Goal: Task Accomplishment & Management: Manage account settings

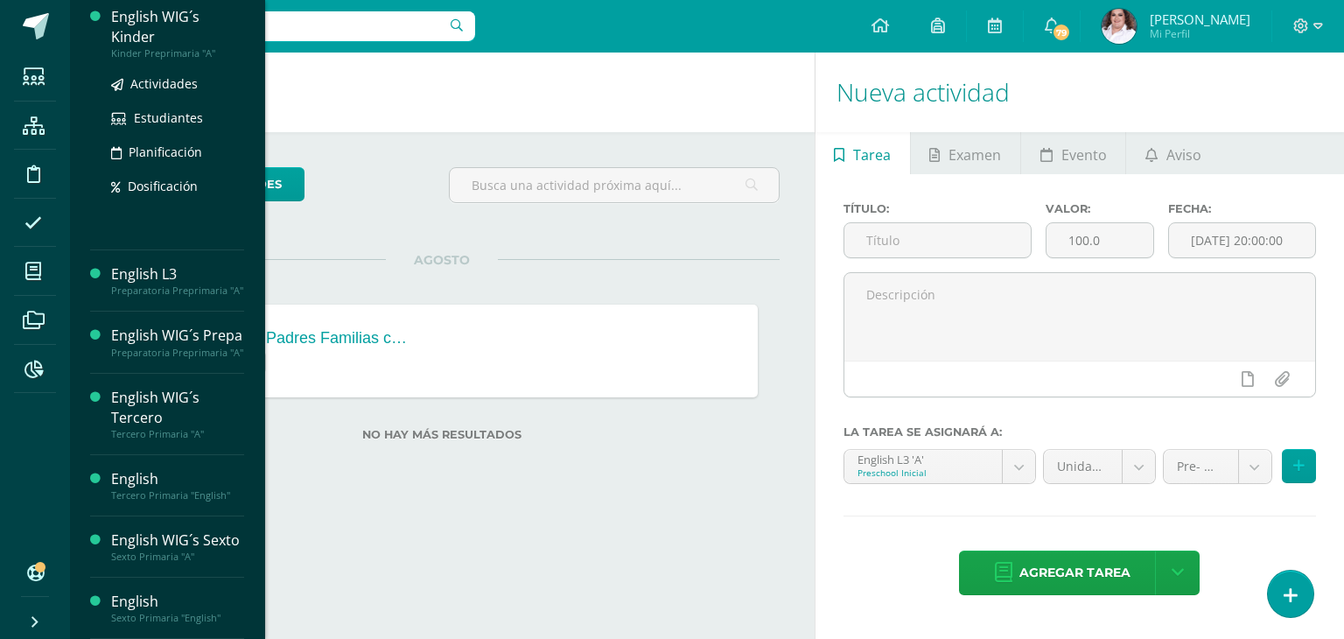
scroll to position [360, 0]
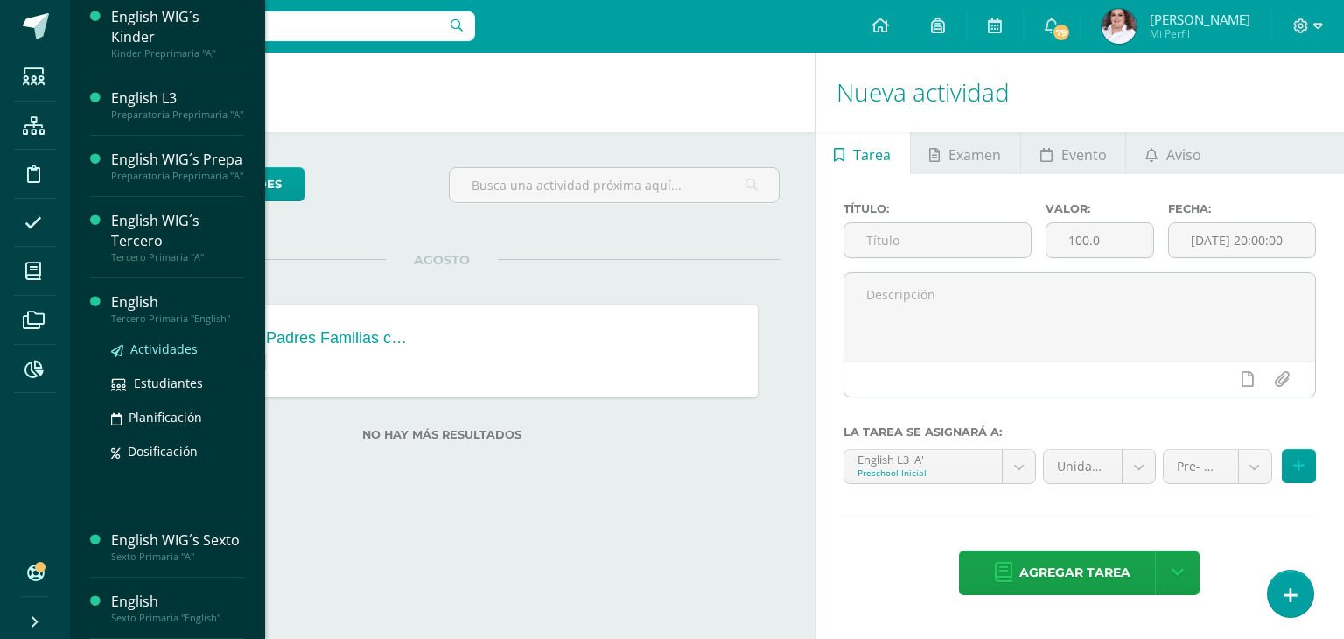
click at [159, 340] on span "Actividades" at bounding box center [163, 348] width 67 height 17
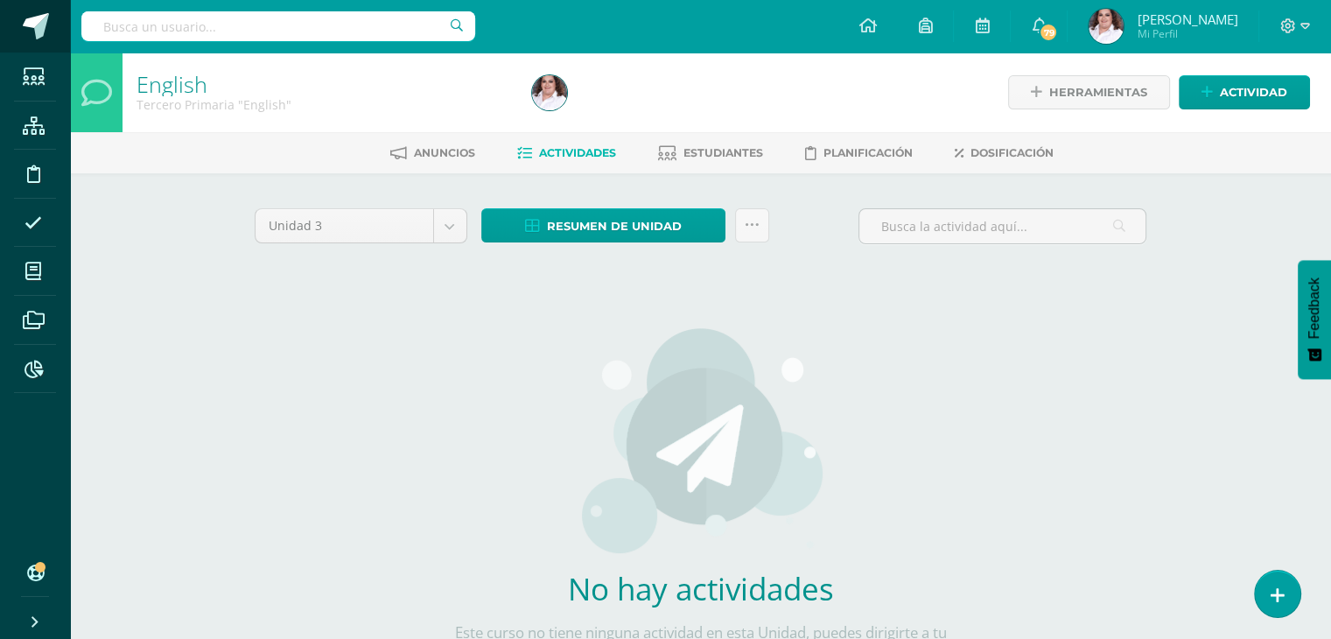
click at [26, 18] on span at bounding box center [36, 26] width 26 height 26
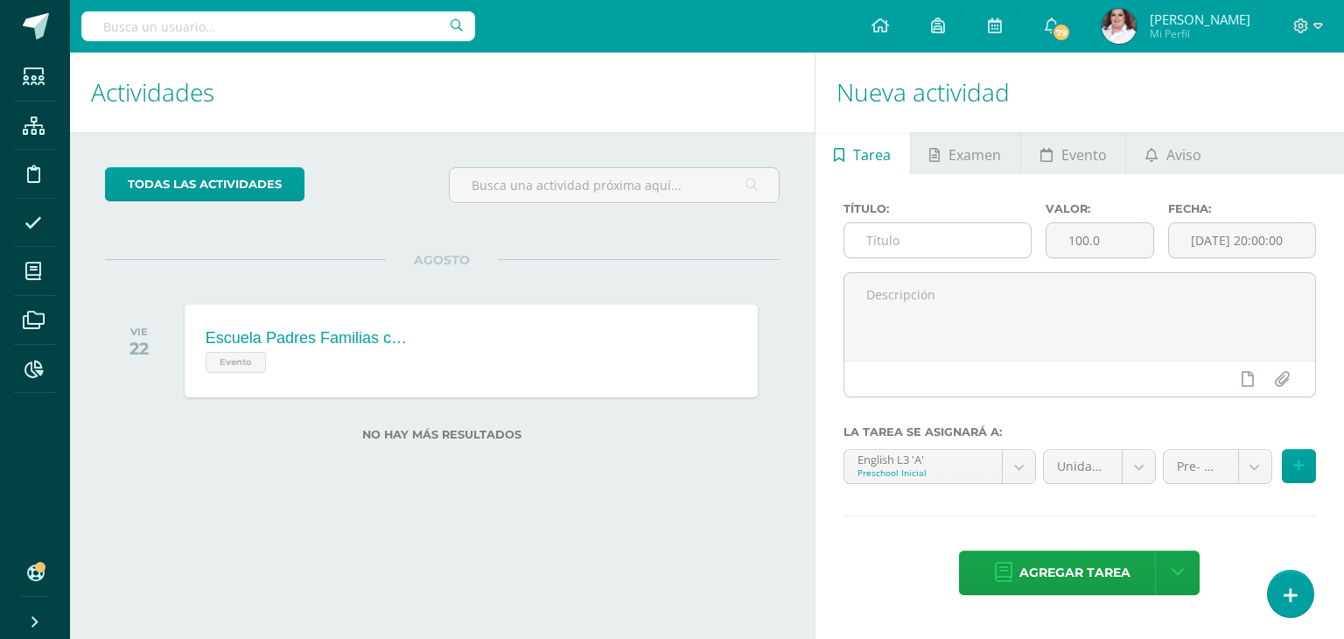
click at [932, 254] on input "text" at bounding box center [937, 240] width 187 height 34
type input "Worksheet 1"
drag, startPoint x: 1113, startPoint y: 245, endPoint x: 994, endPoint y: 239, distance: 119.1
click at [994, 239] on div "Título: Worksheet 1 Valor: 100.0 Fecha: 2025-08-12 20:00:00" at bounding box center [1079, 237] width 486 height 70
type input "10"
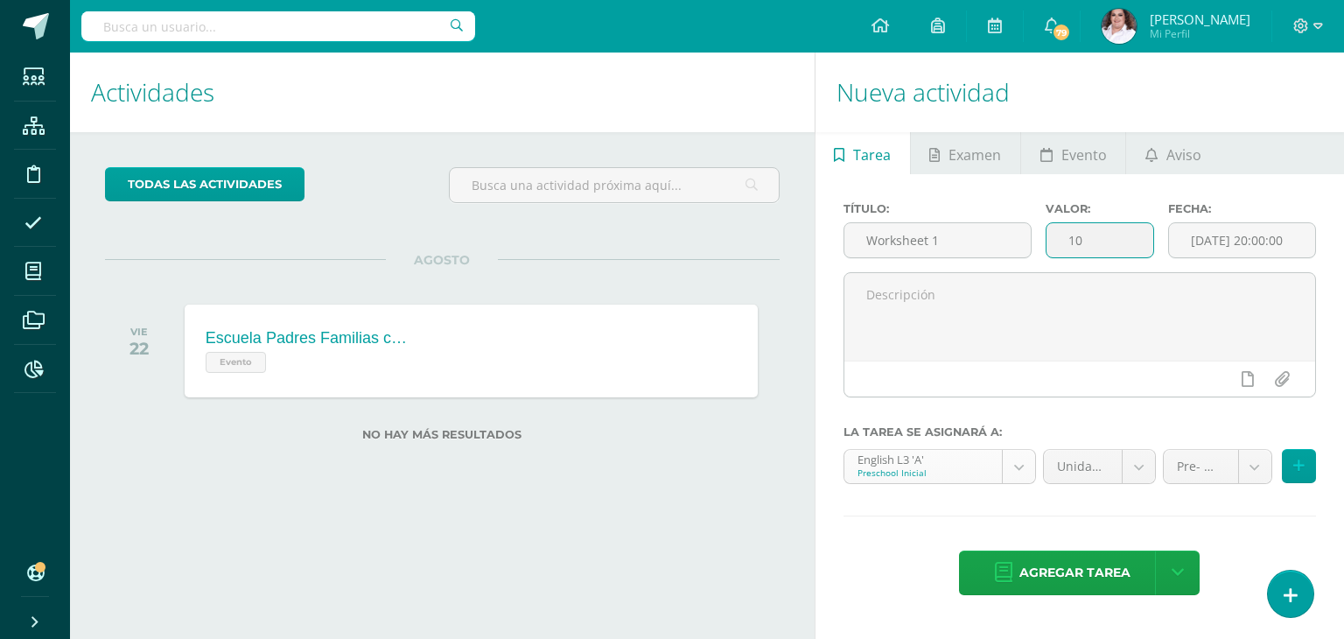
click at [1019, 470] on body "Estudiantes Estructura Disciplina Asistencia Mis cursos Archivos Reportes Sopor…" at bounding box center [672, 319] width 1344 height 639
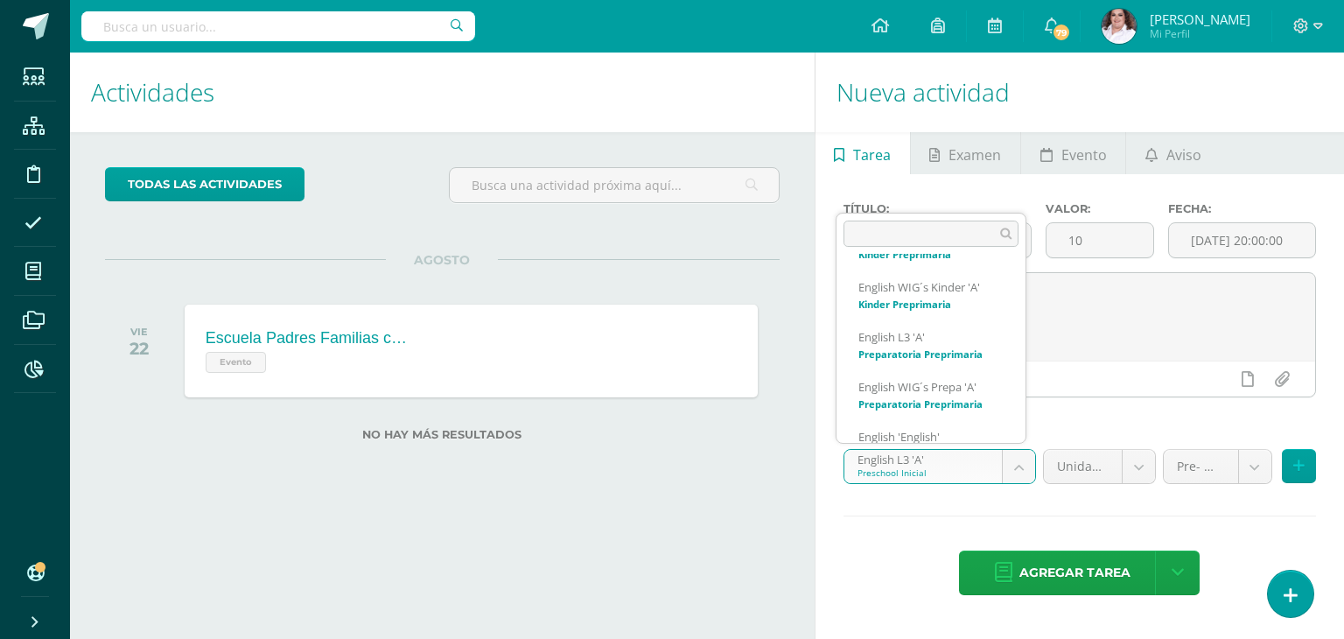
scroll to position [294, 0]
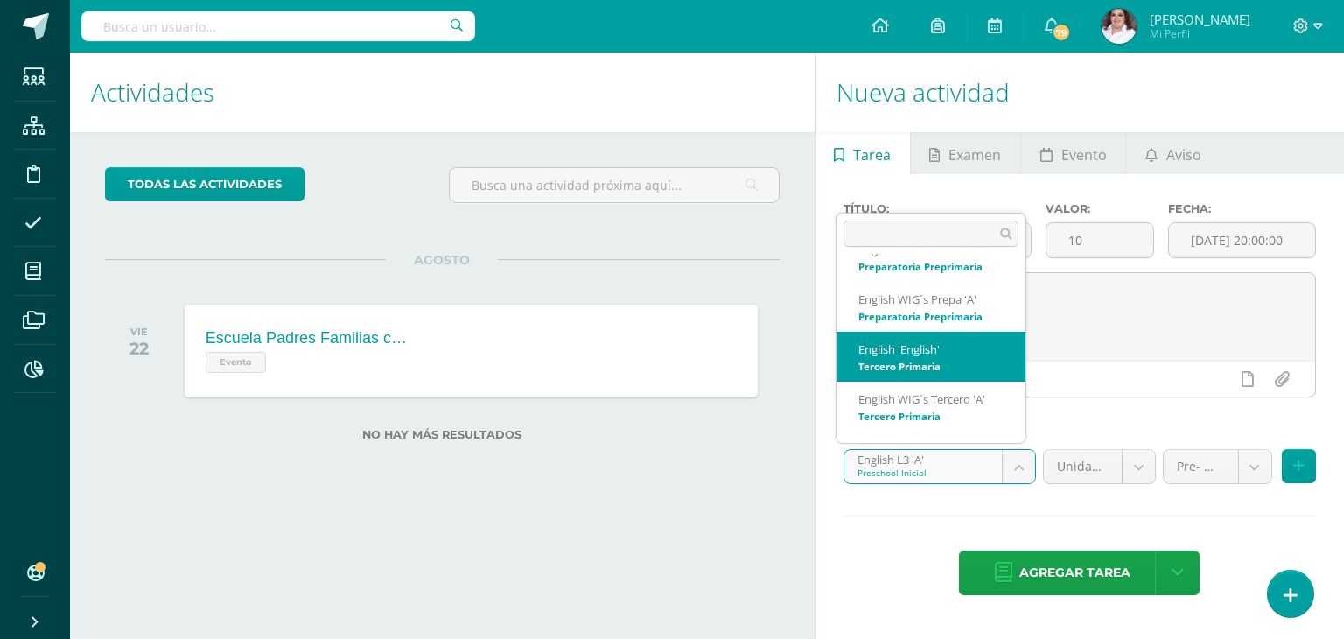
select select "58490"
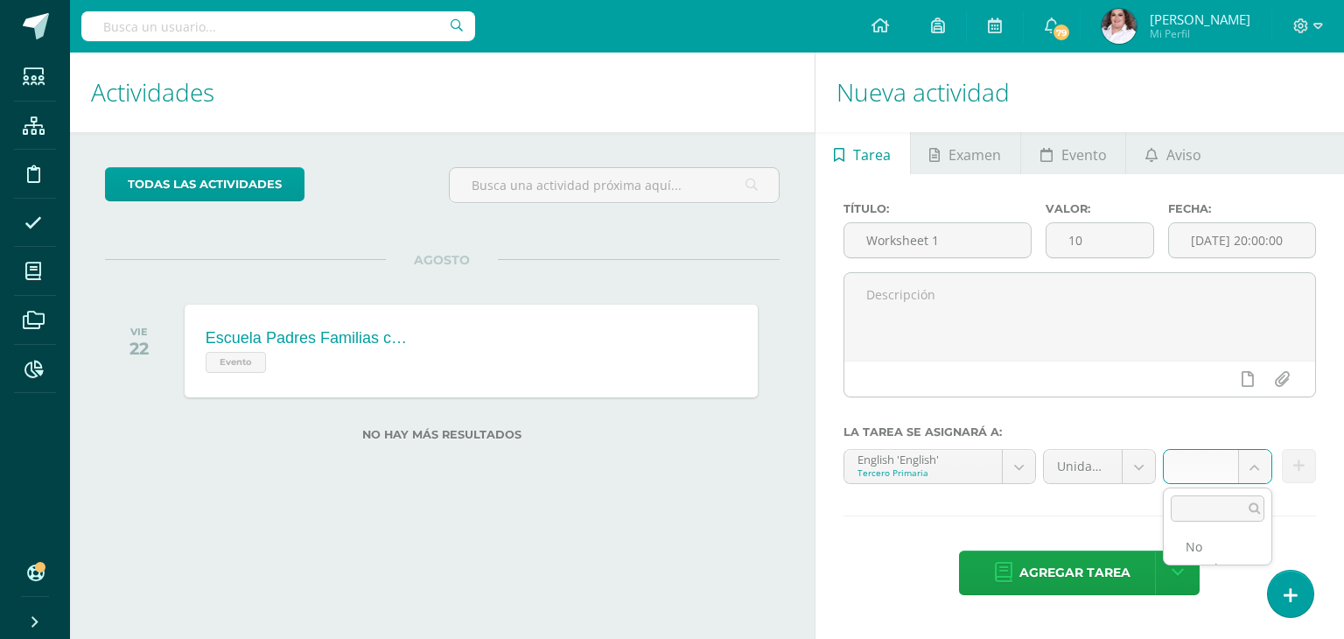
click at [1251, 465] on body "Estudiantes Estructura Disciplina Asistencia Mis cursos Archivos Reportes Sopor…" at bounding box center [672, 319] width 1344 height 639
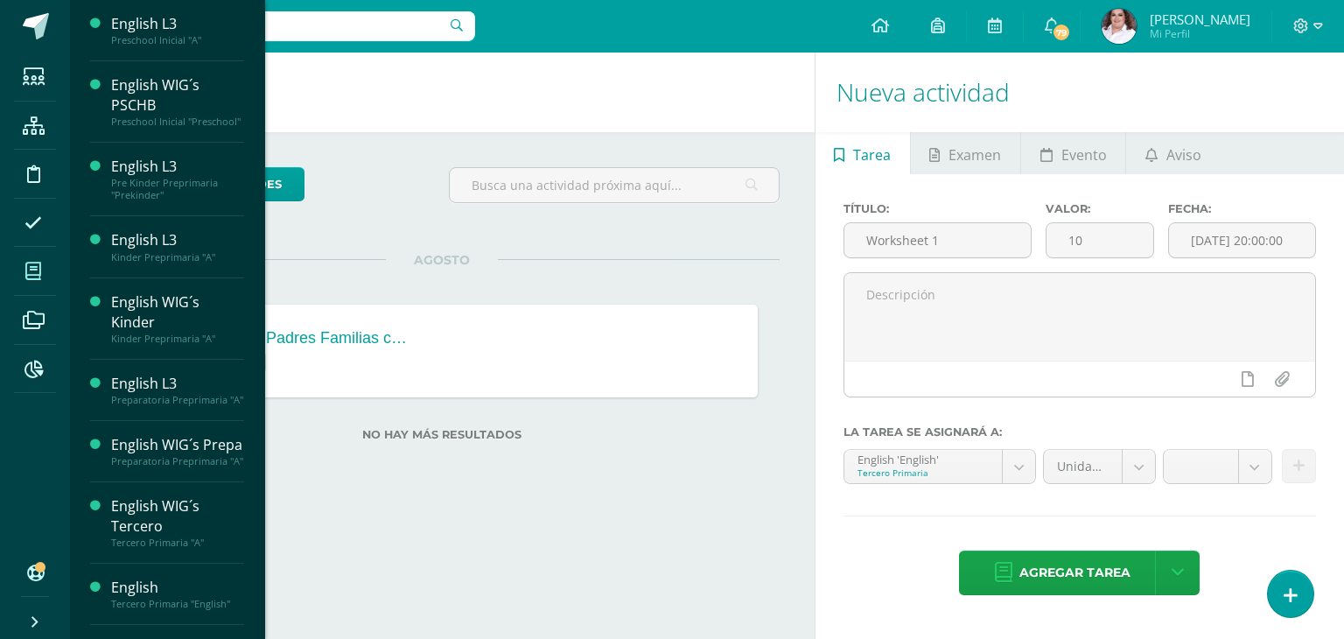
click at [36, 278] on body "Estudiantes Estructura Disciplina Asistencia Mis cursos Archivos Reportes Sopor…" at bounding box center [672, 319] width 1344 height 639
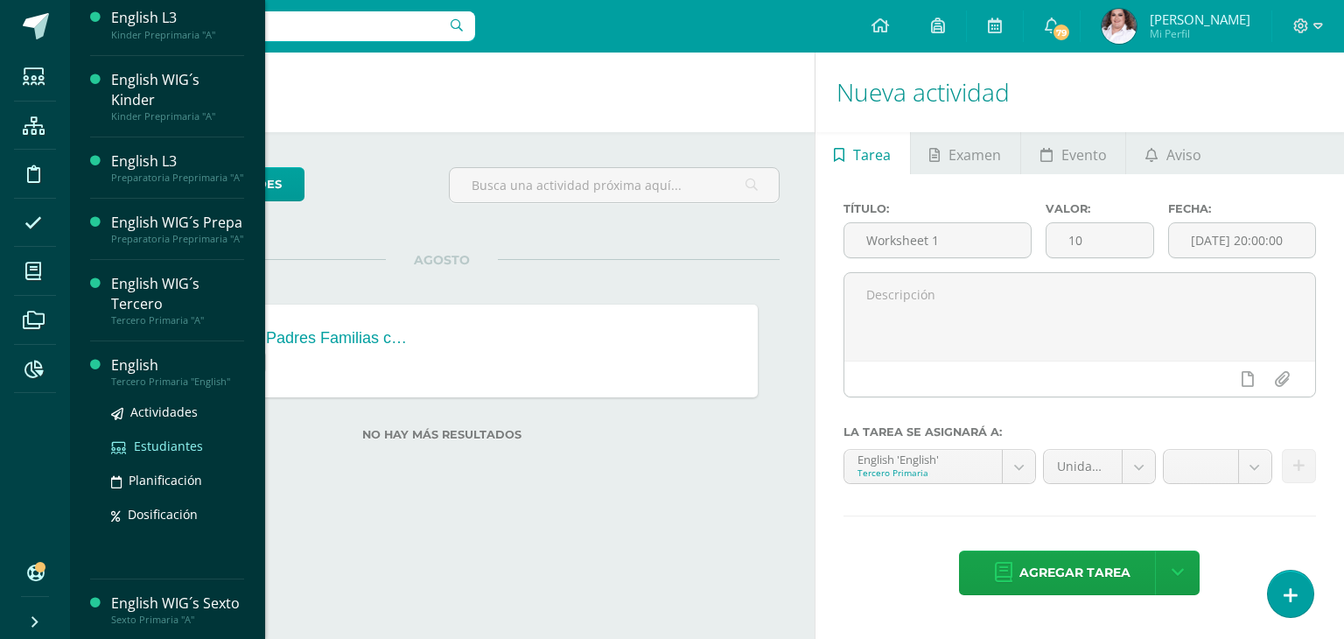
scroll to position [360, 0]
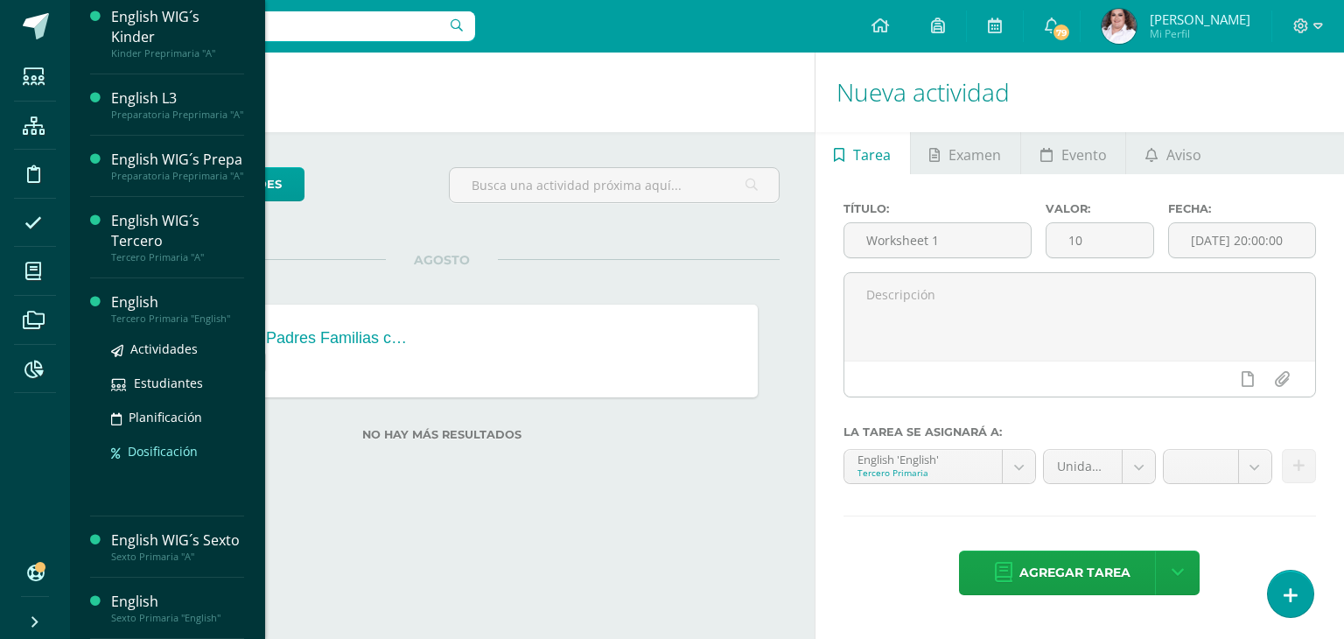
click at [136, 443] on span "Dosificación" at bounding box center [163, 451] width 70 height 17
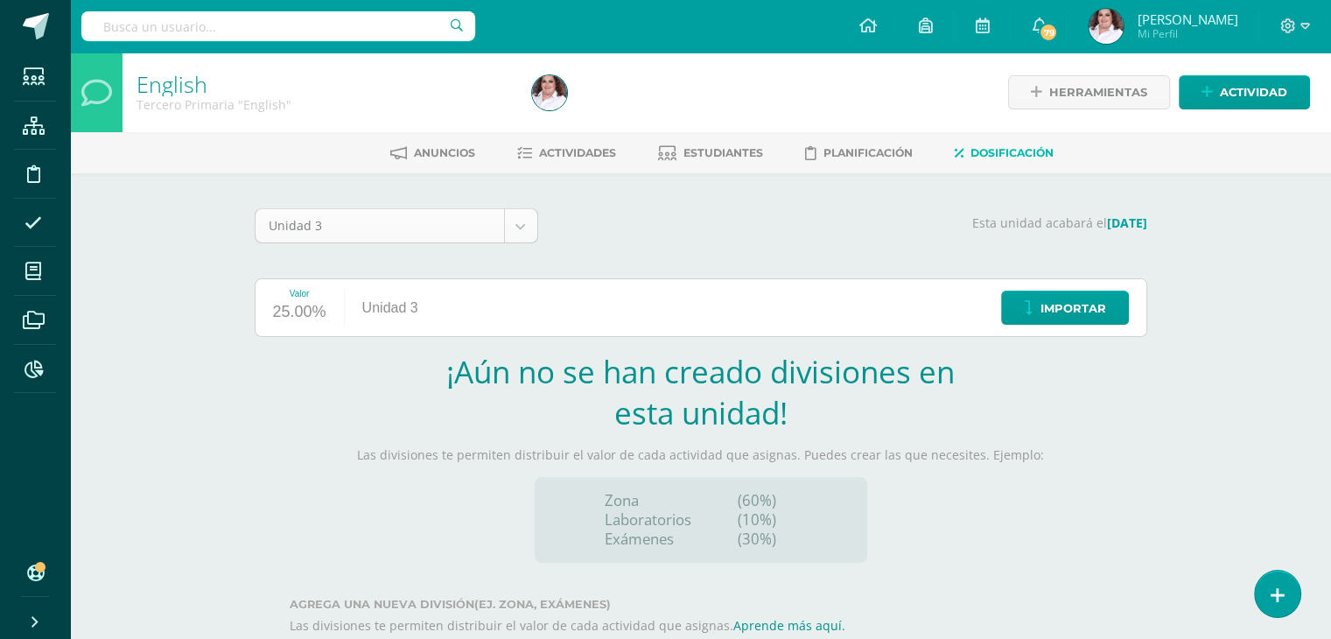
click at [522, 228] on body "Estudiantes Estructura Disciplina Asistencia Mis cursos Archivos Reportes Sopor…" at bounding box center [665, 370] width 1331 height 741
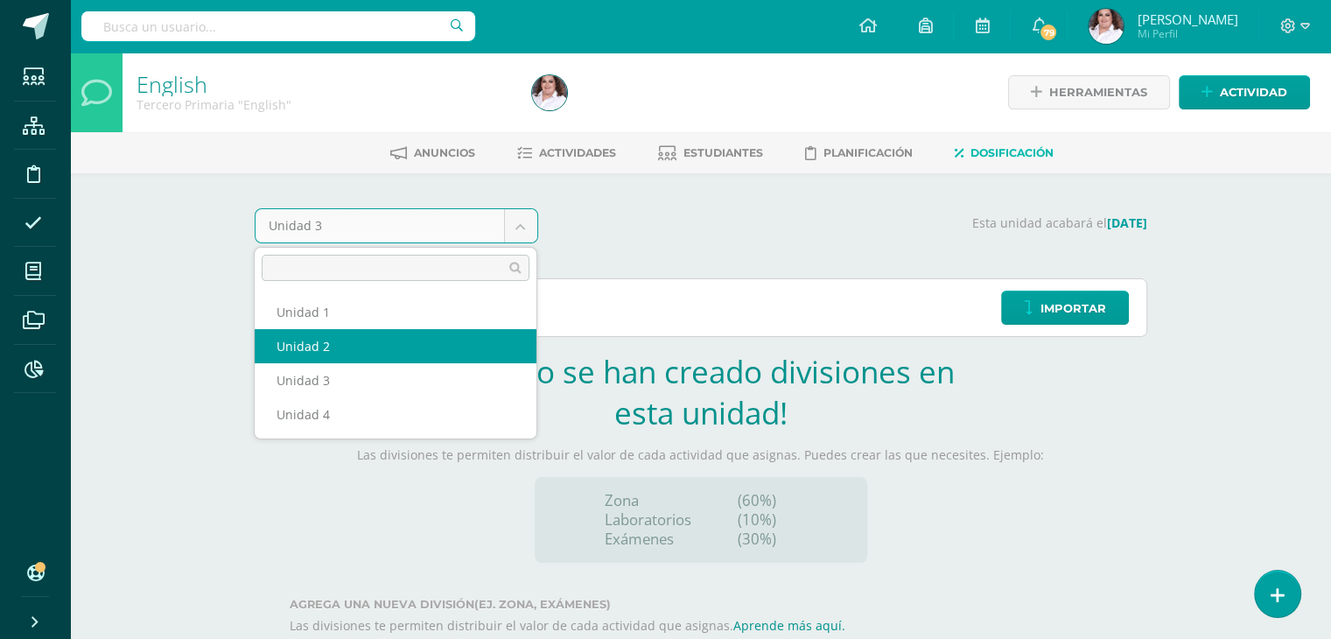
select select "Unidad 2"
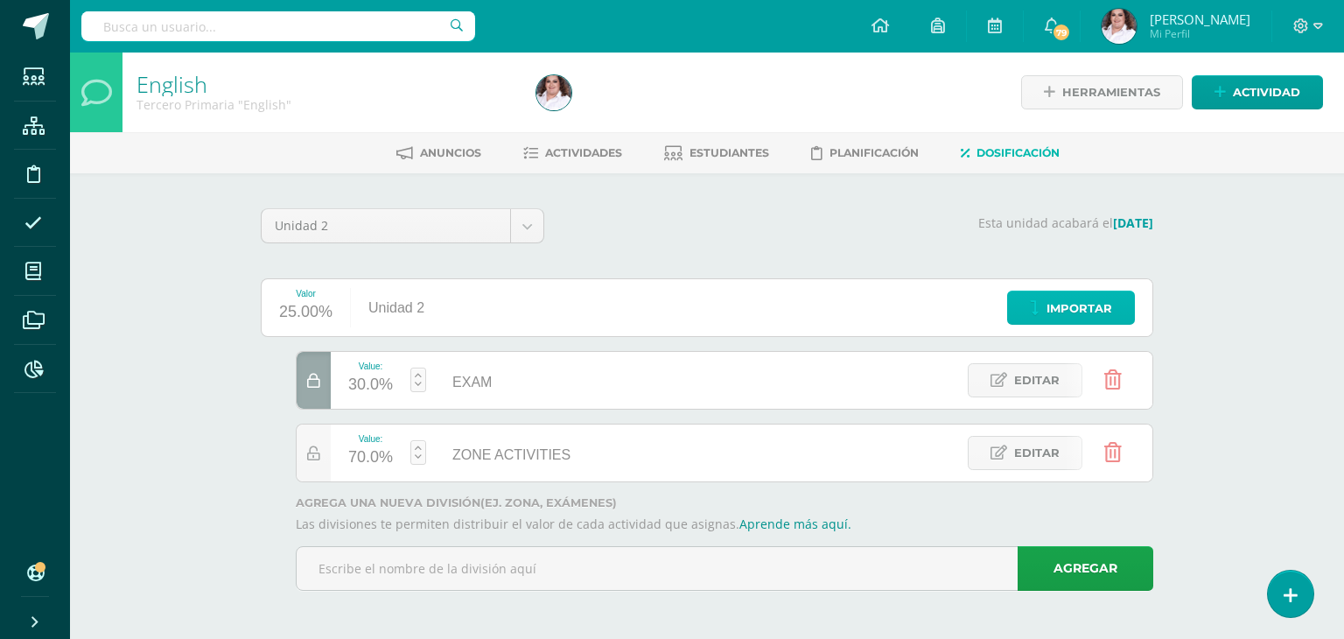
click at [1039, 308] on icon at bounding box center [1035, 308] width 10 height 15
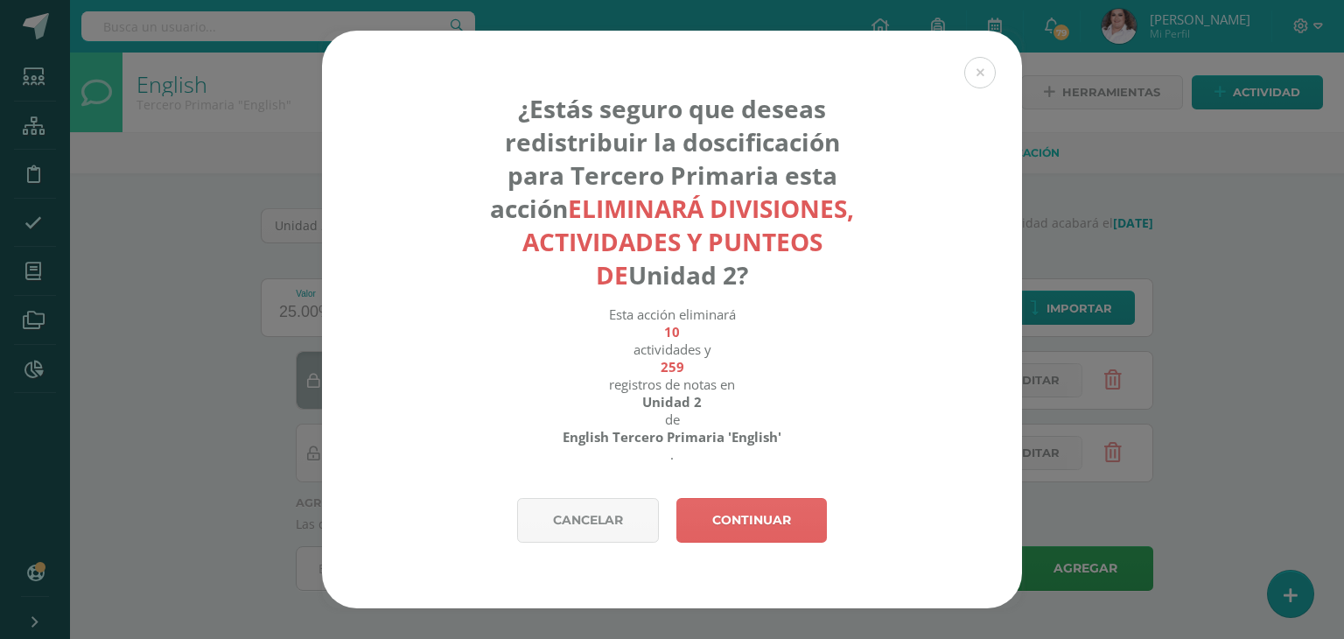
click at [1183, 302] on div "¿Estás seguro que deseas redistribuir la doscificación para Tercero Primaria es…" at bounding box center [672, 319] width 1330 height 577
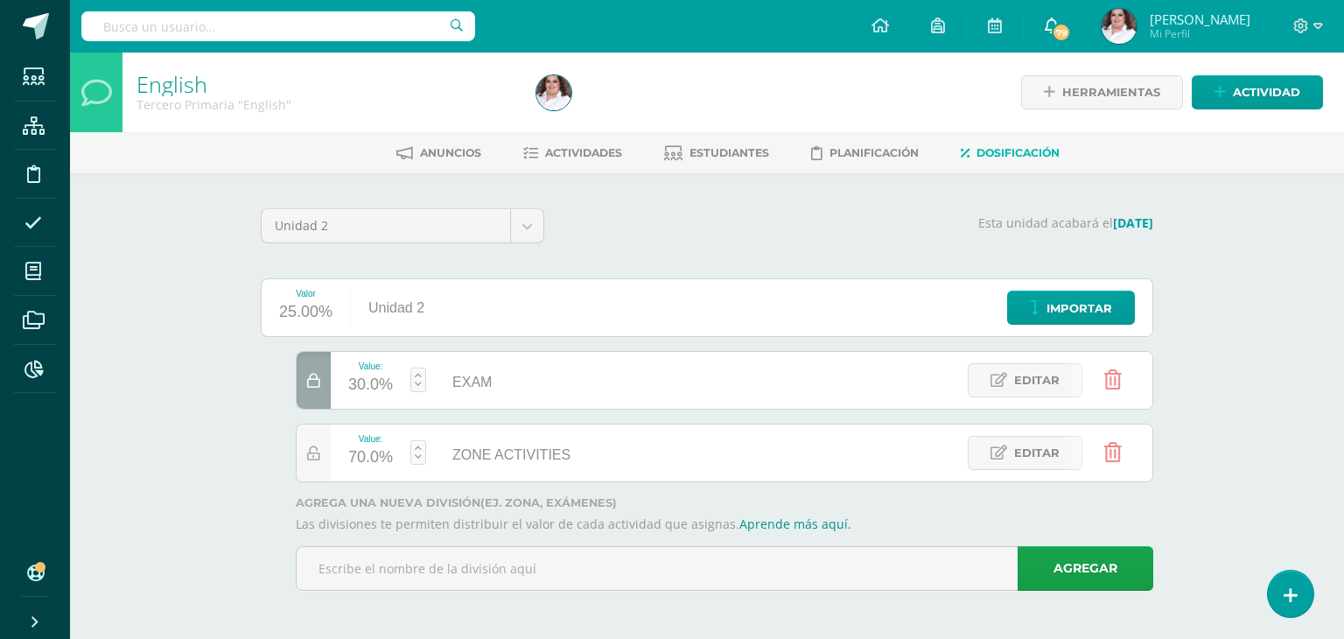
click at [1078, 17] on link "79" at bounding box center [1052, 26] width 56 height 52
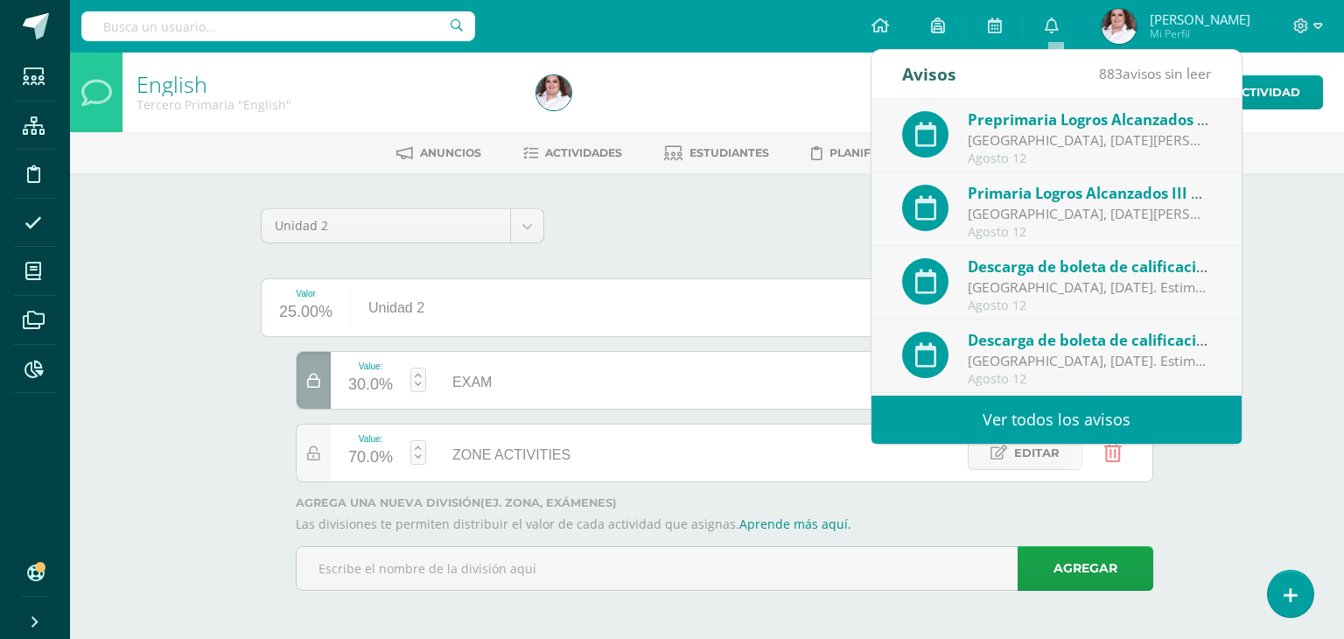
click at [91, 229] on div "English Tercero Primaria "English" Herramientas Detalle de asistencias Activida…" at bounding box center [707, 345] width 1274 height 587
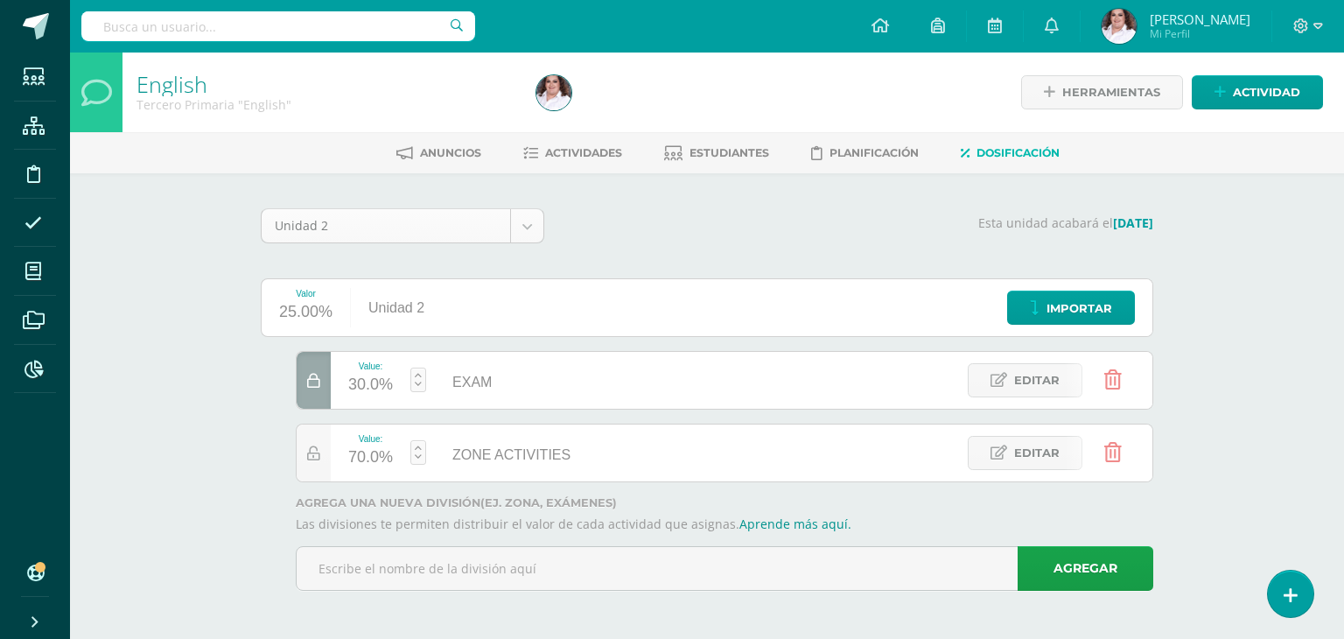
click at [297, 228] on body "Estudiantes Estructura Disciplina Asistencia Mis cursos Archivos Reportes Sopor…" at bounding box center [672, 320] width 1344 height 640
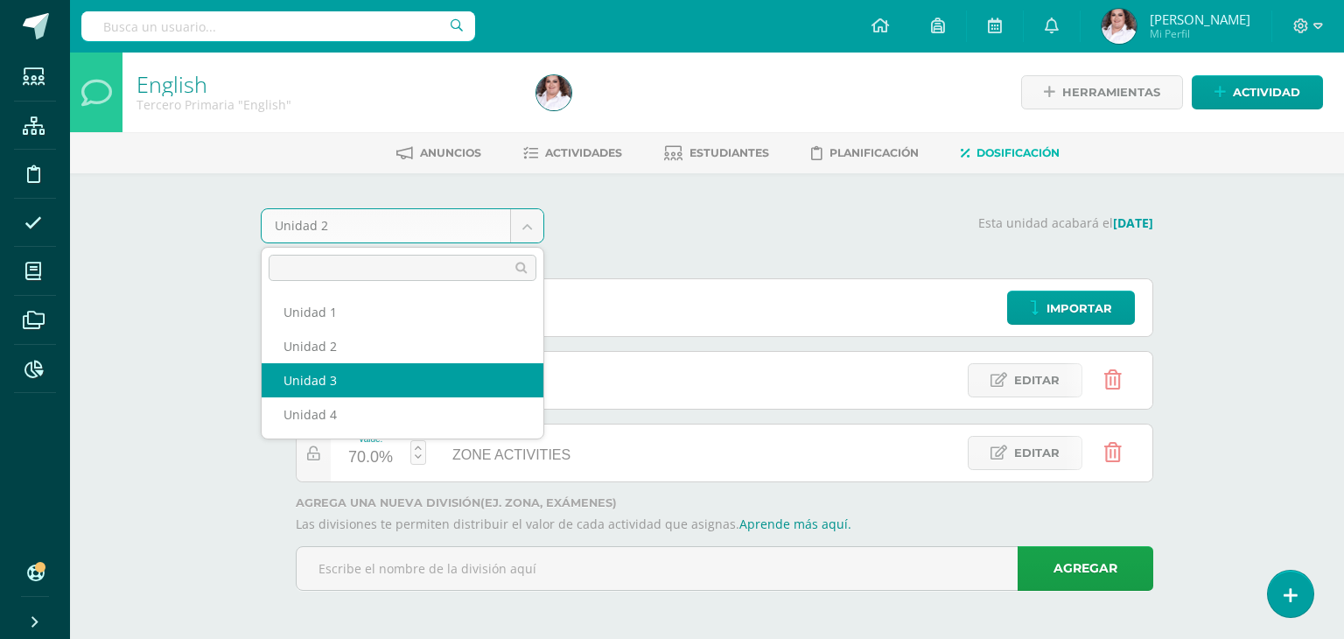
select select "Unidad 3"
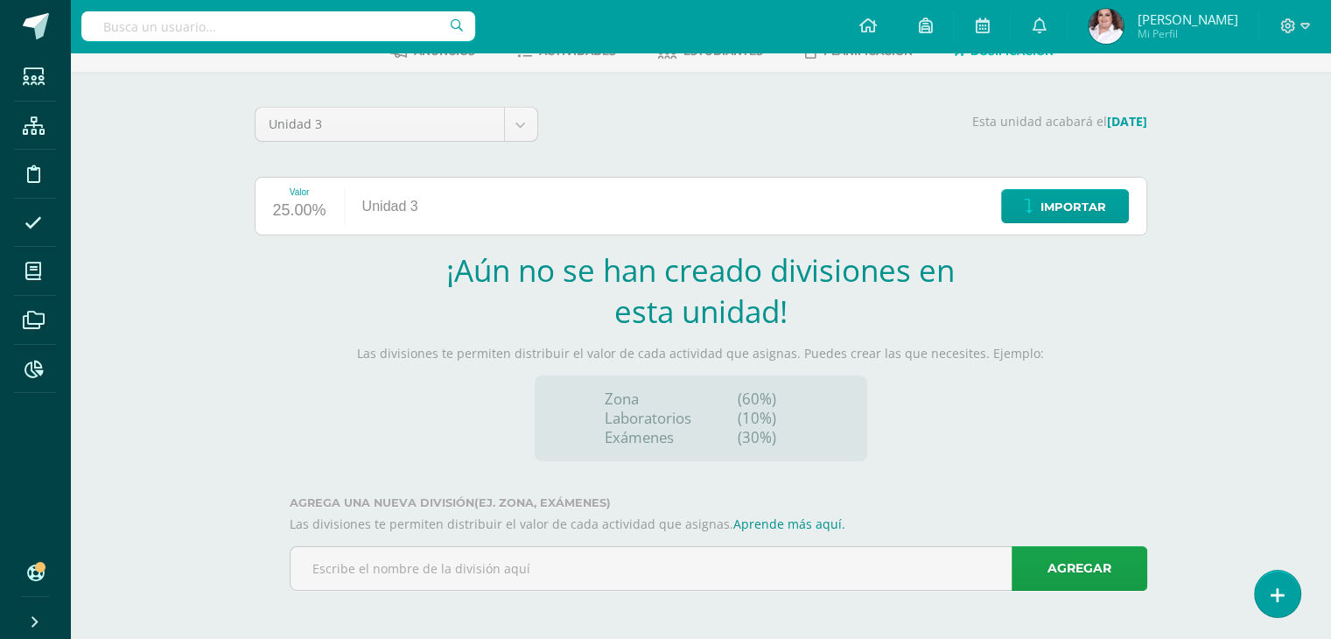
scroll to position [102, 0]
click at [1088, 184] on div "Importar" at bounding box center [1060, 205] width 171 height 57
click at [1083, 206] on span "Importar" at bounding box center [1073, 206] width 66 height 32
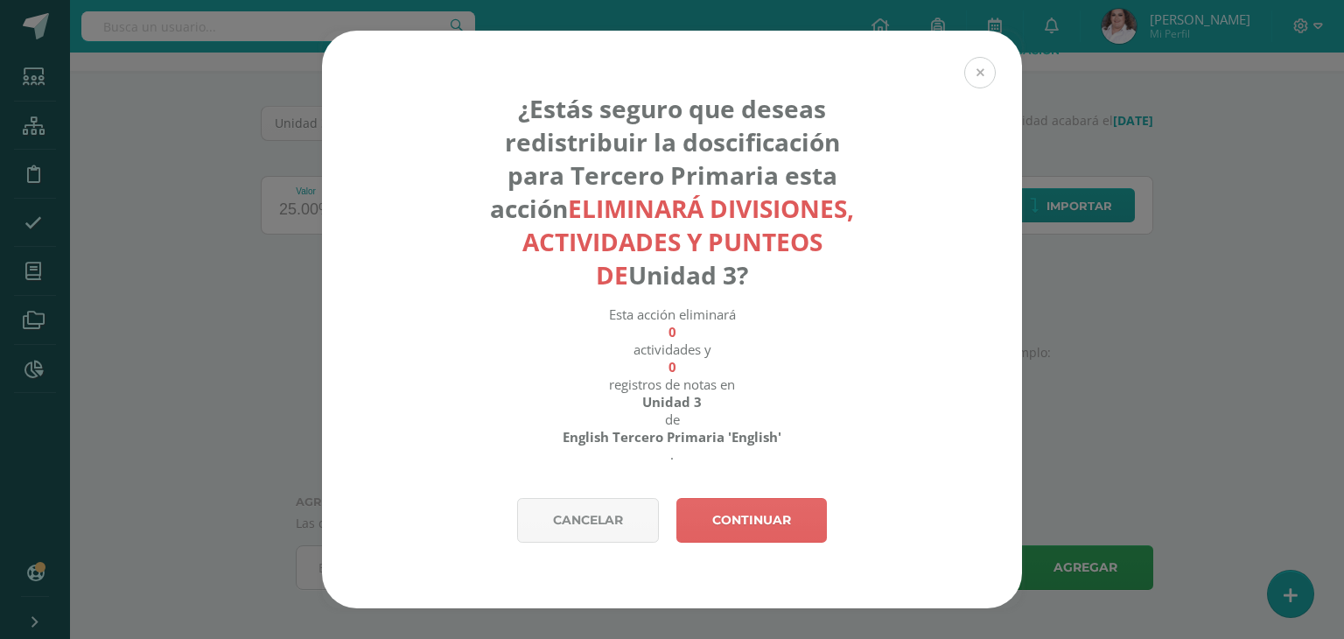
click at [983, 73] on button at bounding box center [979, 72] width 31 height 31
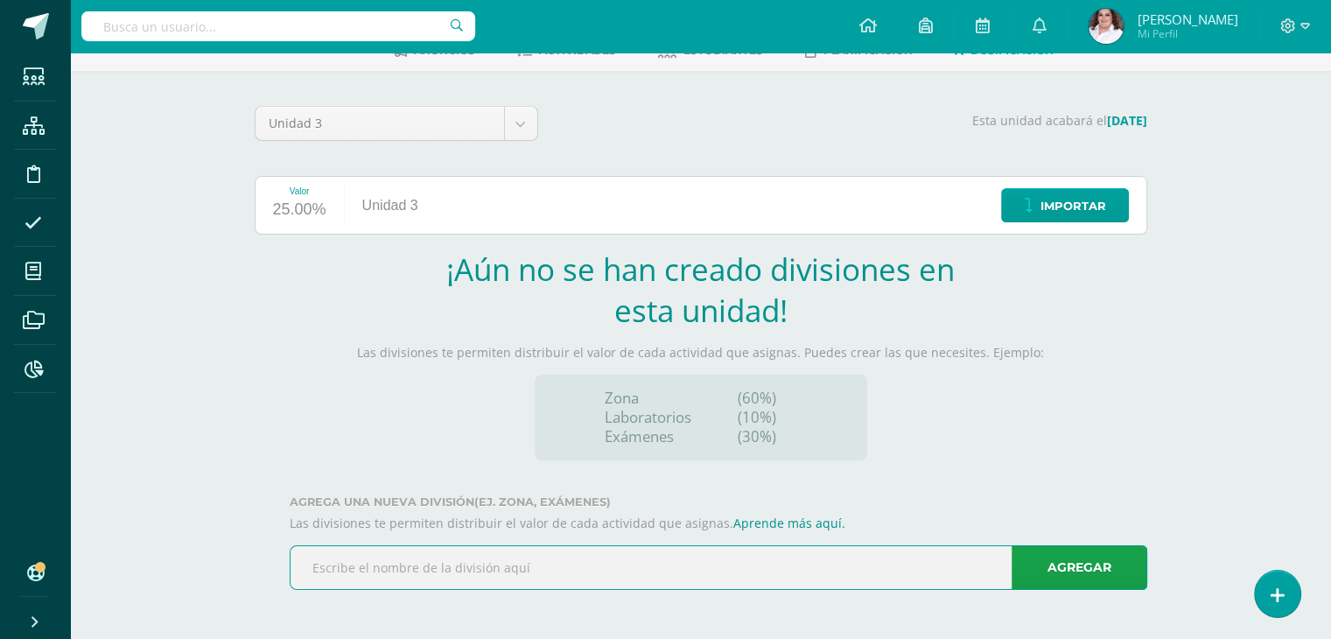
click at [576, 561] on input "text" at bounding box center [718, 567] width 856 height 43
type input "ZONE"
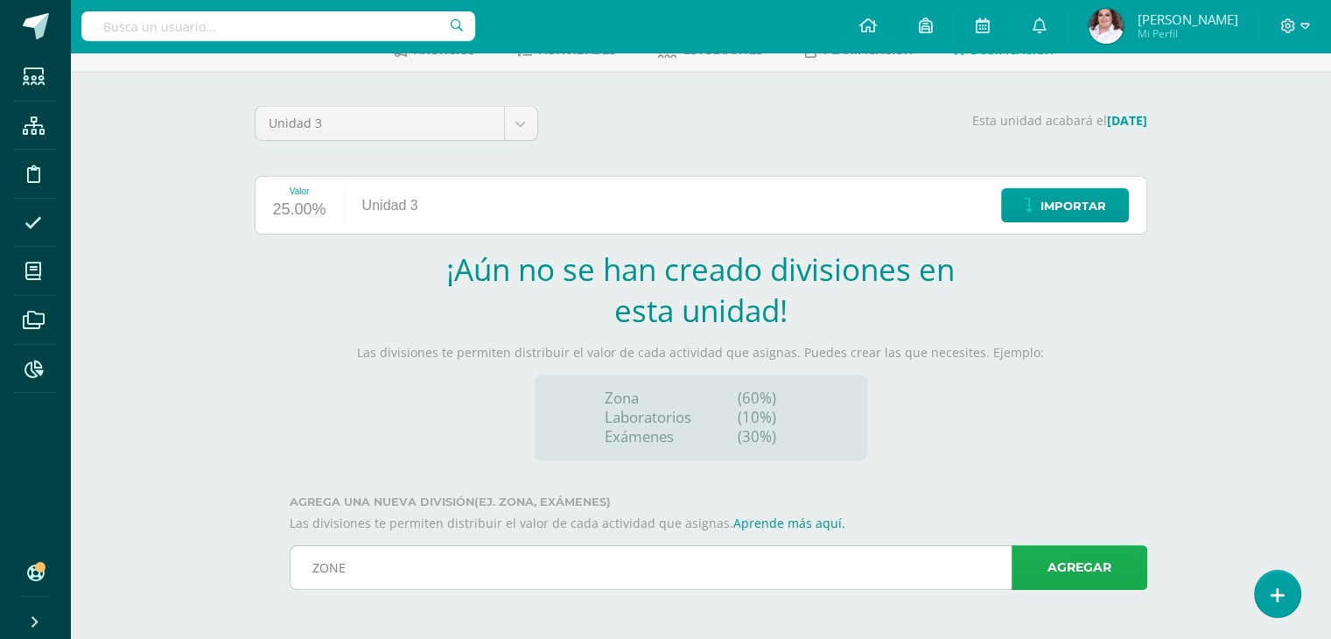
click at [1068, 587] on link "Agregar" at bounding box center [1079, 567] width 136 height 45
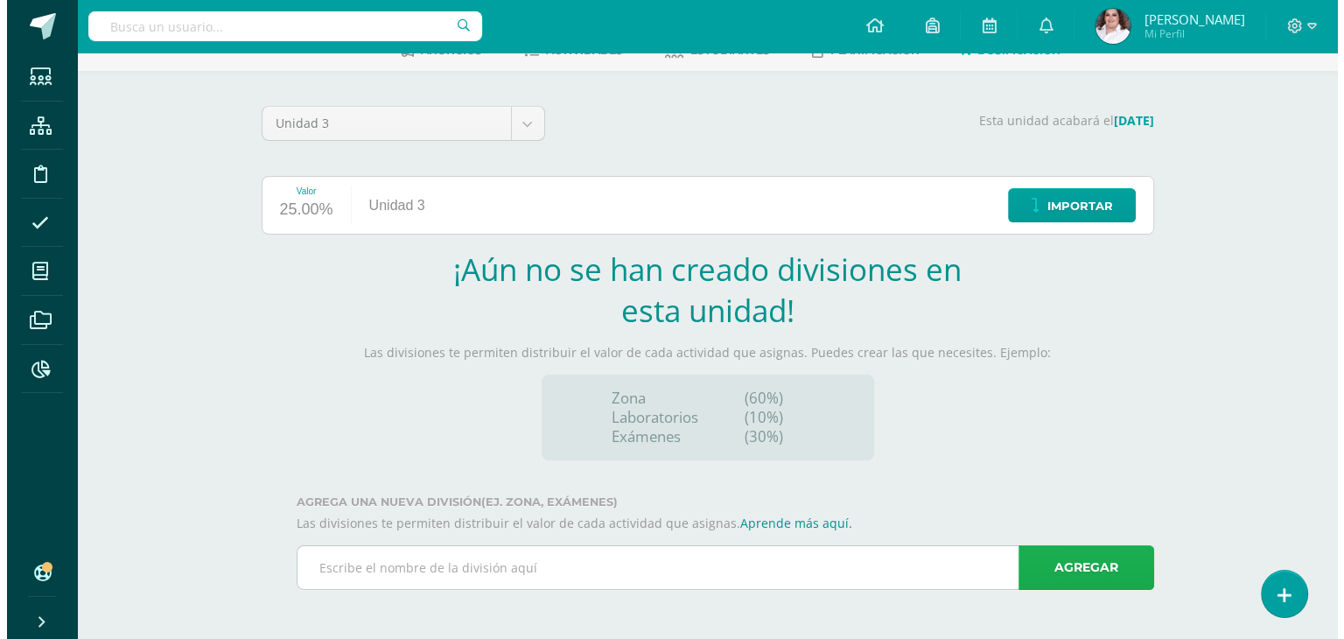
scroll to position [0, 0]
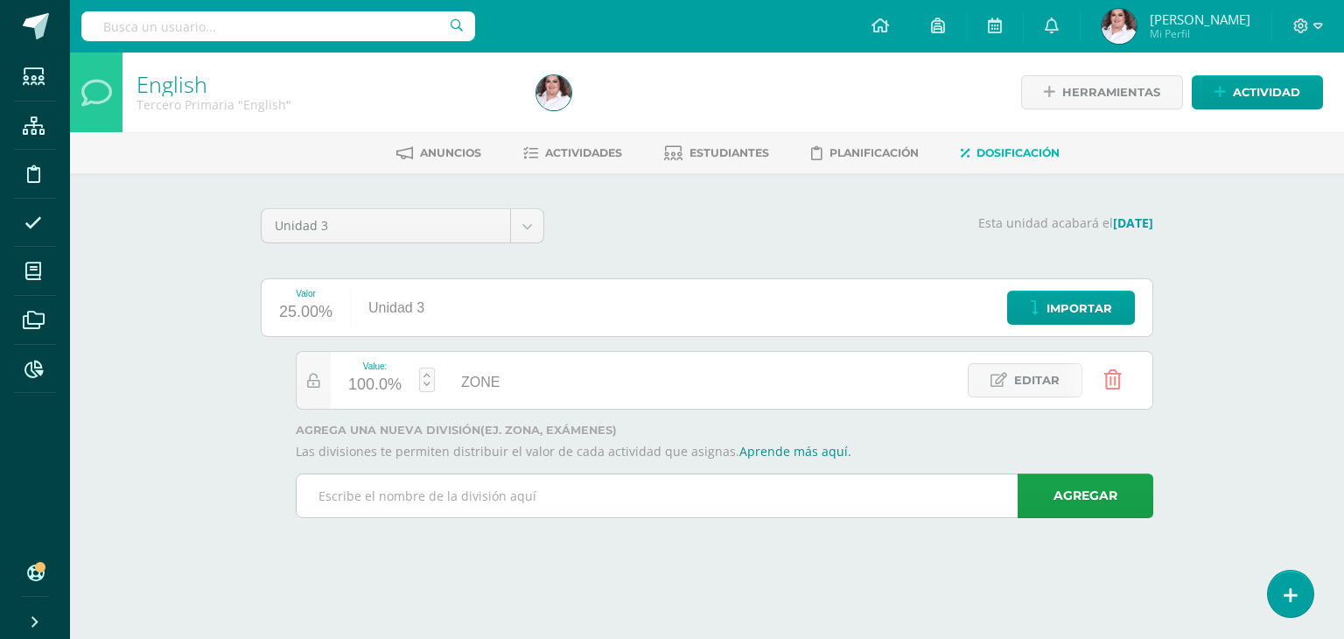
click at [464, 474] on input "text" at bounding box center [725, 495] width 856 height 43
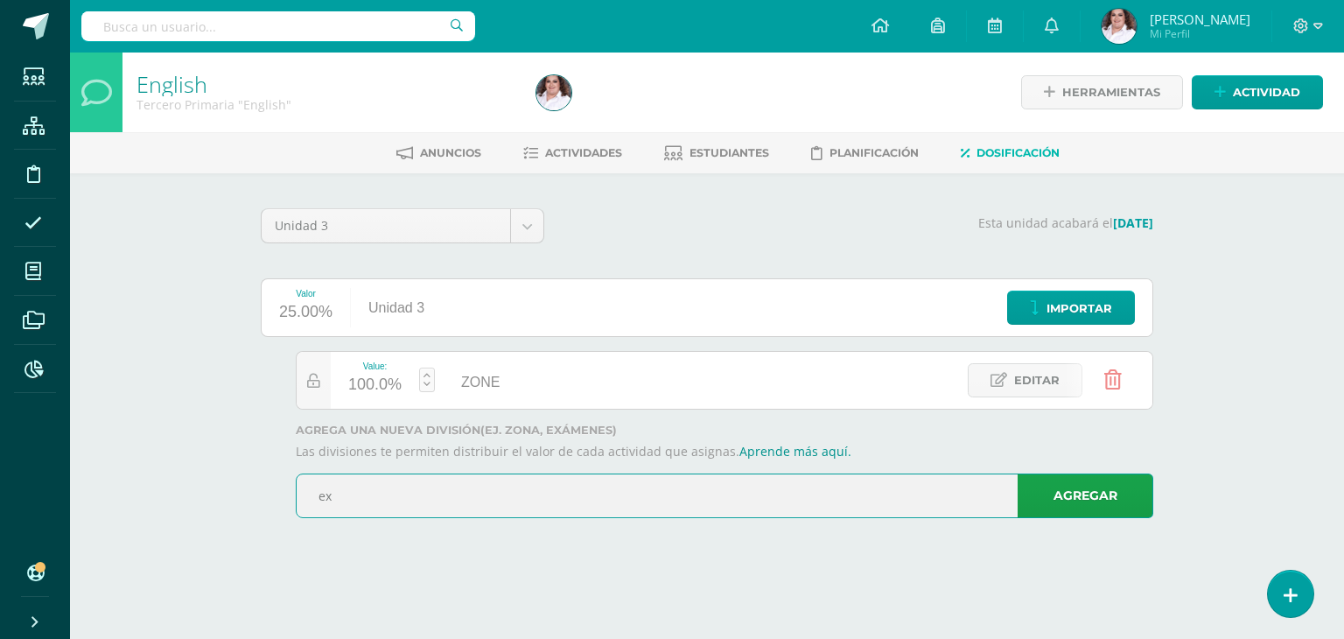
type input "e"
type input "Exam"
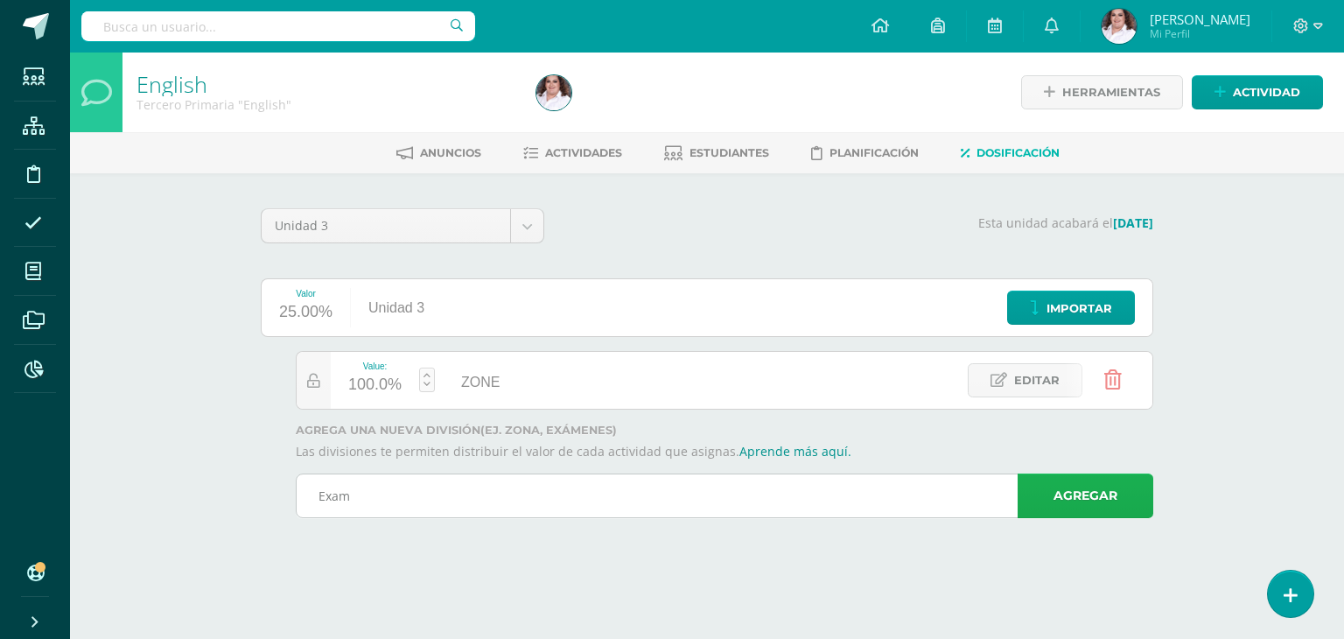
click at [1140, 502] on link "Agregar" at bounding box center [1086, 495] width 136 height 45
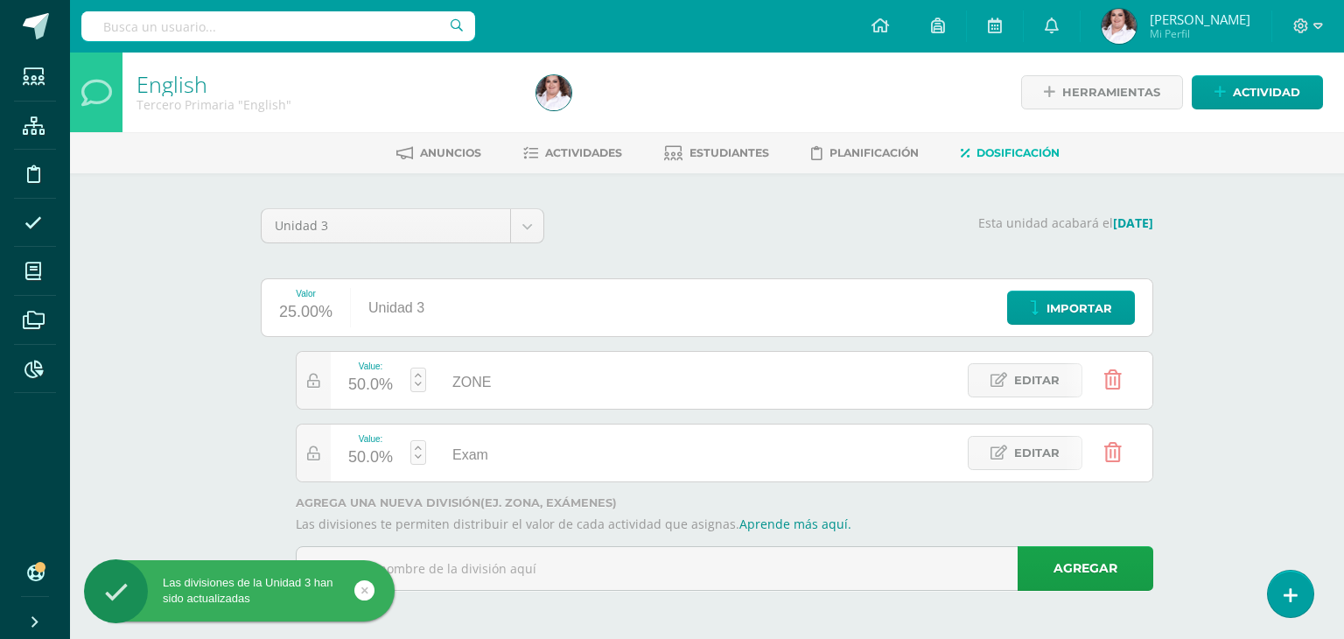
click at [389, 377] on div "50.0%" at bounding box center [370, 385] width 45 height 28
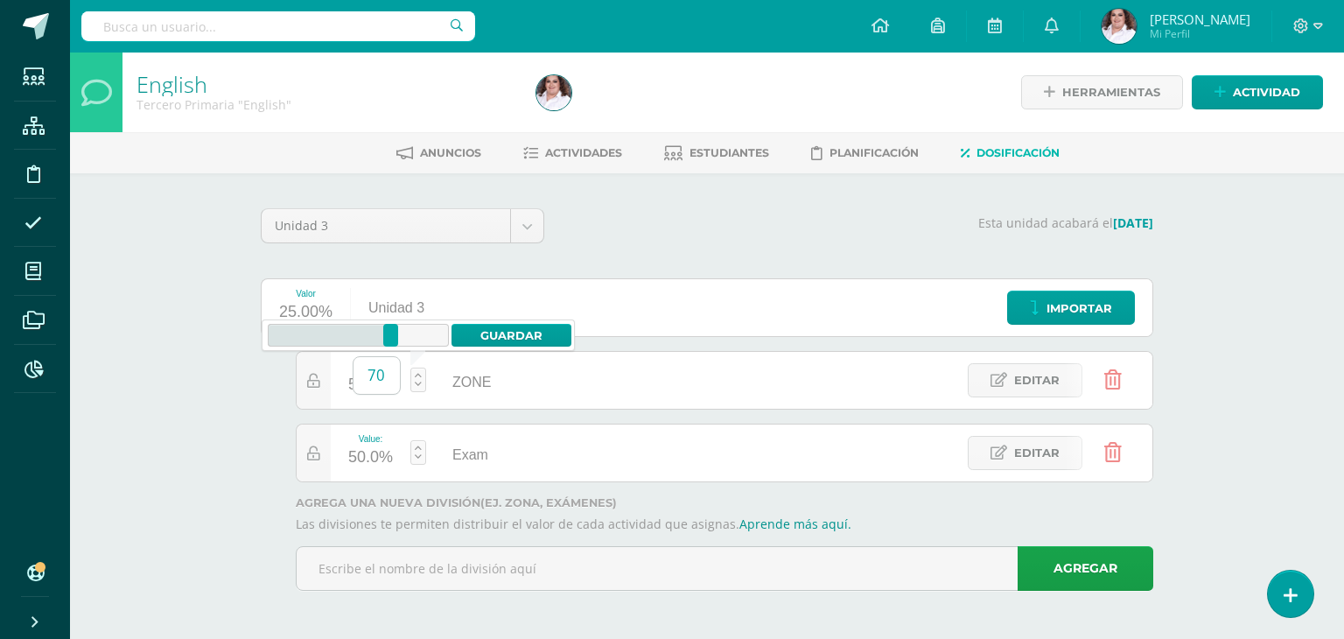
type input "70"
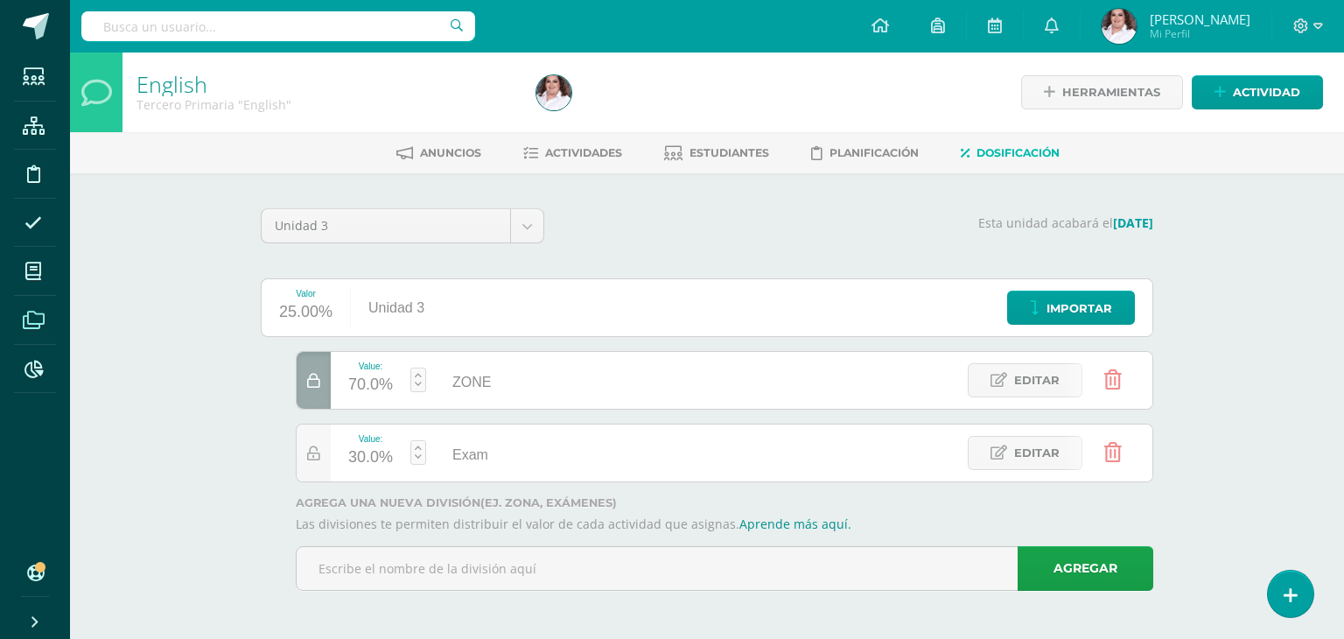
click at [18, 308] on span at bounding box center [33, 319] width 39 height 39
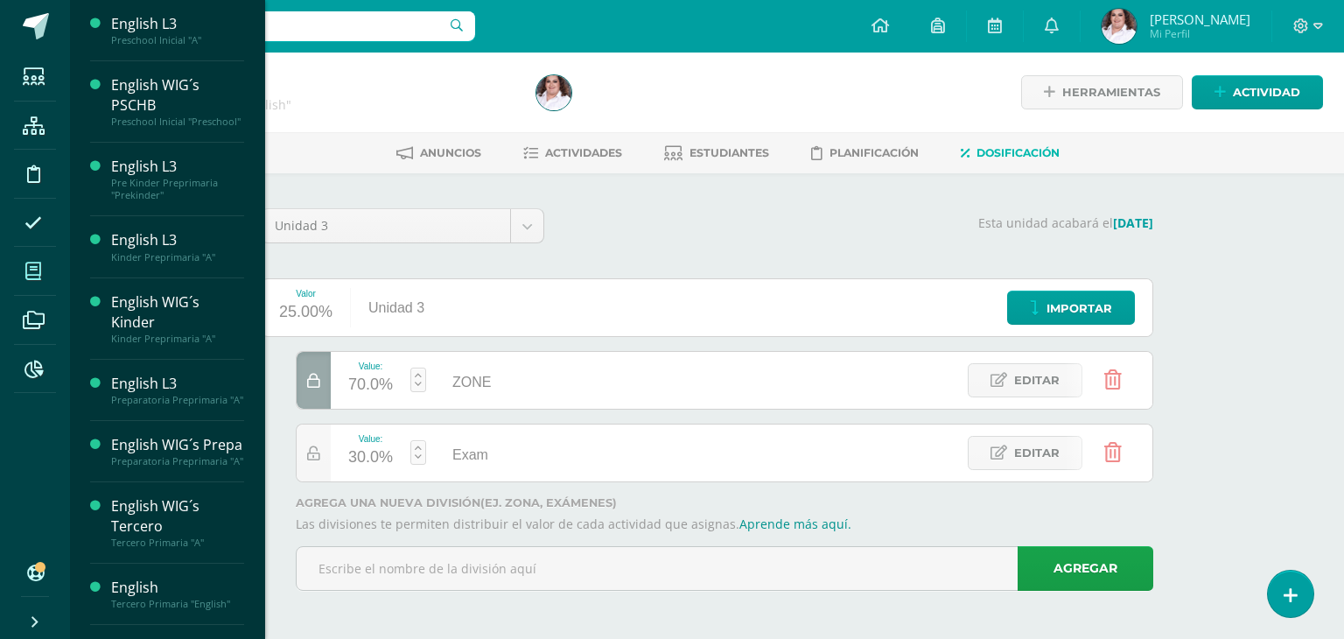
click at [38, 268] on icon at bounding box center [33, 270] width 16 height 17
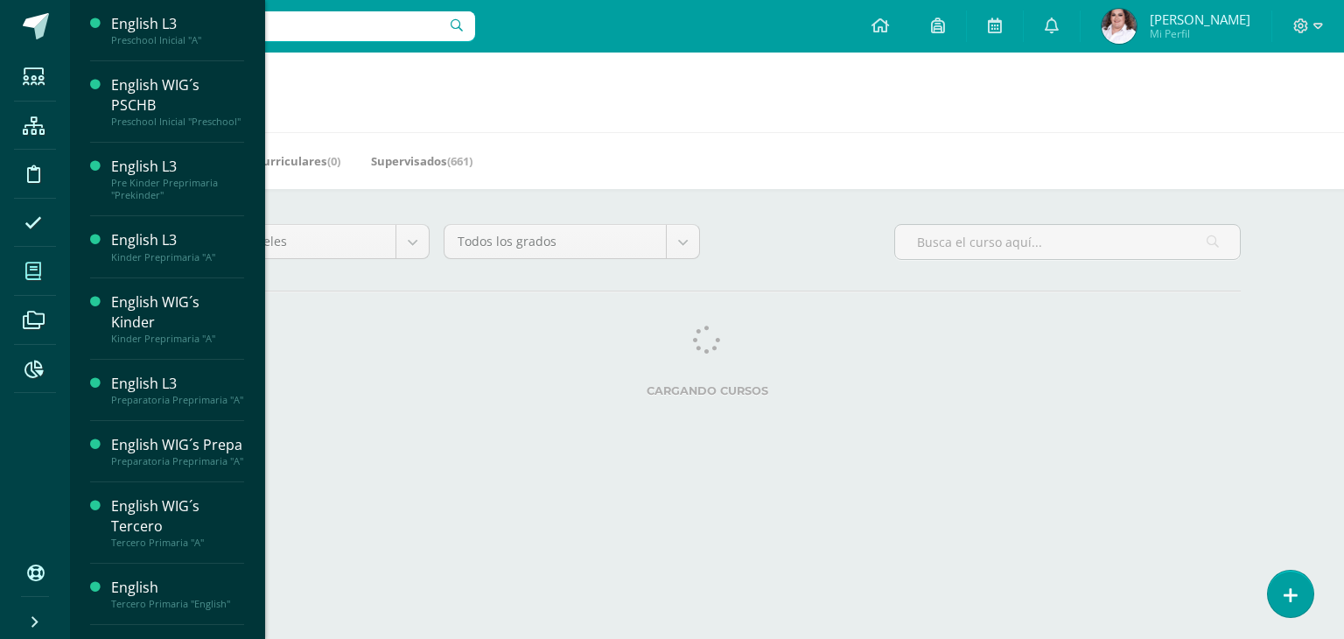
click at [38, 259] on span at bounding box center [33, 270] width 39 height 39
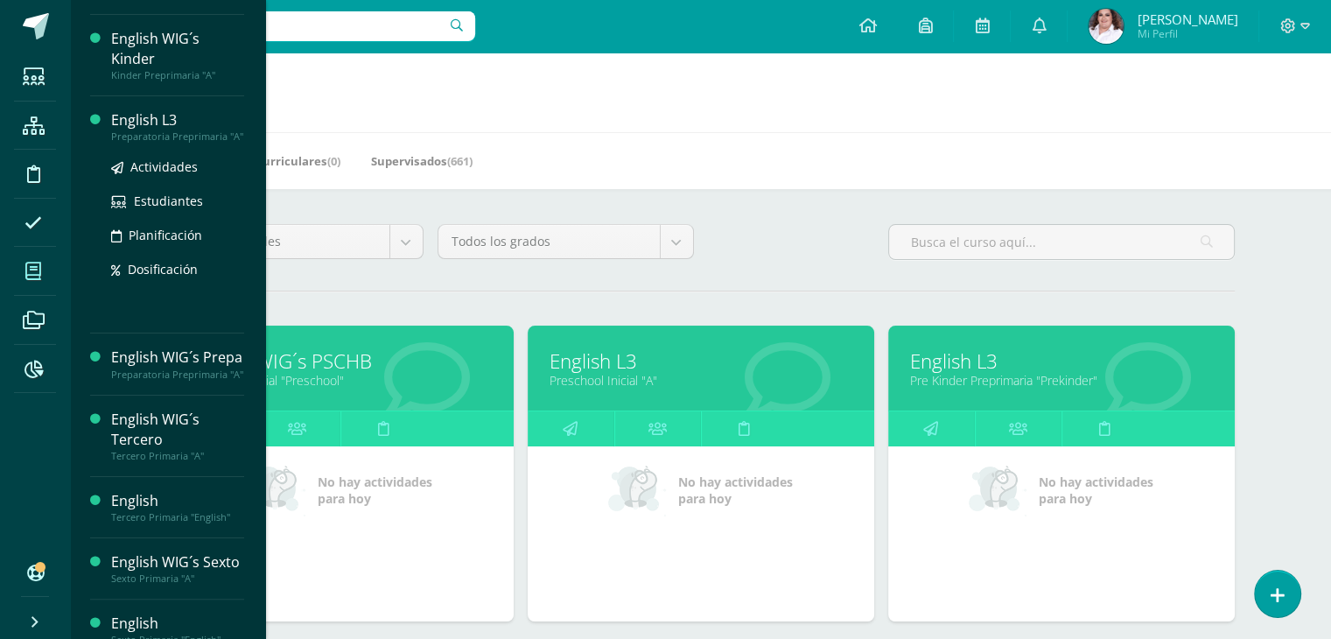
scroll to position [304, 0]
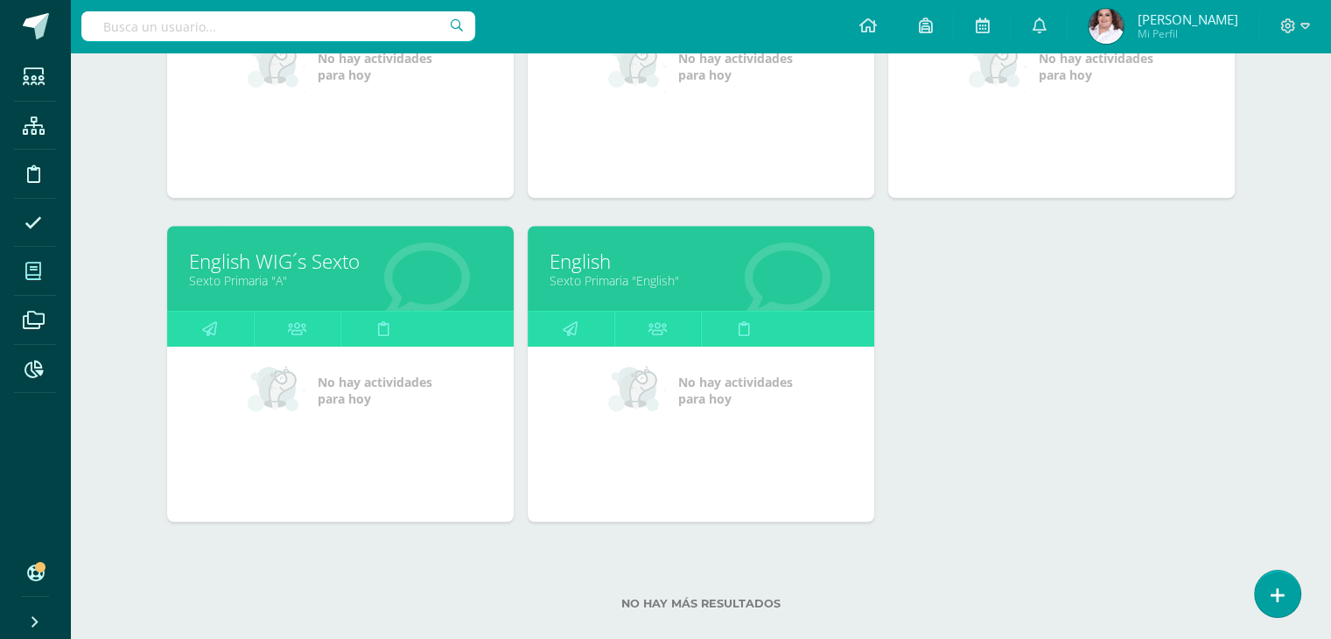
scroll to position [1096, 0]
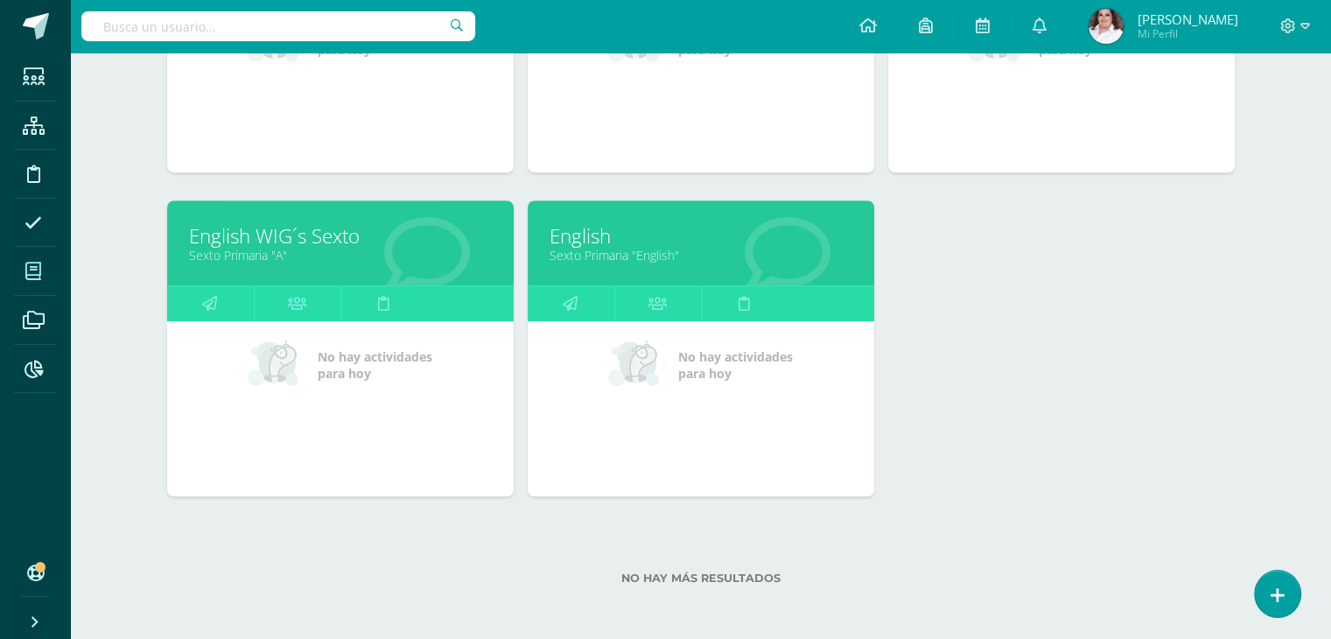
click at [596, 234] on link "English" at bounding box center [700, 235] width 303 height 27
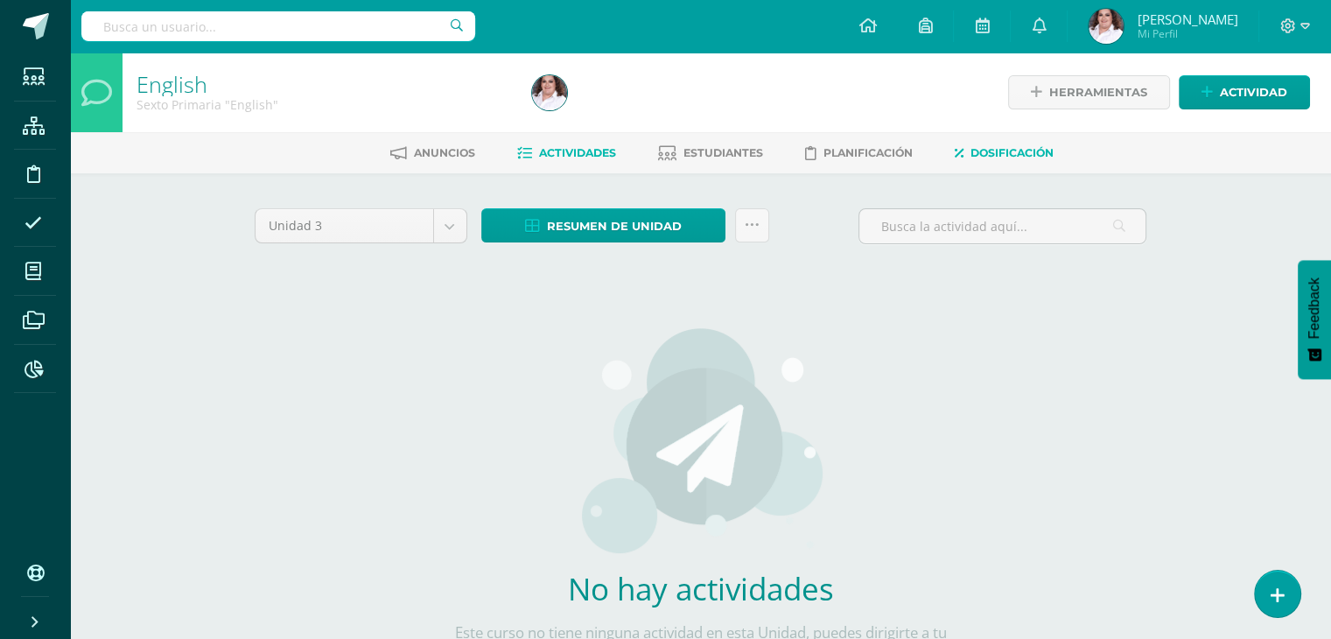
click at [989, 159] on link "Dosificación" at bounding box center [1004, 153] width 99 height 28
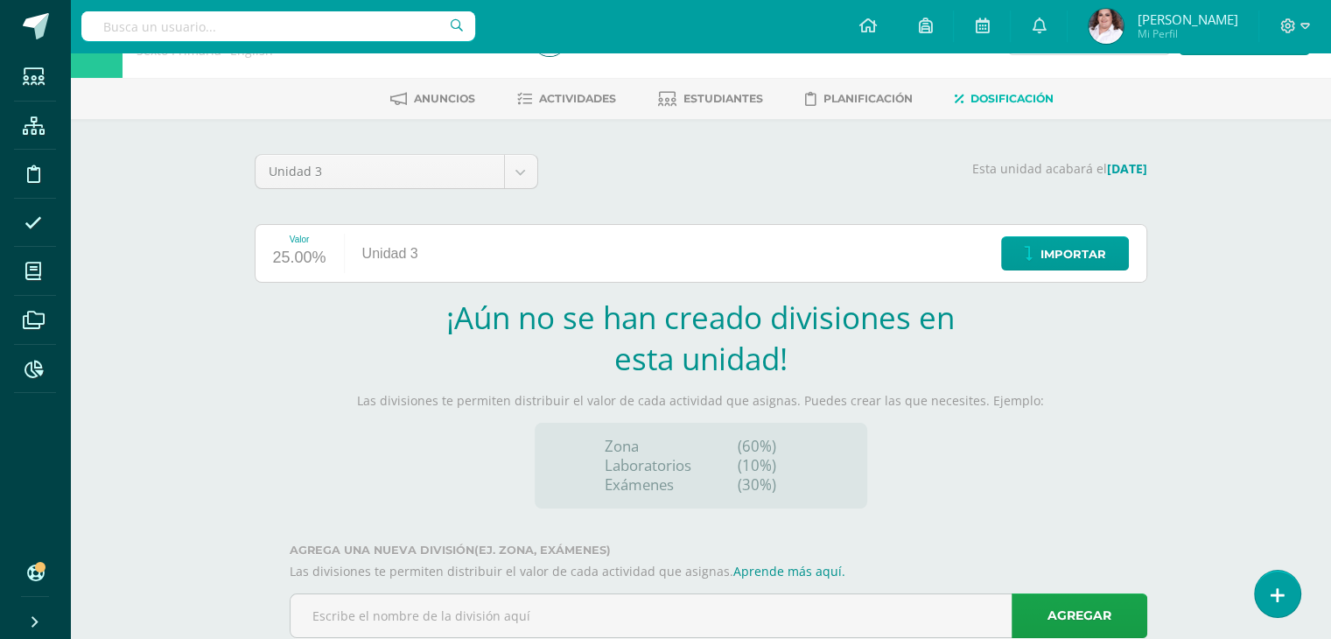
scroll to position [102, 0]
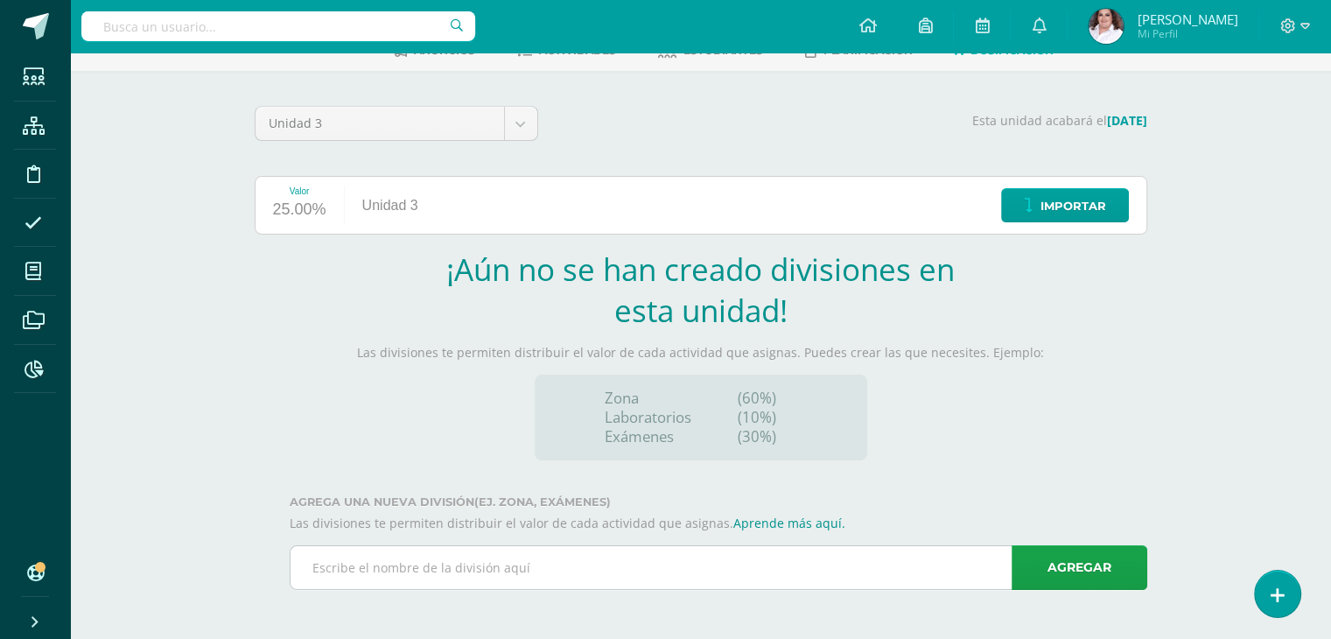
click at [448, 573] on input "text" at bounding box center [718, 567] width 856 height 43
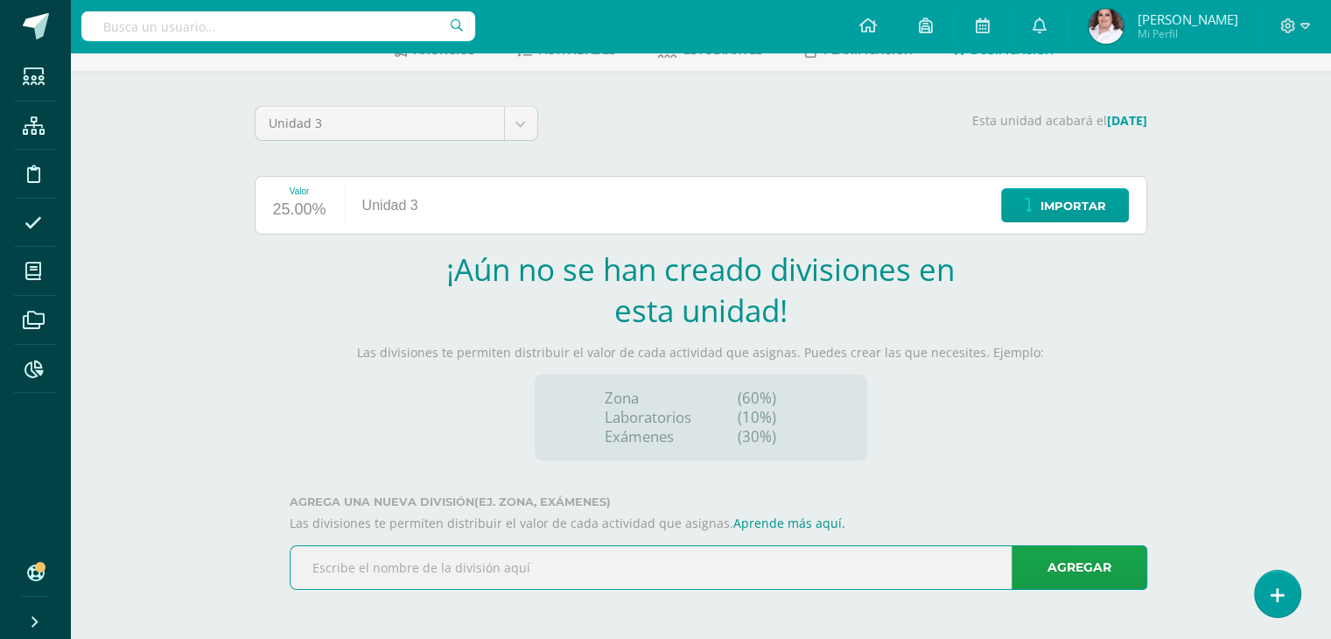
type input "ZONE"
click at [1095, 572] on link "Agregar" at bounding box center [1079, 567] width 136 height 45
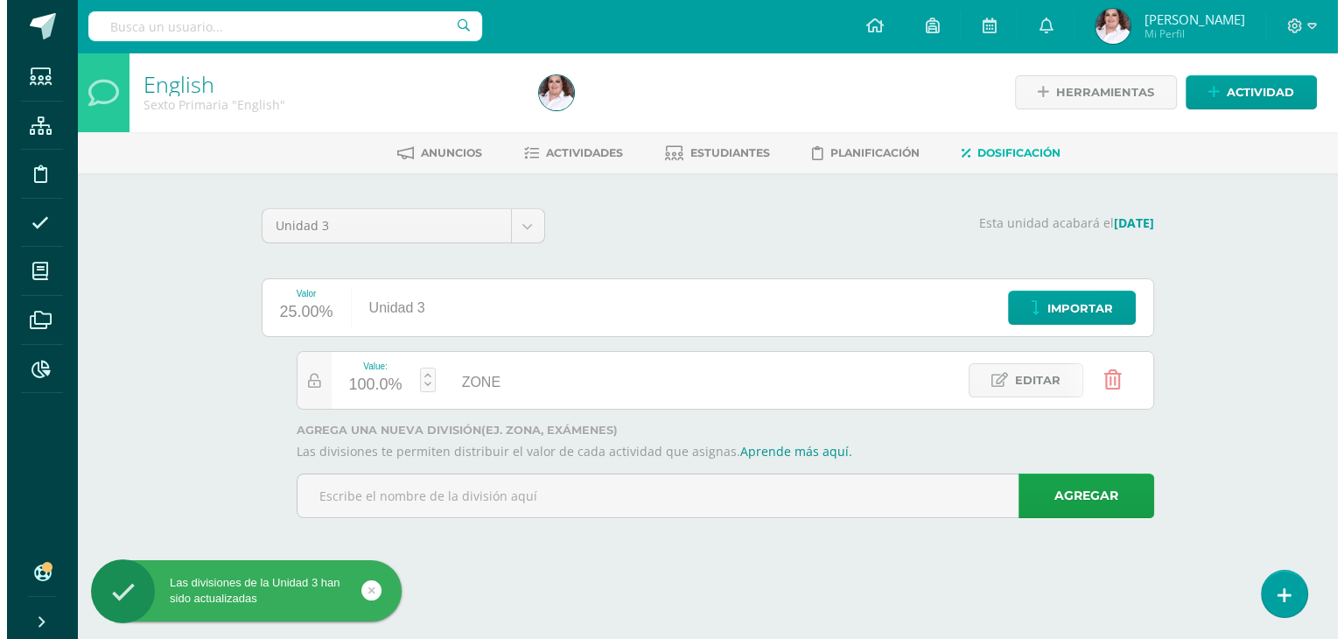
scroll to position [0, 0]
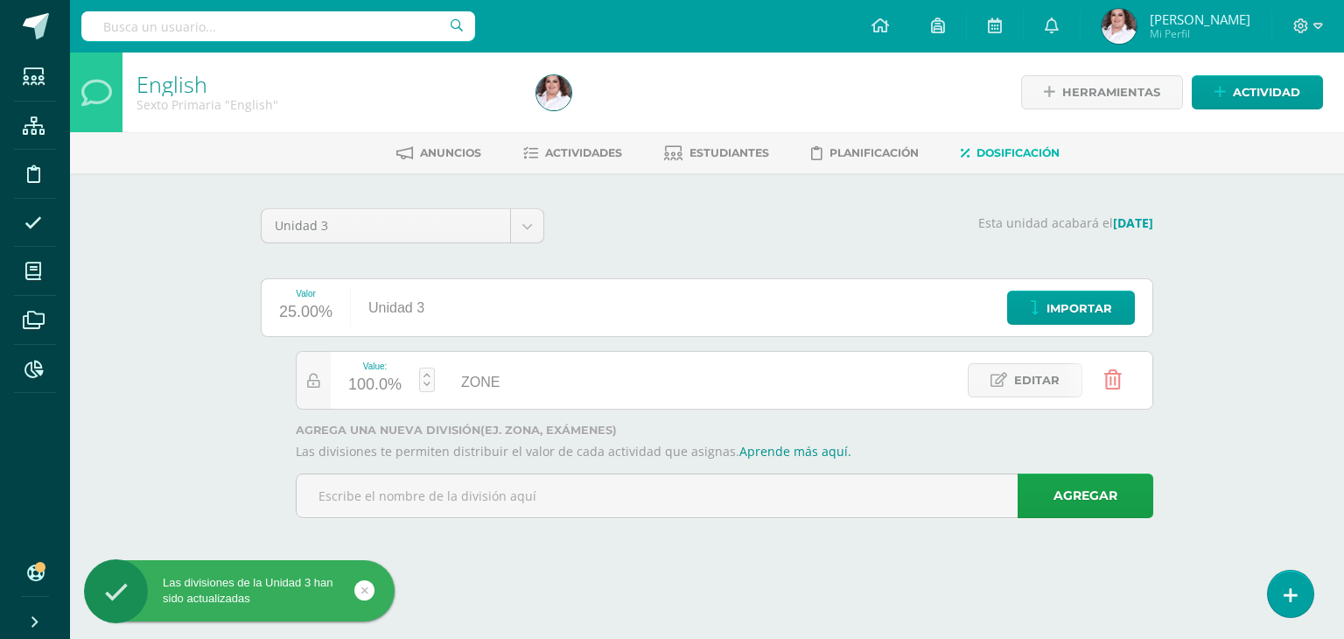
click at [574, 567] on html "Las divisiones de la Unidad 3 han sido actualizadas Estudiantes Estructura Disc…" at bounding box center [672, 283] width 1344 height 567
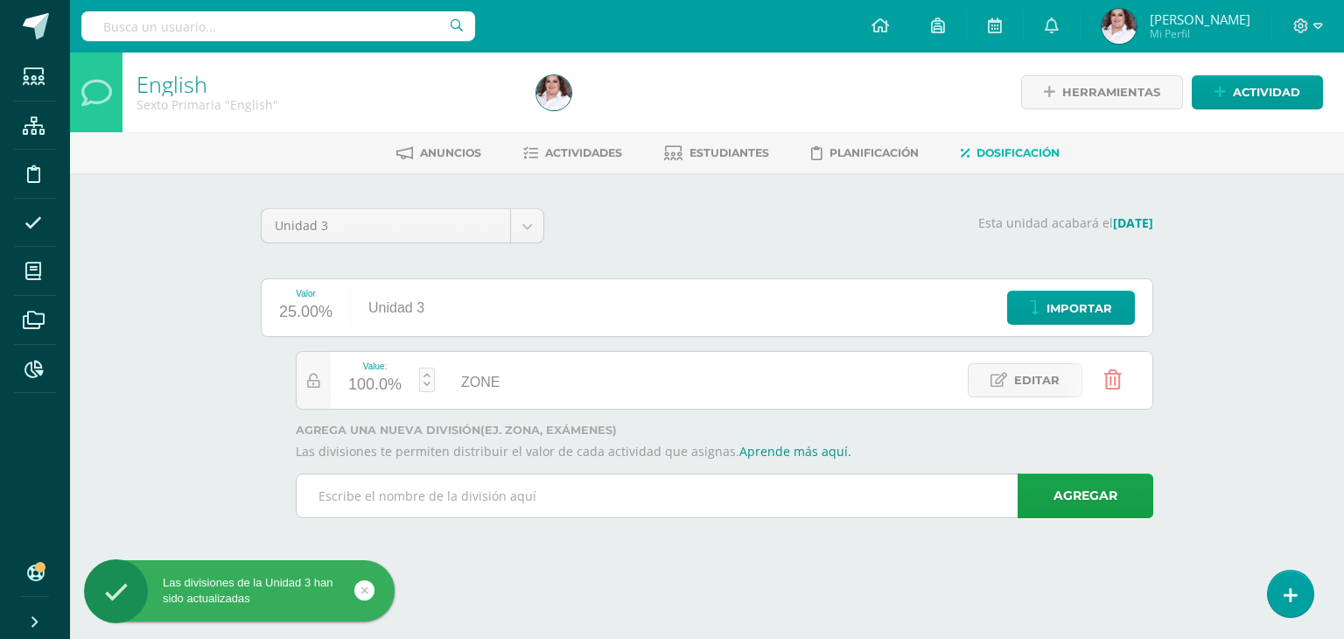
click at [514, 507] on input "text" at bounding box center [725, 495] width 856 height 43
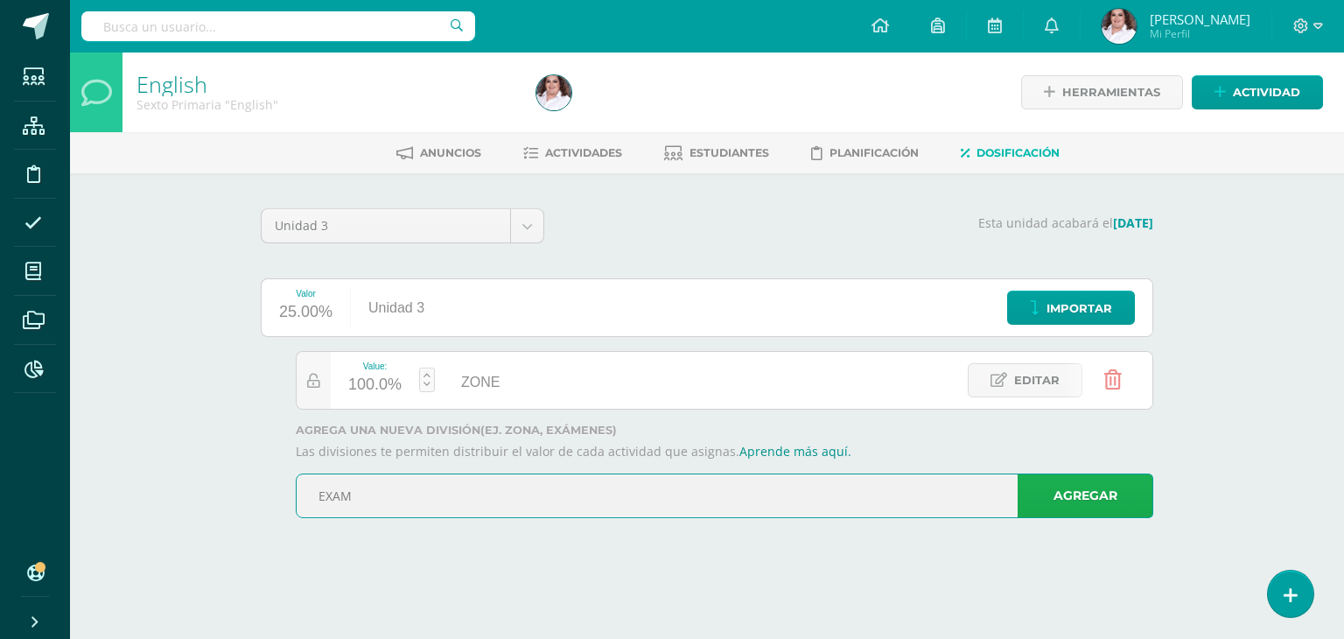
type input "EXAM"
click at [1067, 487] on link "Agregar" at bounding box center [1086, 495] width 136 height 45
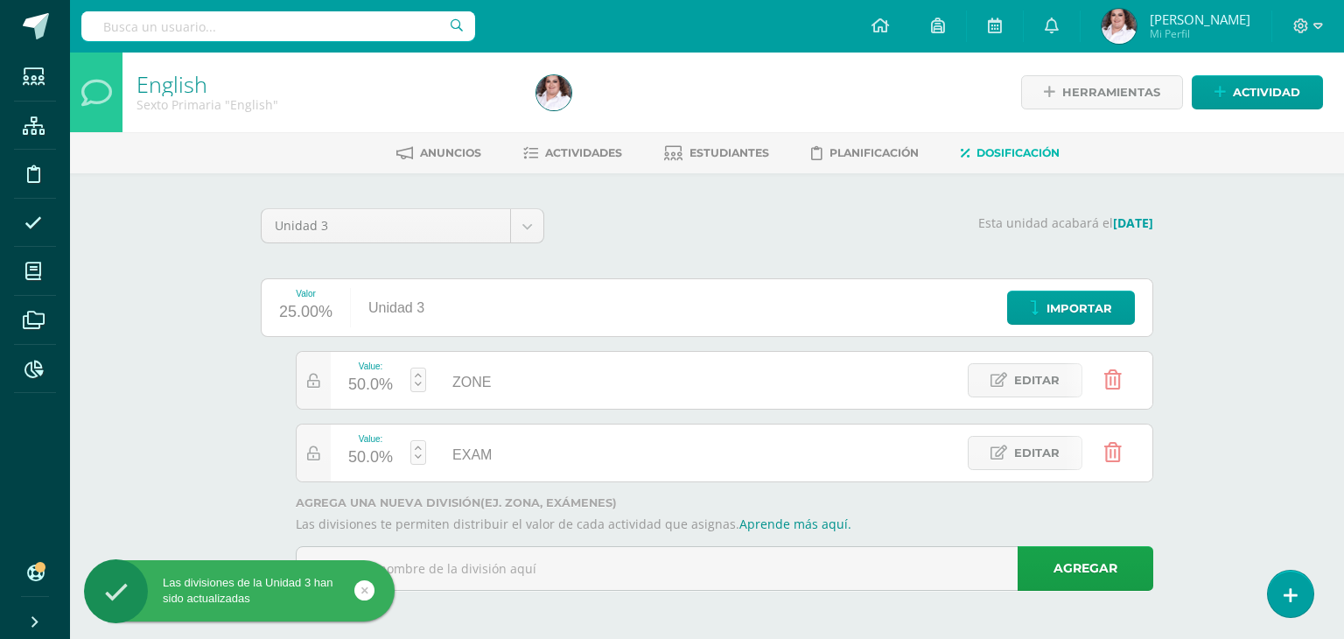
click at [358, 381] on div "50.0%" at bounding box center [370, 385] width 45 height 28
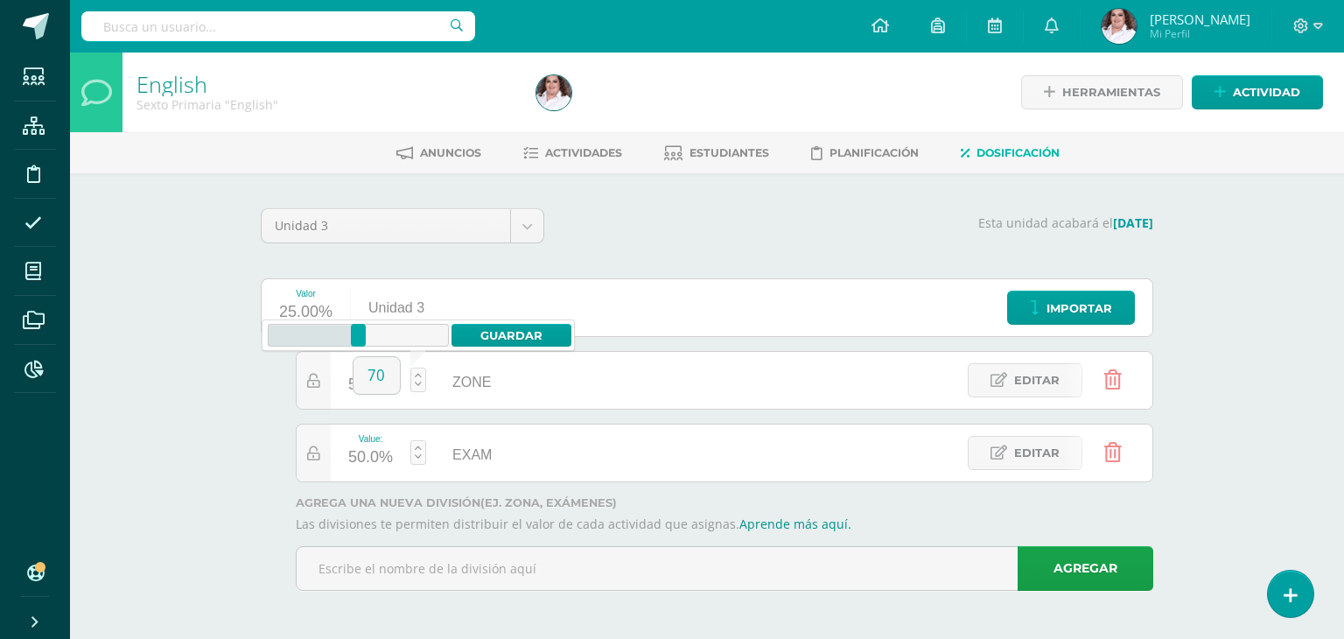
type input "70"
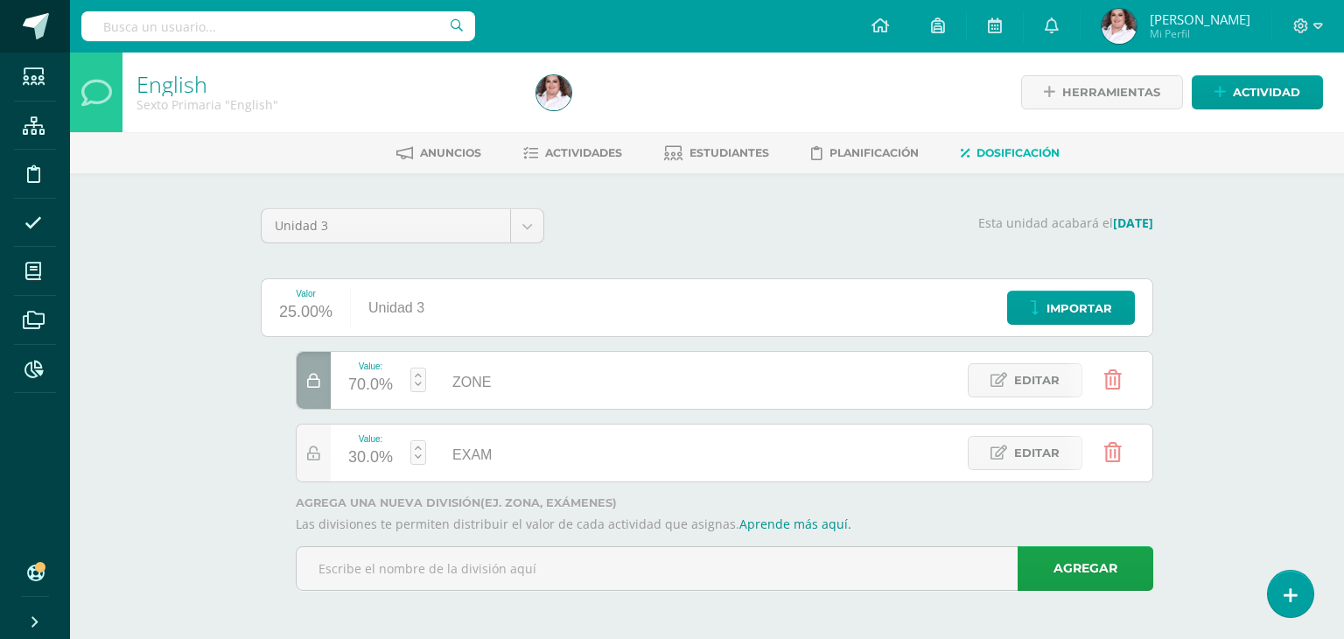
click at [44, 39] on link at bounding box center [35, 26] width 70 height 52
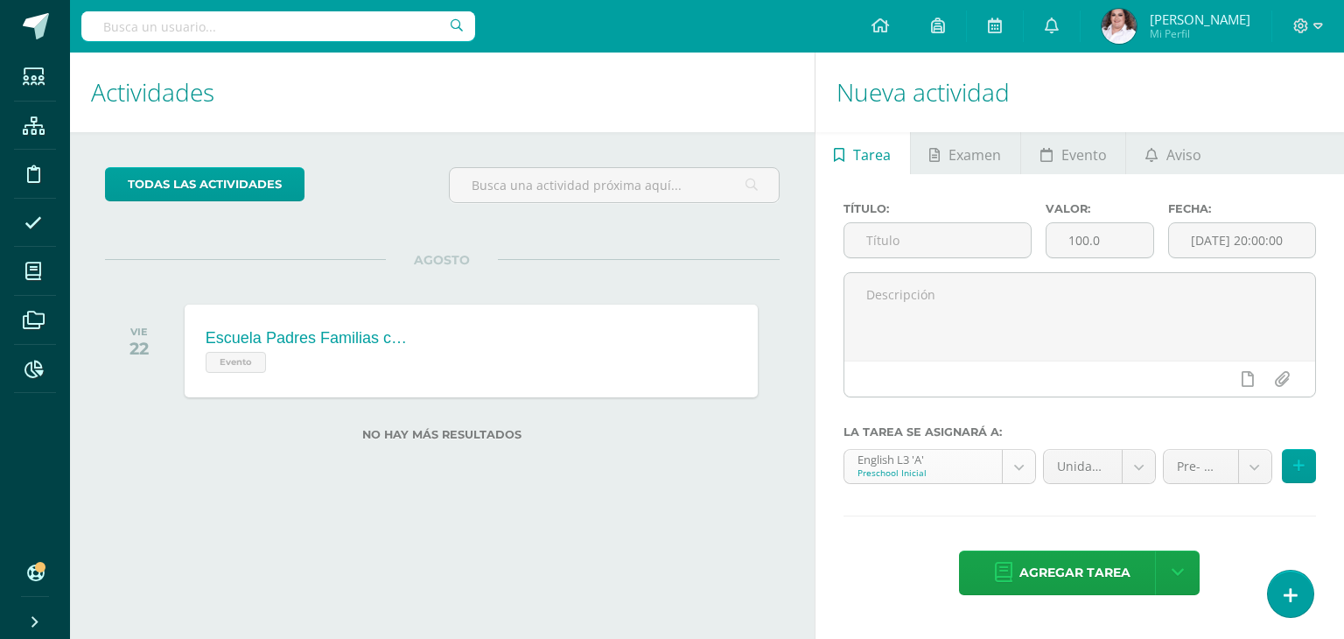
click at [1002, 468] on body "Estudiantes Estructura Disciplina Asistencia Mis cursos Archivos Reportes Sopor…" at bounding box center [672, 319] width 1344 height 639
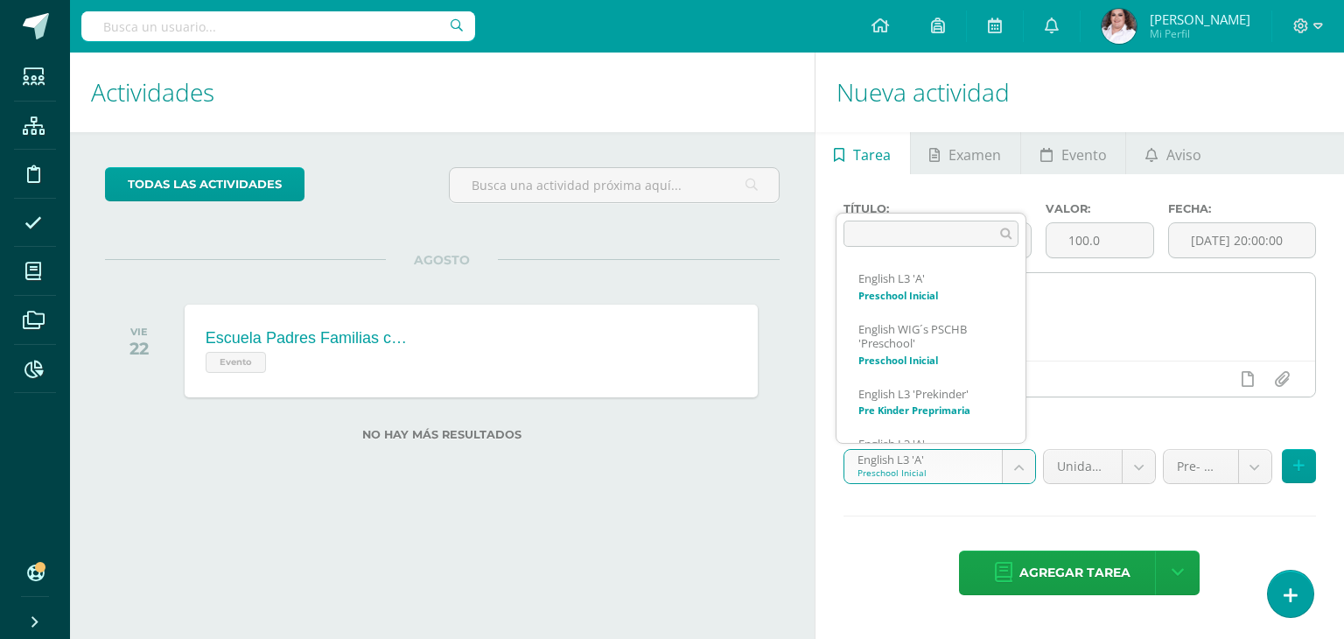
click at [1193, 337] on body "Estudiantes Estructura Disciplina Asistencia Mis cursos Archivos Reportes Sopor…" at bounding box center [672, 319] width 1344 height 639
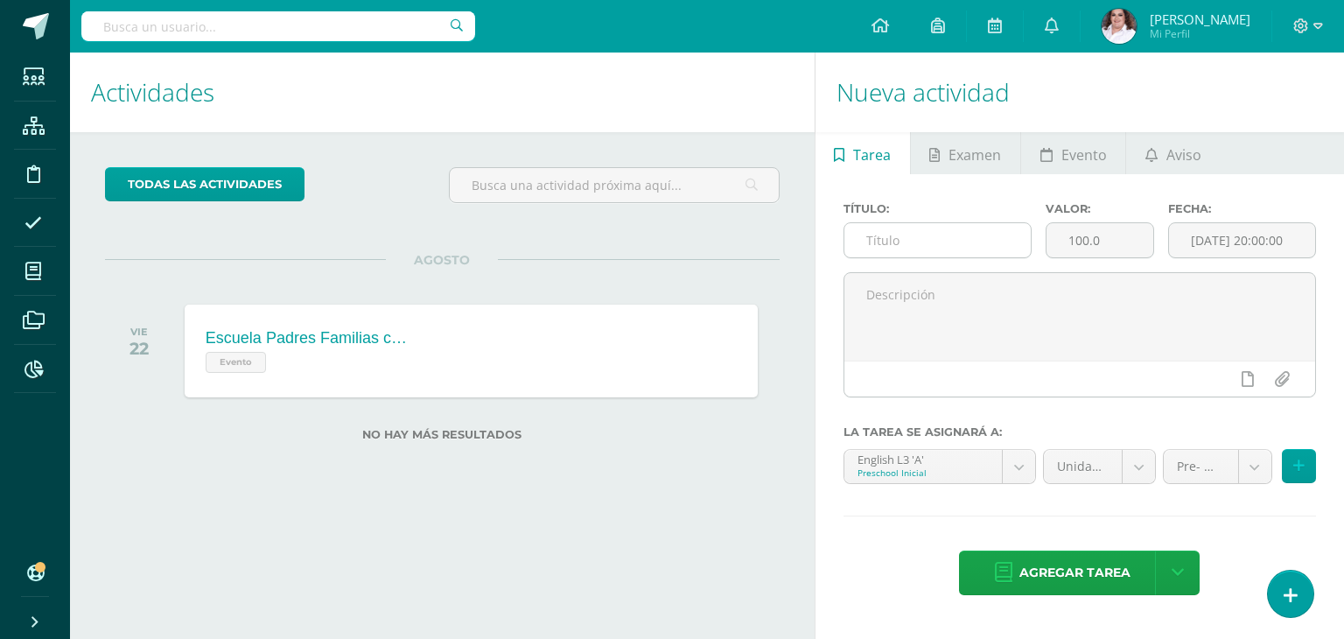
click at [914, 235] on input "text" at bounding box center [937, 240] width 187 height 34
type input "Worksheet 1"
click at [1095, 235] on input "100.0" at bounding box center [1099, 240] width 106 height 34
click at [1113, 234] on input "100.0" at bounding box center [1099, 240] width 106 height 34
drag, startPoint x: 1112, startPoint y: 240, endPoint x: 962, endPoint y: 242, distance: 149.6
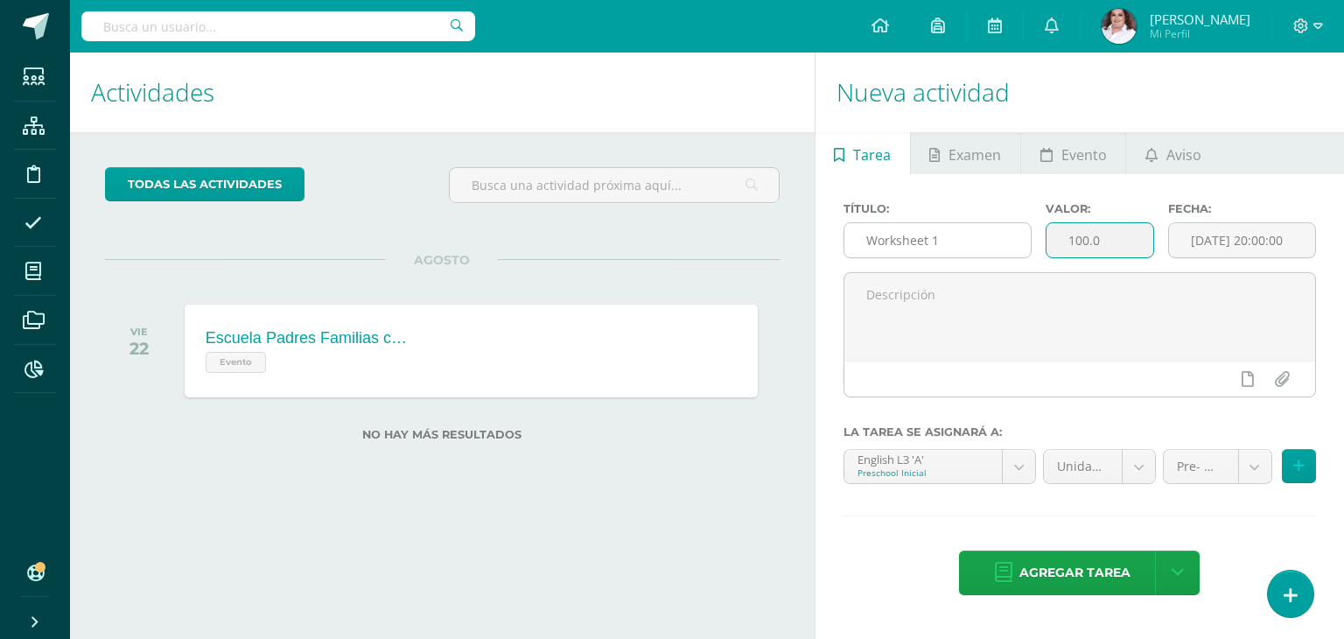
click at [1004, 239] on div "Título: Worksheet 1 Valor: 100.0 Fecha: 2025-08-12 20:00:00" at bounding box center [1079, 237] width 486 height 70
type input "10"
click at [1015, 465] on body "Estudiantes Estructura Disciplina Asistencia Mis cursos Archivos Reportes Sopor…" at bounding box center [672, 319] width 1344 height 639
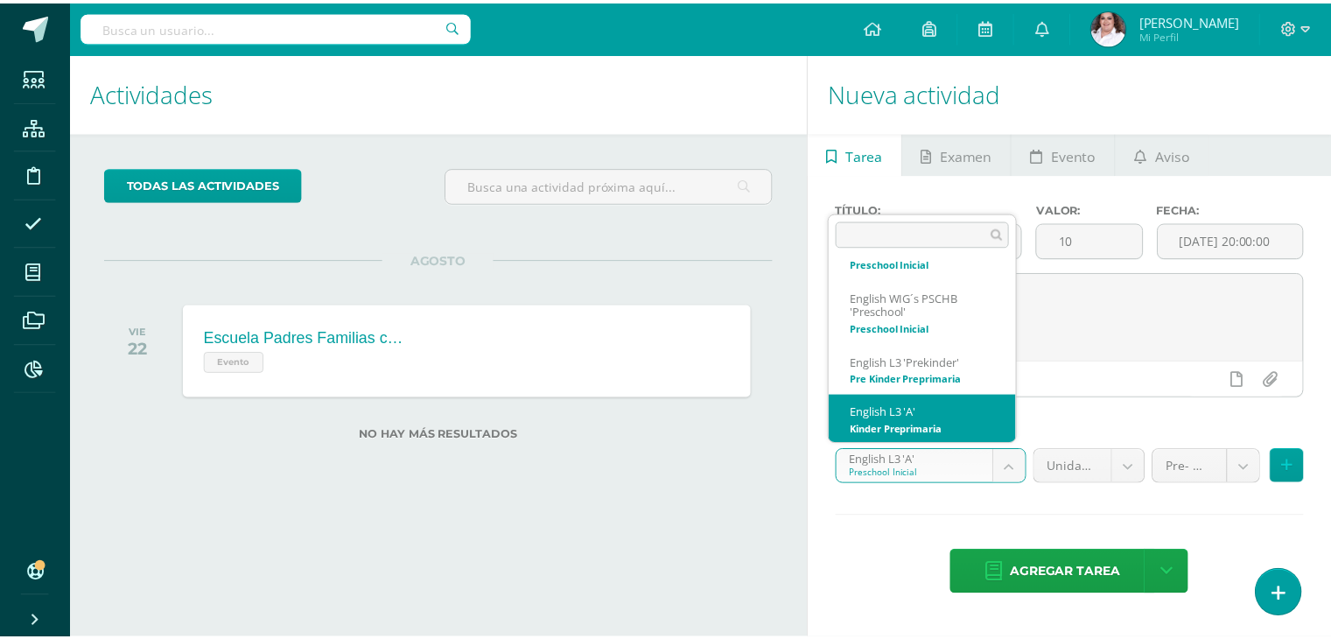
scroll to position [294, 0]
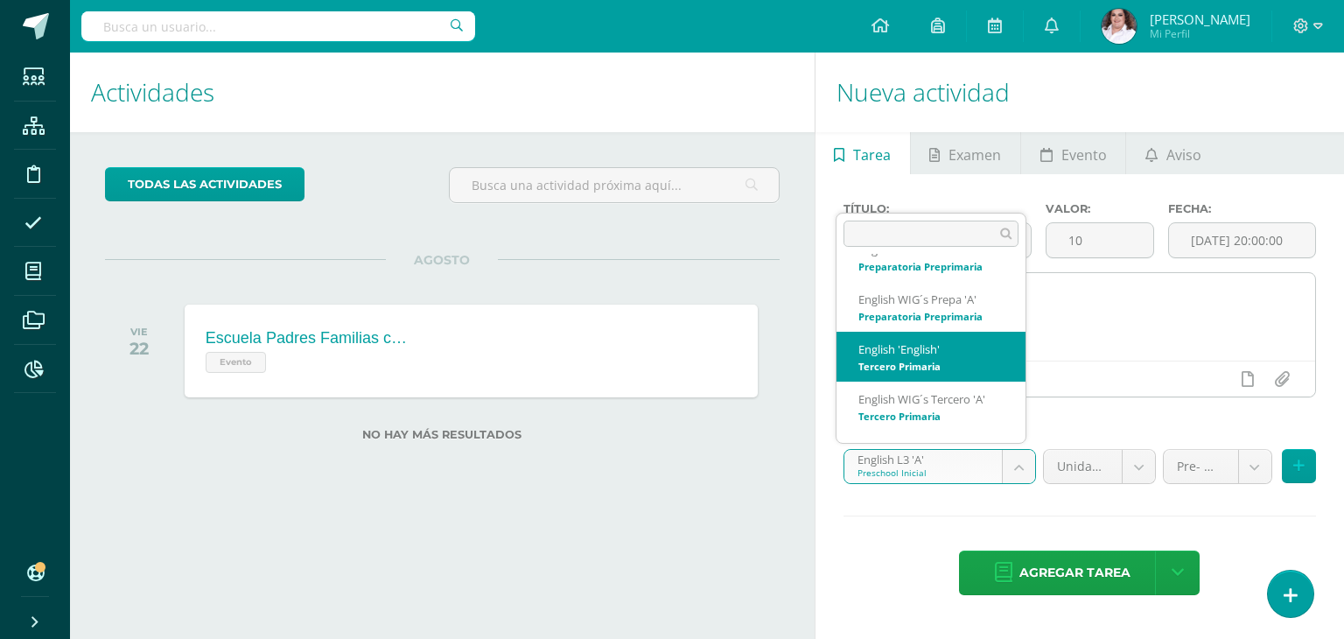
select select "58490"
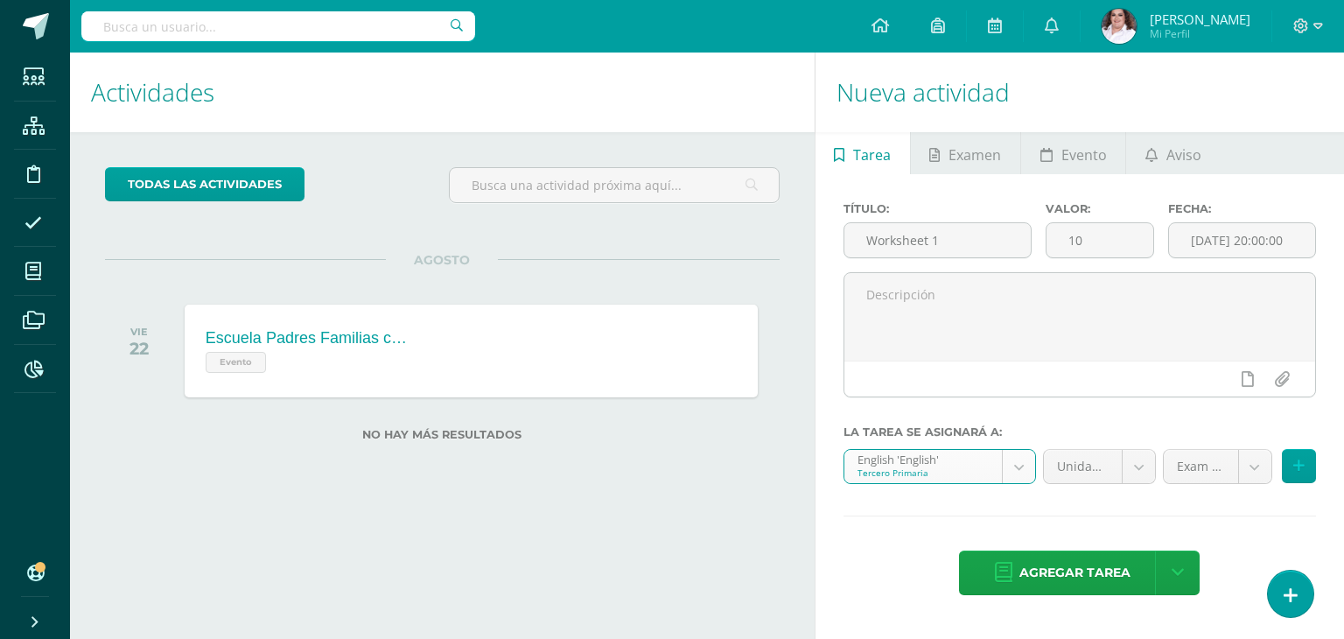
click at [1256, 474] on body "Estudiantes Estructura Disciplina Asistencia Mis cursos Archivos Reportes Sopor…" at bounding box center [672, 319] width 1344 height 639
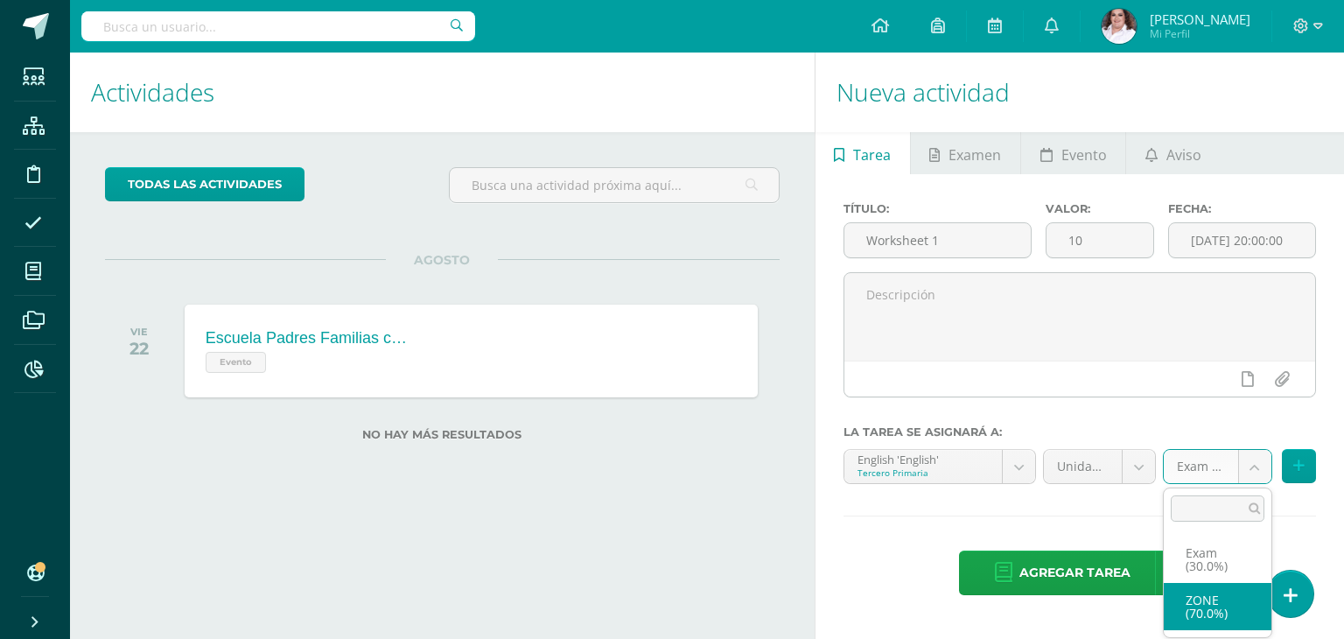
select select "64637"
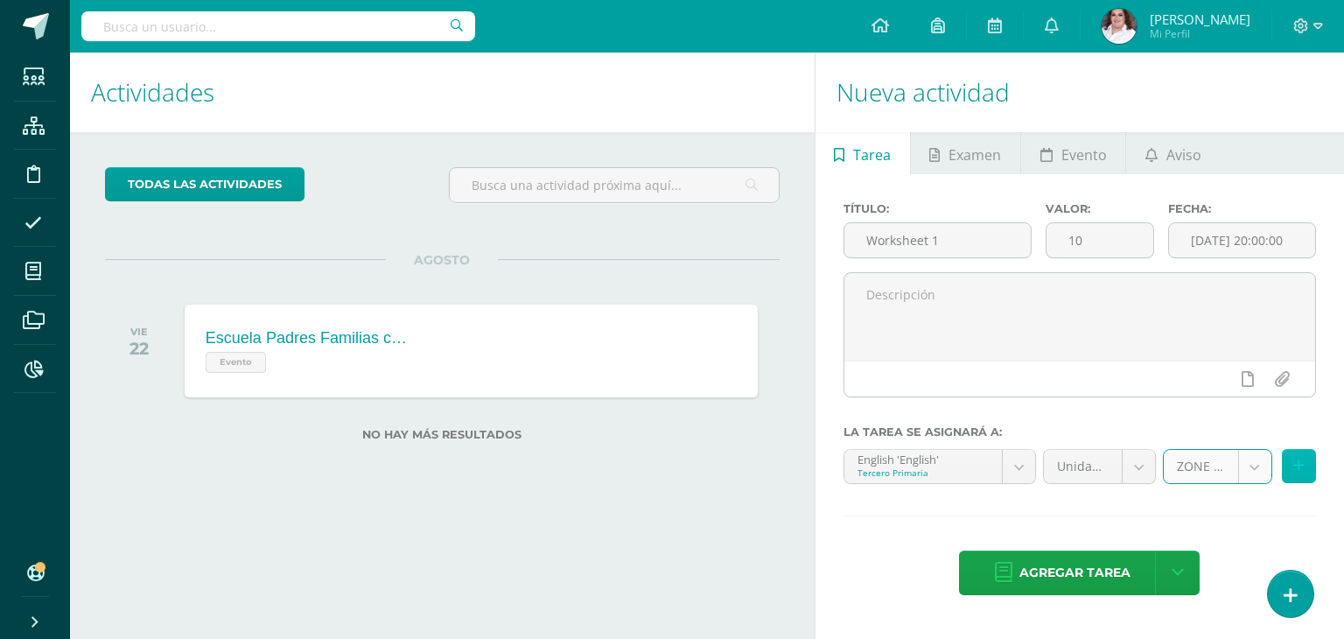
click at [1294, 457] on button at bounding box center [1299, 466] width 34 height 34
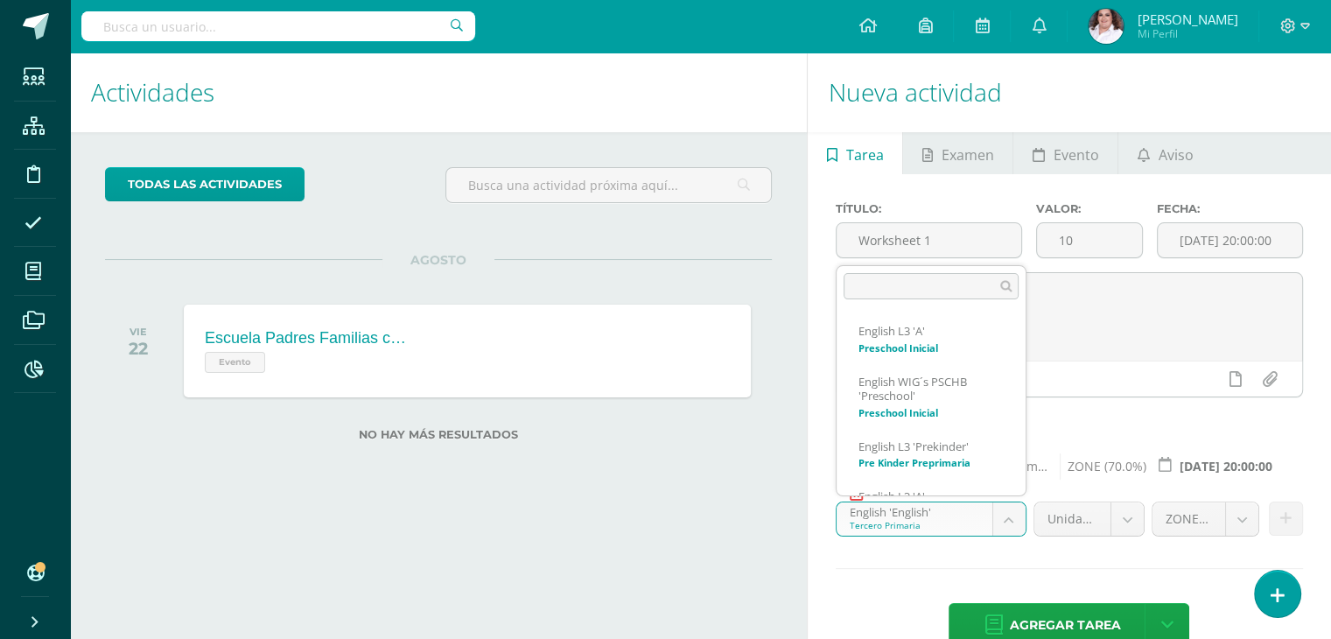
click at [1018, 519] on body "Estudiantes Estructura Disciplina Asistencia Mis cursos Archivos Reportes Sopor…" at bounding box center [665, 319] width 1331 height 639
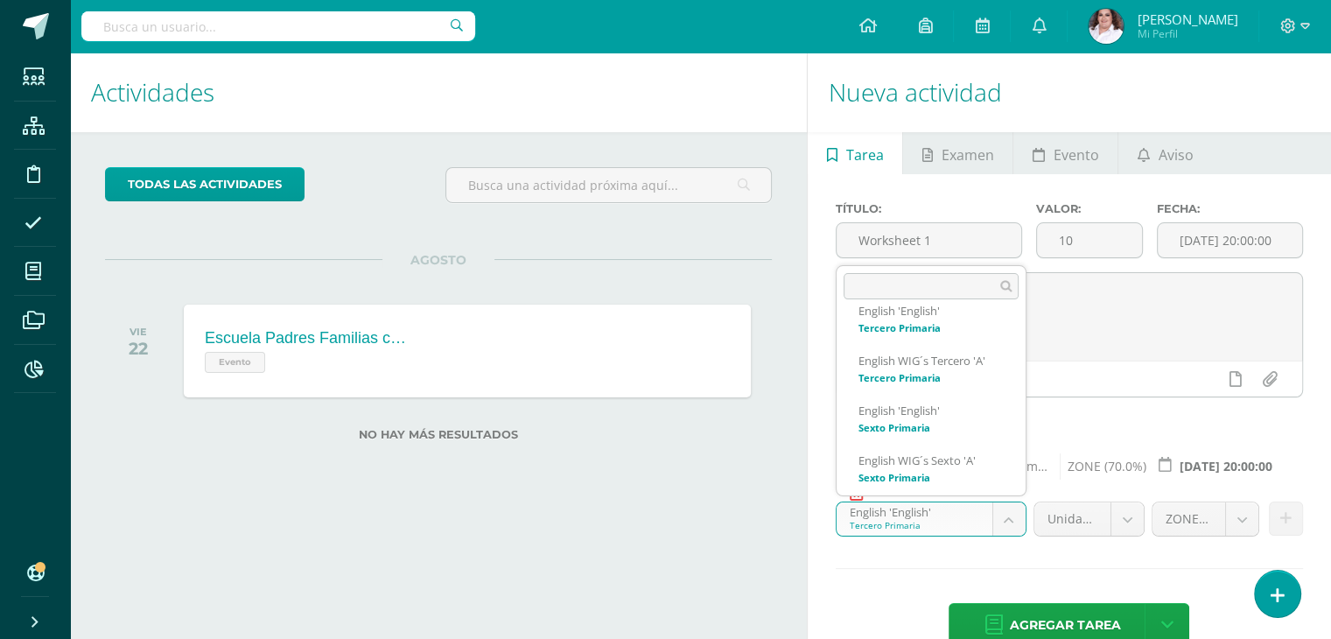
scroll to position [388, 0]
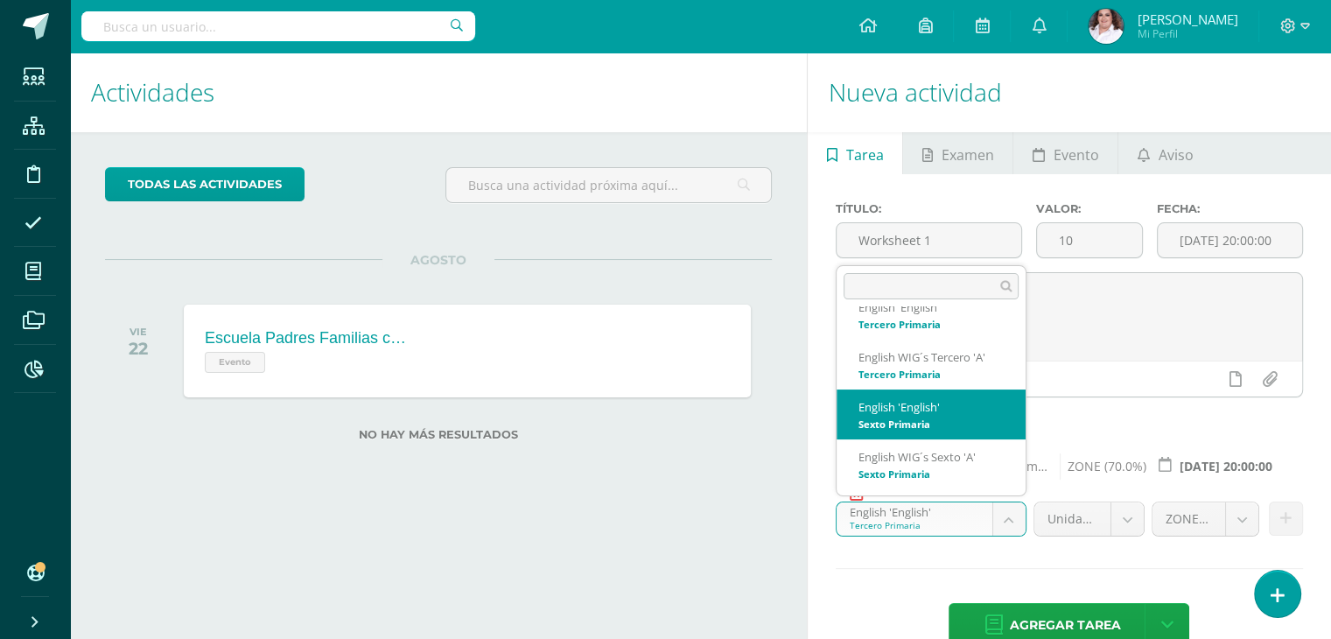
select select "58814"
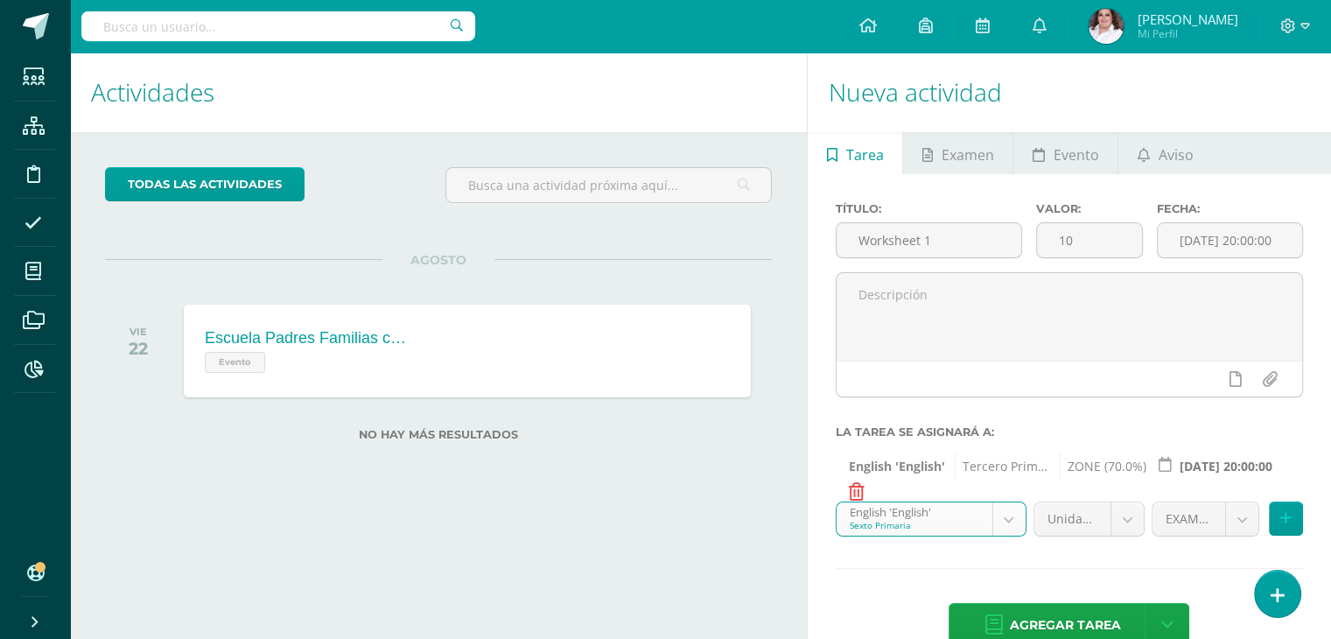
click at [1146, 523] on div "Unidad 3 Unidad 1 Unidad 2 Unidad 3 Unidad 4" at bounding box center [1089, 525] width 119 height 49
click at [1131, 522] on body "Estudiantes Estructura Disciplina Asistencia Mis cursos Archivos Reportes Sopor…" at bounding box center [665, 319] width 1331 height 639
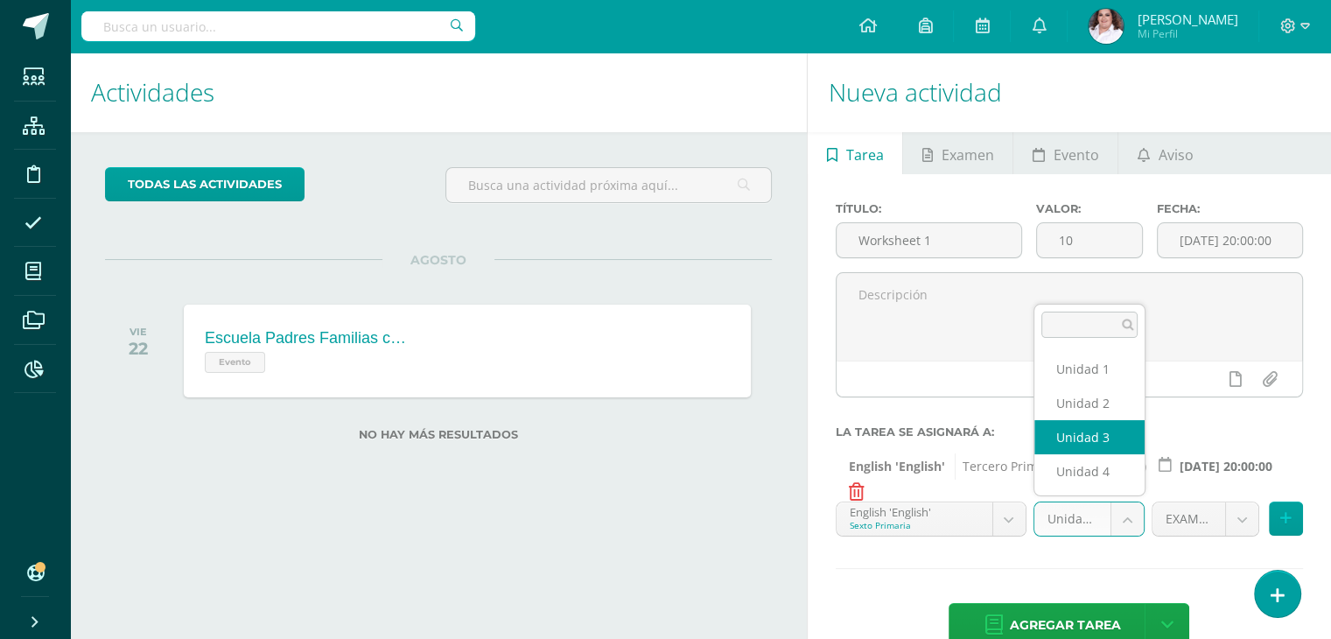
click at [1131, 522] on body "Estudiantes Estructura Disciplina Asistencia Mis cursos Archivos Reportes Sopor…" at bounding box center [665, 319] width 1331 height 639
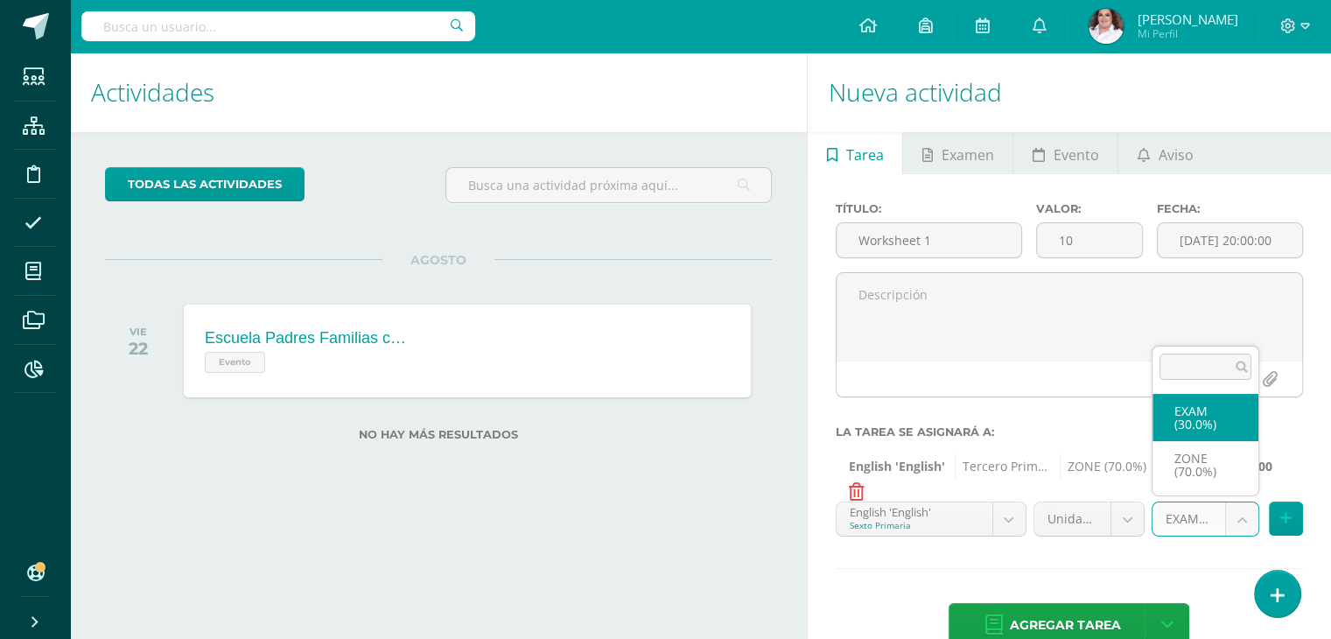
click at [1253, 525] on body "Estudiantes Estructura Disciplina Asistencia Mis cursos Archivos Reportes Sopor…" at bounding box center [665, 319] width 1331 height 639
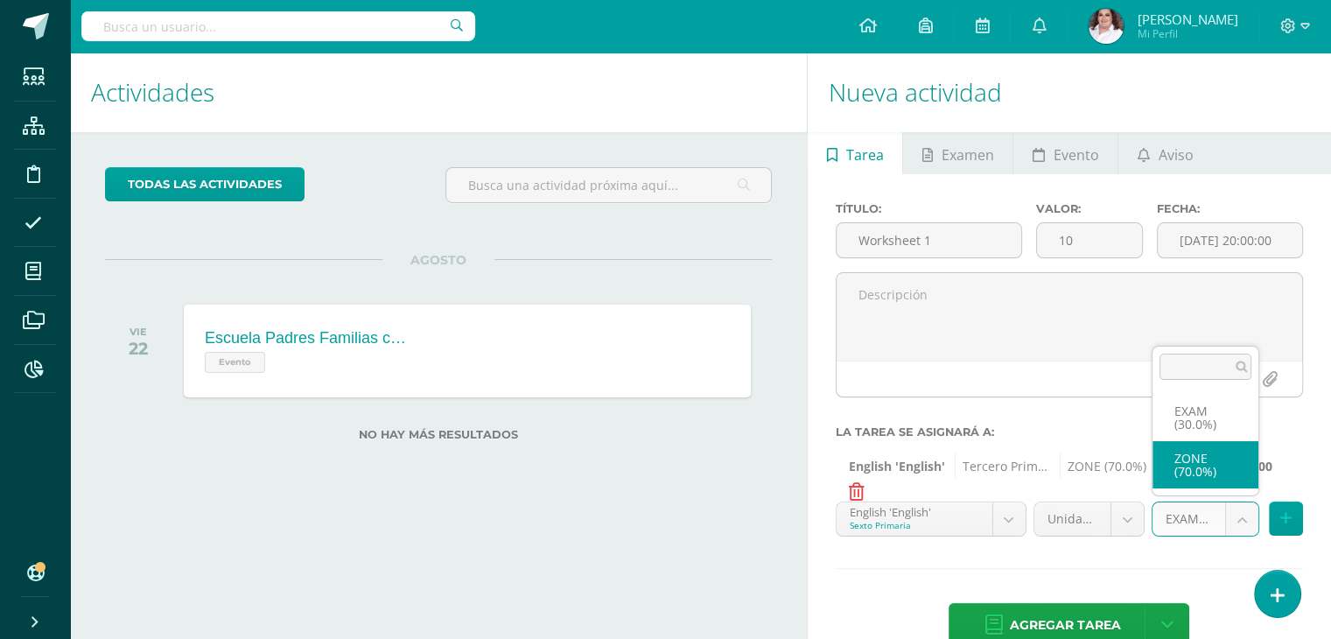
select select "64639"
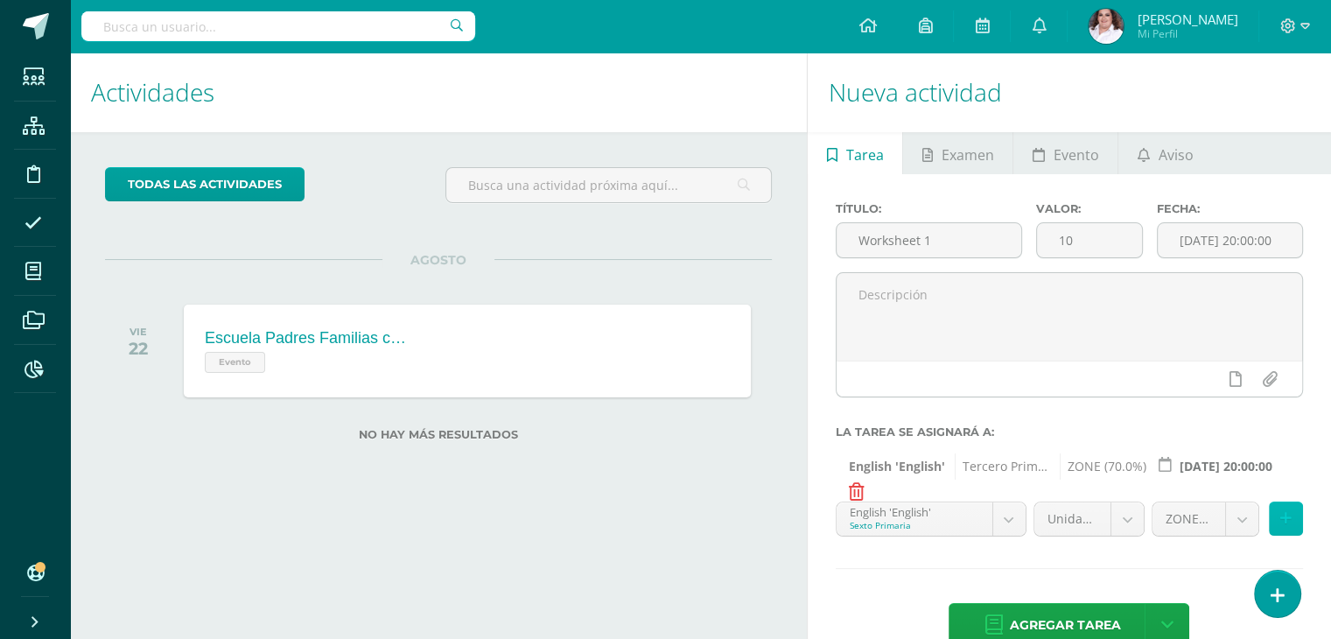
click at [1282, 514] on icon at bounding box center [1285, 518] width 11 height 15
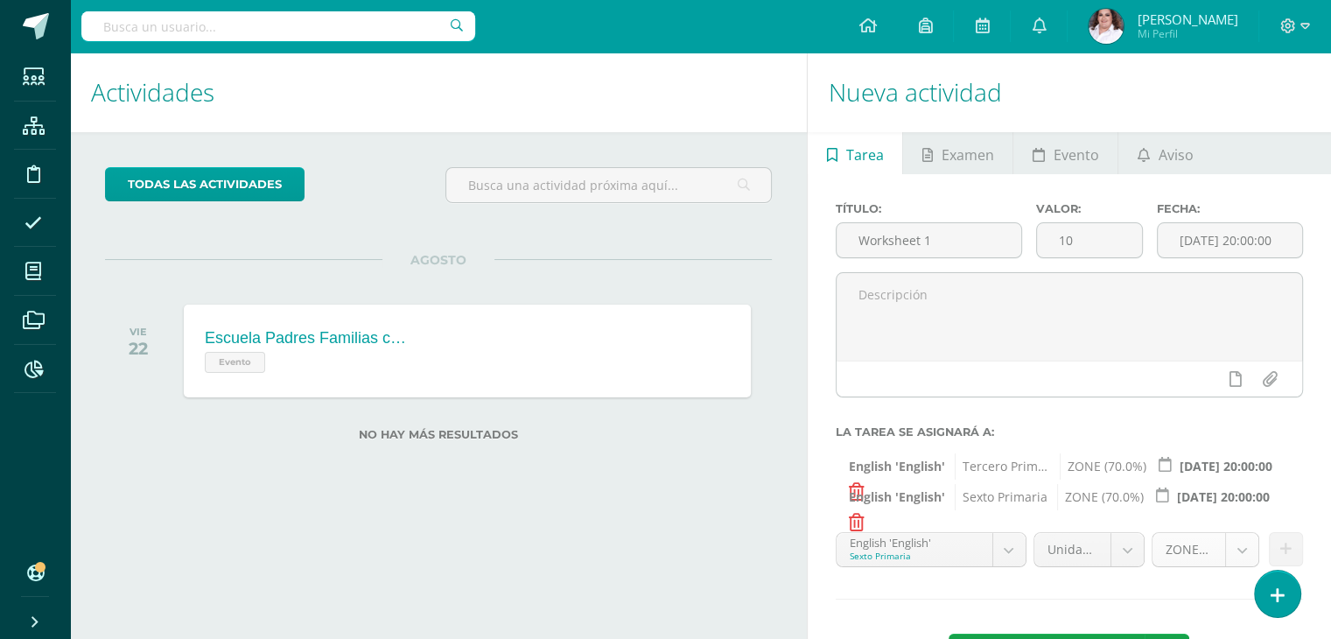
scroll to position [70, 0]
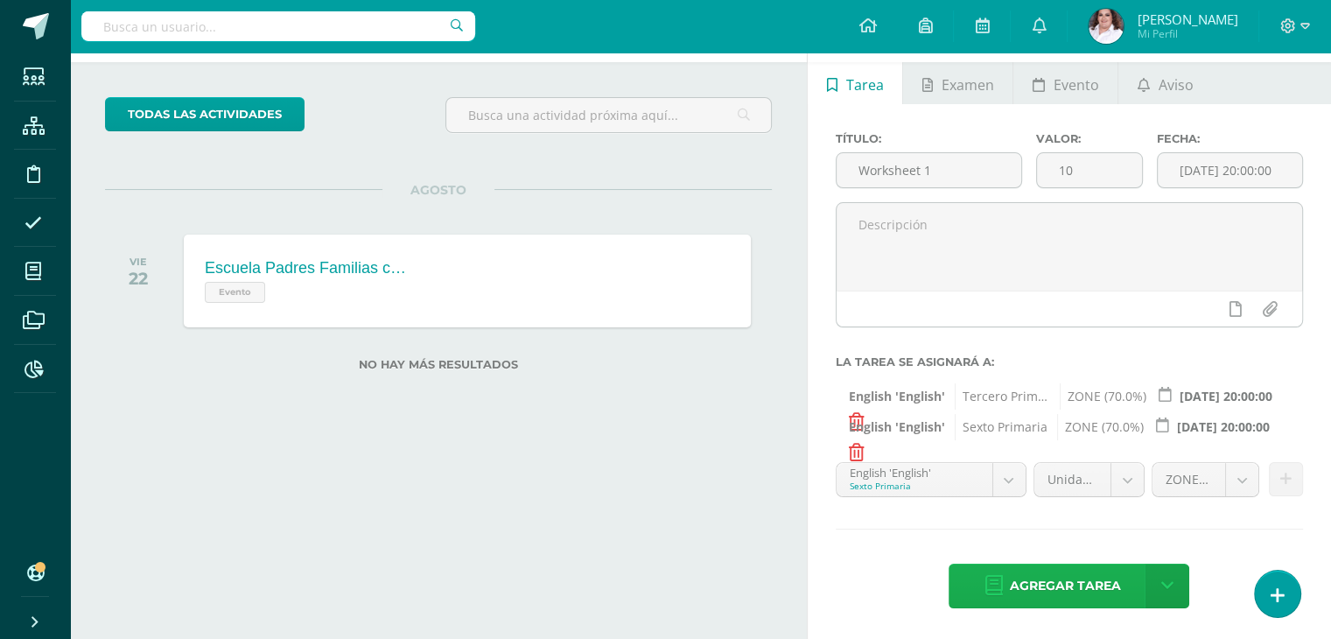
click at [1071, 589] on span "Agregar tarea" at bounding box center [1064, 585] width 111 height 43
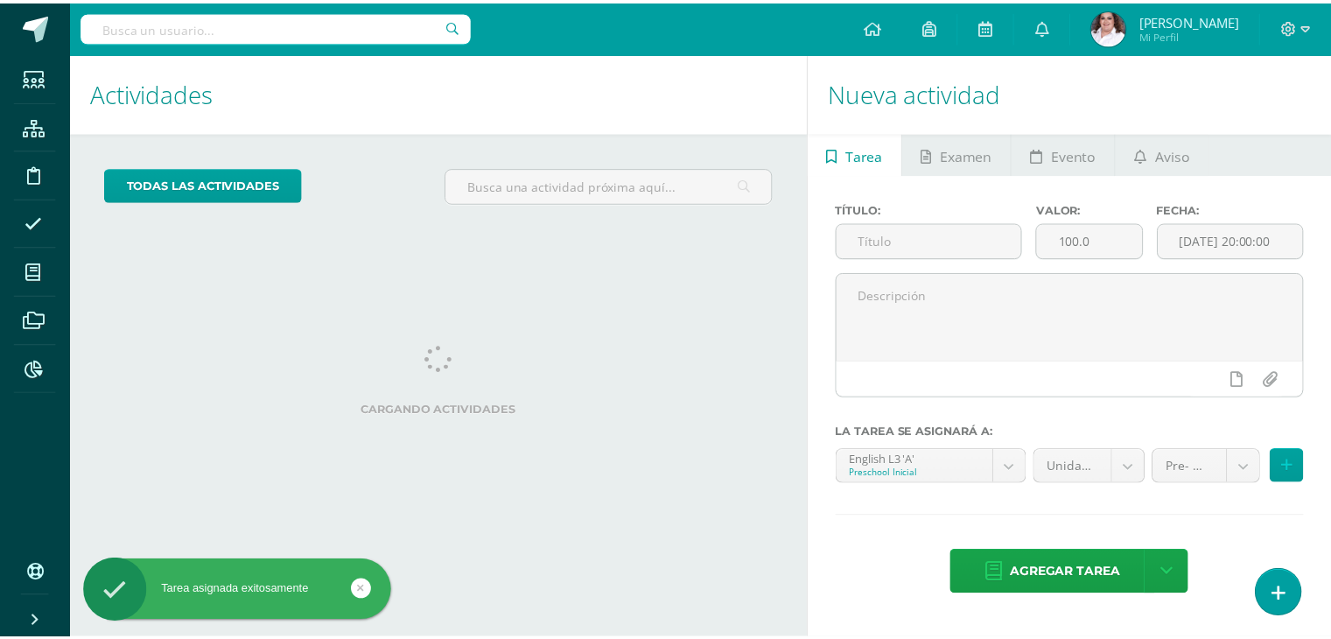
scroll to position [82, 0]
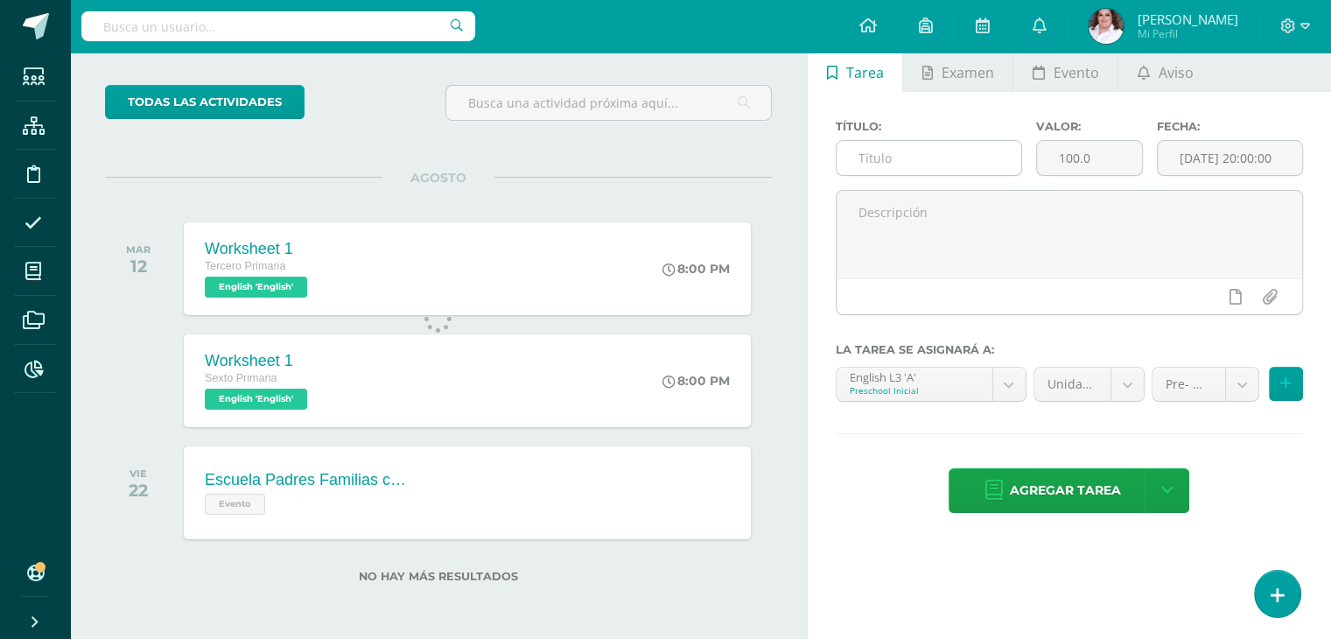
click at [883, 149] on input "text" at bounding box center [928, 158] width 185 height 34
type input "Pictionary 1"
drag, startPoint x: 1116, startPoint y: 158, endPoint x: 870, endPoint y: 136, distance: 247.8
click at [870, 136] on div "Título: Pictionary 1 Valor: 100.0 Fecha: 2025-08-12 20:00:00" at bounding box center [1069, 155] width 481 height 70
click at [1112, 166] on input "100.0" at bounding box center [1089, 158] width 105 height 34
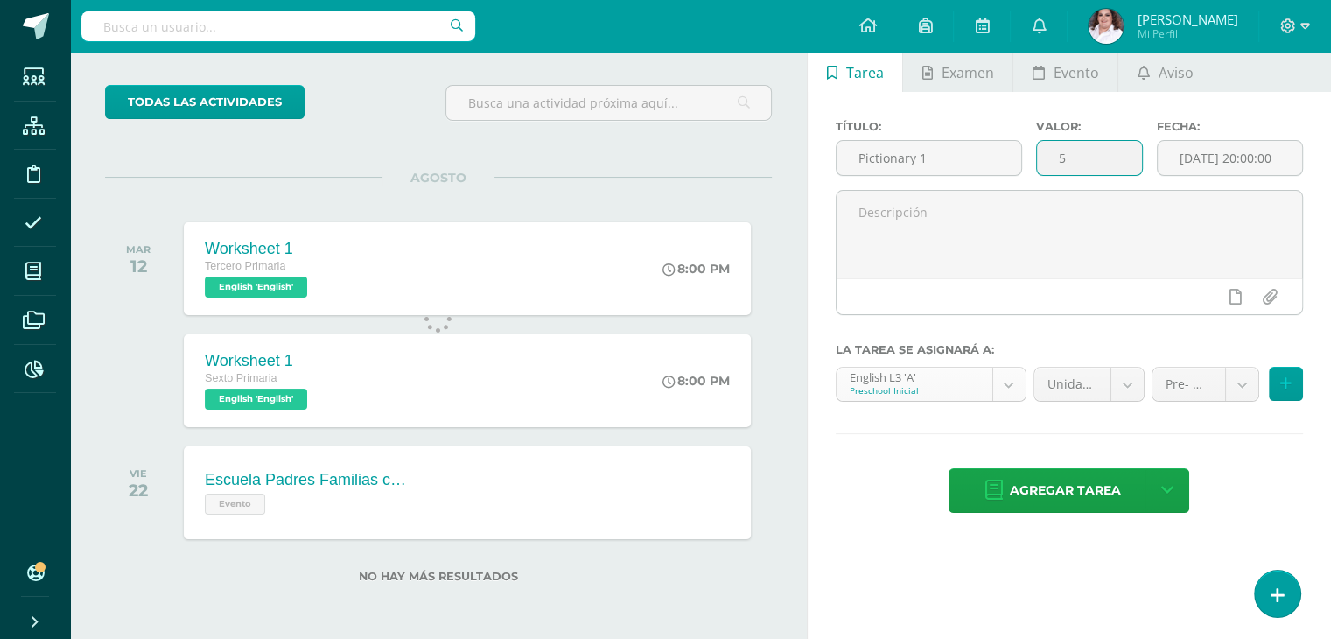
type input "5"
click at [1005, 389] on body "Tarea asignada exitosamente Estudiantes Estructura Disciplina Asistencia Mis cu…" at bounding box center [665, 237] width 1331 height 639
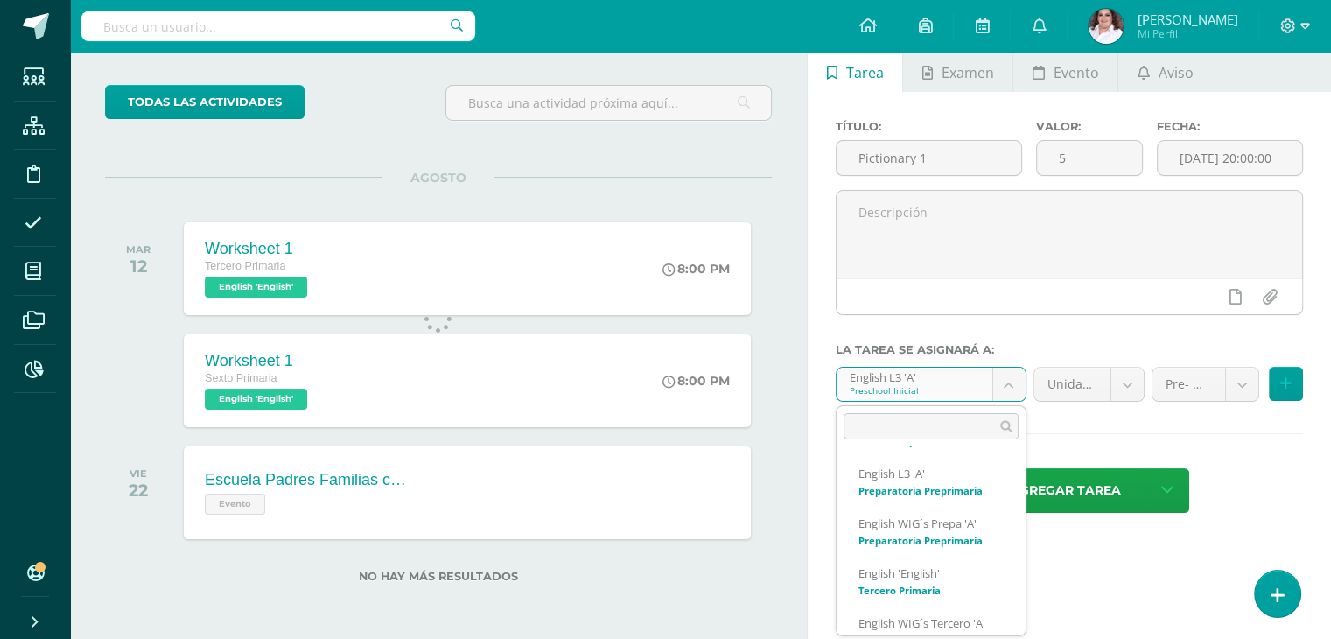
scroll to position [350, 0]
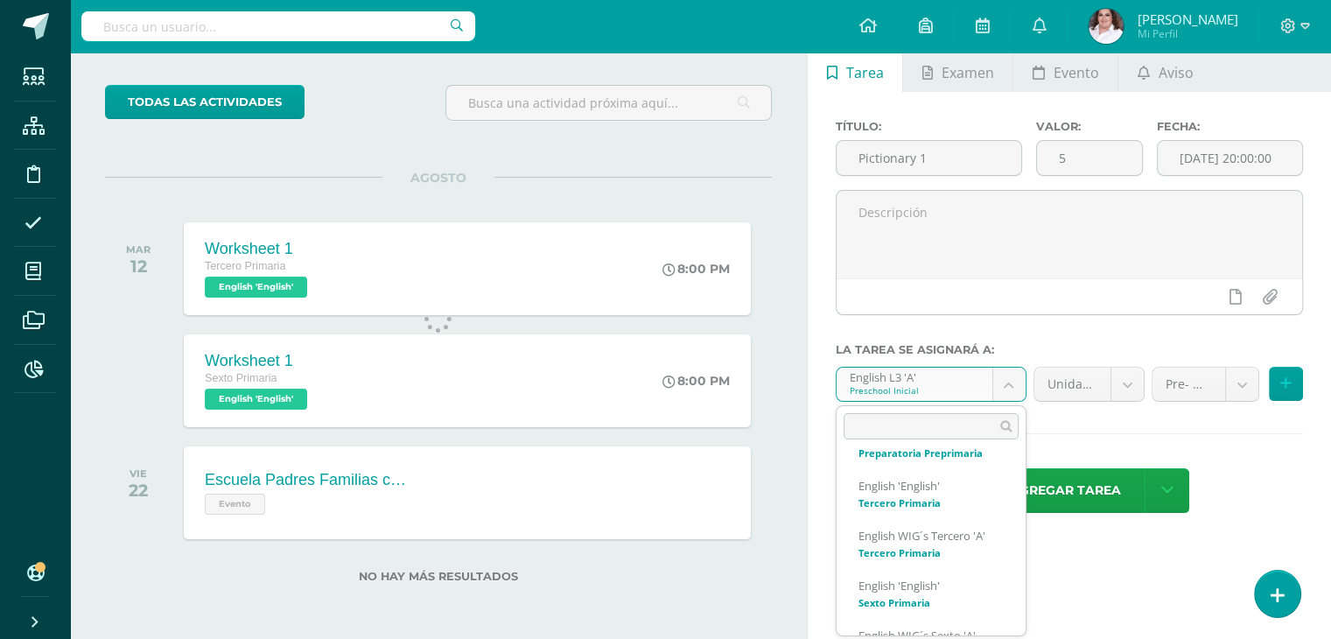
select select "58490"
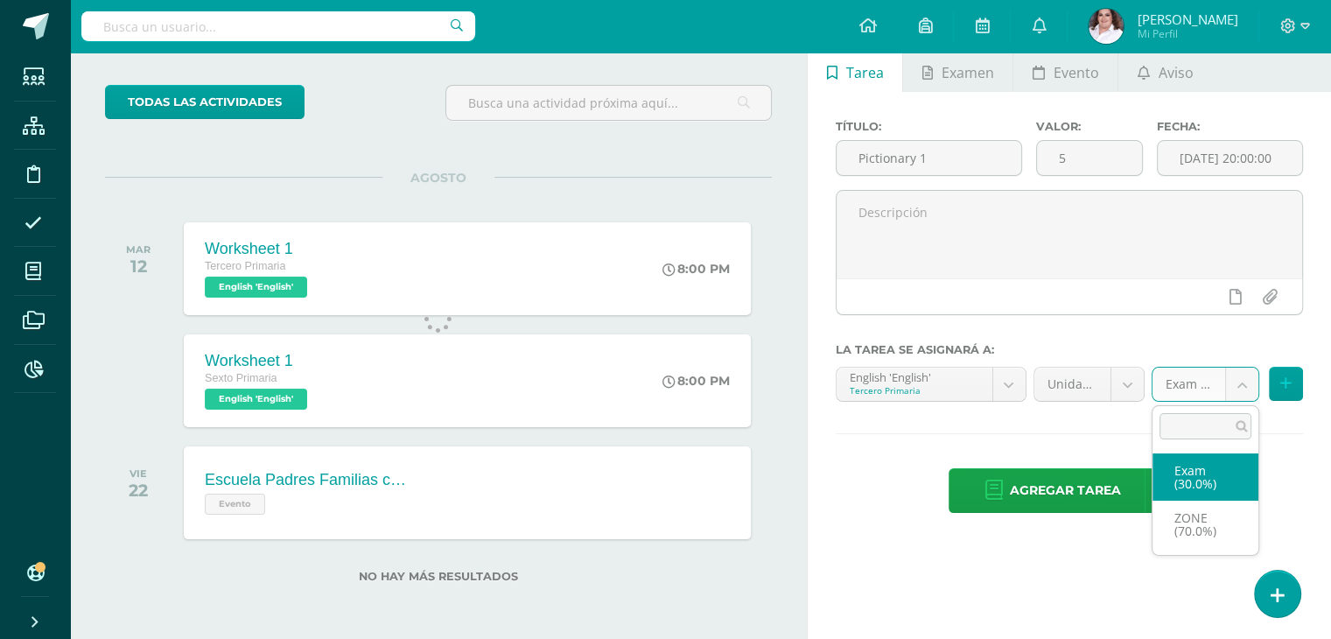
click at [1255, 380] on body "Tarea asignada exitosamente Estudiantes Estructura Disciplina Asistencia Mis cu…" at bounding box center [665, 237] width 1331 height 639
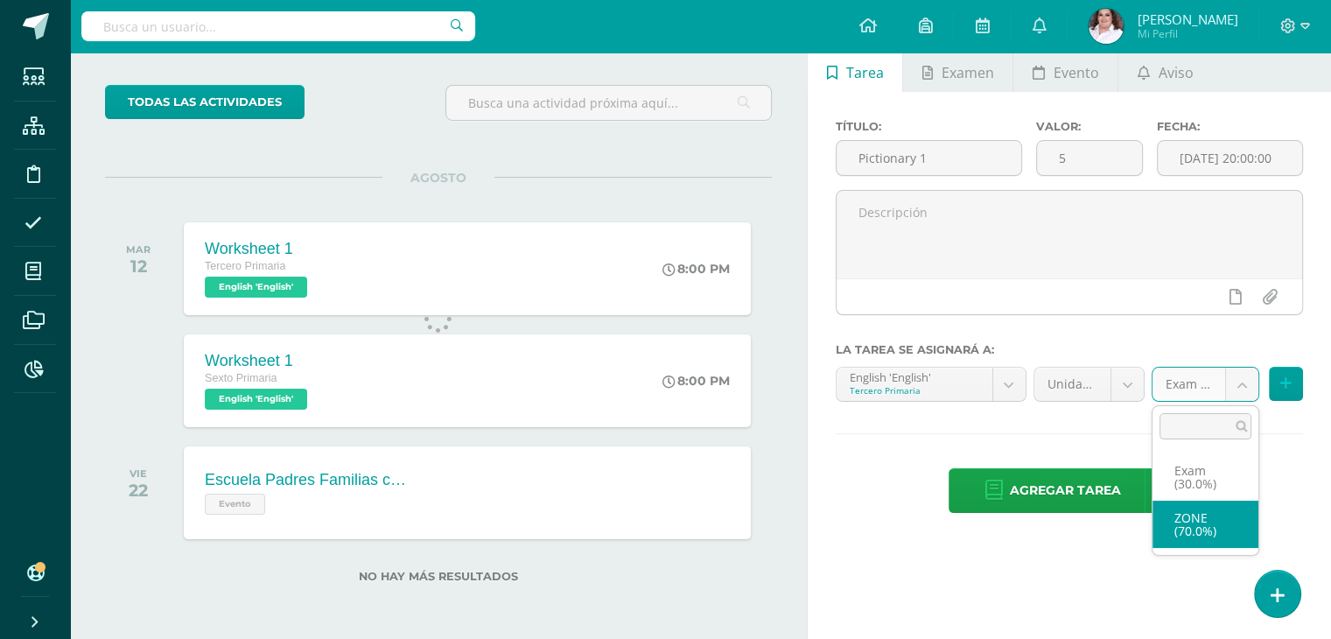
select select "64637"
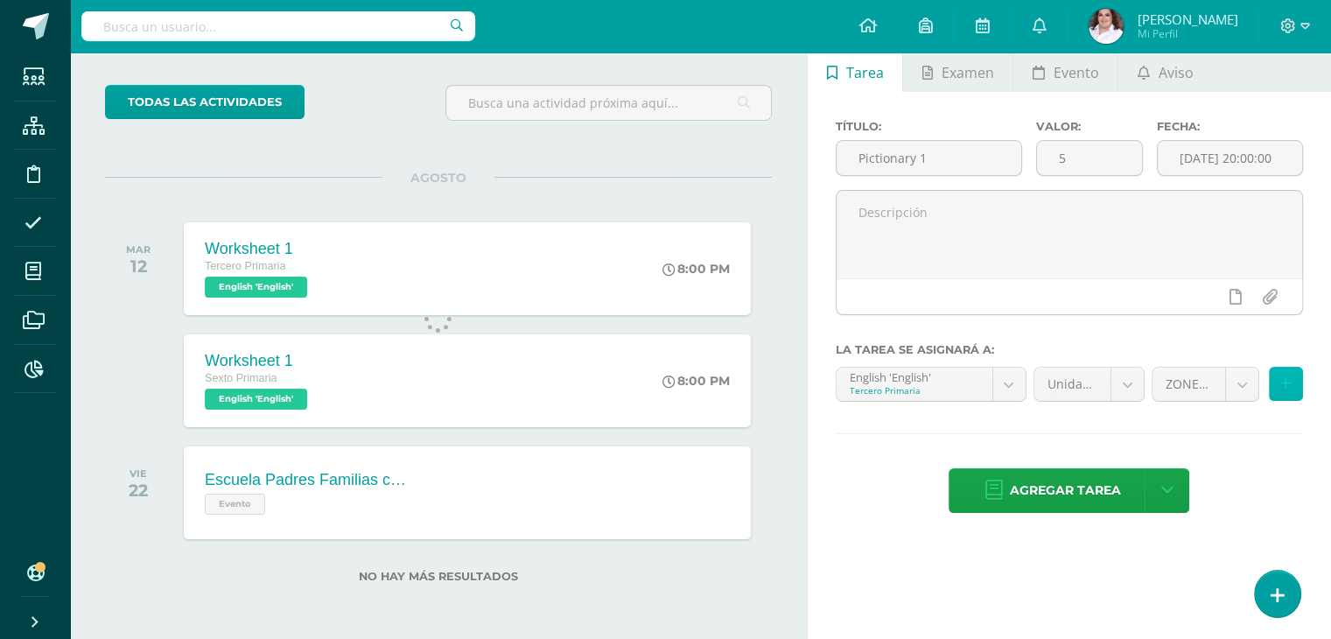
click at [1286, 374] on button at bounding box center [1286, 384] width 34 height 34
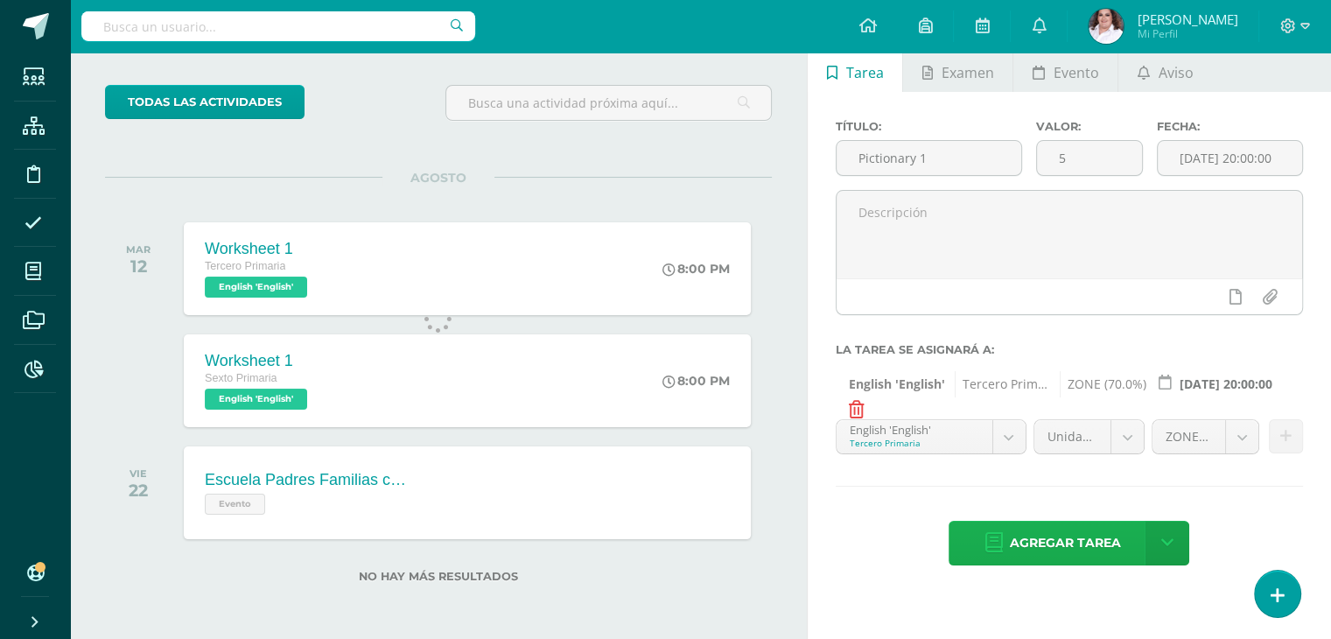
click at [1067, 548] on span "Agregar tarea" at bounding box center [1064, 542] width 111 height 43
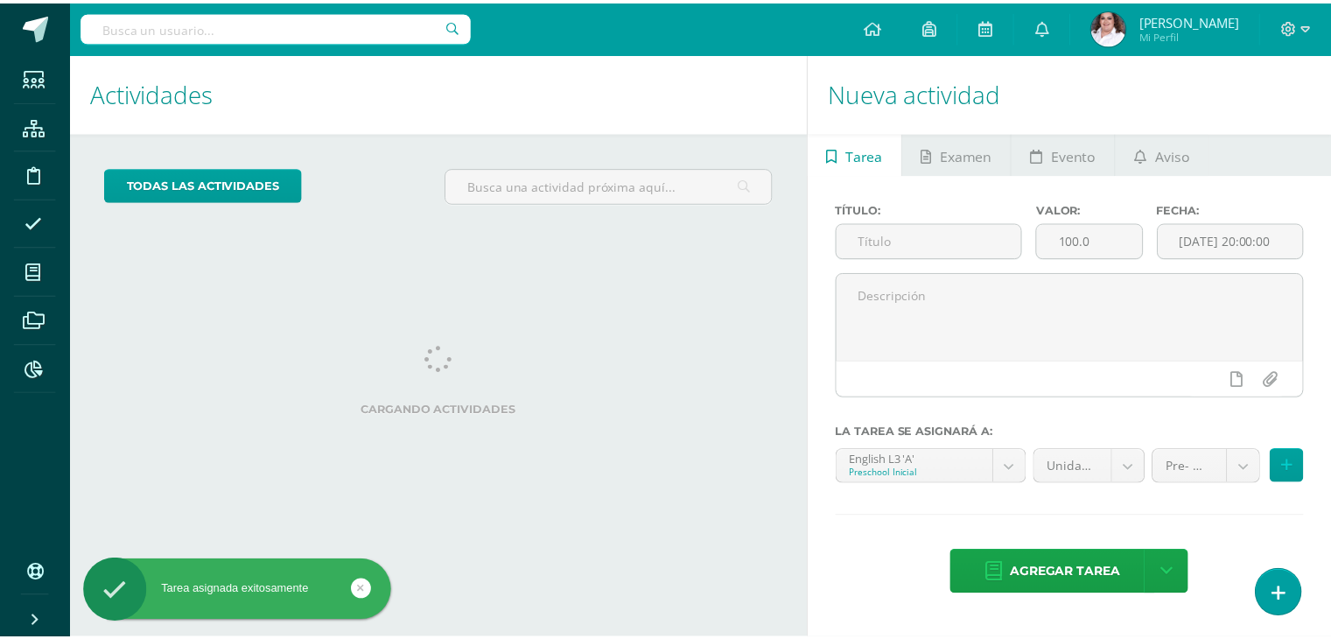
scroll to position [174, 0]
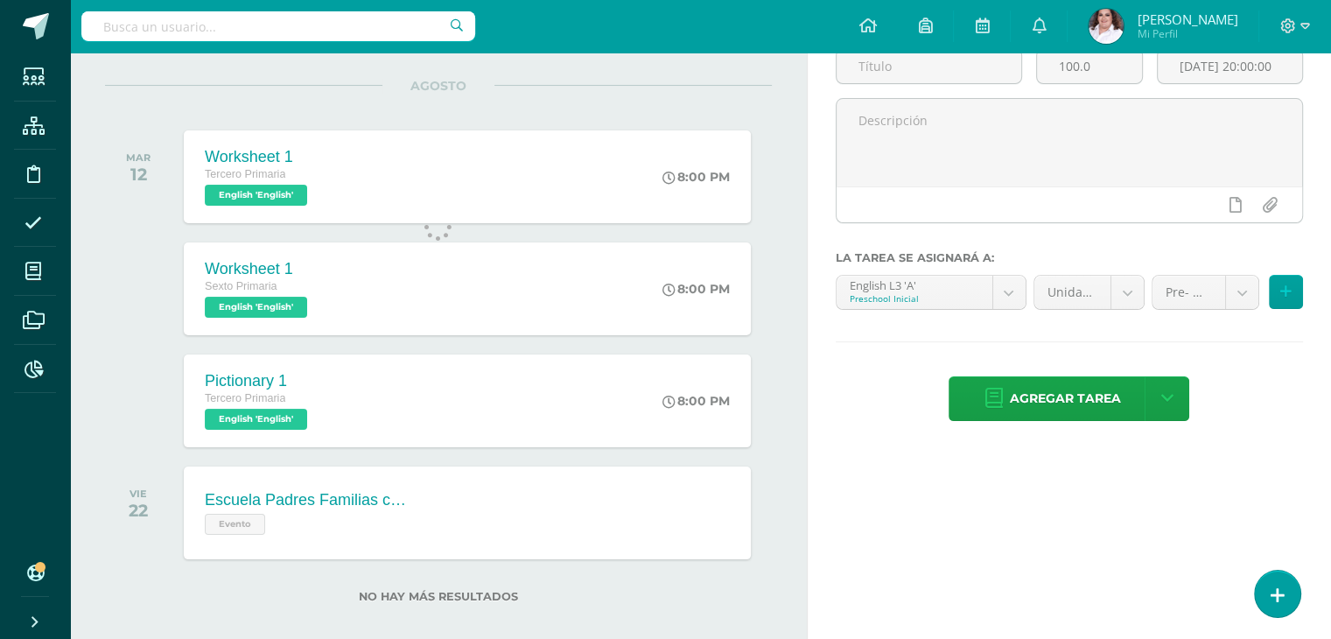
drag, startPoint x: 1066, startPoint y: 548, endPoint x: 1074, endPoint y: 556, distance: 11.8
click at [1074, 556] on div "Nueva actividad Tarea Examen Evento Aviso Título: Valor: 100.0 Fecha: [DATE] 20…" at bounding box center [1072, 268] width 531 height 780
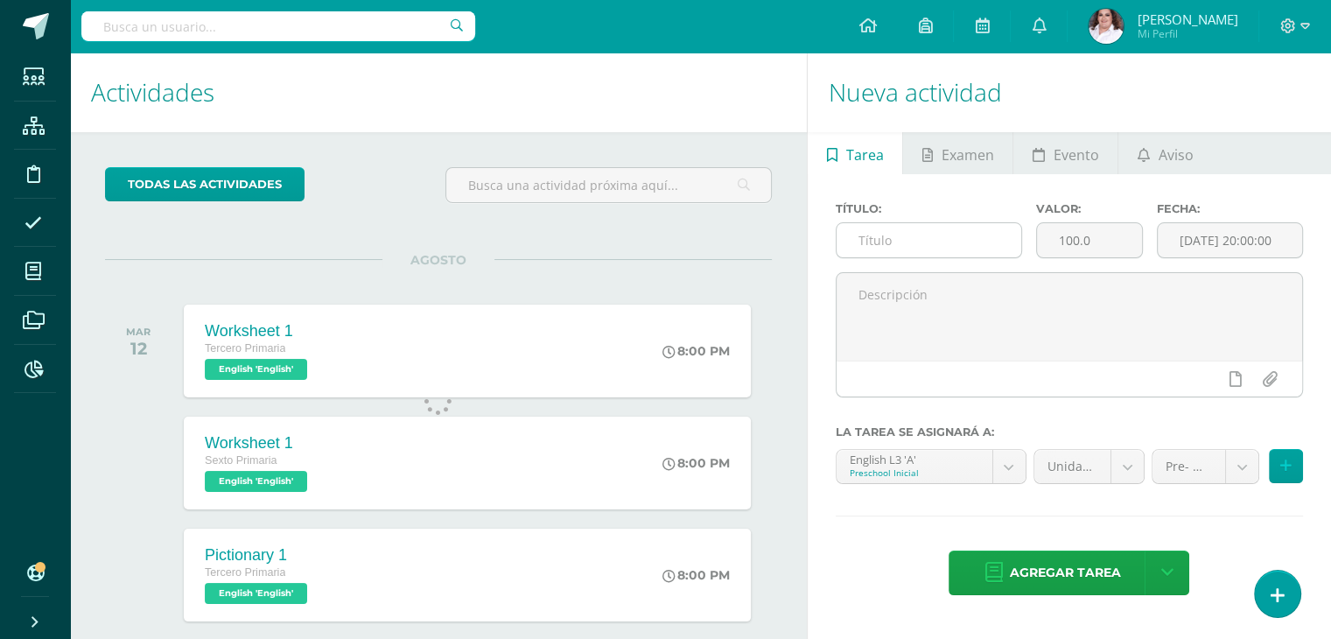
click at [876, 245] on input "text" at bounding box center [928, 240] width 185 height 34
type input "Dictation 1"
drag, startPoint x: 1095, startPoint y: 257, endPoint x: 1129, endPoint y: 256, distance: 33.3
click at [1043, 258] on div "Valor: 100.0" at bounding box center [1089, 237] width 121 height 70
drag, startPoint x: 1119, startPoint y: 251, endPoint x: 989, endPoint y: 242, distance: 130.7
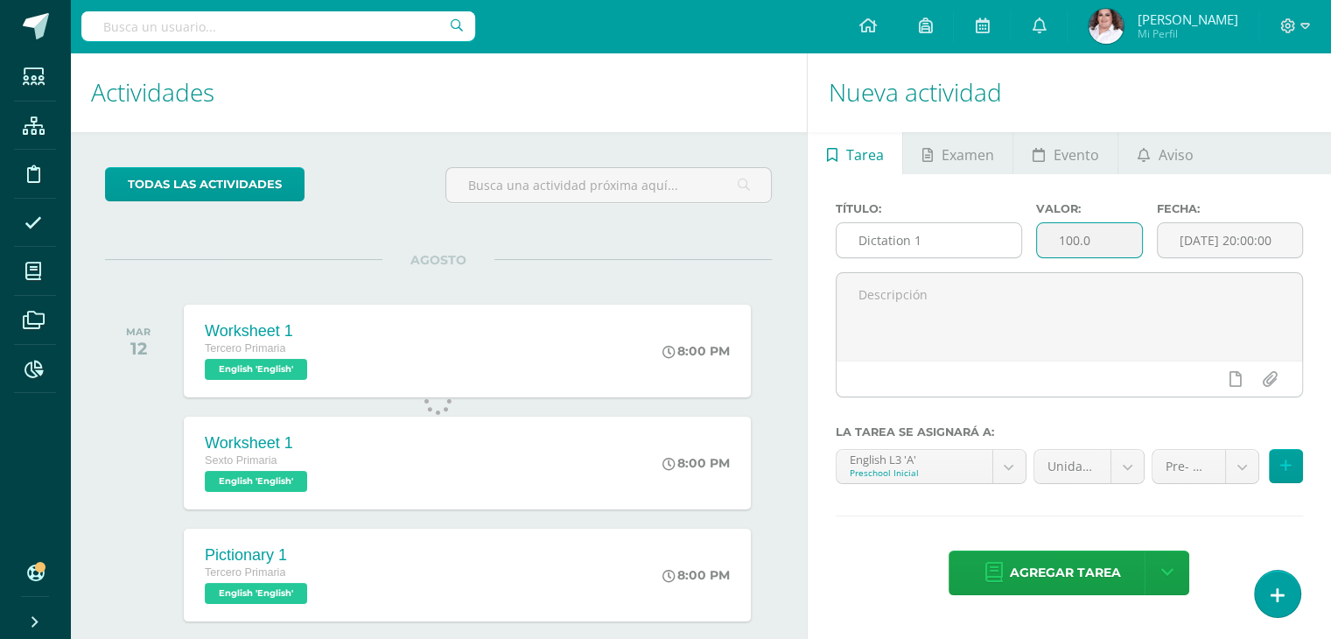
click at [989, 242] on div "Título: Dictation 1 Valor: 100.0 Fecha: [DATE] 20:00:00" at bounding box center [1069, 237] width 481 height 70
type input "5"
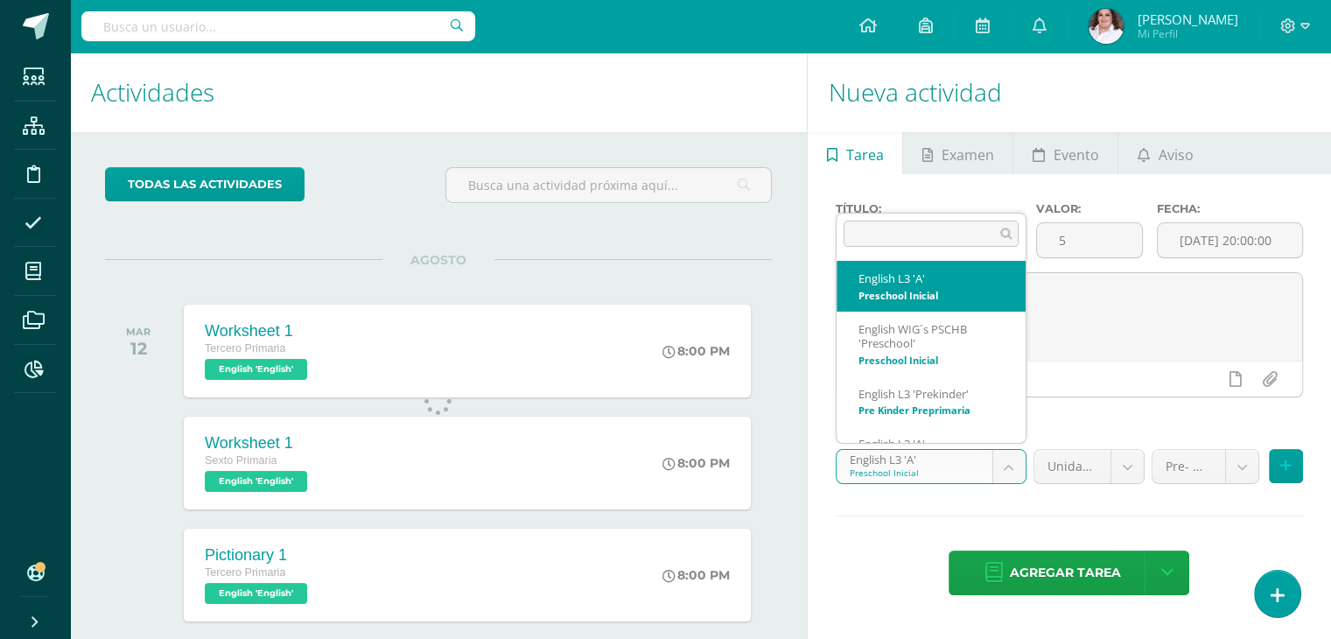
click at [1013, 464] on body "Tarea asignada exitosamente Estudiantes Estructura Disciplina Asistencia Mis cu…" at bounding box center [665, 319] width 1331 height 639
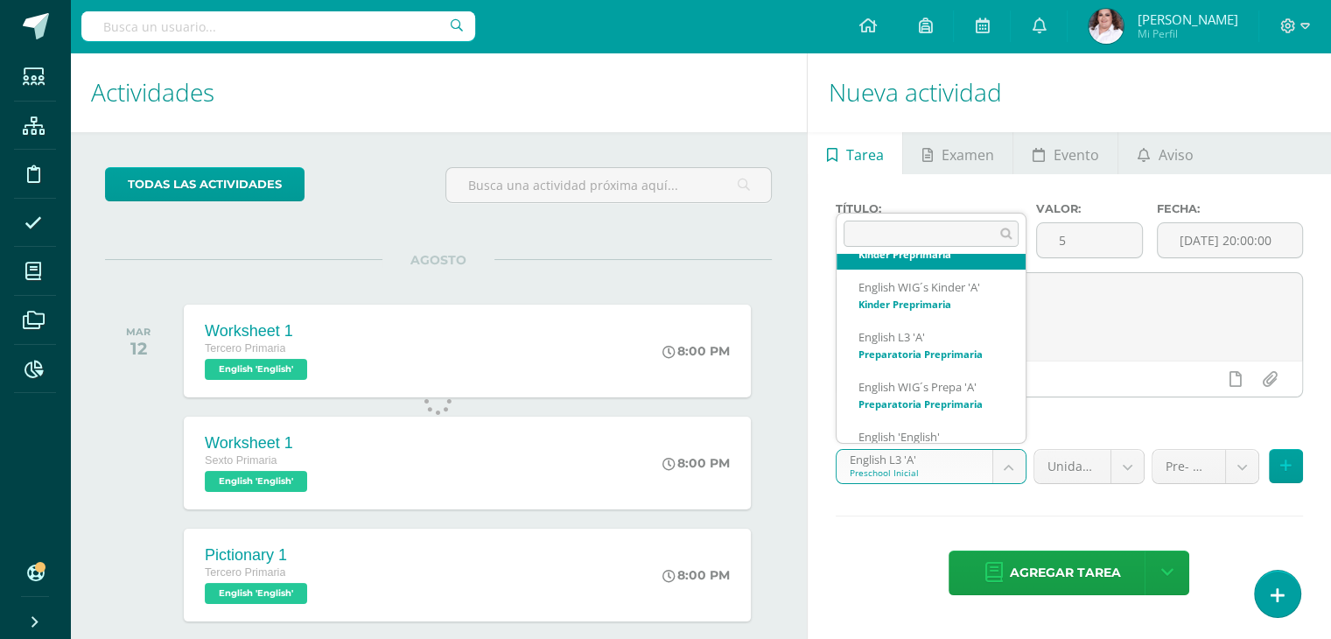
scroll to position [294, 0]
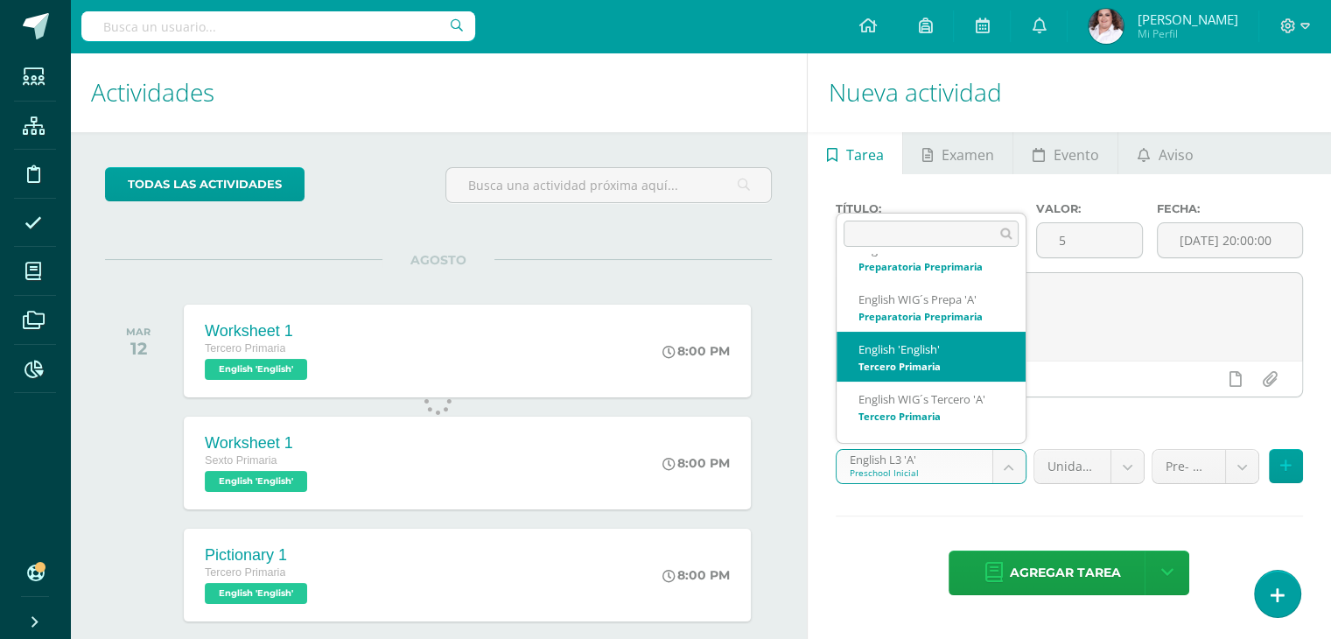
select select "58490"
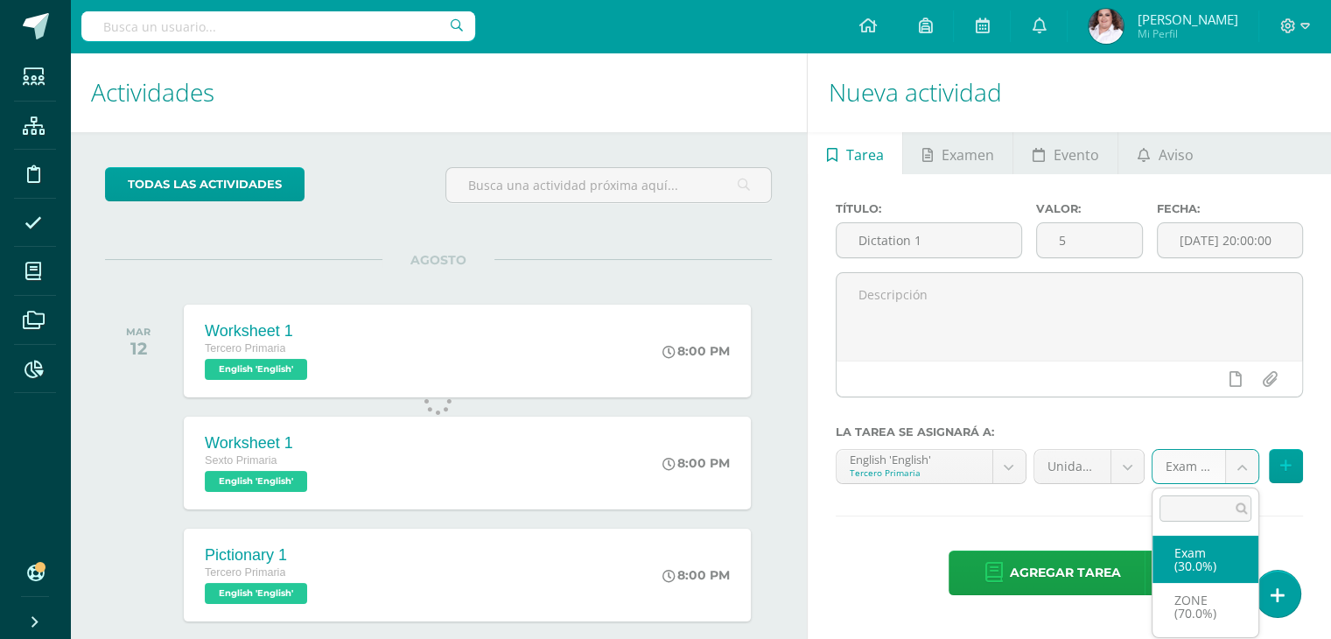
click at [1246, 472] on body "Tarea asignada exitosamente Estudiantes Estructura Disciplina Asistencia Mis cu…" at bounding box center [665, 319] width 1331 height 639
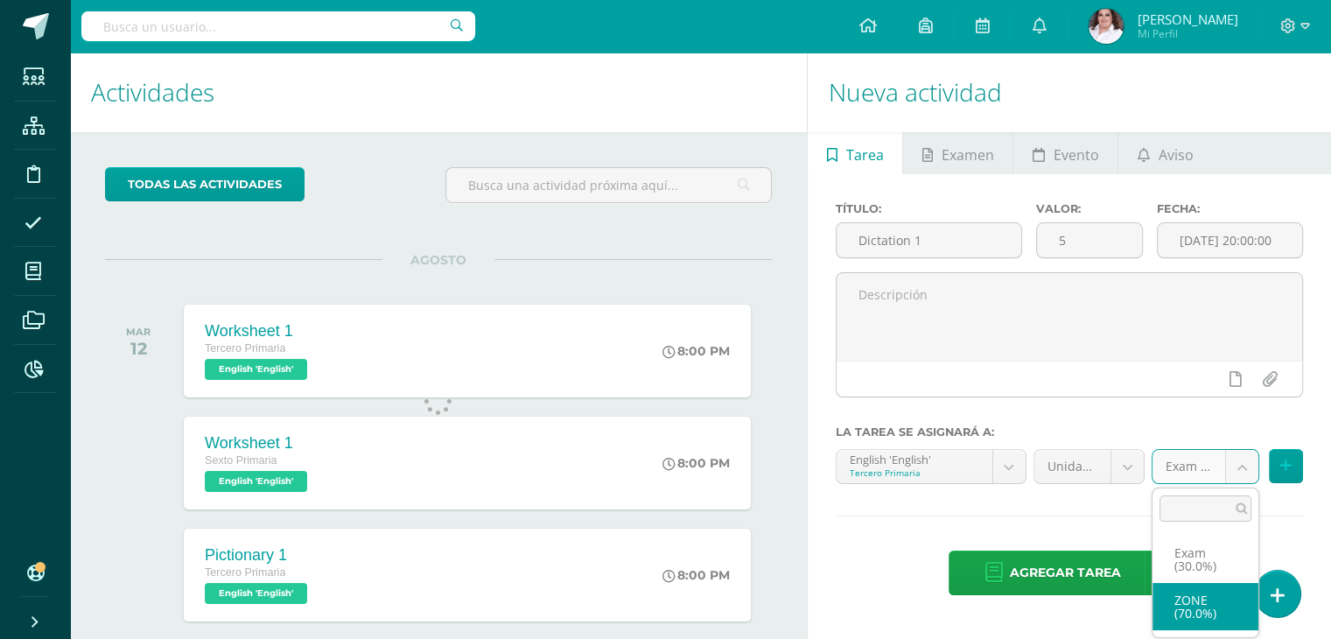
select select "64637"
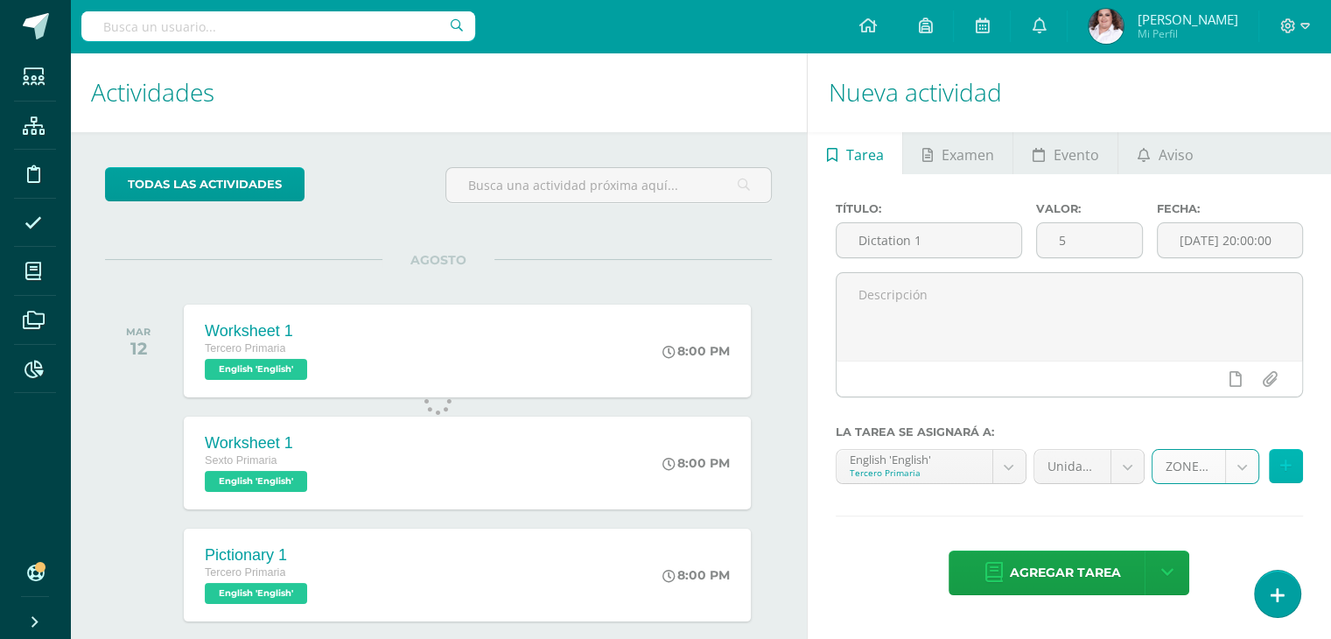
click at [1287, 461] on icon at bounding box center [1285, 465] width 11 height 15
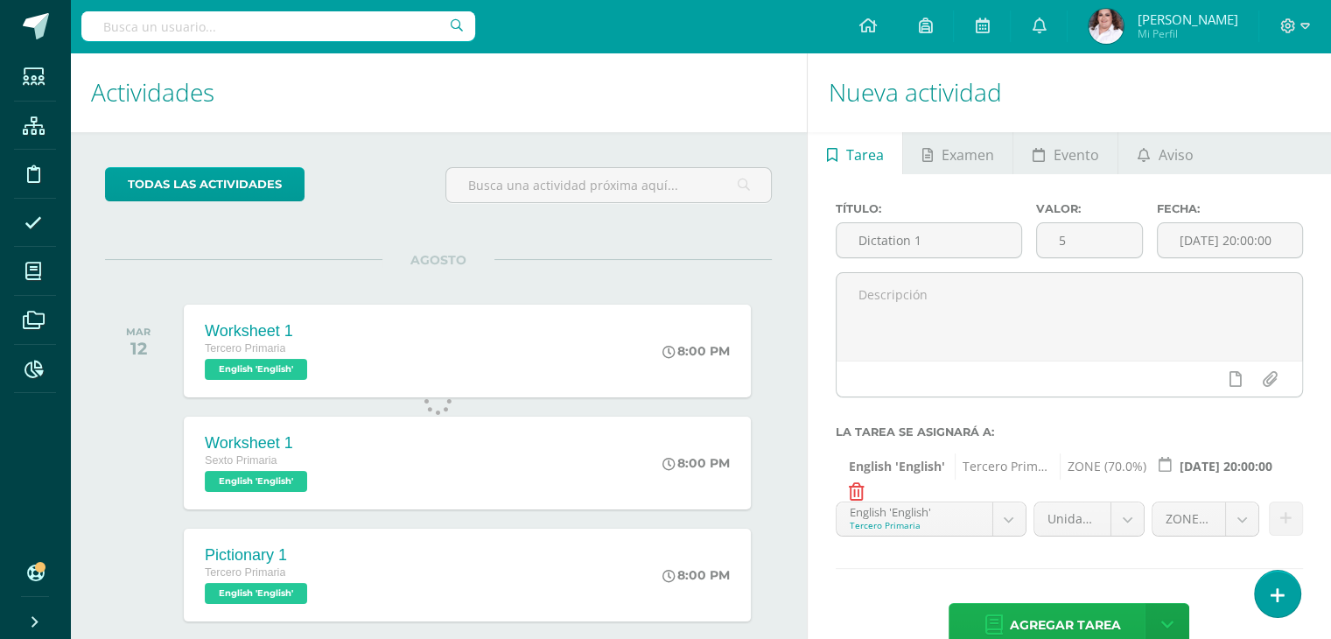
click at [1085, 612] on span "Agregar tarea" at bounding box center [1064, 625] width 111 height 43
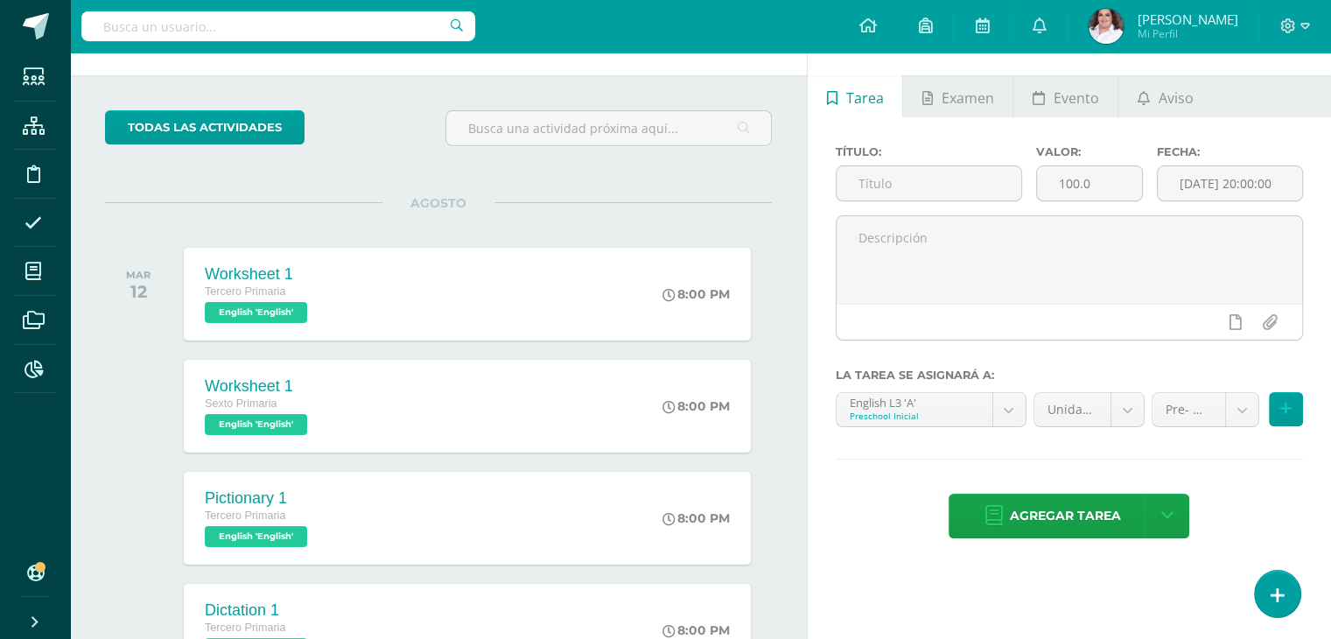
scroll to position [87, 0]
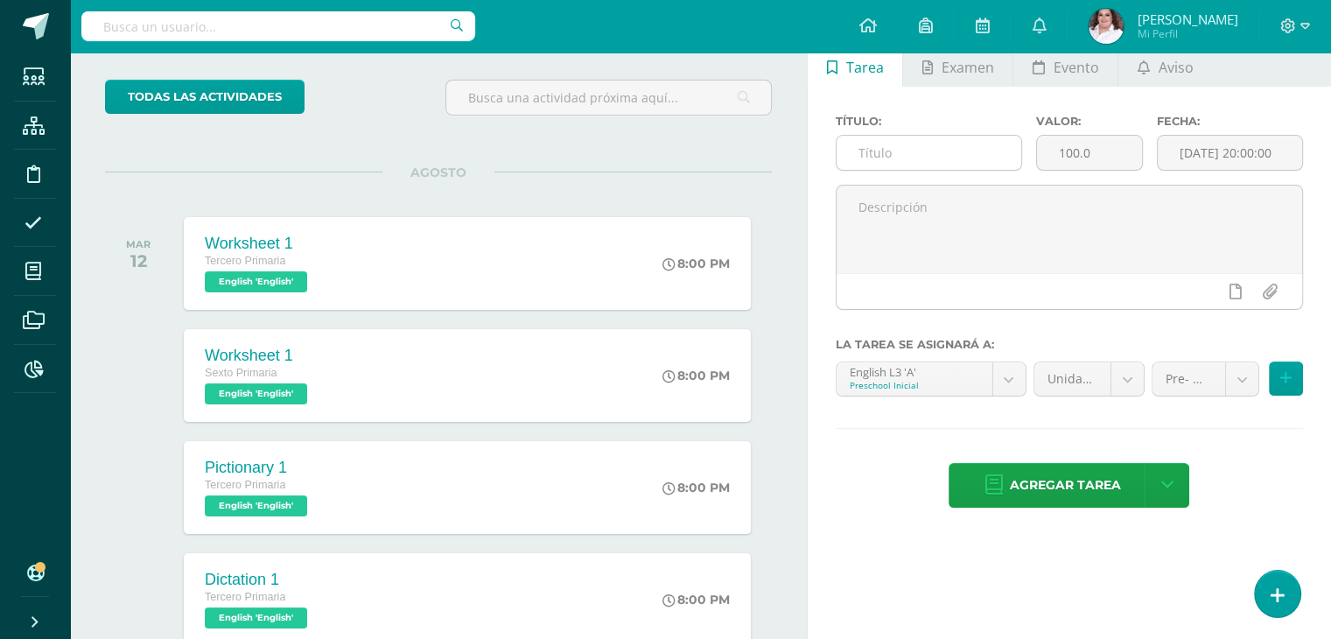
click at [949, 145] on input "text" at bounding box center [928, 153] width 185 height 34
type input "Short quiz 1"
drag, startPoint x: 1123, startPoint y: 158, endPoint x: 805, endPoint y: 148, distance: 318.6
click at [822, 150] on div "Título: Short quiz 1 Valor: 100.0 Fecha: 2025-08-12 20:00:00 La tarea se asigna…" at bounding box center [1069, 313] width 523 height 452
type input "10"
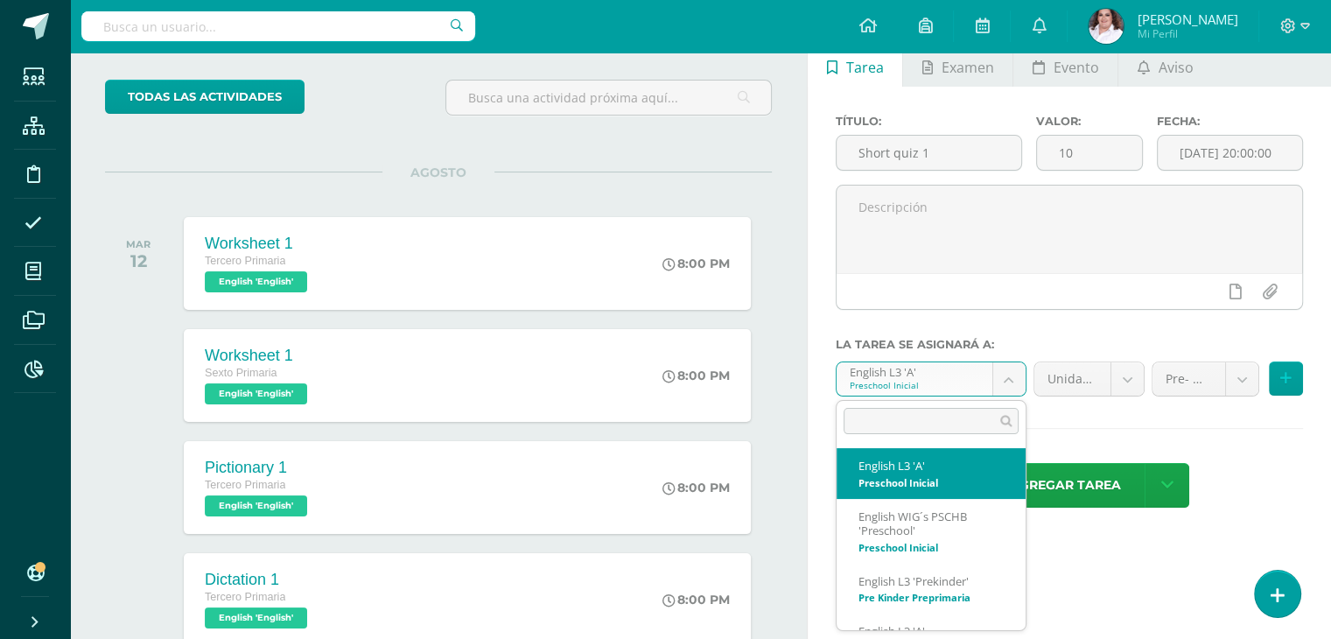
drag, startPoint x: 1011, startPoint y: 386, endPoint x: 995, endPoint y: 366, distance: 26.1
click at [1011, 385] on body "Tarea asignada exitosamente Estudiantes Estructura Disciplina Asistencia Mis cu…" at bounding box center [665, 232] width 1331 height 639
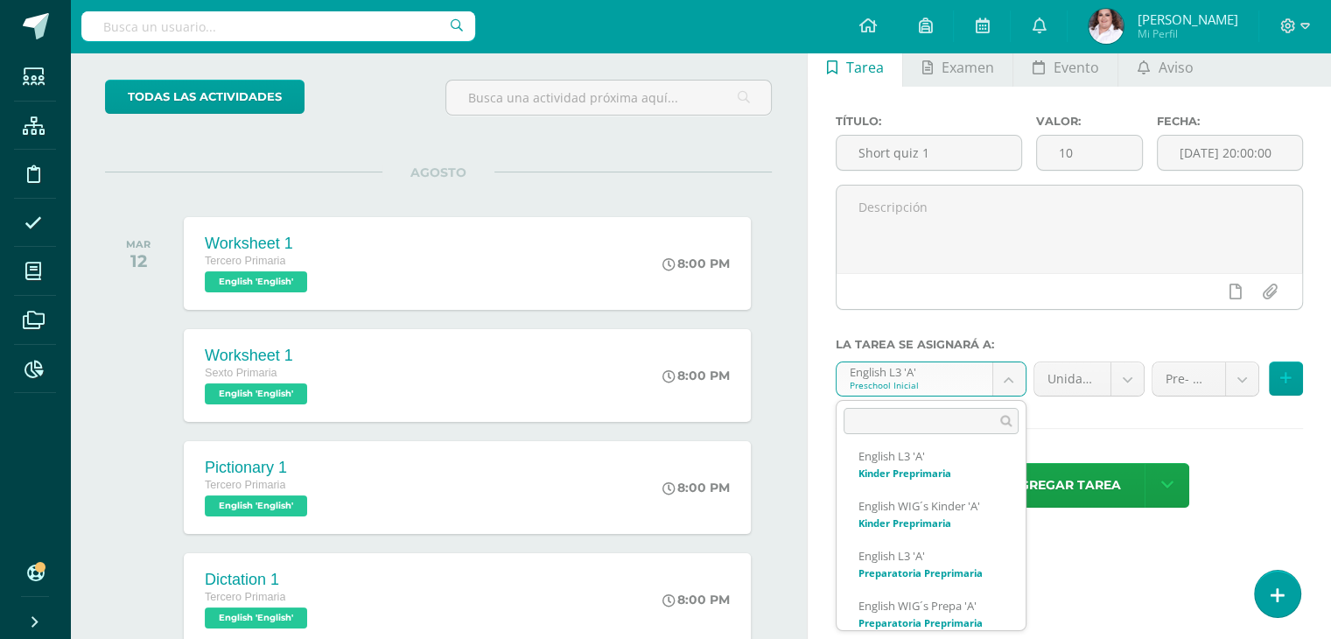
scroll to position [350, 0]
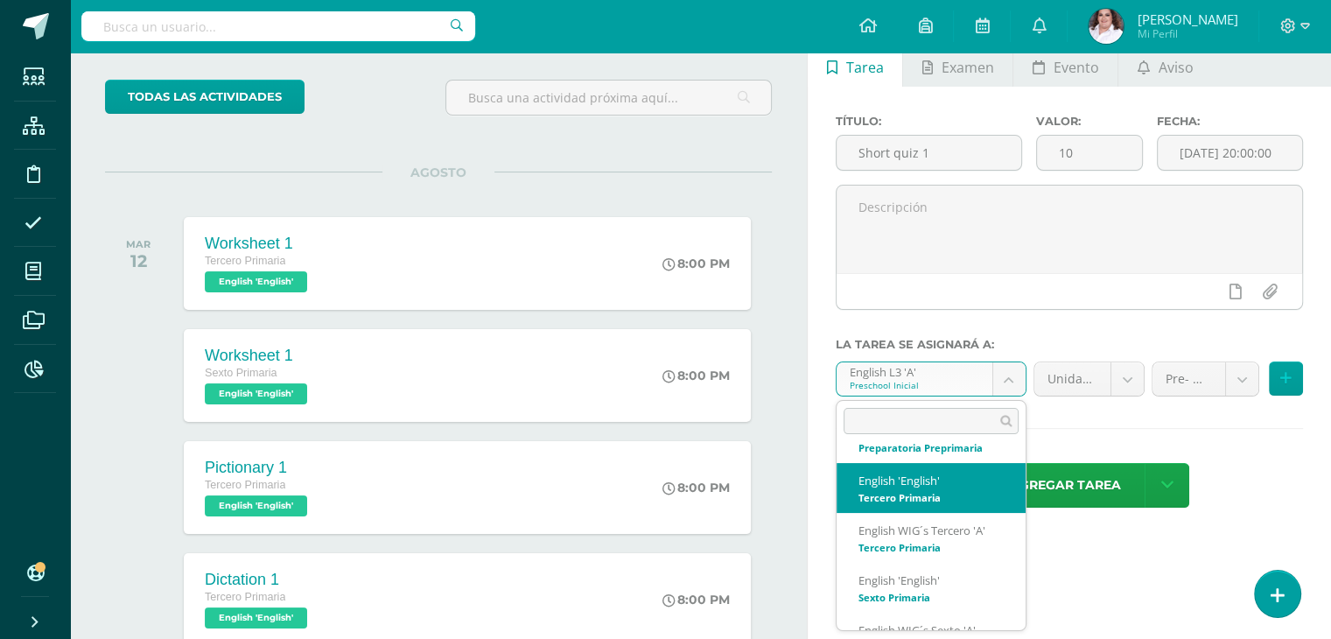
select select "58490"
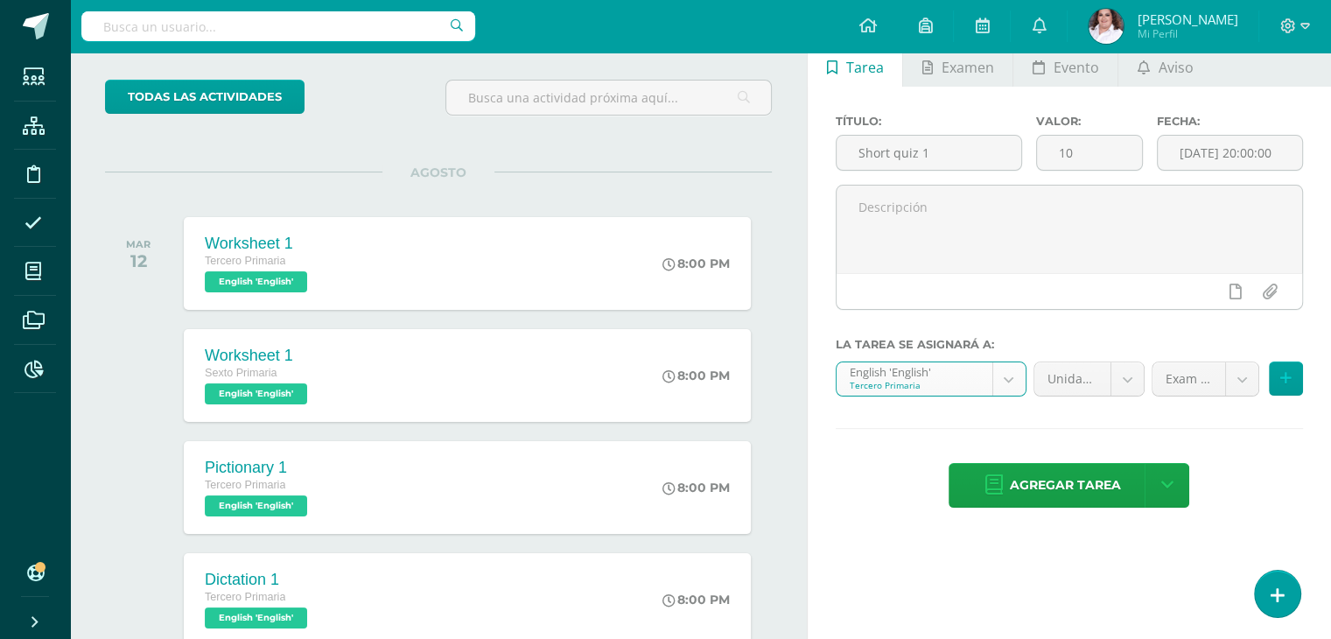
drag, startPoint x: 1217, startPoint y: 384, endPoint x: 1240, endPoint y: 391, distance: 23.8
click at [1241, 381] on body "Tarea asignada exitosamente Estudiantes Estructura Disciplina Asistencia Mis cu…" at bounding box center [665, 232] width 1331 height 639
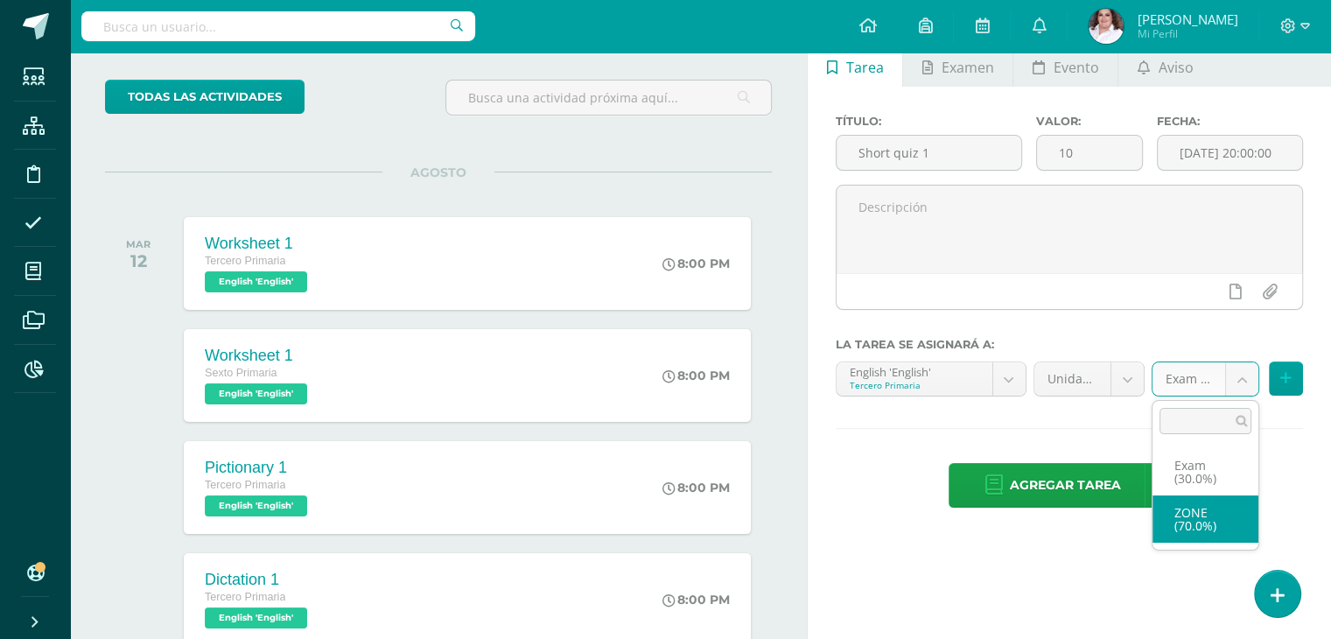
select select "64637"
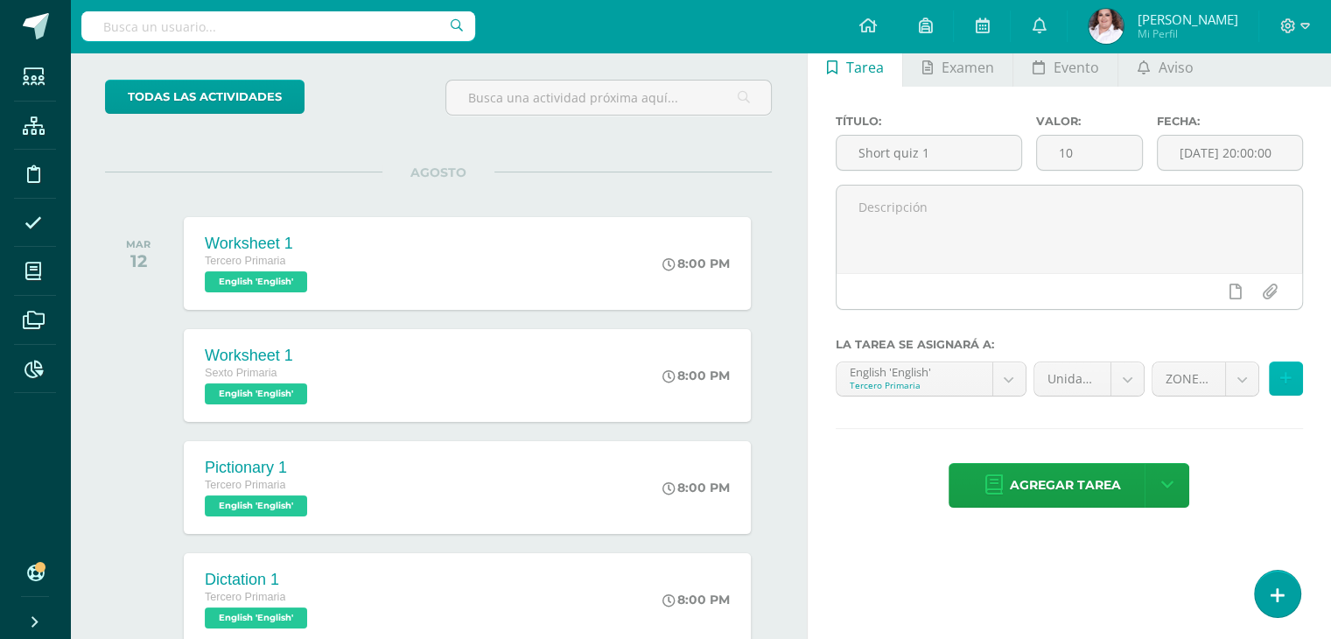
click at [1283, 372] on icon at bounding box center [1285, 378] width 11 height 15
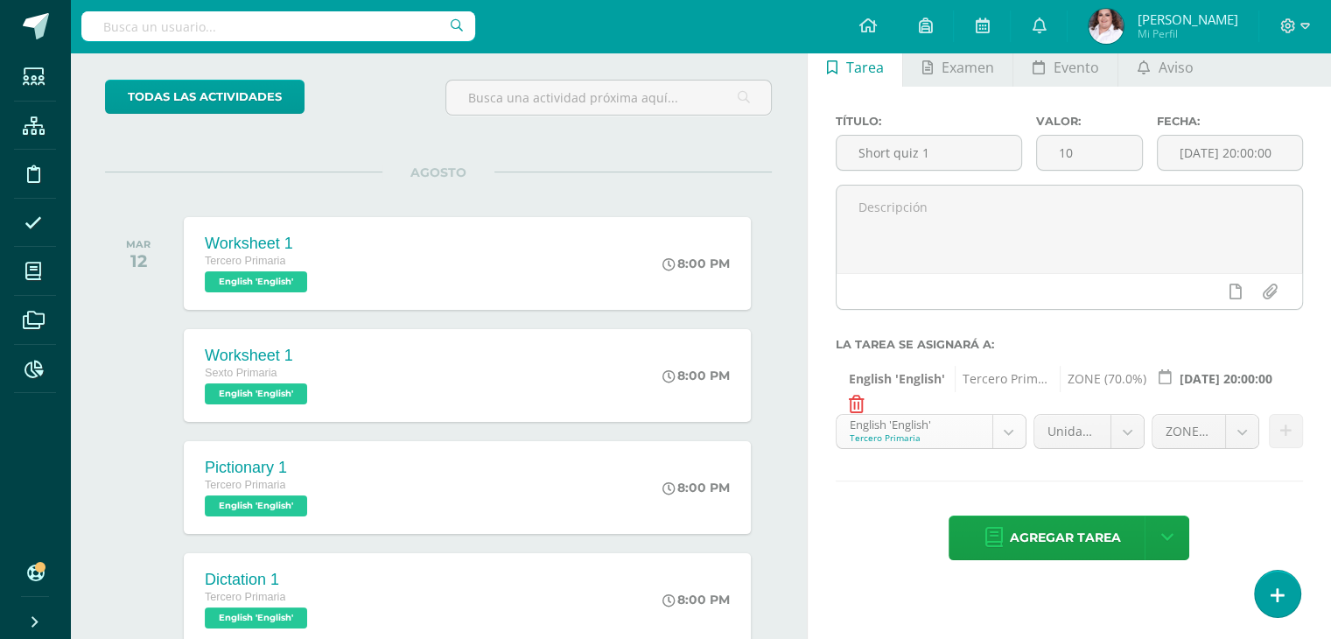
scroll to position [232, 0]
click at [993, 426] on body "Tarea asignada exitosamente Estudiantes Estructura Disciplina Asistencia Mis cu…" at bounding box center [665, 232] width 1331 height 639
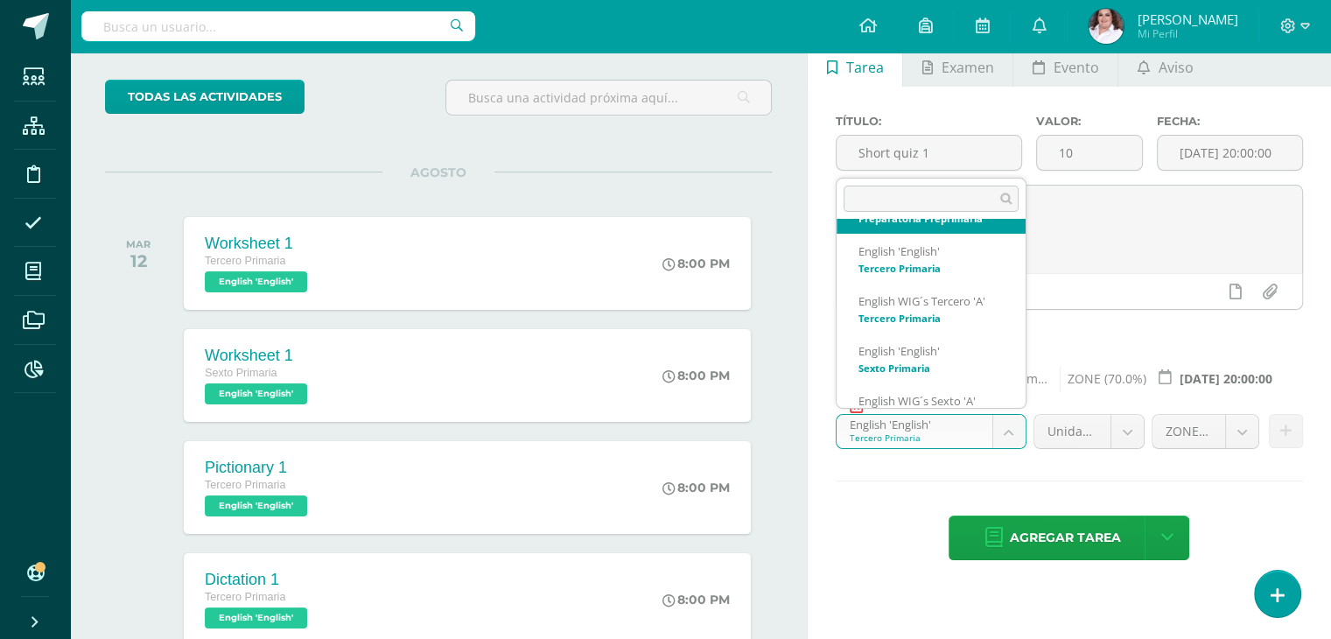
scroll to position [388, 0]
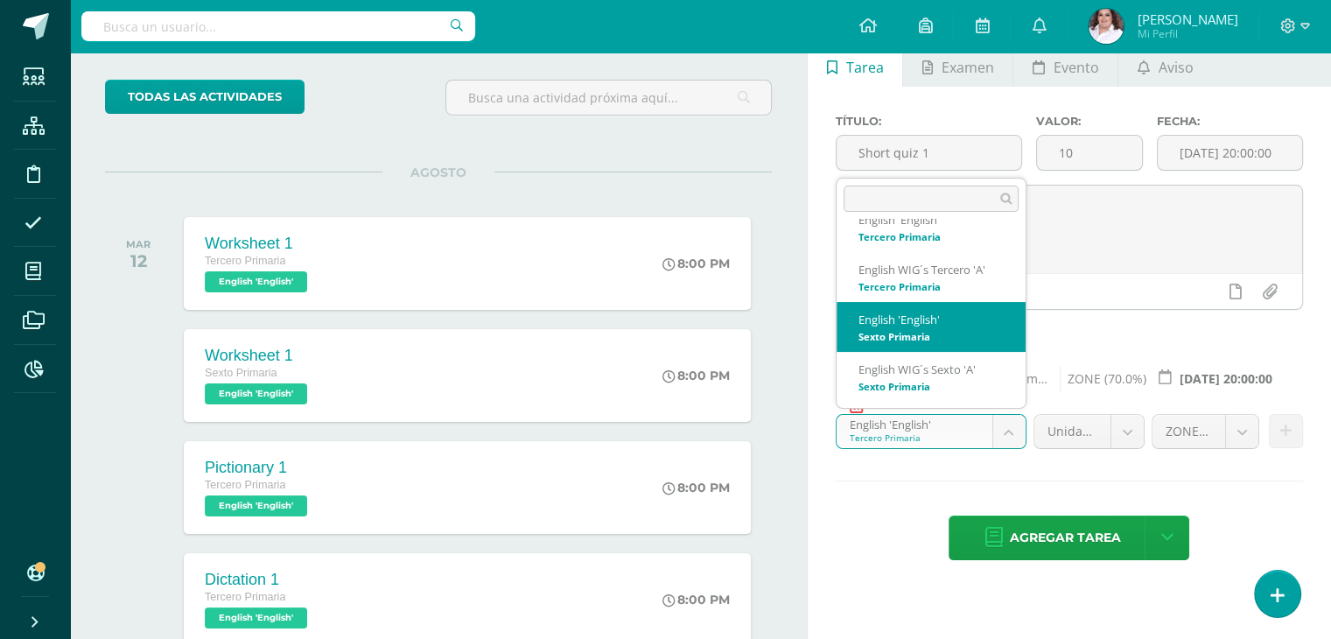
select select "58814"
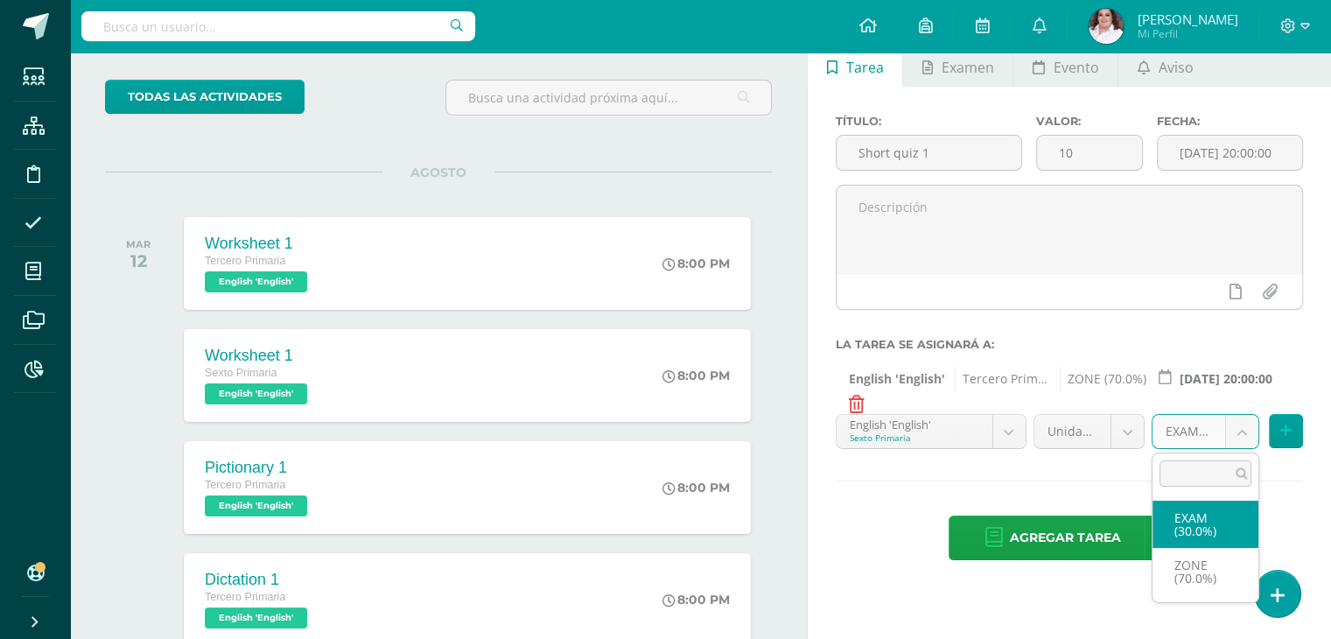
click at [1239, 439] on body "Tarea asignada exitosamente Estudiantes Estructura Disciplina Asistencia Mis cu…" at bounding box center [665, 232] width 1331 height 639
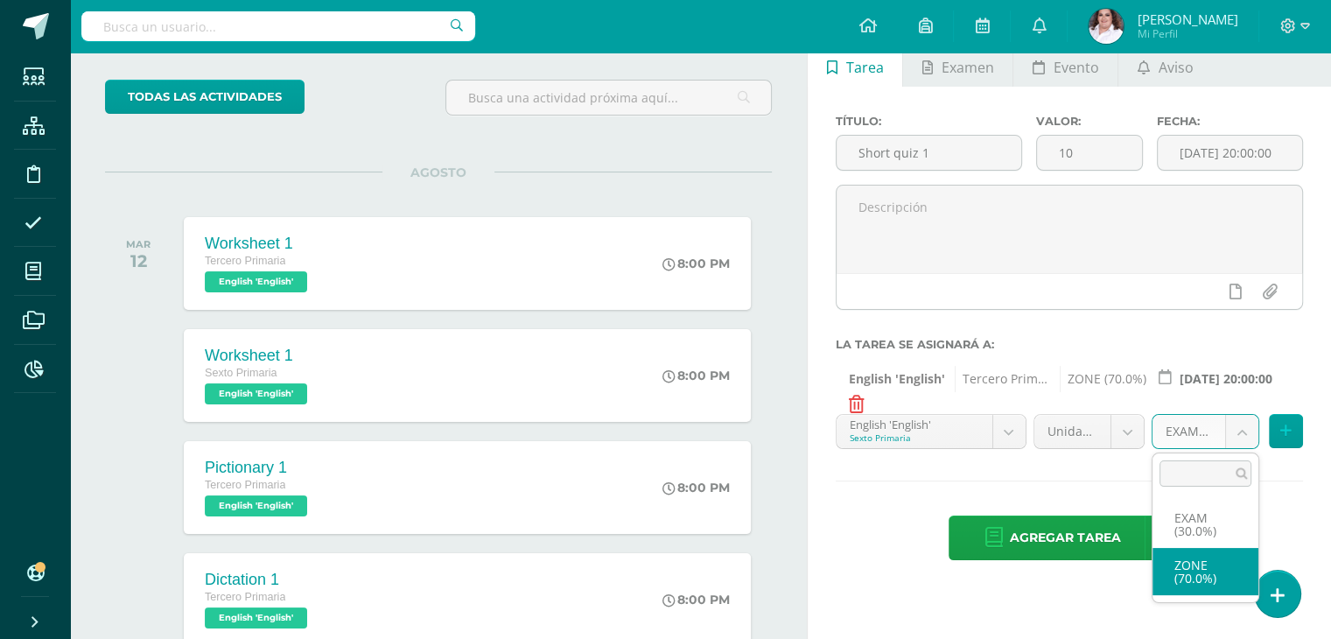
select select "64639"
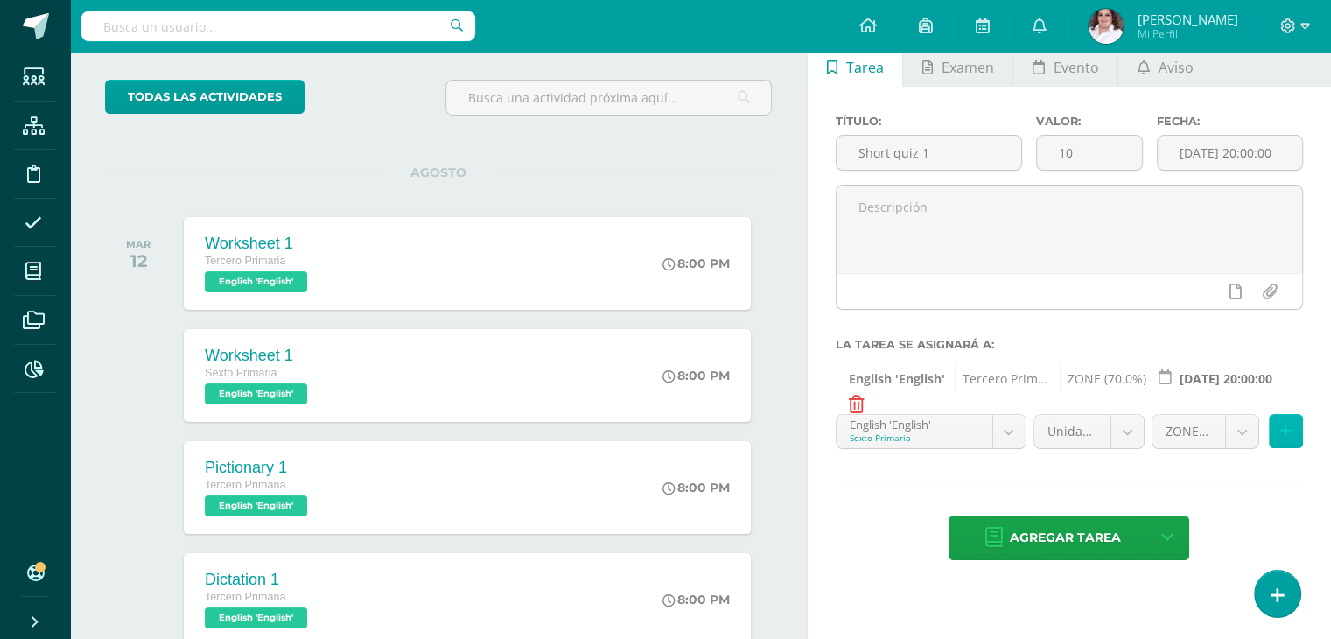
drag, startPoint x: 1278, startPoint y: 431, endPoint x: 1085, endPoint y: 484, distance: 200.4
click at [1279, 432] on button at bounding box center [1286, 431] width 34 height 34
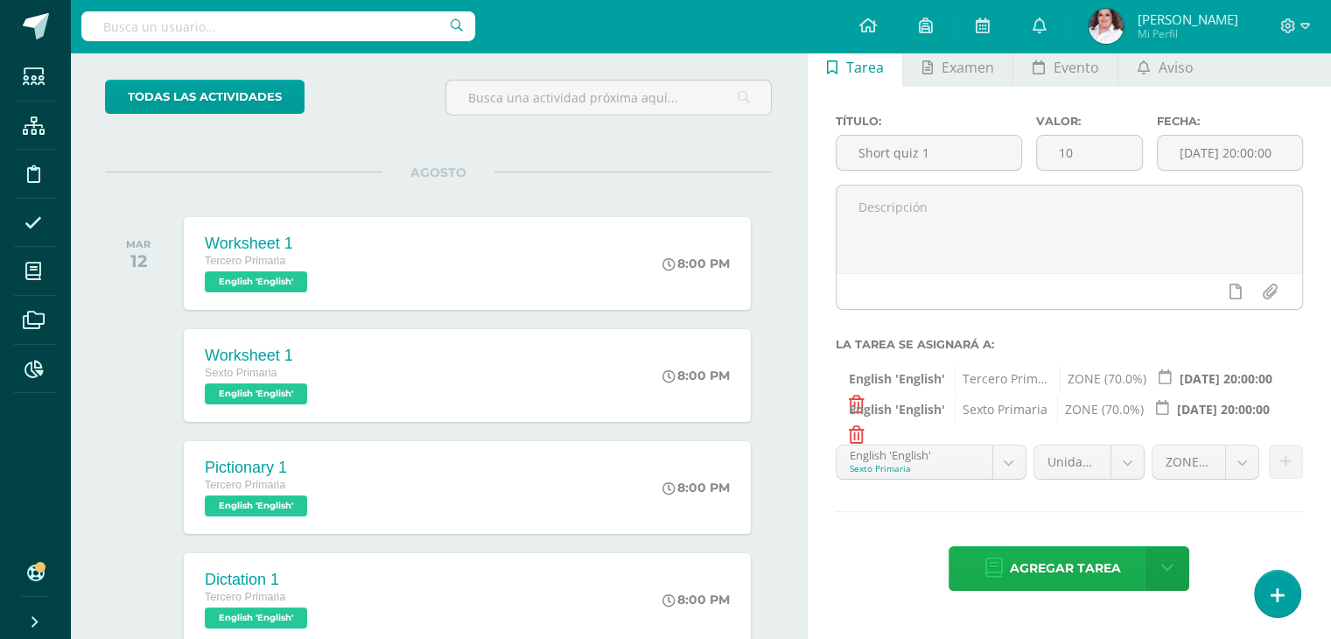
click at [1035, 566] on span "Agregar tarea" at bounding box center [1064, 568] width 111 height 43
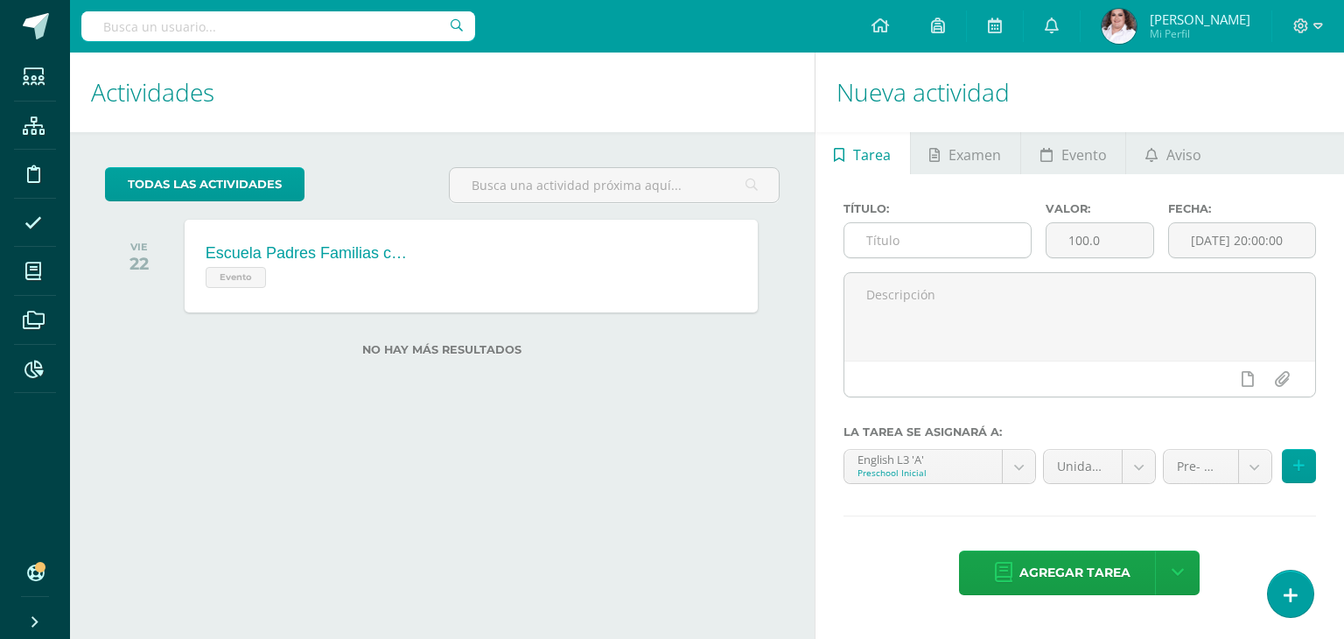
click at [941, 246] on input "text" at bounding box center [937, 240] width 187 height 34
type input "Project 1"
drag, startPoint x: 1089, startPoint y: 237, endPoint x: 955, endPoint y: 237, distance: 133.9
click at [955, 237] on div "Título: Project 1 Valor: 100.0 Fecha: 2025-08-12 20:00:00" at bounding box center [1079, 237] width 486 height 70
type input "10"
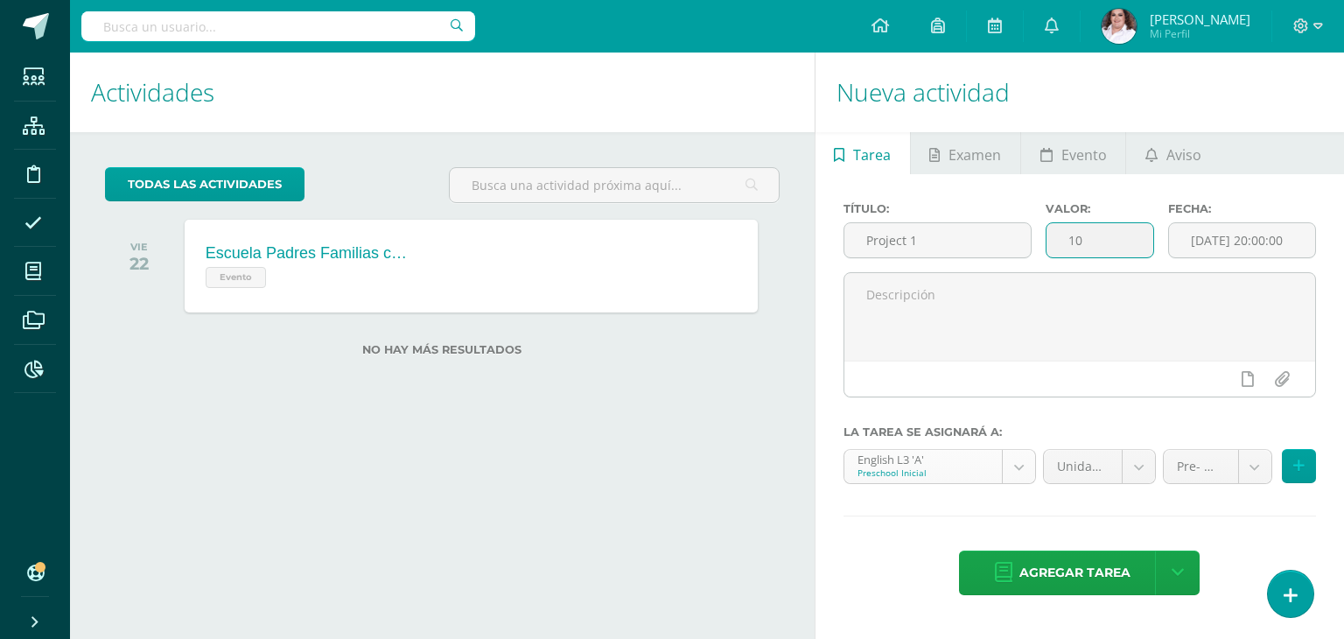
click at [1011, 472] on body "Tarea asignada exitosamente Estudiantes Estructura Disciplina Asistencia Mis cu…" at bounding box center [672, 319] width 1344 height 639
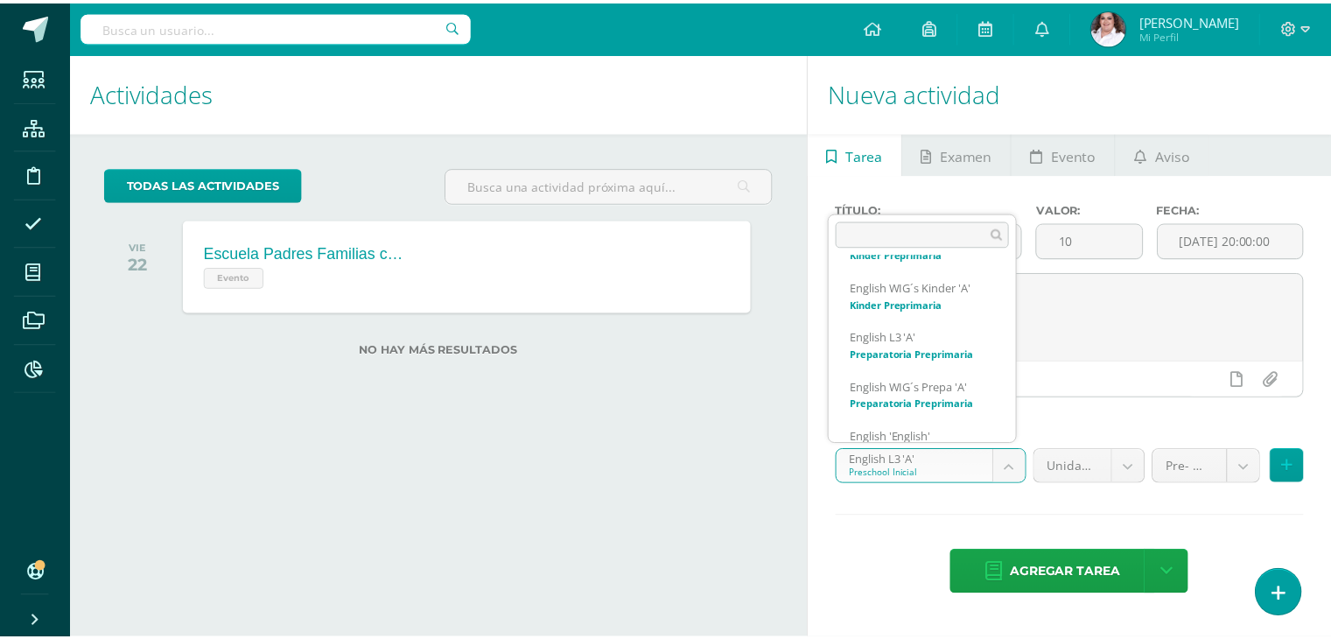
scroll to position [294, 0]
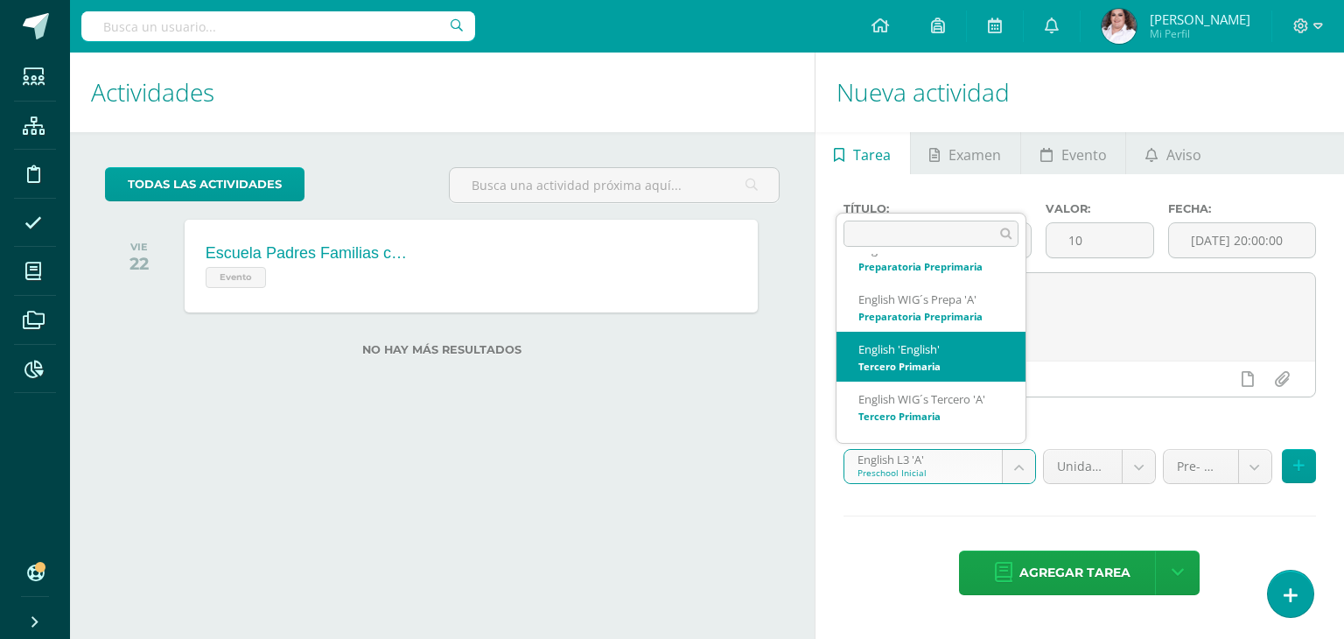
select select "58490"
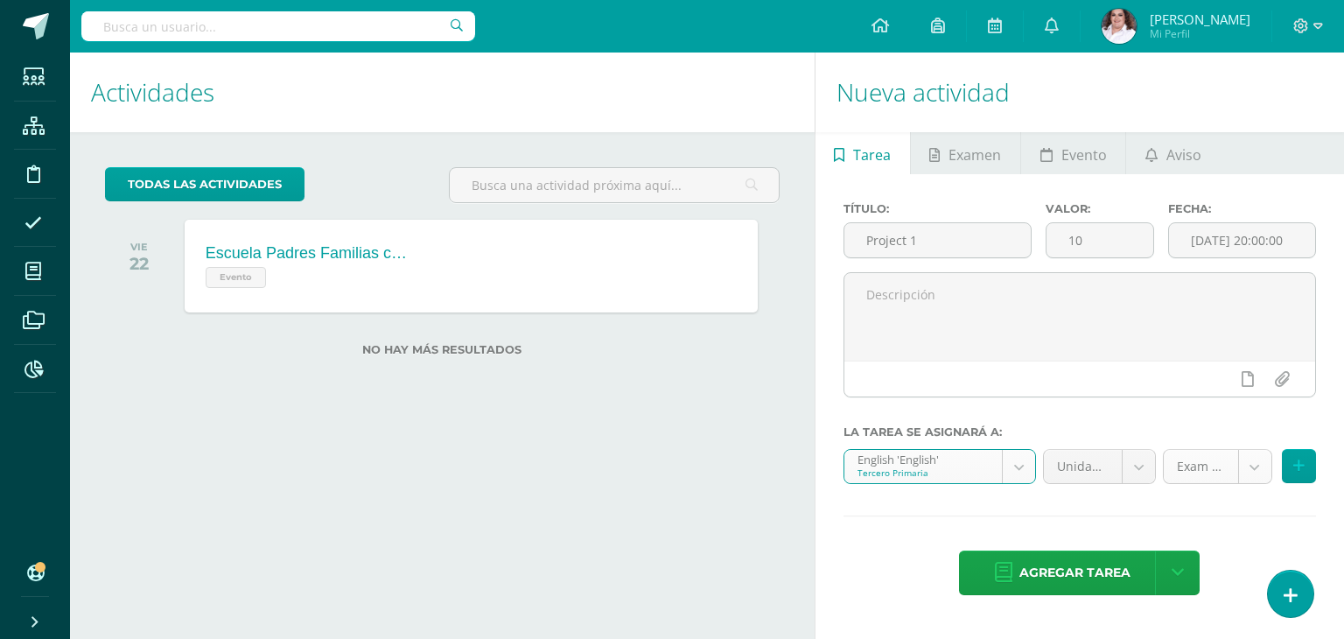
click at [1246, 470] on body "Tarea asignada exitosamente Estudiantes Estructura Disciplina Asistencia Mis cu…" at bounding box center [672, 319] width 1344 height 639
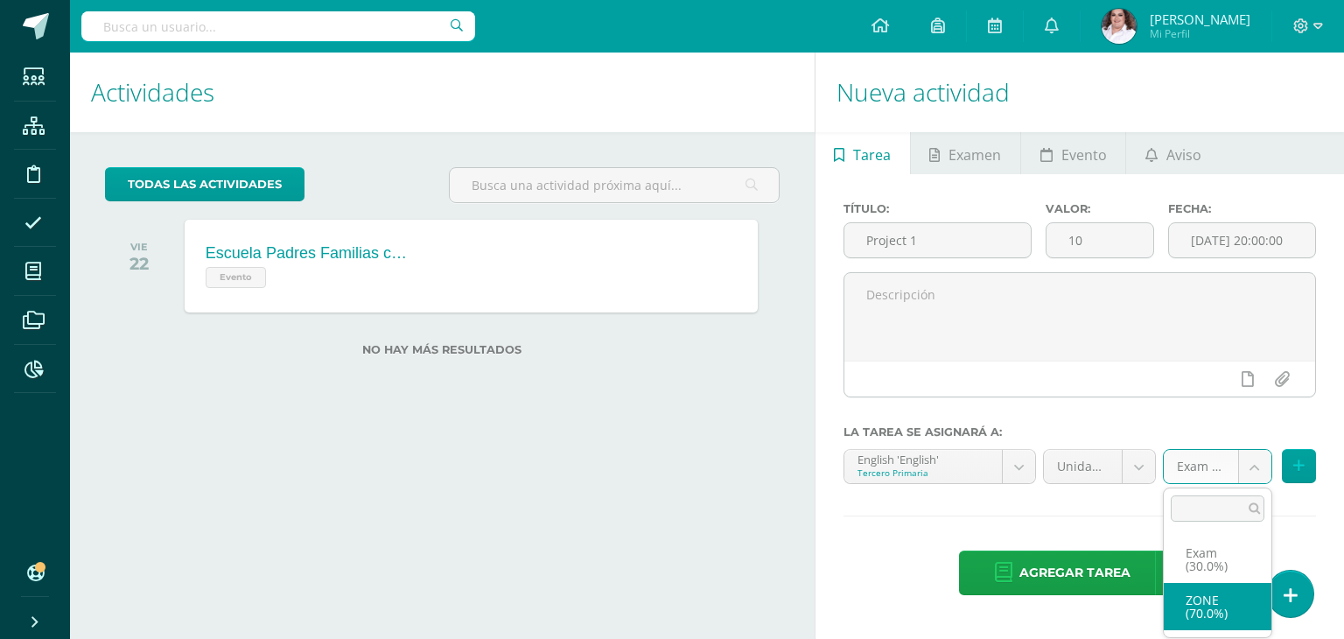
select select "64637"
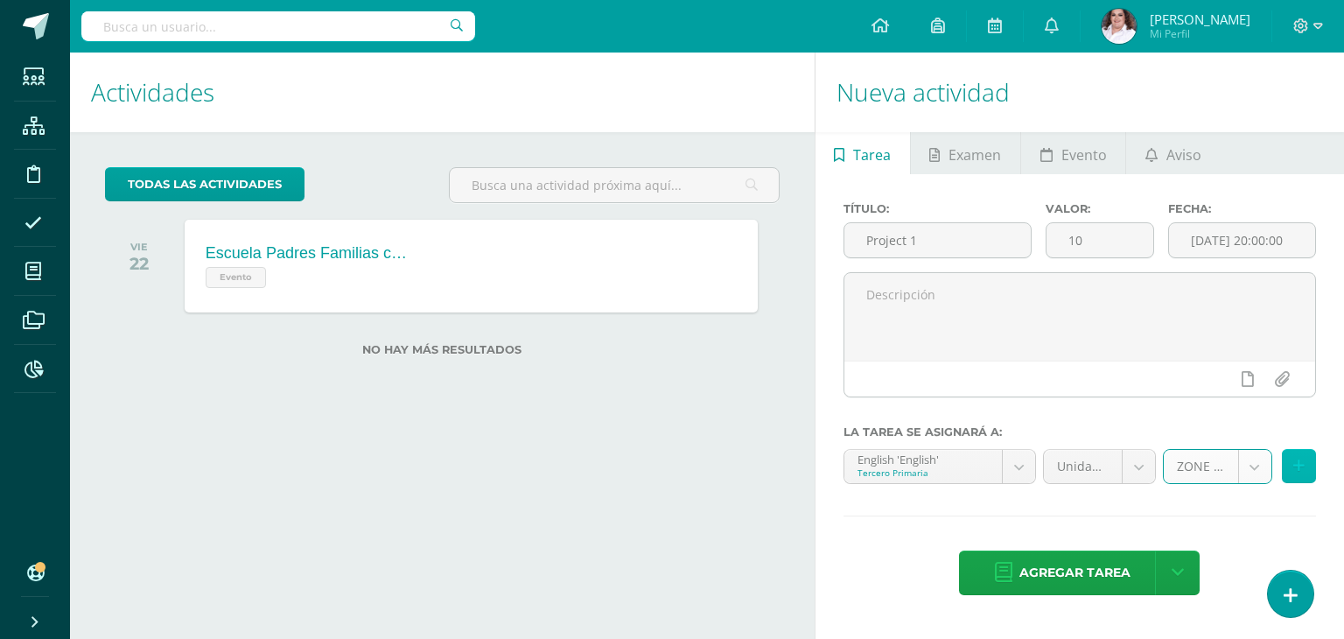
click at [1298, 469] on icon at bounding box center [1298, 465] width 11 height 15
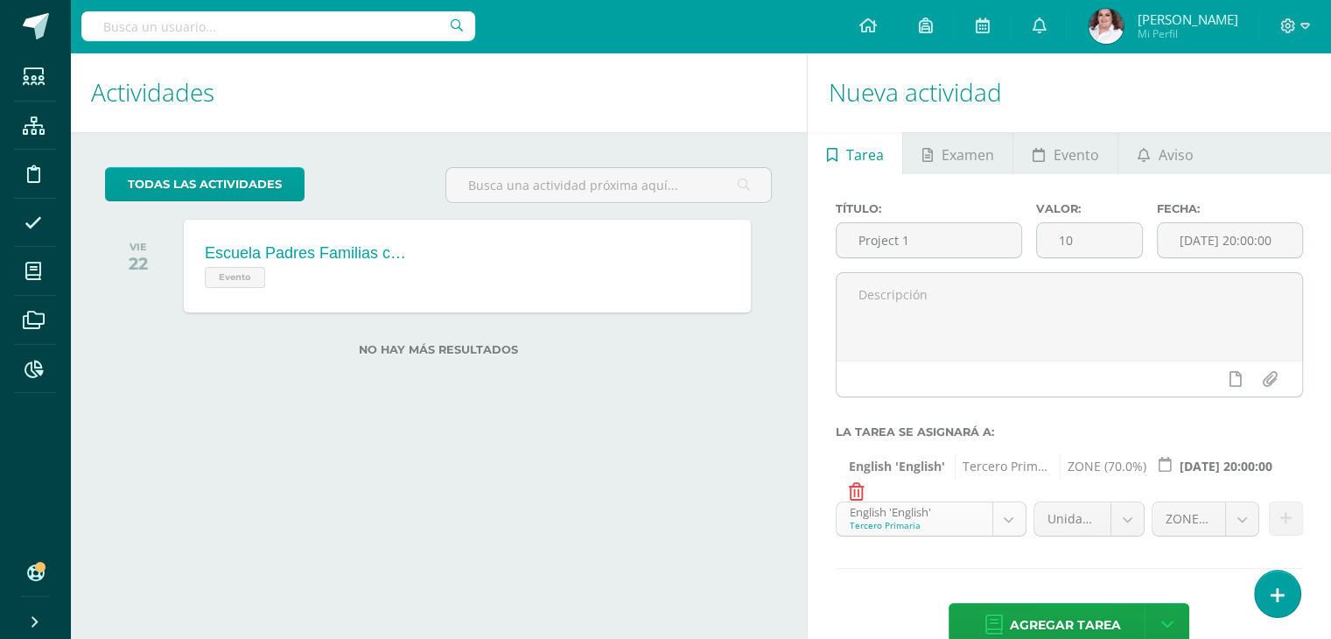
scroll to position [232, 0]
click at [1022, 523] on body "Tarea asignada exitosamente Estudiantes Estructura Disciplina Asistencia Mis cu…" at bounding box center [665, 319] width 1331 height 639
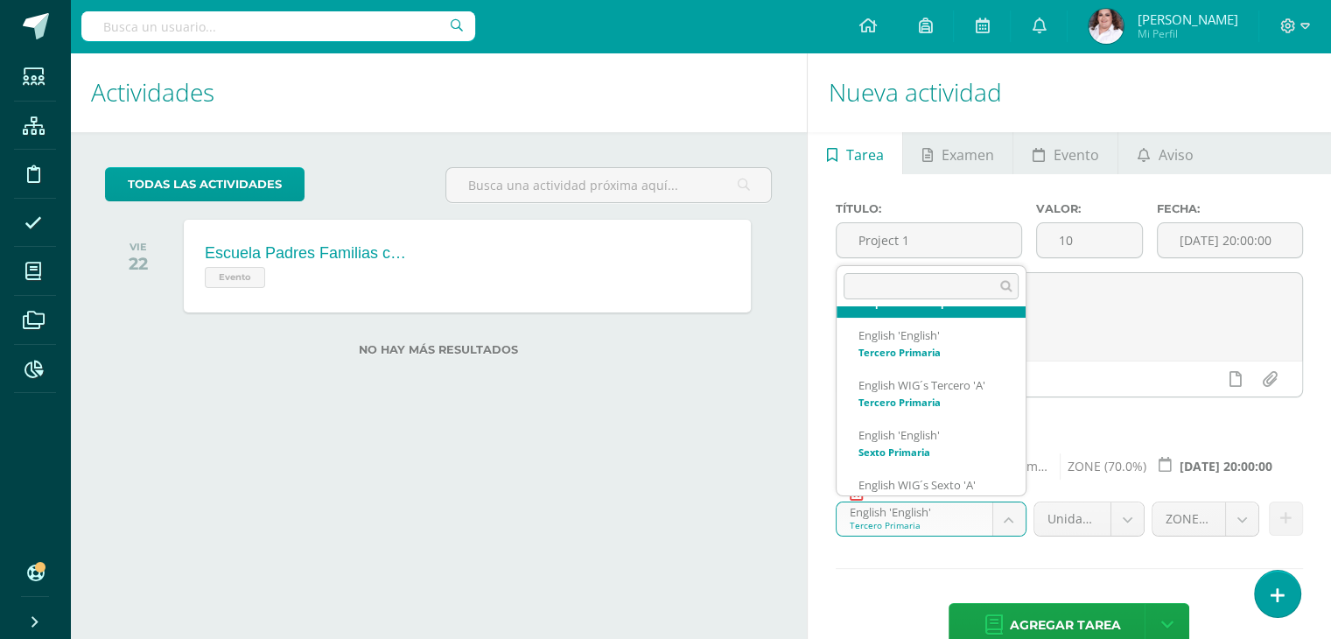
scroll to position [388, 0]
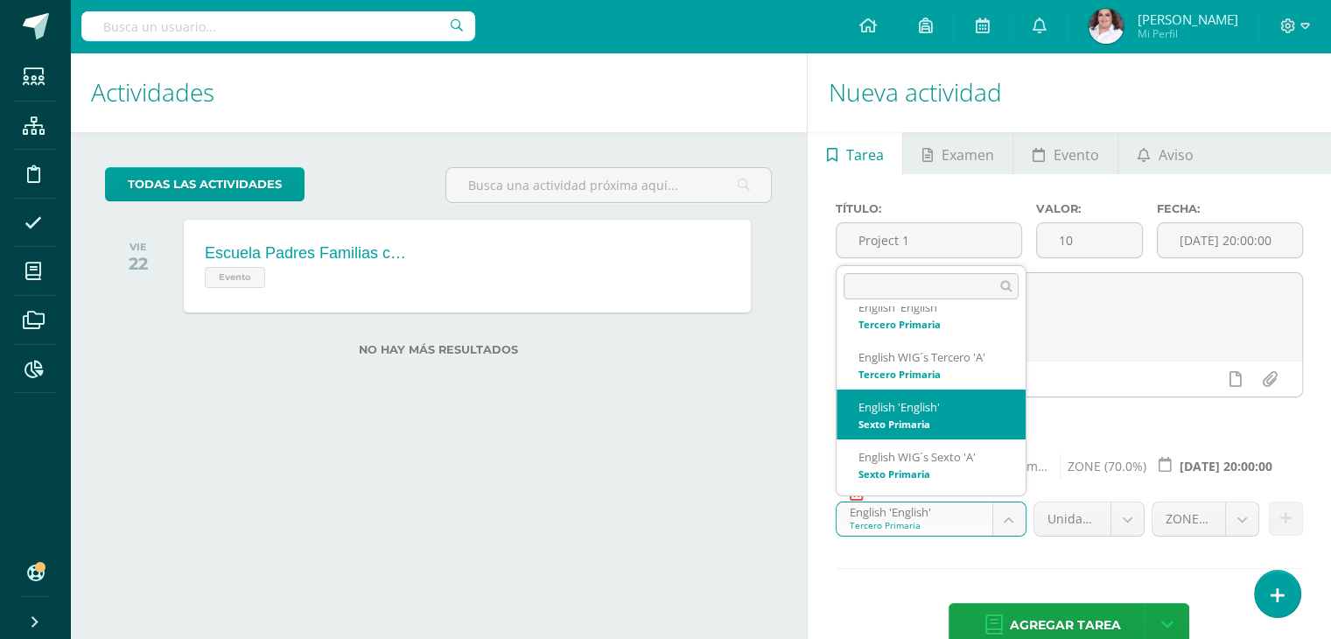
select select "58814"
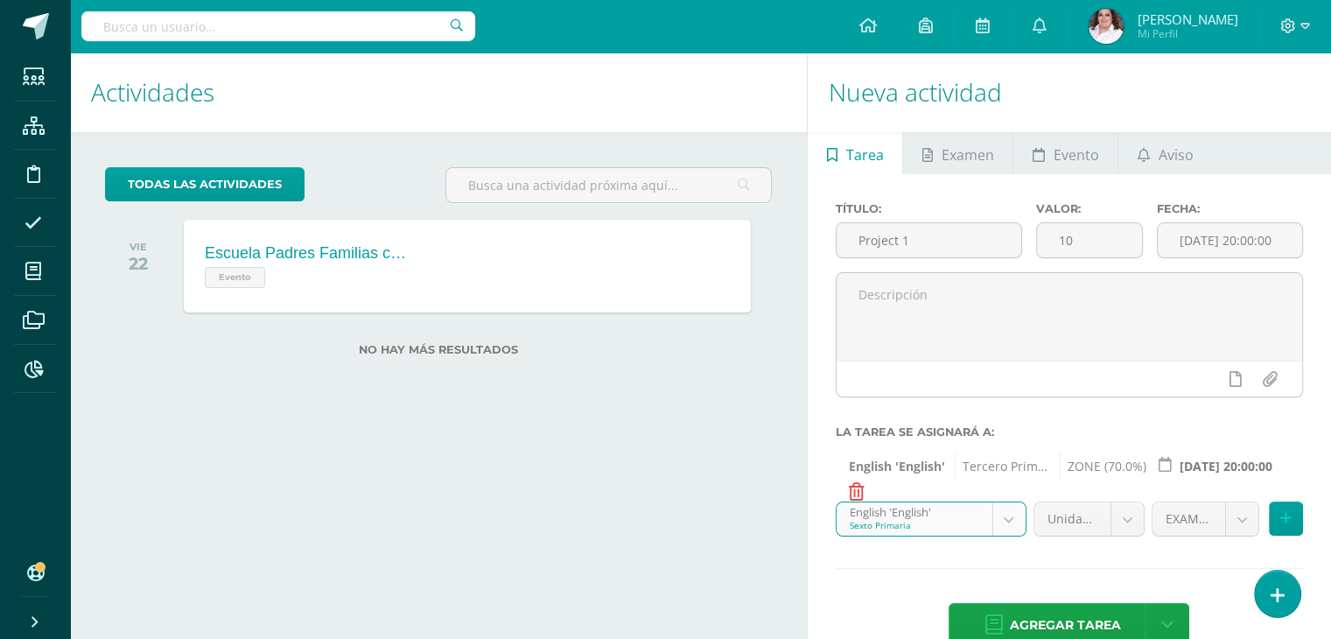
click at [1242, 525] on body "Tarea asignada exitosamente Estudiantes Estructura Disciplina Asistencia Mis cu…" at bounding box center [665, 319] width 1331 height 639
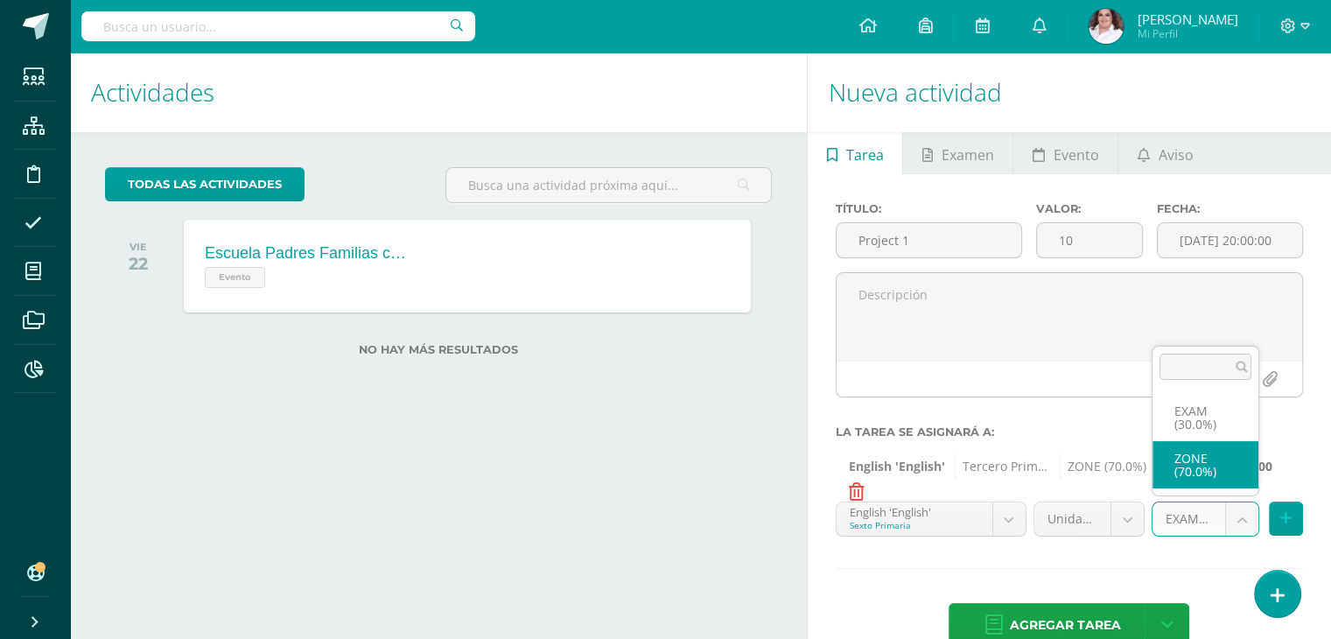
select select "64639"
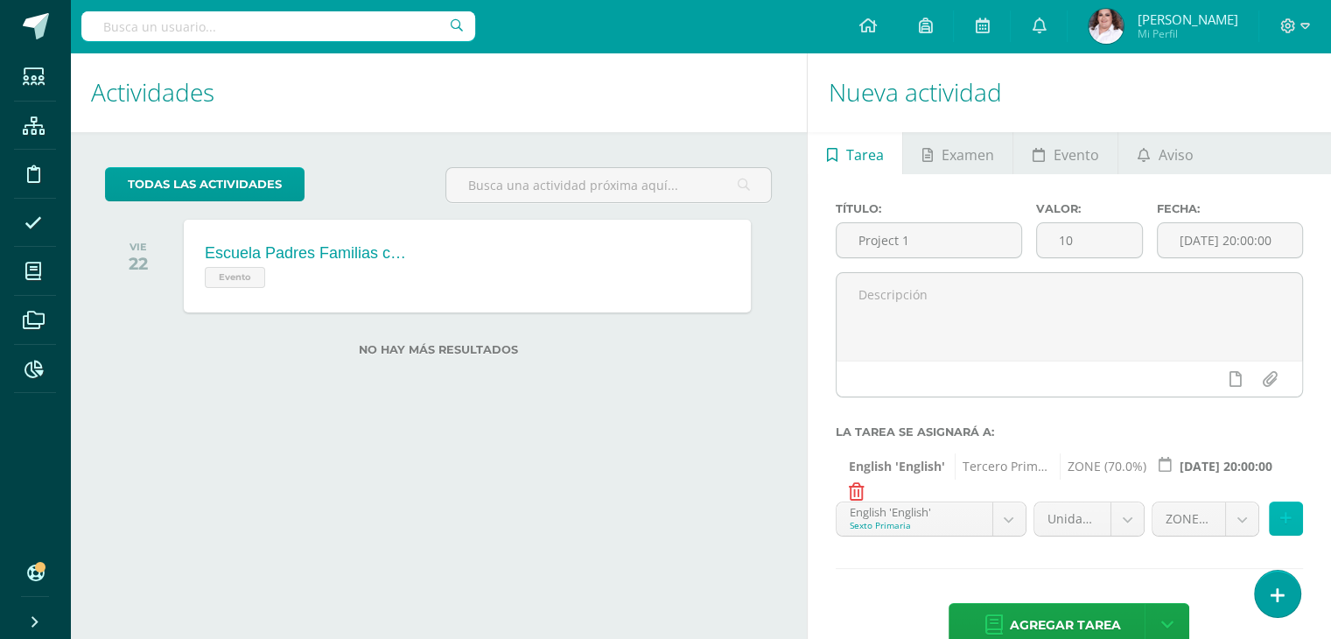
drag, startPoint x: 1280, startPoint y: 521, endPoint x: 1272, endPoint y: 530, distance: 11.8
click at [1280, 522] on icon at bounding box center [1285, 518] width 11 height 15
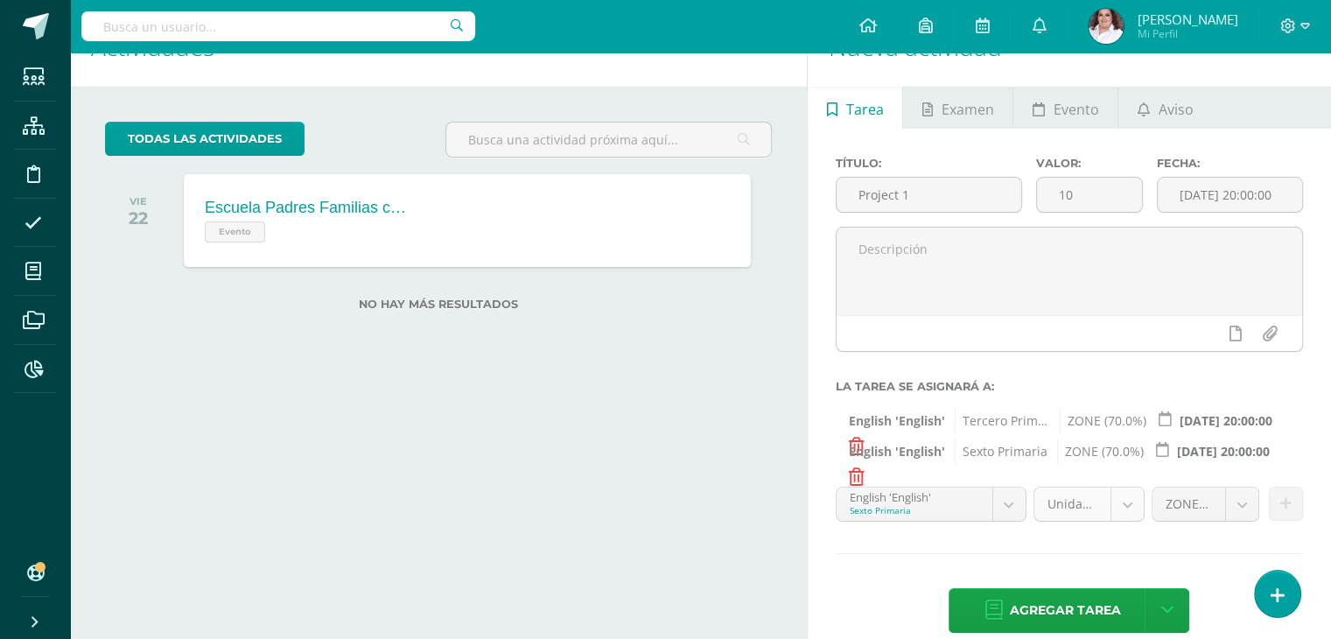
scroll to position [70, 0]
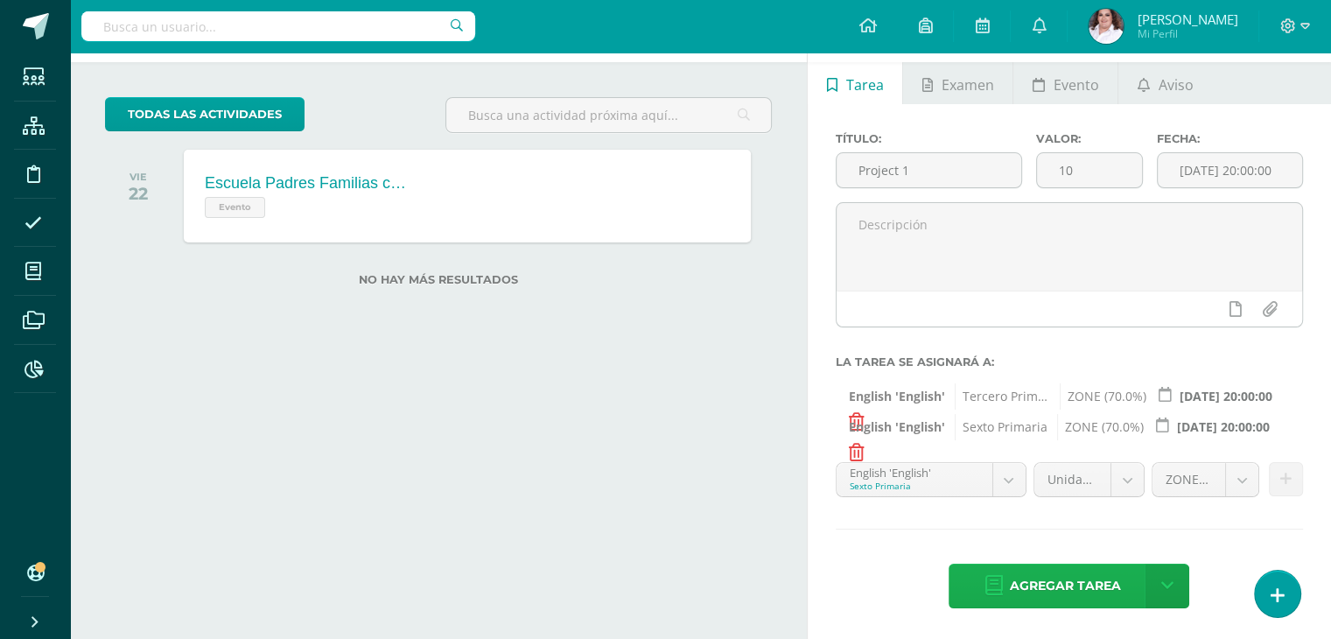
click at [1046, 581] on span "Agregar tarea" at bounding box center [1064, 585] width 111 height 43
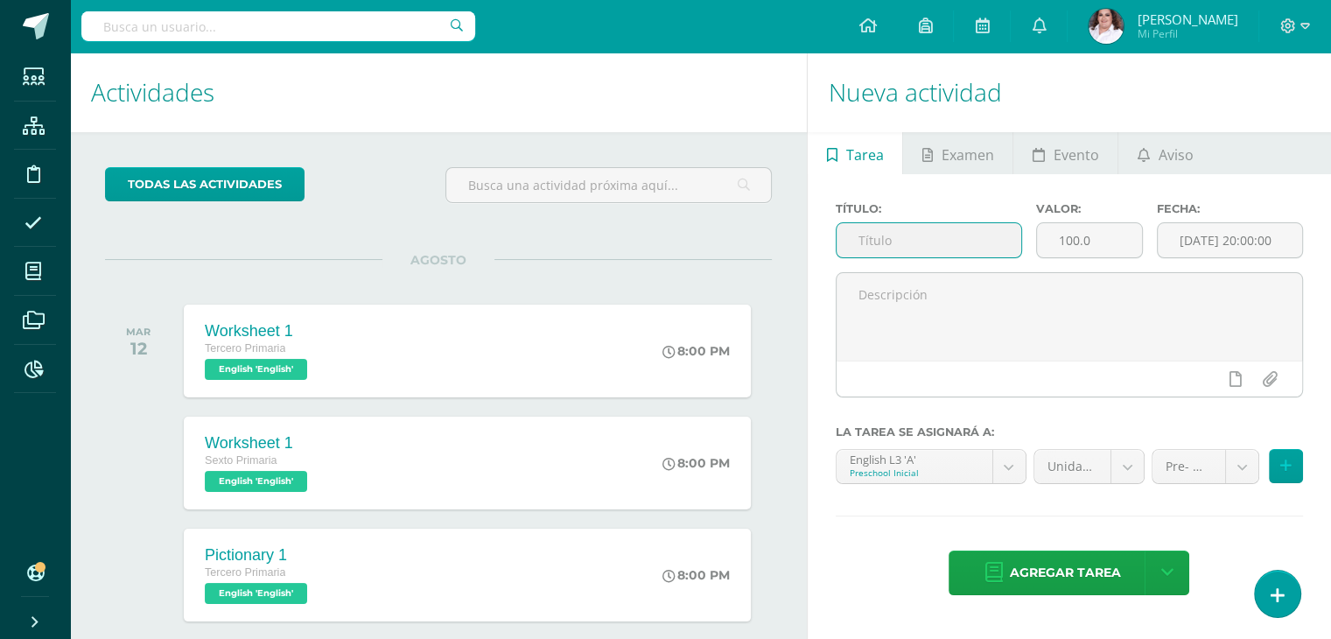
click at [917, 239] on input "text" at bounding box center [928, 240] width 185 height 34
type input "Pictionary 2"
drag, startPoint x: 1113, startPoint y: 248, endPoint x: 992, endPoint y: 234, distance: 121.5
click at [992, 234] on div "Título: Pictionary 2 Valor: 100.0 Fecha: [DATE] 20:00:00" at bounding box center [1069, 237] width 481 height 70
type input "5"
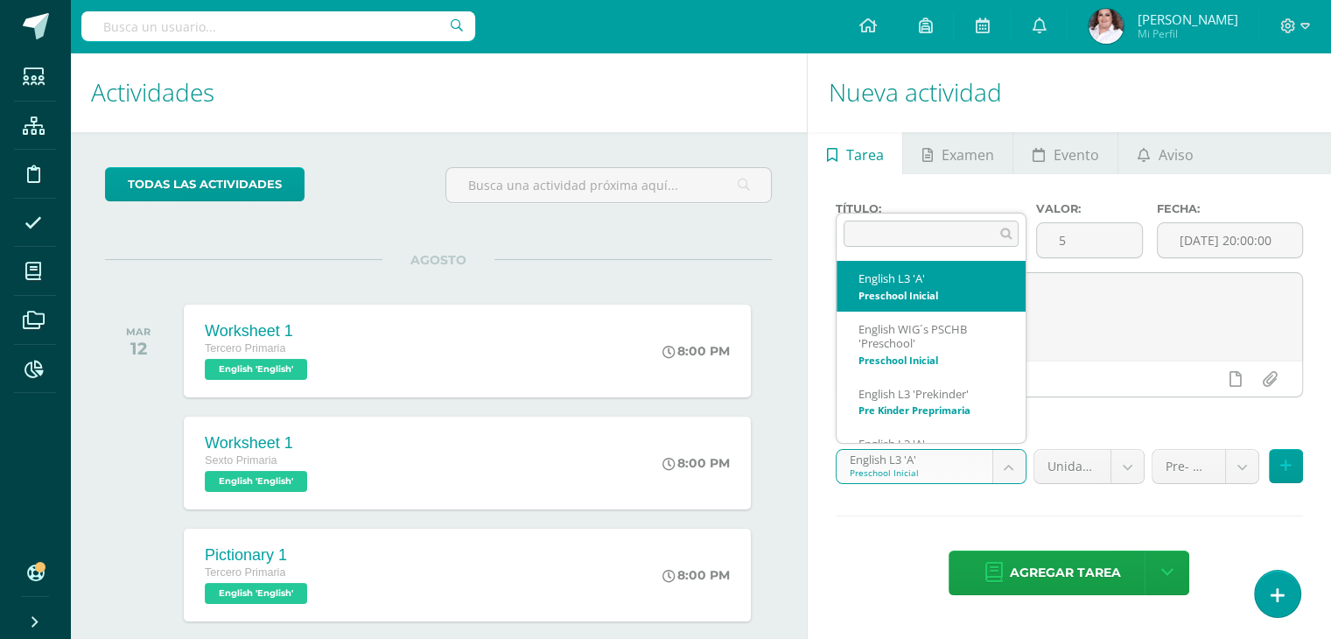
click at [1013, 463] on body "Tarea asignada exitosamente Estudiantes Estructura Disciplina Asistencia Mis cu…" at bounding box center [665, 319] width 1331 height 639
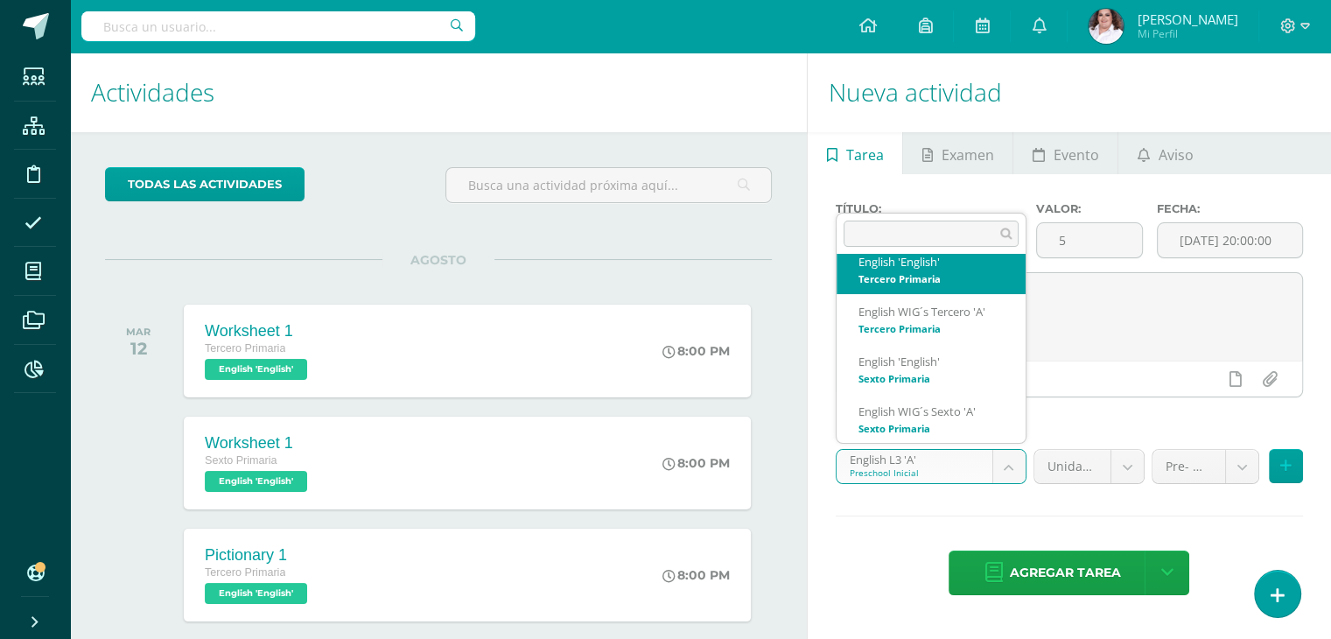
scroll to position [371, 0]
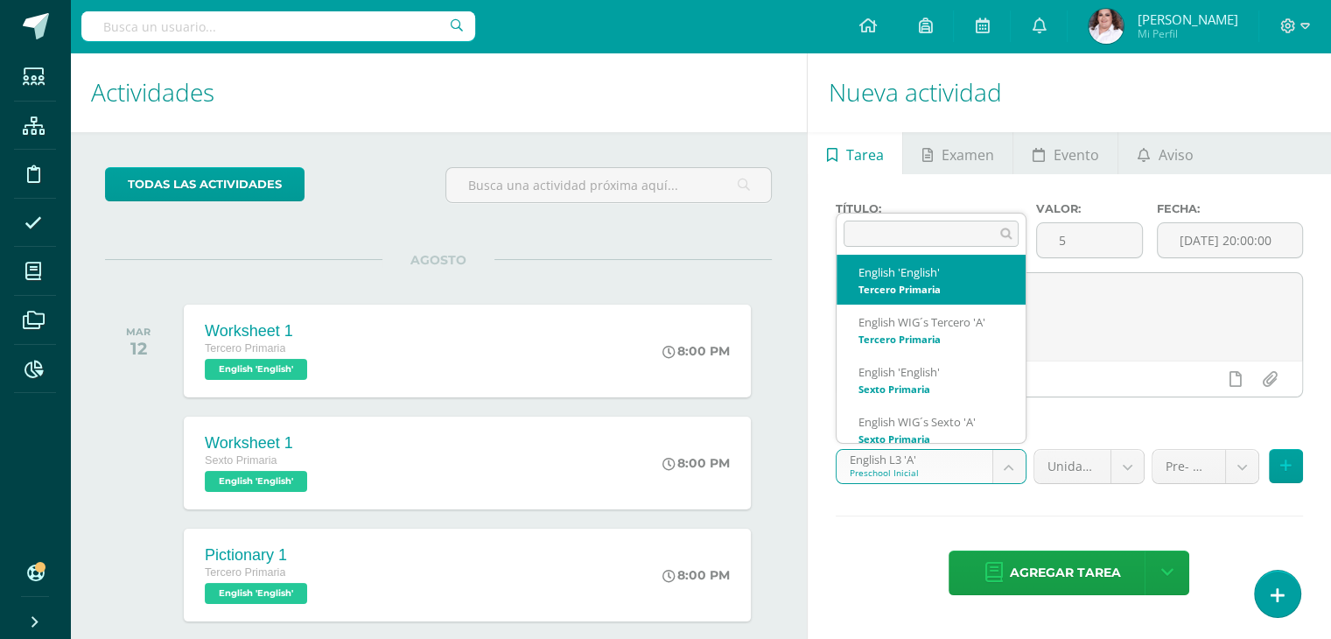
select select "58490"
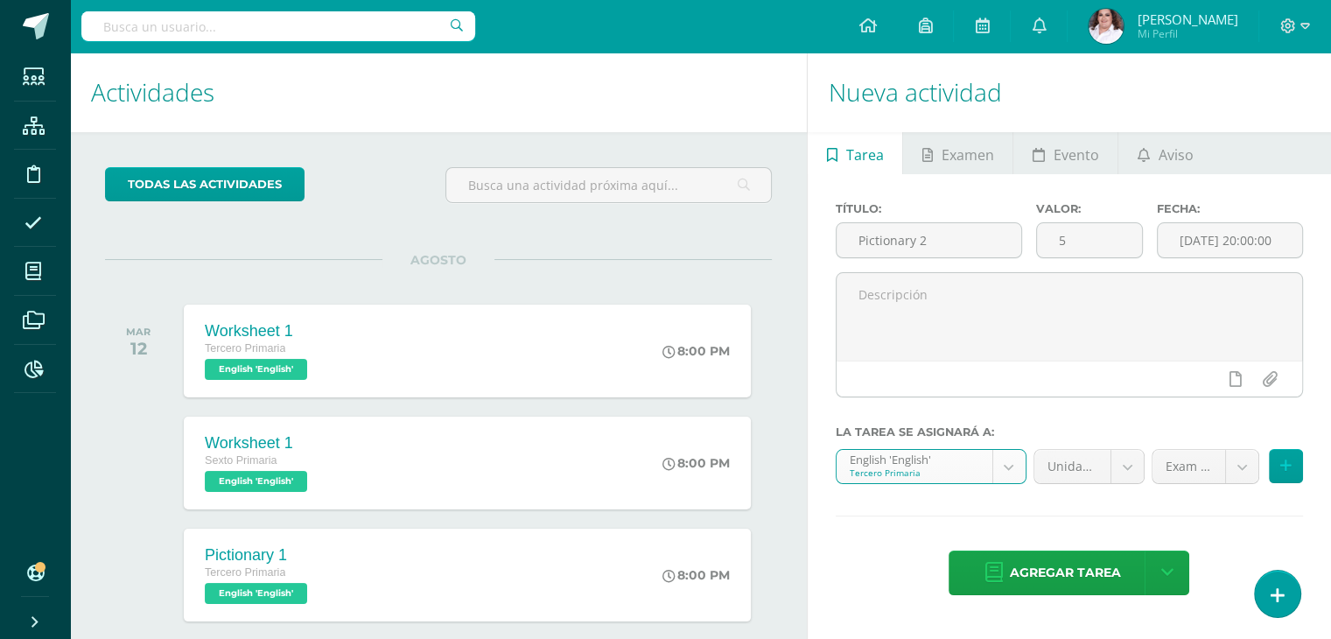
click at [1235, 466] on body "Tarea asignada exitosamente Estudiantes Estructura Disciplina Asistencia Mis cu…" at bounding box center [665, 319] width 1331 height 639
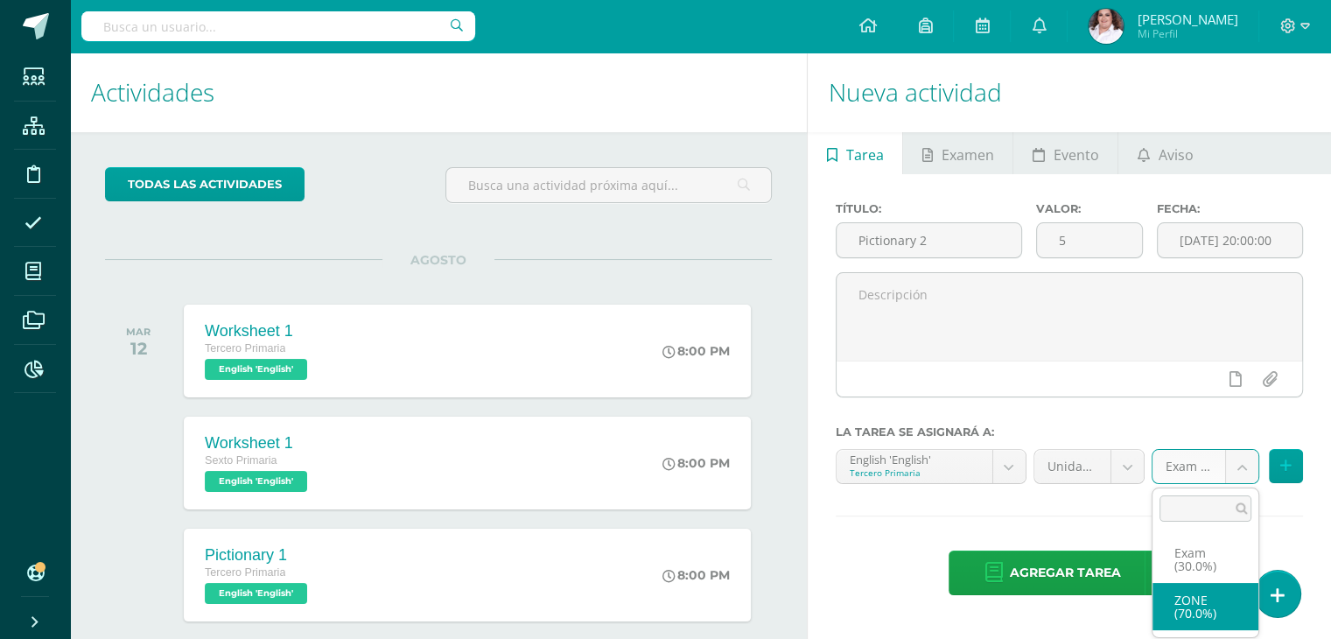
select select "64637"
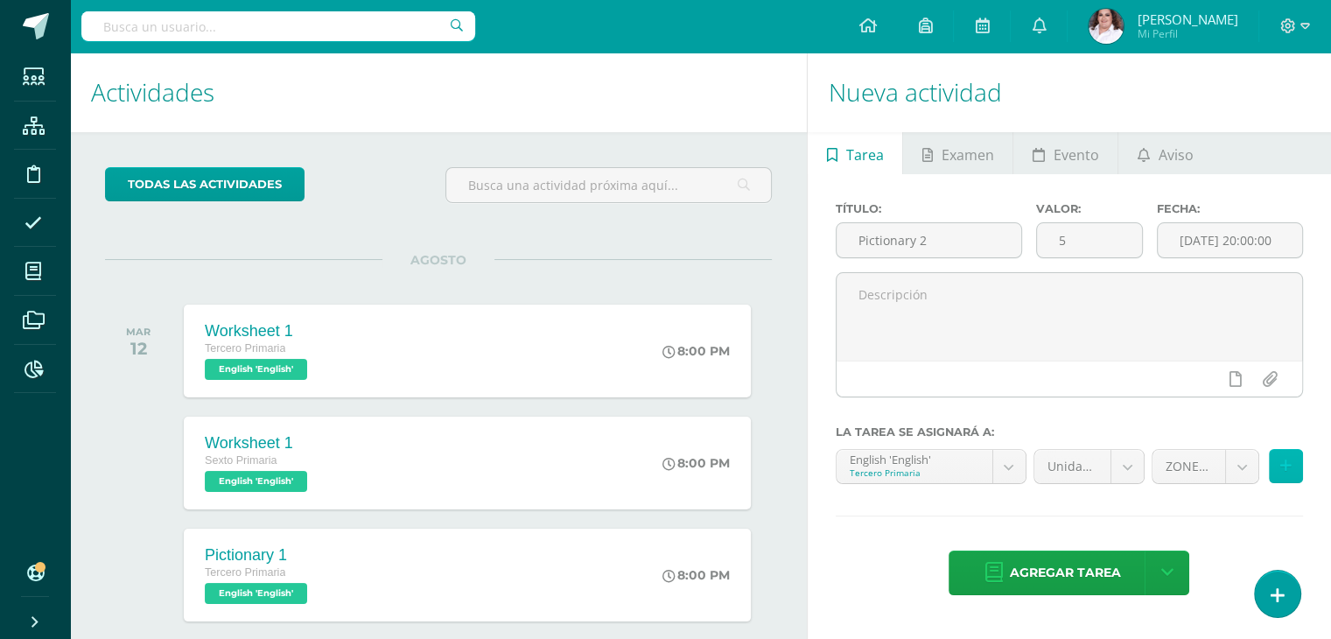
click at [1295, 465] on button at bounding box center [1286, 466] width 34 height 34
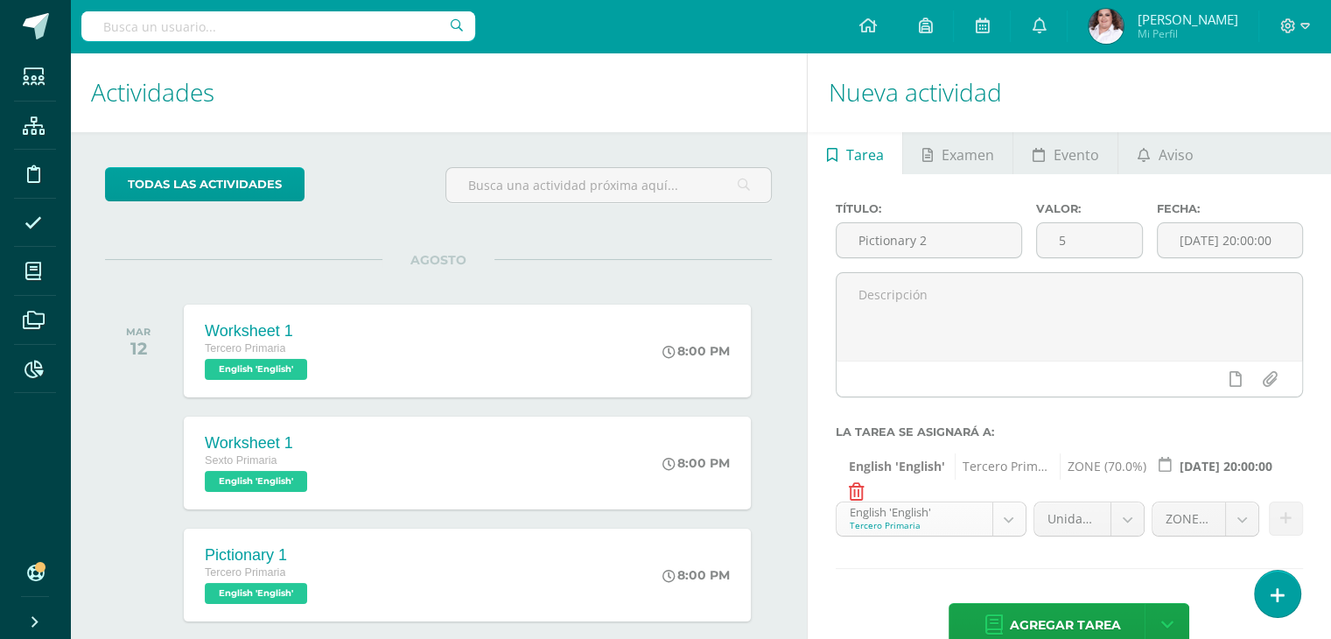
scroll to position [232, 0]
click at [1012, 522] on body "Tarea asignada exitosamente Estudiantes Estructura Disciplina Asistencia Mis cu…" at bounding box center [665, 319] width 1331 height 639
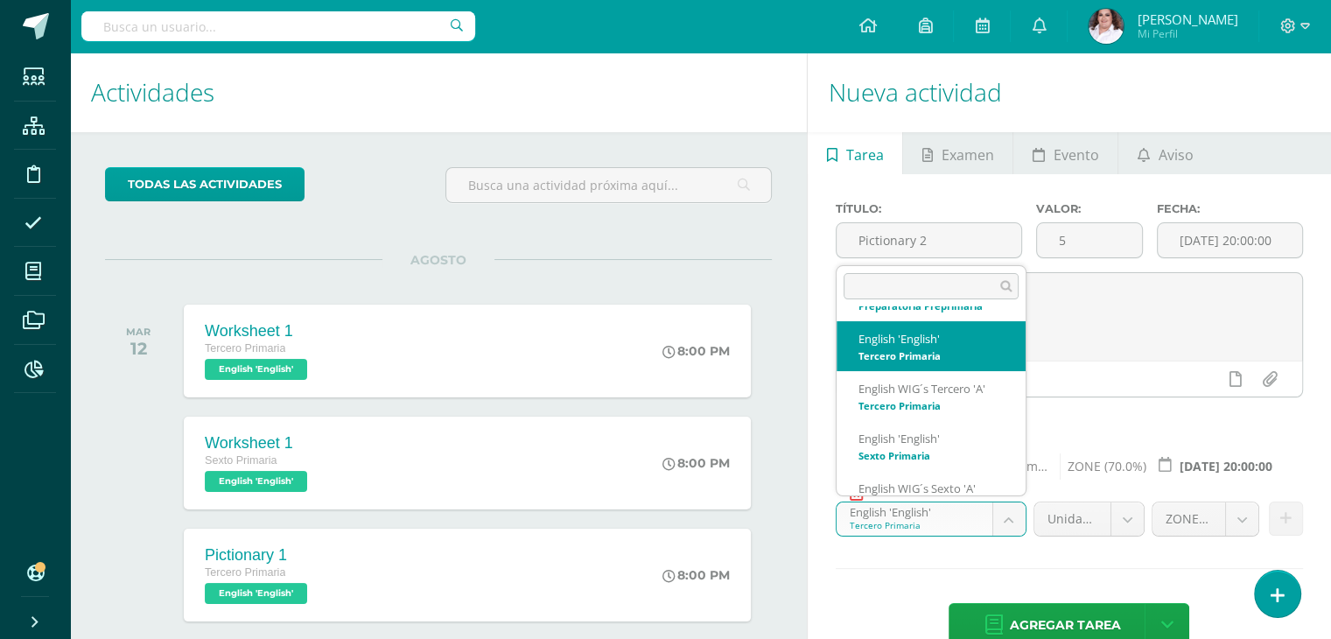
scroll to position [388, 0]
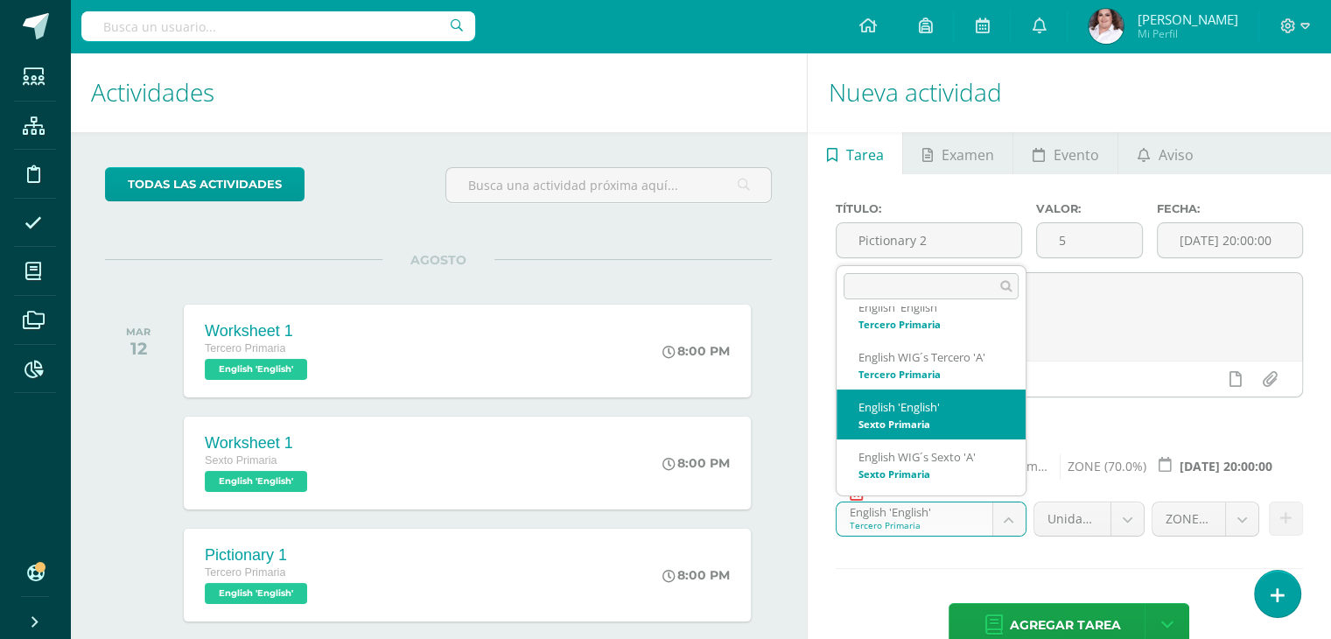
select select "58814"
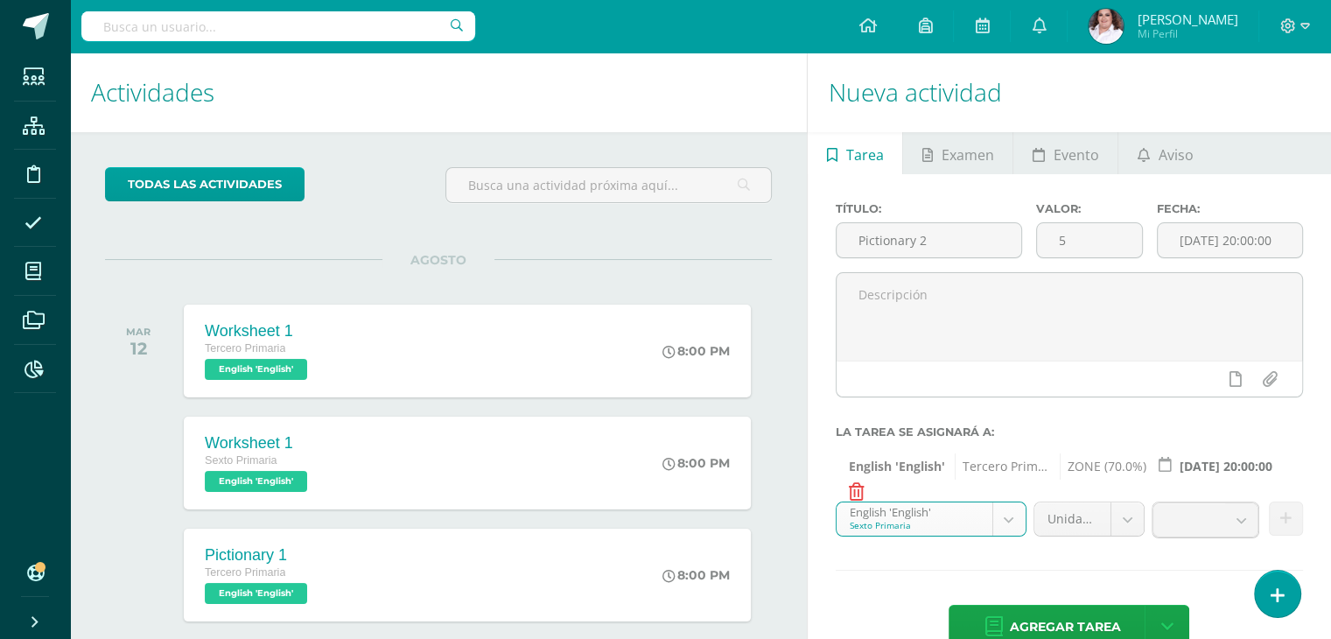
click at [1241, 522] on b at bounding box center [1241, 519] width 32 height 33
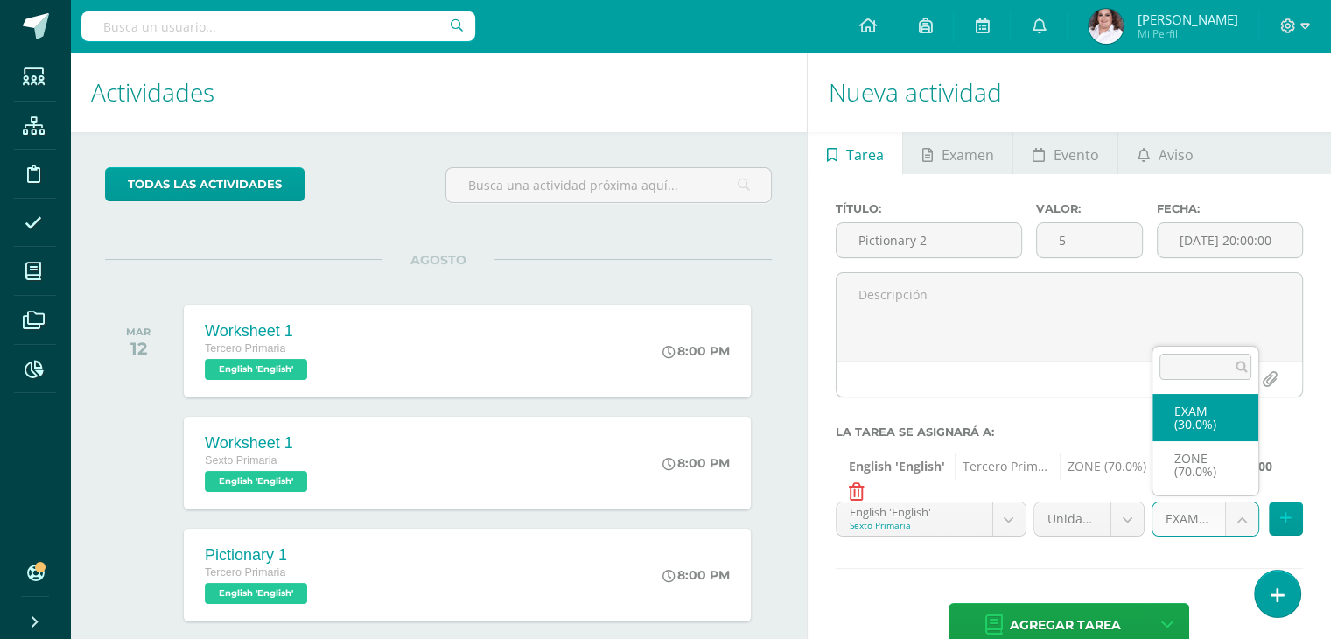
drag, startPoint x: 1242, startPoint y: 508, endPoint x: 1218, endPoint y: 575, distance: 70.9
click at [1242, 509] on body "Tarea asignada exitosamente Estudiantes Estructura Disciplina Asistencia Mis cu…" at bounding box center [665, 319] width 1331 height 639
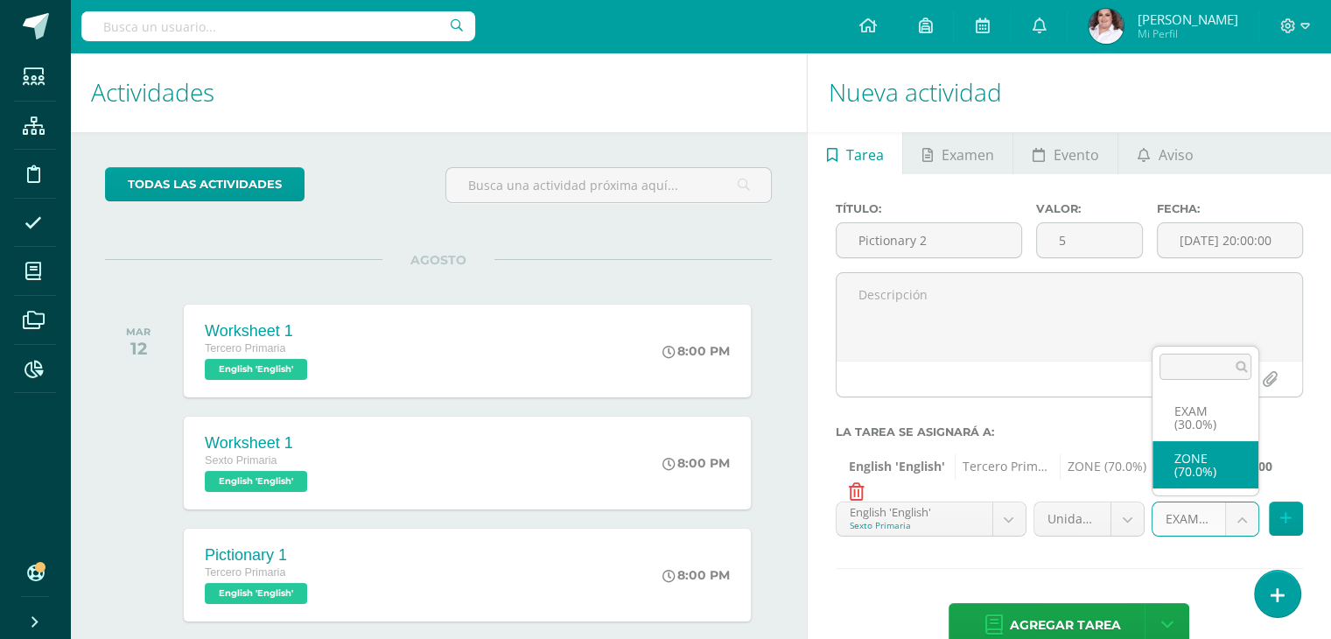
select select "64639"
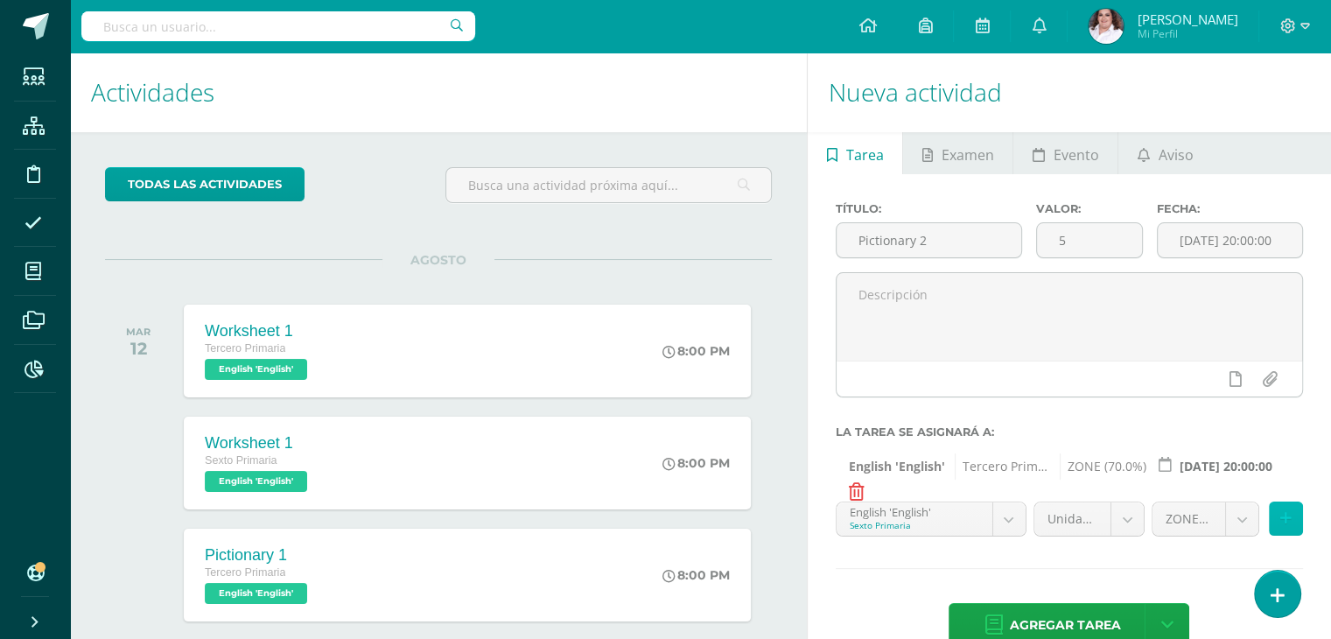
click at [1280, 522] on icon at bounding box center [1285, 518] width 11 height 15
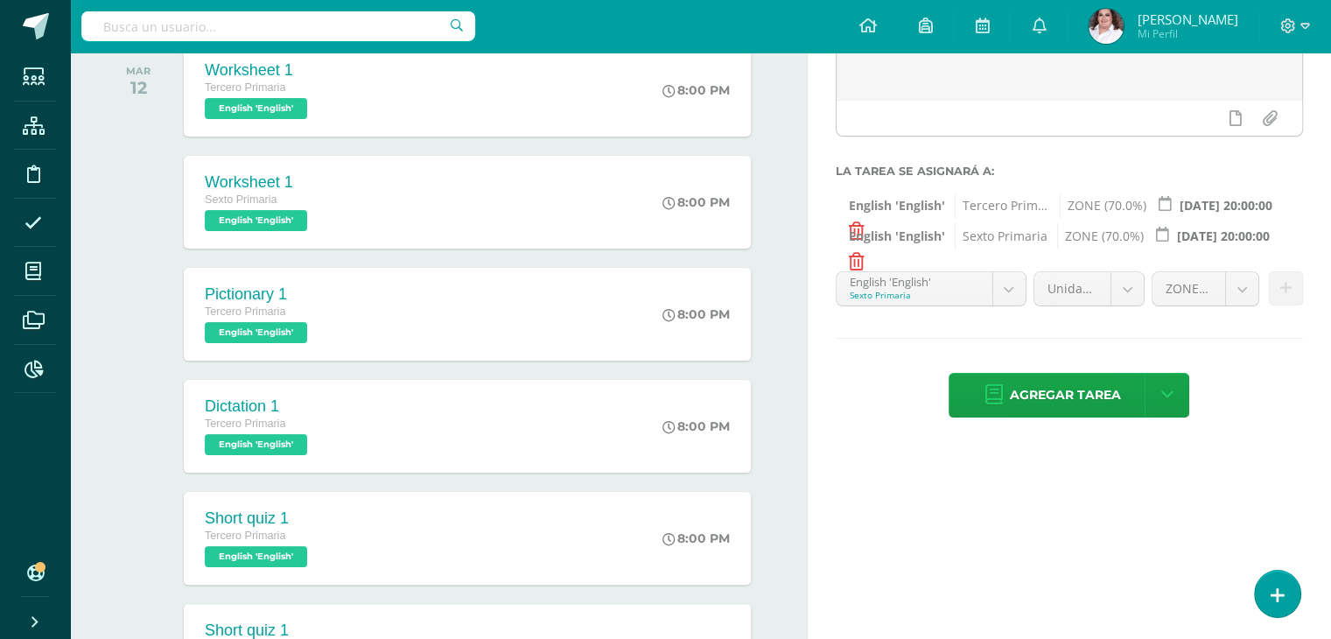
scroll to position [262, 0]
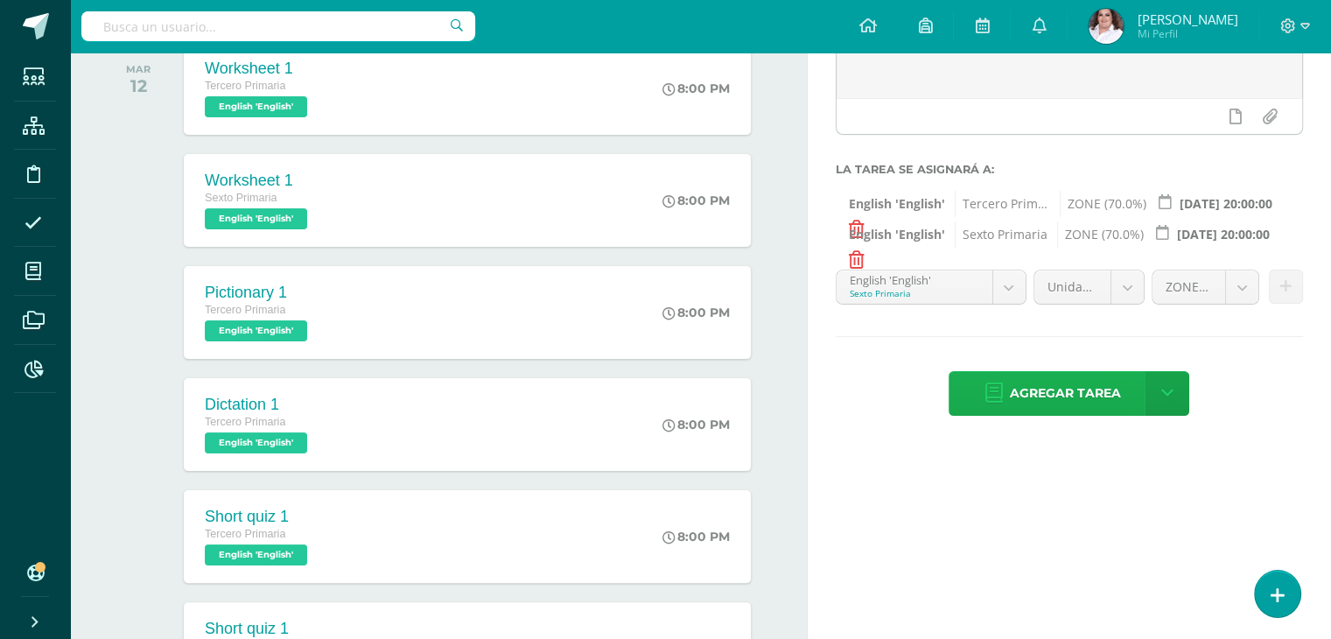
click at [1089, 382] on span "Agregar tarea" at bounding box center [1064, 393] width 111 height 43
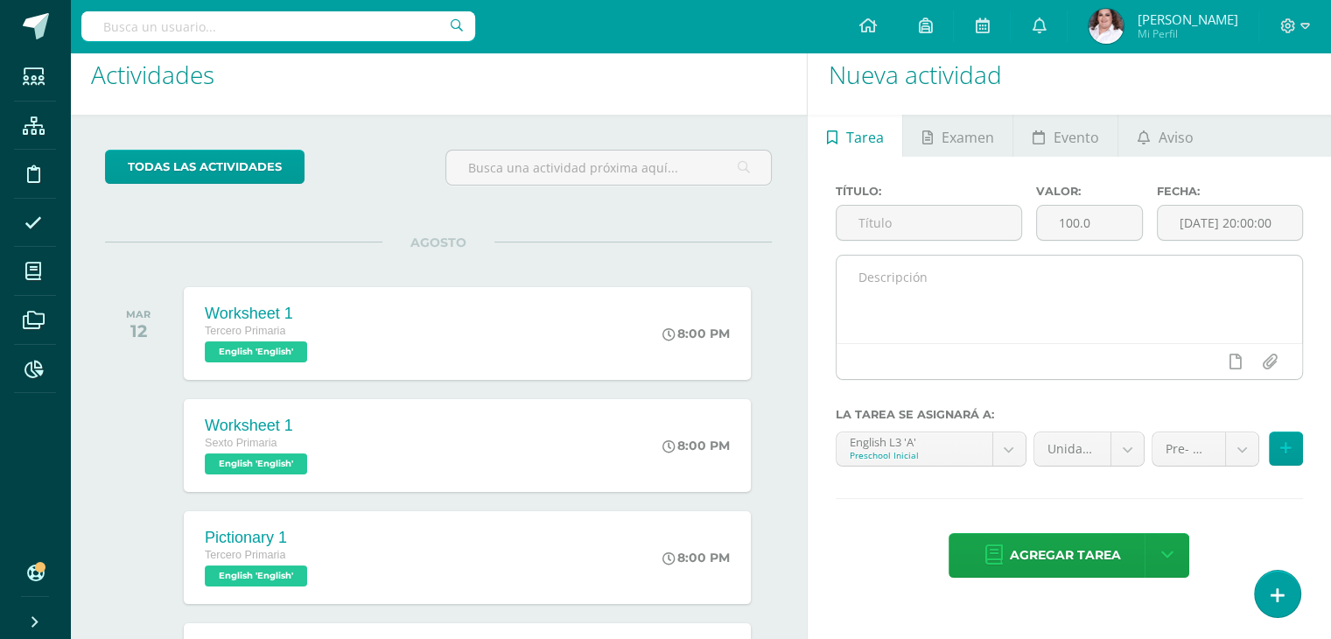
scroll to position [16, 0]
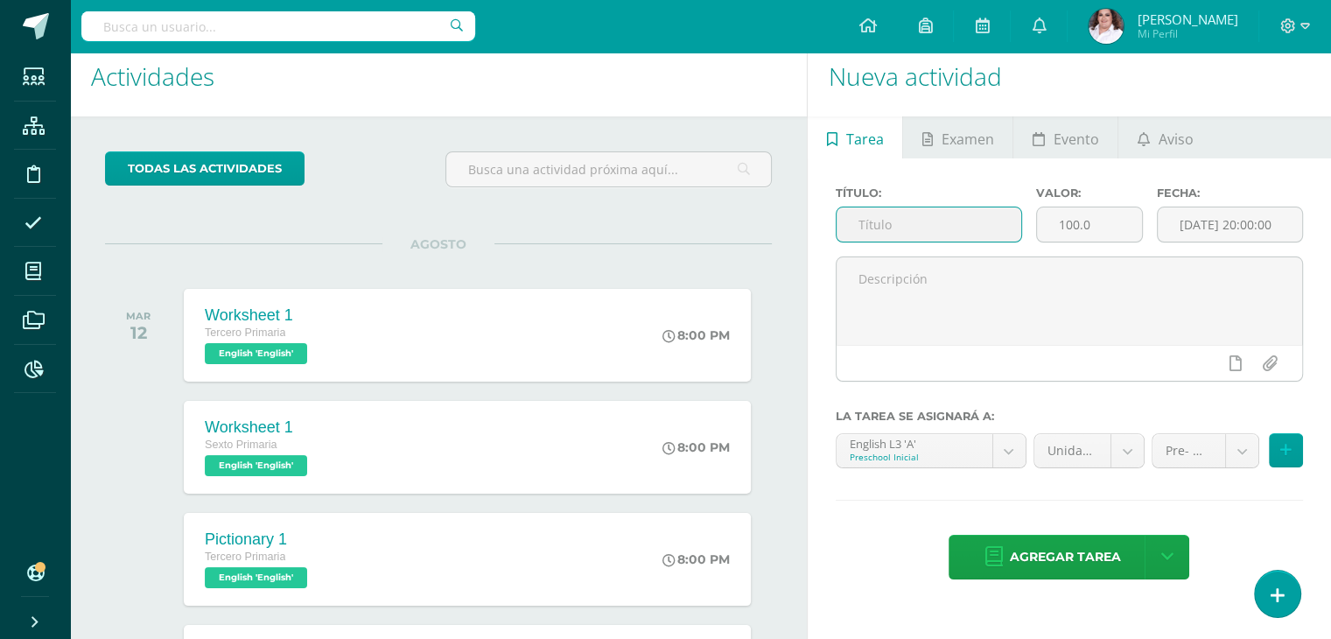
click at [940, 210] on input "text" at bounding box center [928, 224] width 185 height 34
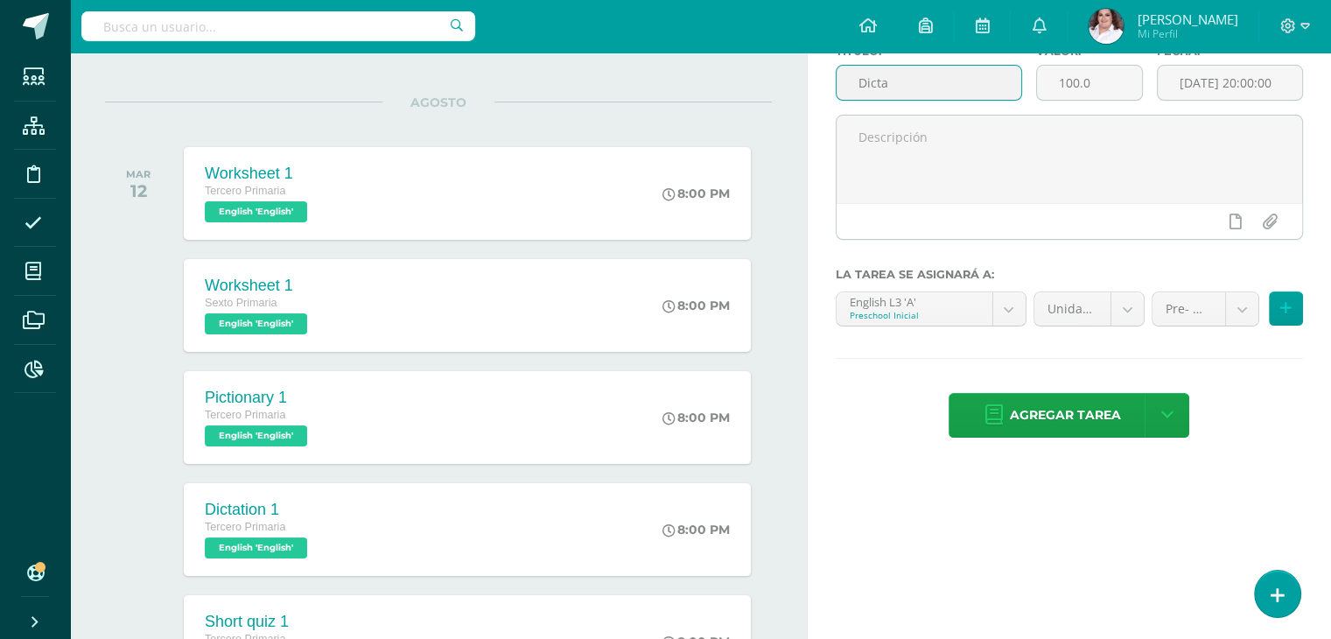
scroll to position [0, 0]
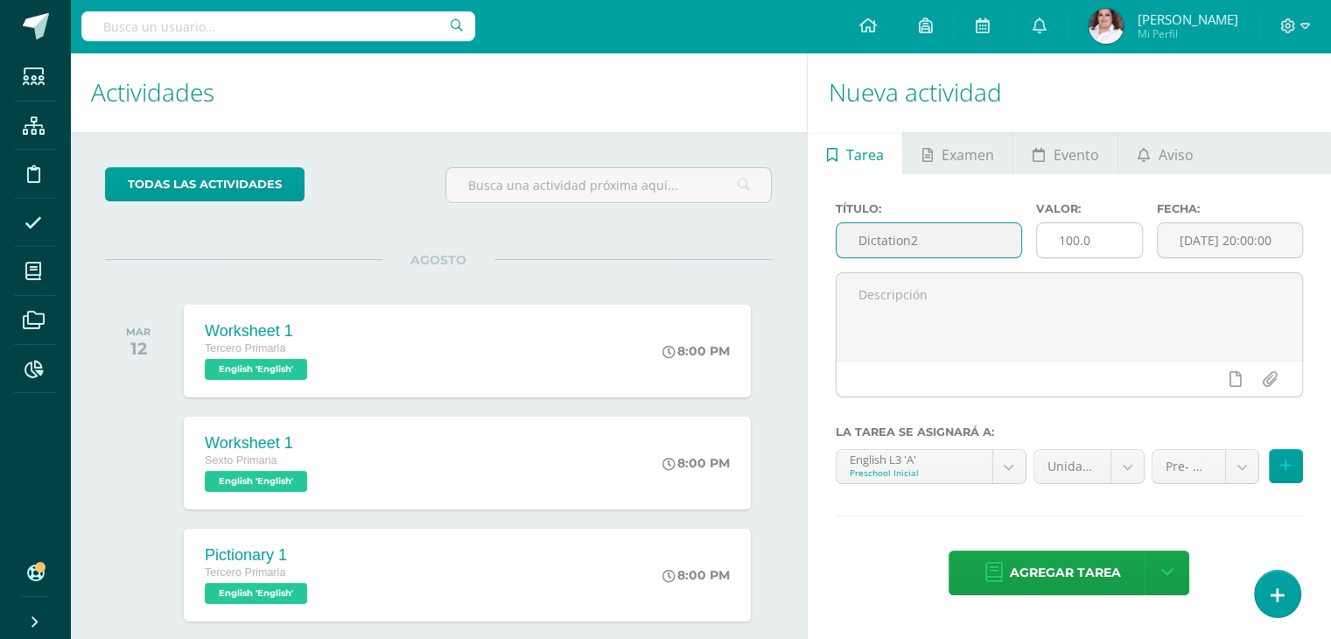
type input "Dictation2"
click at [1141, 236] on input "100.0" at bounding box center [1089, 240] width 105 height 34
drag, startPoint x: 1130, startPoint y: 237, endPoint x: 772, endPoint y: 244, distance: 358.8
type input "5"
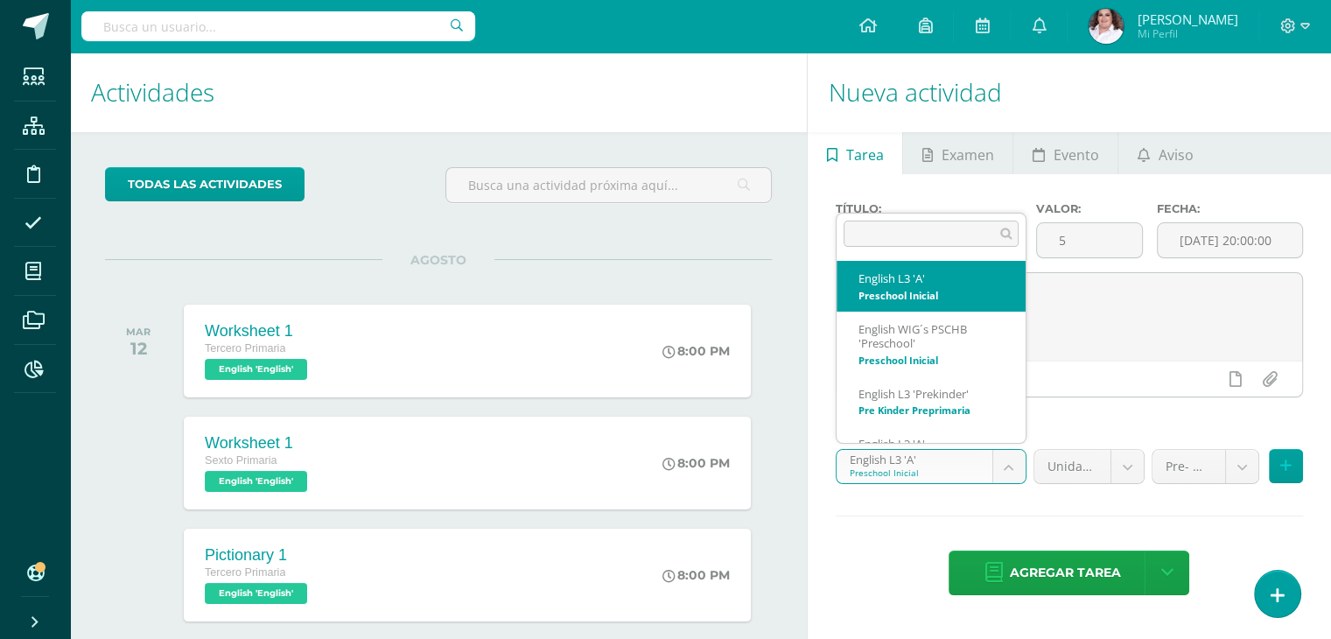
click at [989, 464] on body "Hola [PERSON_NAME], [PERSON_NAME]! Estudiantes Estructura Disciplina Asistencia…" at bounding box center [665, 319] width 1331 height 639
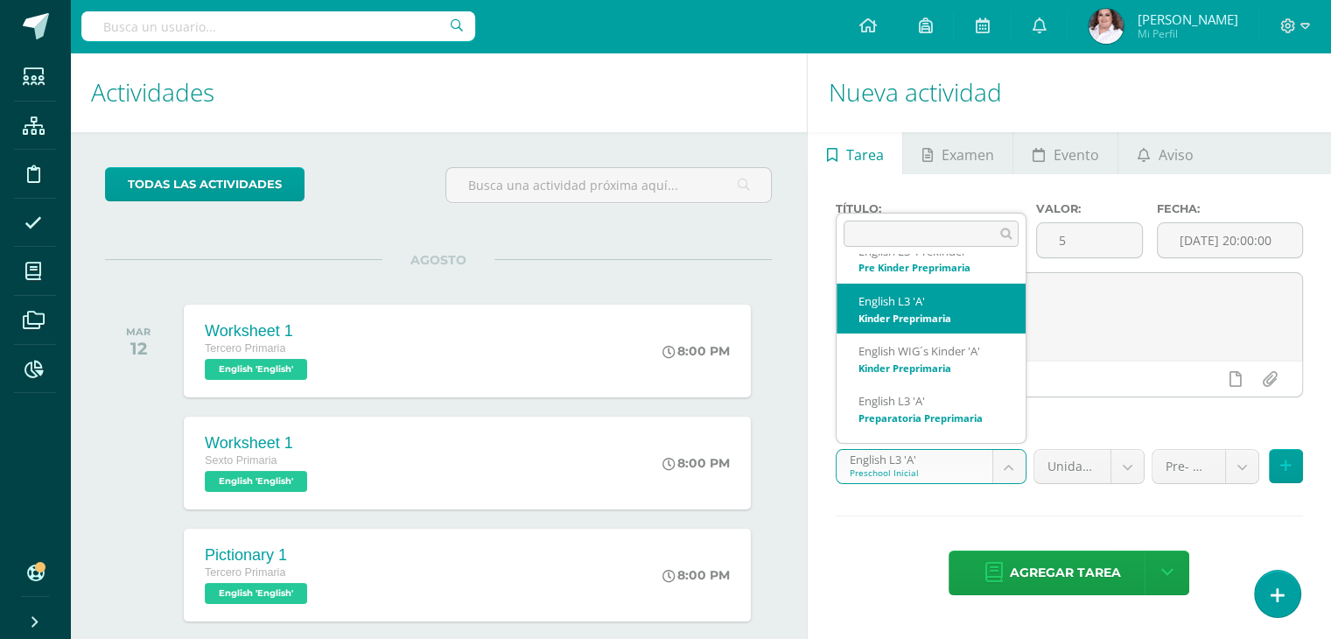
scroll to position [294, 0]
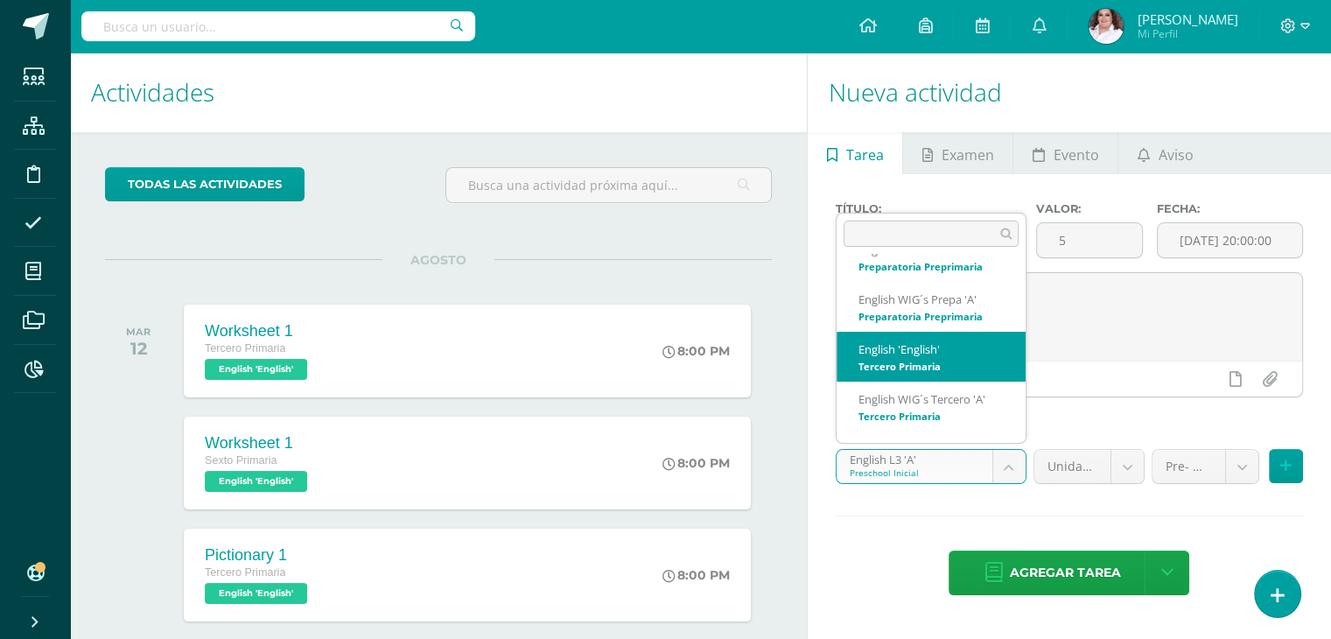
select select "58490"
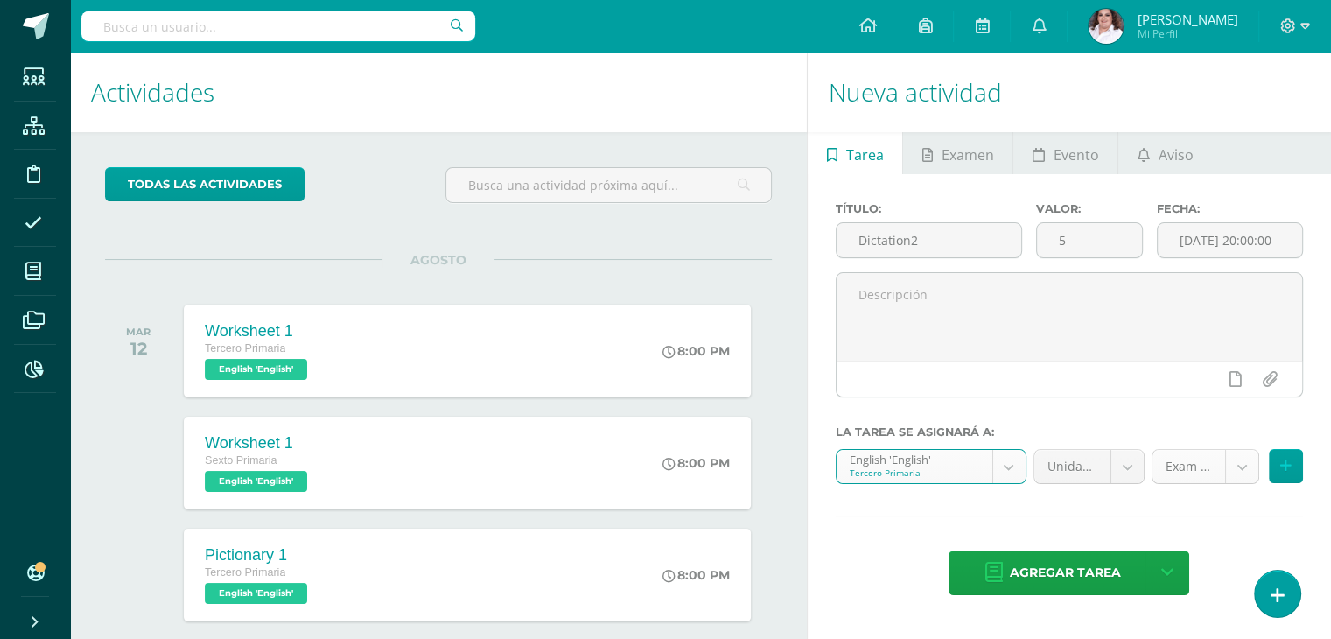
click at [1241, 465] on body "Hola Magali Salguero, bienvenido a Edoo! Estudiantes Estructura Disciplina Asis…" at bounding box center [665, 319] width 1331 height 639
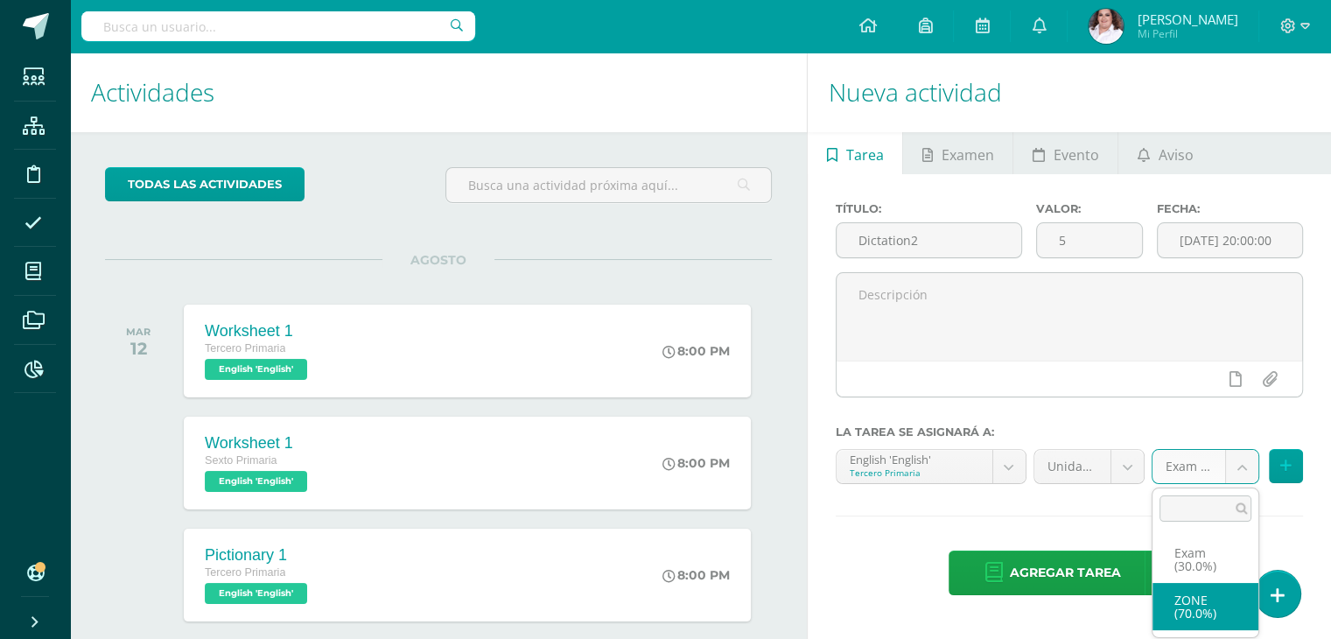
select select "64637"
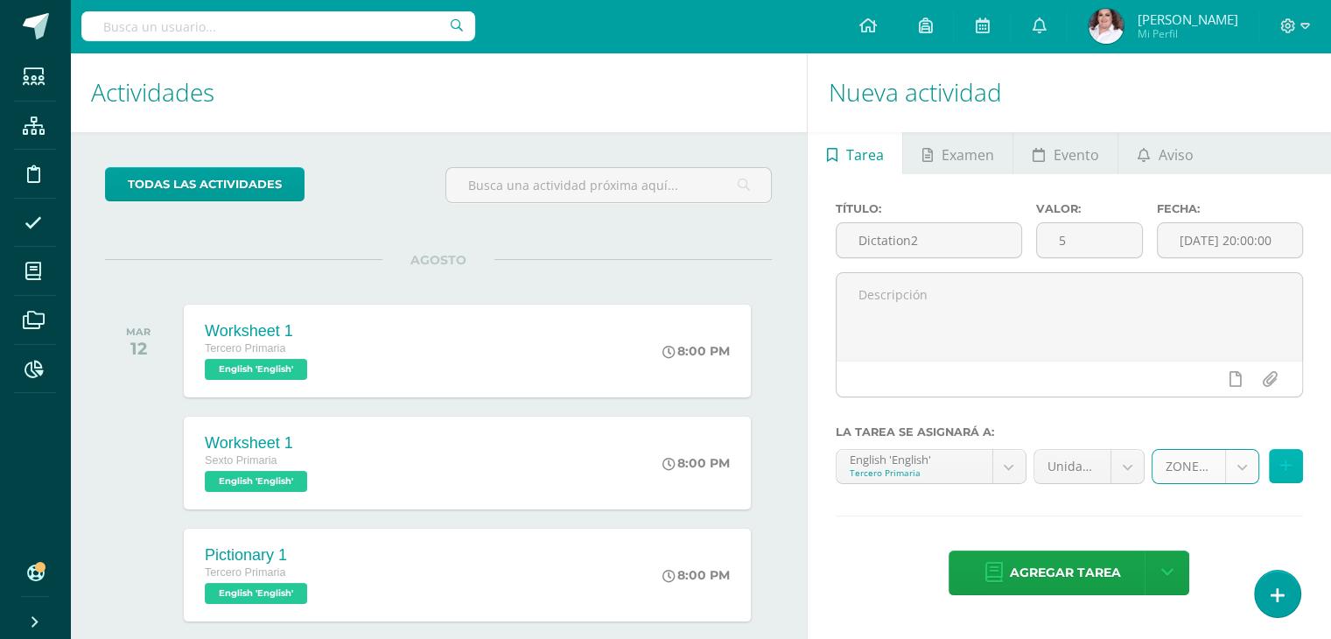
click at [1288, 473] on button at bounding box center [1286, 466] width 34 height 34
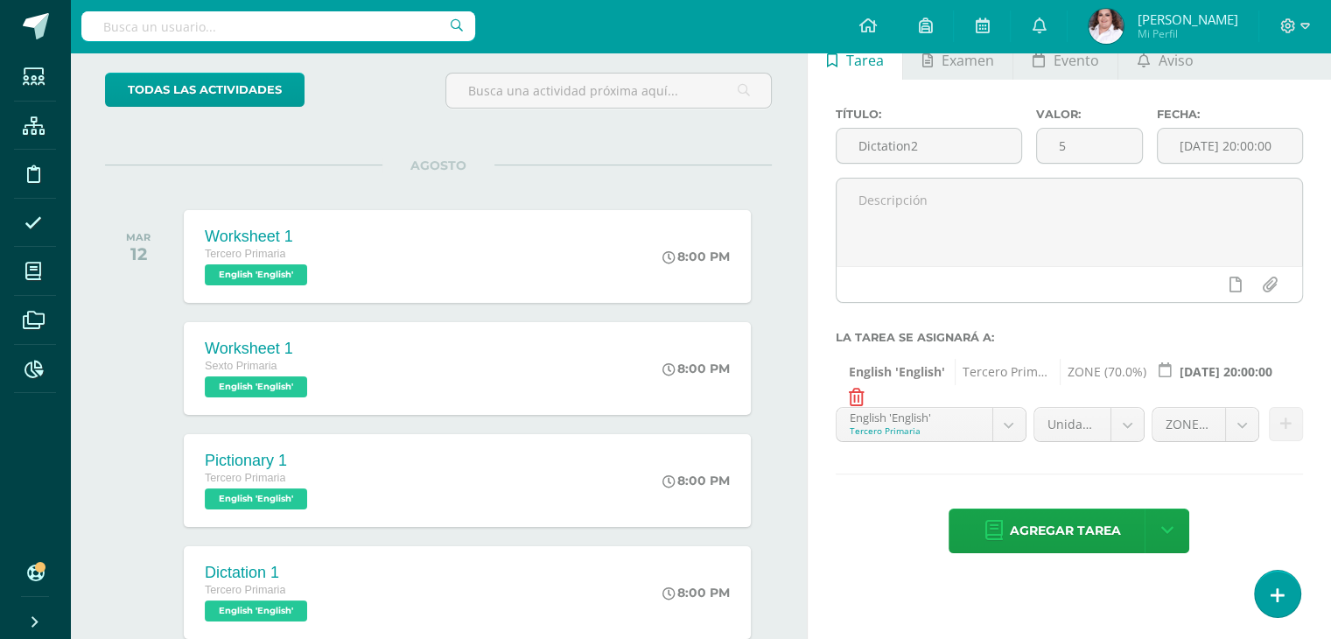
scroll to position [87, 0]
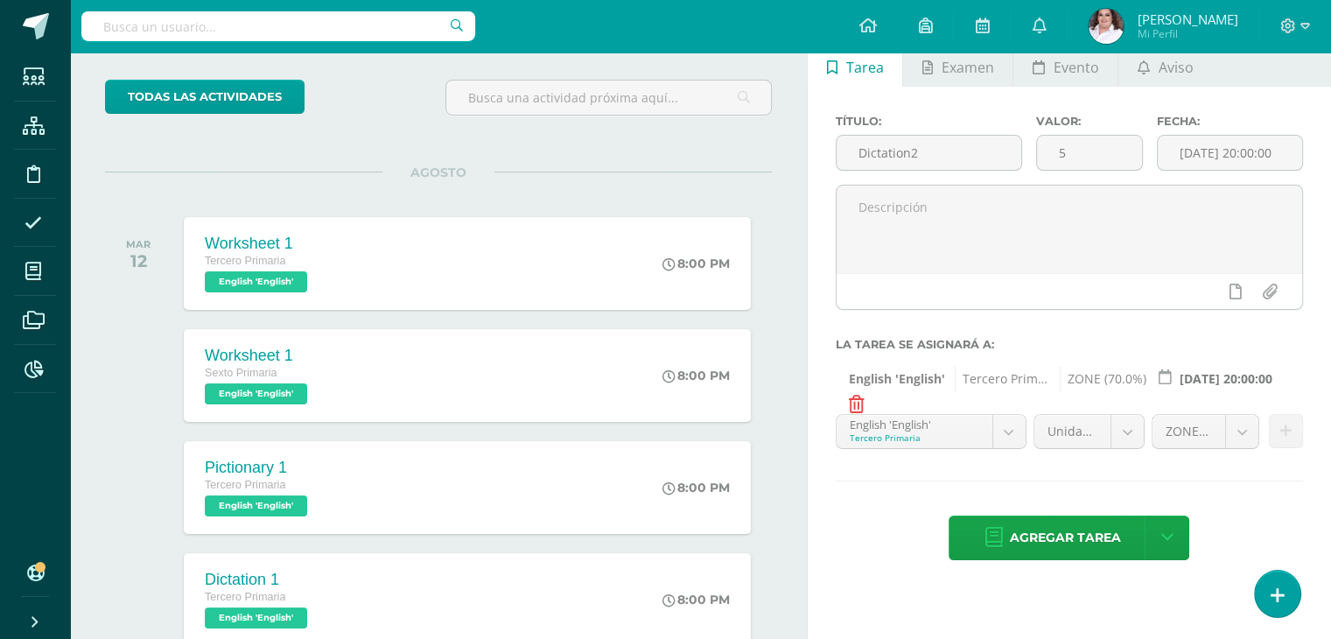
click at [1245, 435] on body "Hola Magali Salguero, bienvenido a Edoo! Estudiantes Estructura Disciplina Asis…" at bounding box center [665, 232] width 1331 height 639
click at [1099, 529] on span "Agregar tarea" at bounding box center [1064, 537] width 111 height 43
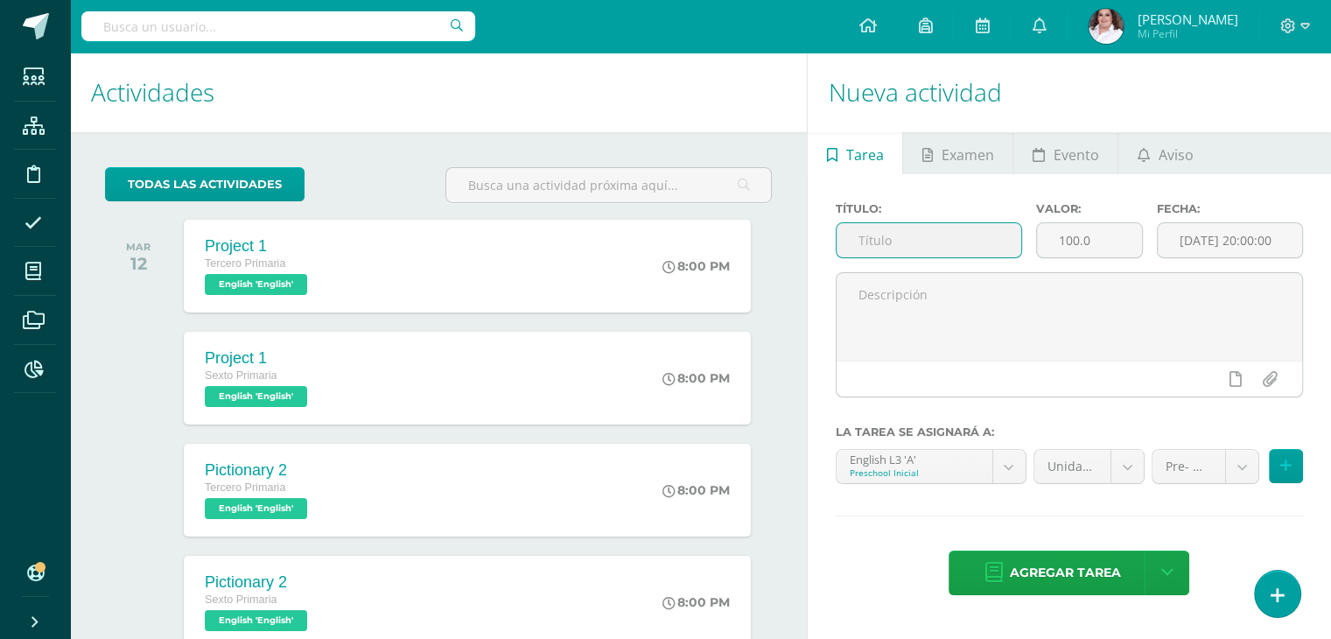
click at [902, 242] on input "text" at bounding box center [928, 240] width 185 height 34
type input "Short quiz 2"
drag, startPoint x: 1105, startPoint y: 239, endPoint x: 906, endPoint y: 230, distance: 198.8
click at [906, 230] on div "Título: Short quiz 2 Valor: 100.0 Fecha: [DATE] 20:00:00" at bounding box center [1069, 237] width 481 height 70
type input "10"
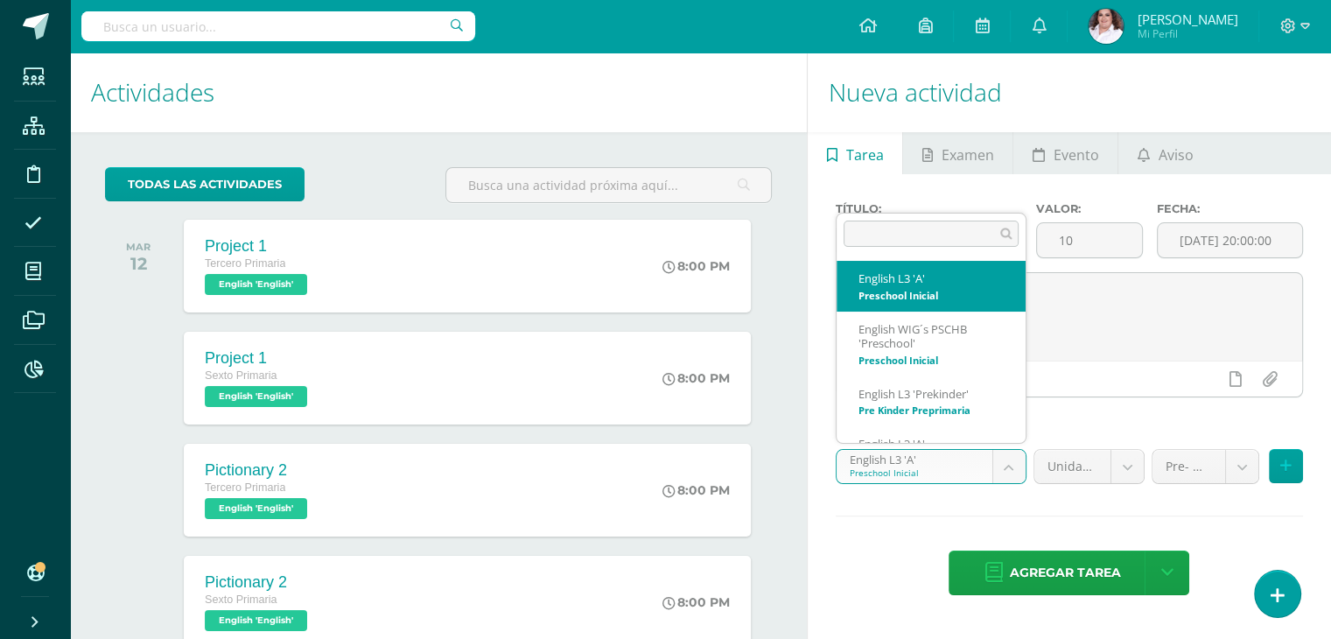
click at [1001, 468] on body "Tarea asignada exitosamente Estudiantes Estructura Disciplina Asistencia Mis cu…" at bounding box center [665, 319] width 1331 height 639
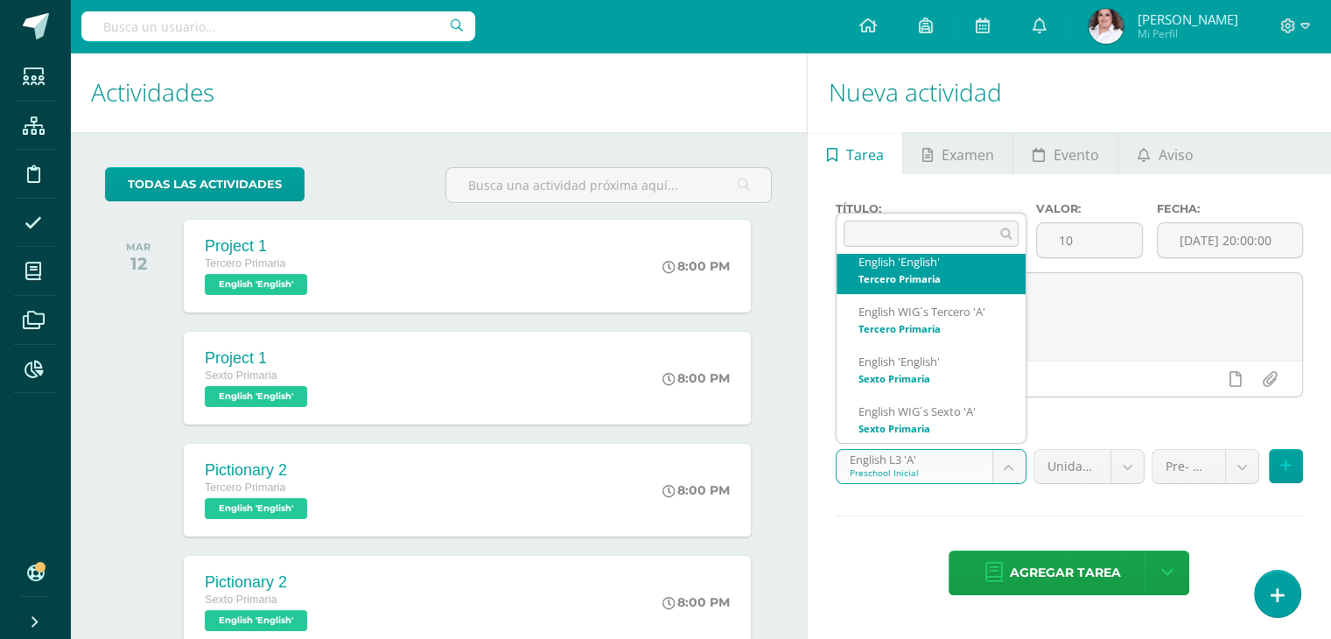
scroll to position [371, 0]
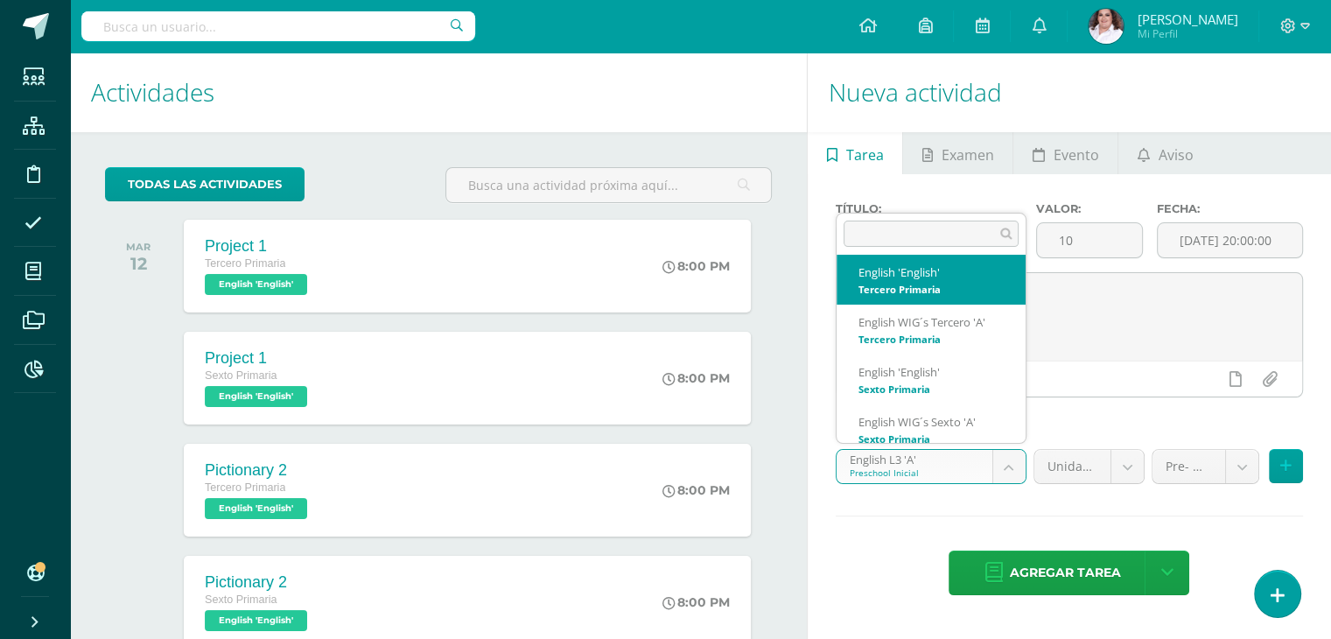
select select "58490"
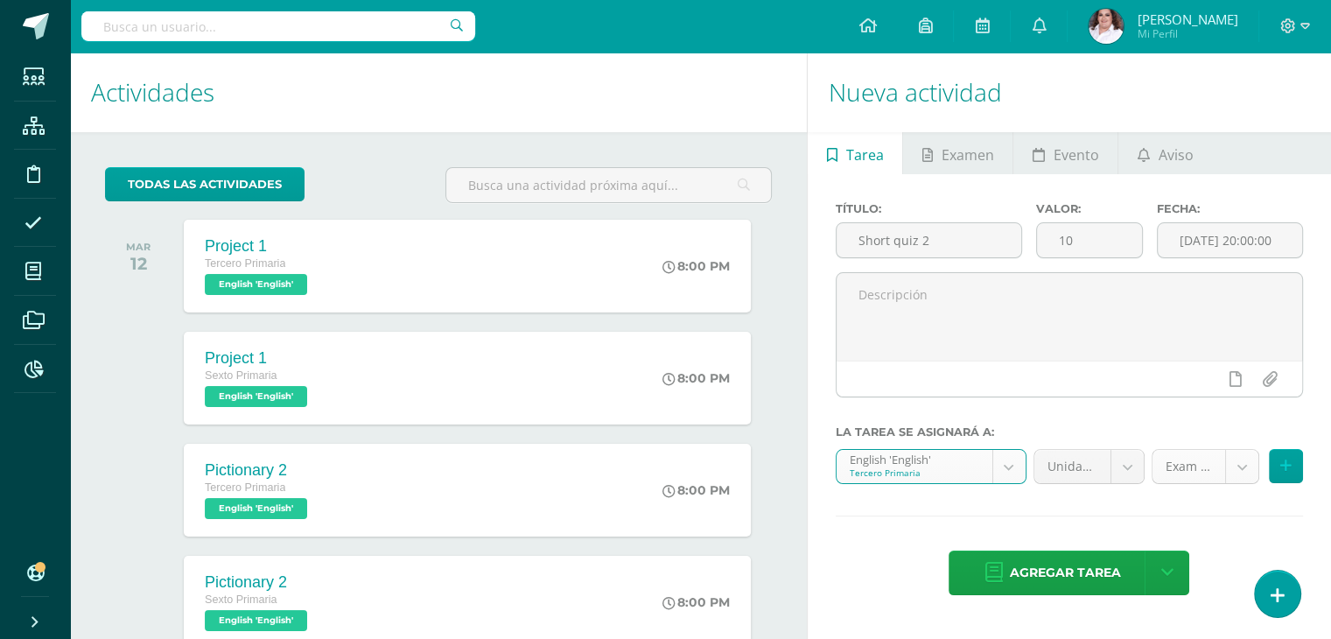
click at [1242, 472] on body "Tarea asignada exitosamente Estudiantes Estructura Disciplina Asistencia Mis cu…" at bounding box center [665, 319] width 1331 height 639
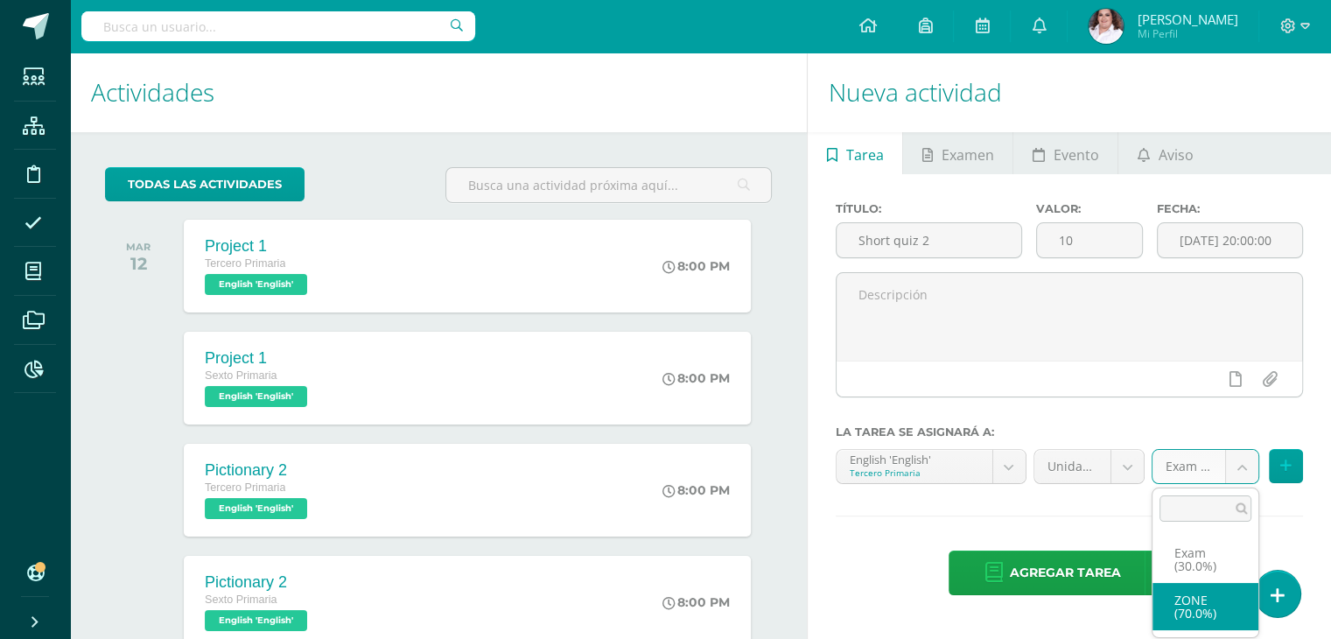
select select "64637"
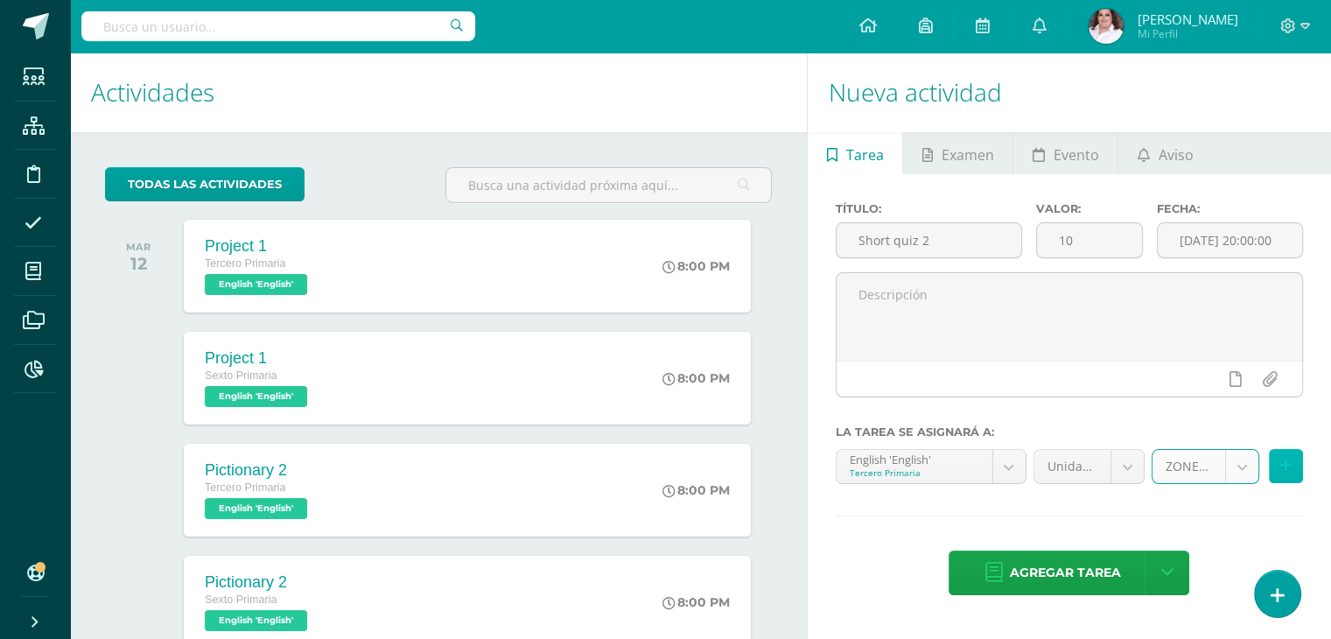
click at [1275, 471] on button at bounding box center [1286, 466] width 34 height 34
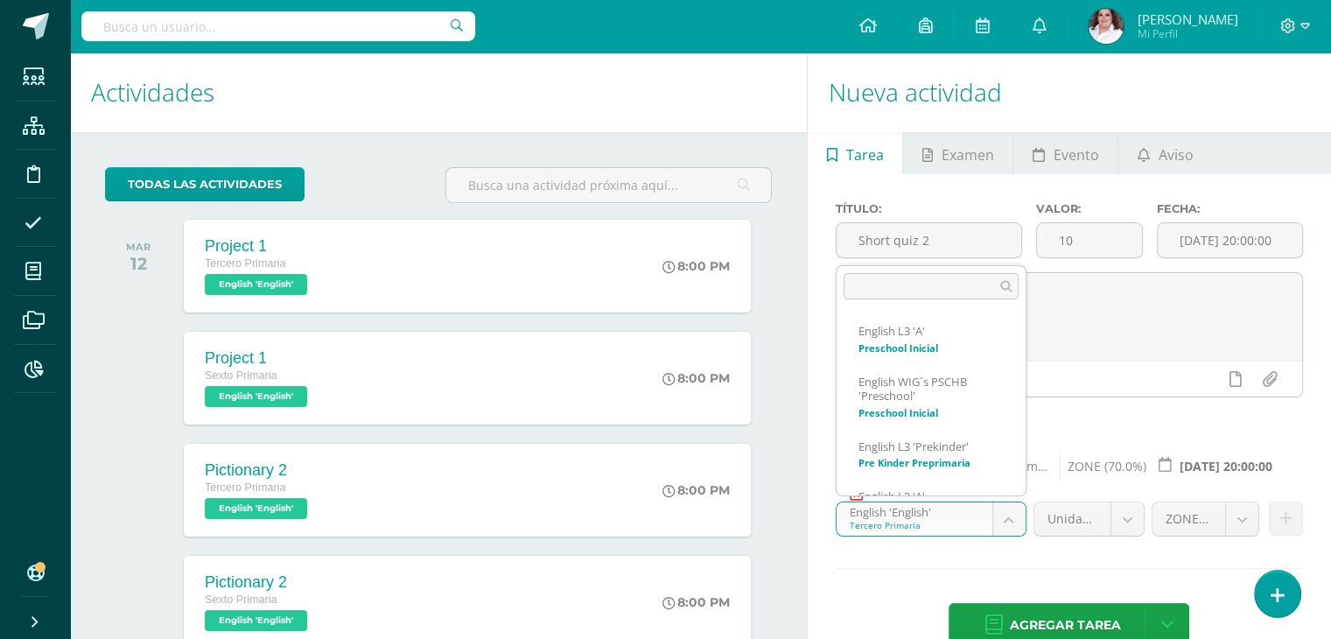
click at [1013, 522] on body "Tarea asignada exitosamente Estudiantes Estructura Disciplina Asistencia Mis cu…" at bounding box center [665, 319] width 1331 height 639
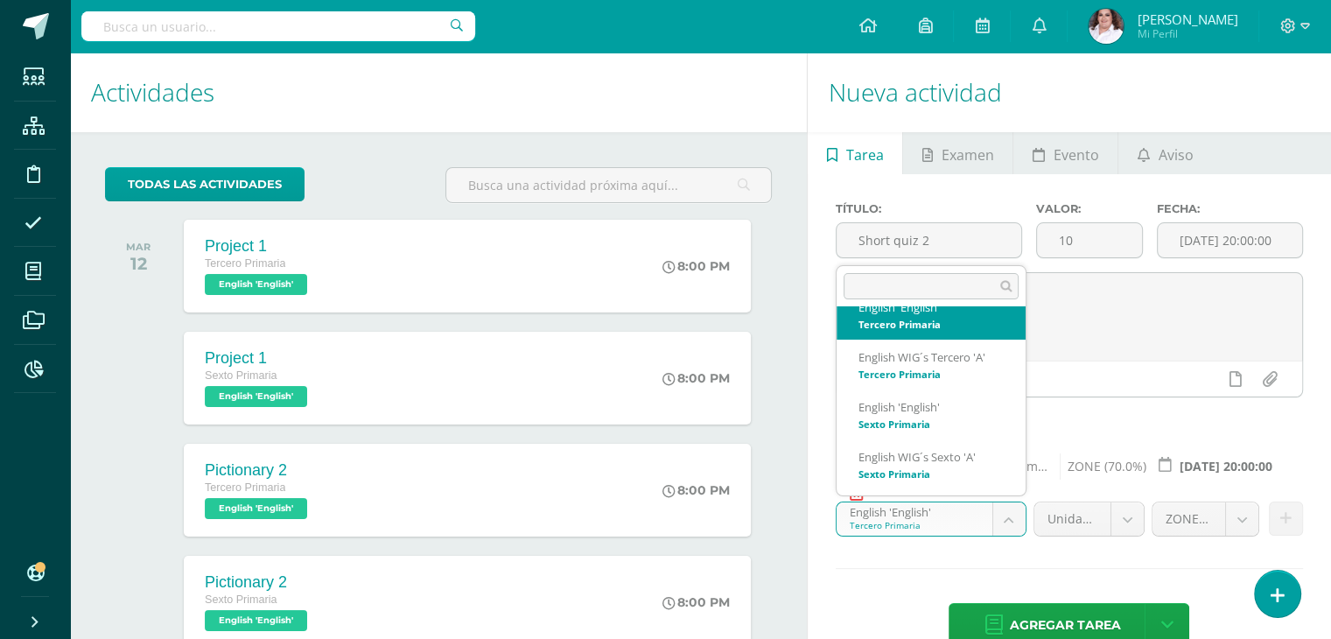
scroll to position [388, 0]
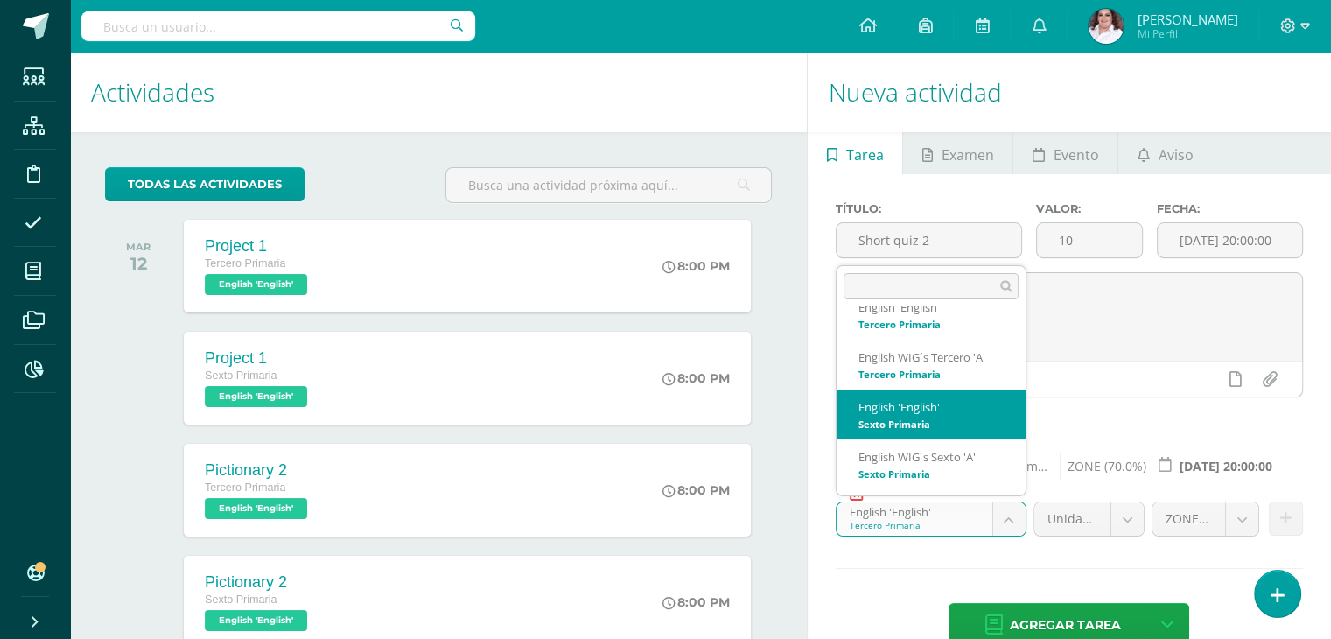
select select "58814"
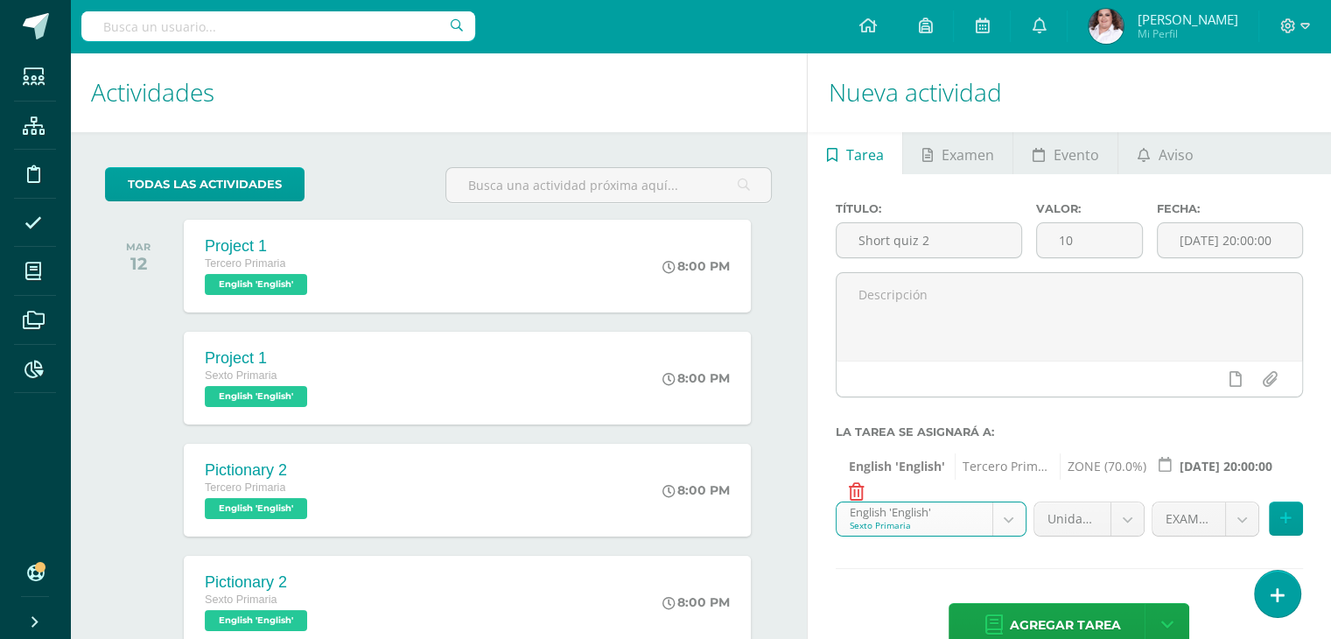
click at [1249, 519] on body "Tarea asignada exitosamente Estudiantes Estructura Disciplina Asistencia Mis cu…" at bounding box center [665, 319] width 1331 height 639
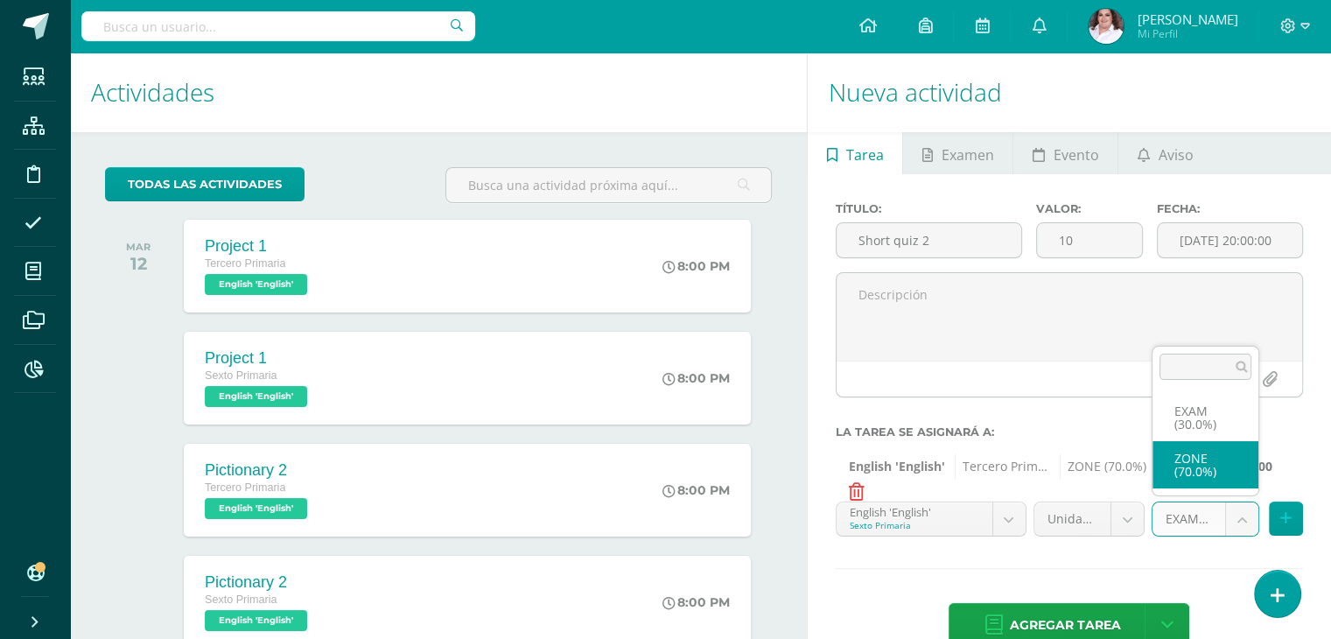
select select "64639"
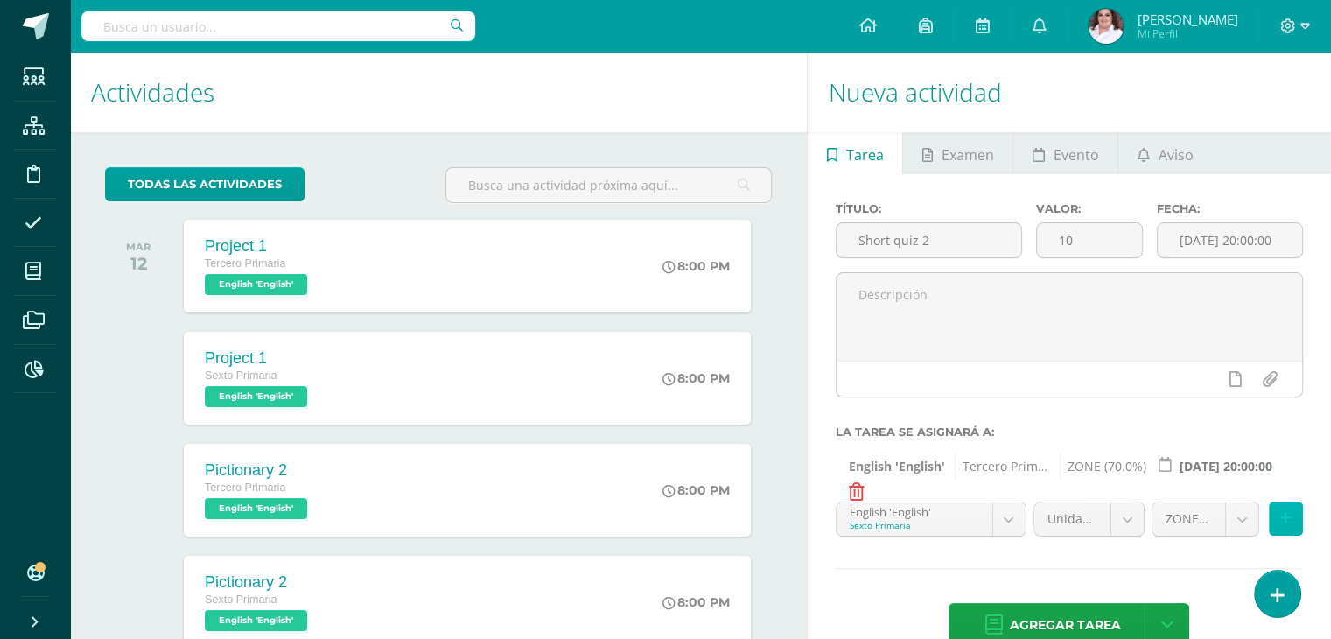
click at [1290, 513] on icon at bounding box center [1285, 518] width 11 height 15
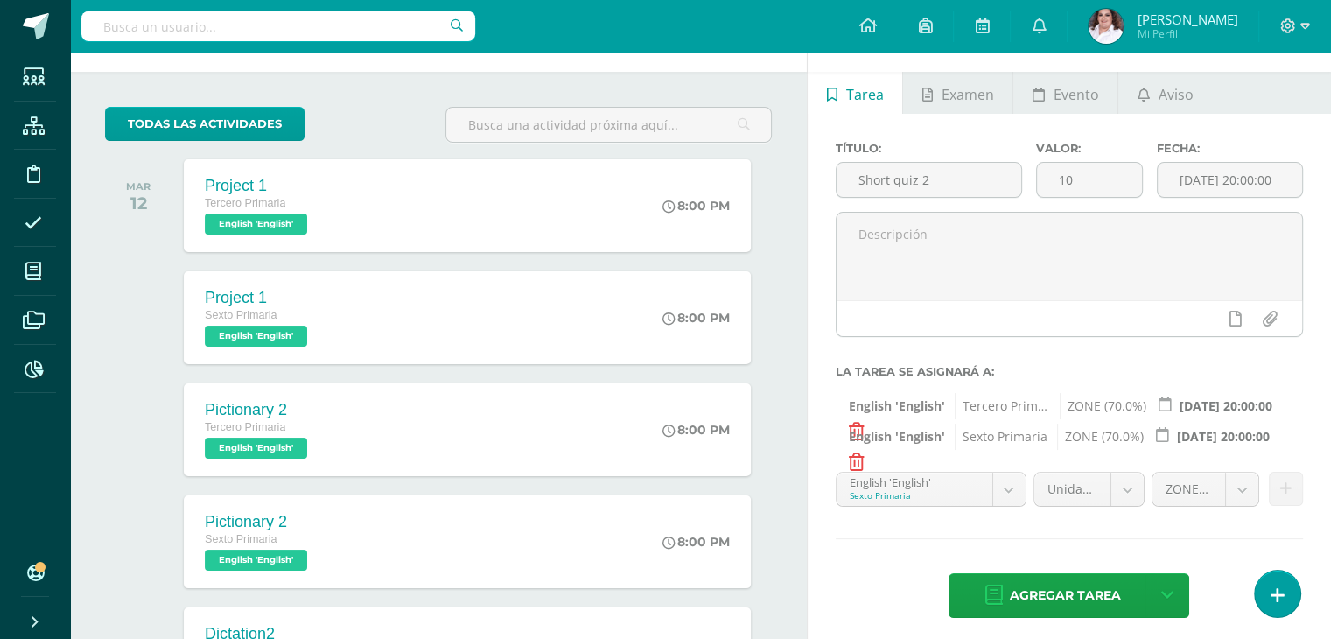
scroll to position [175, 0]
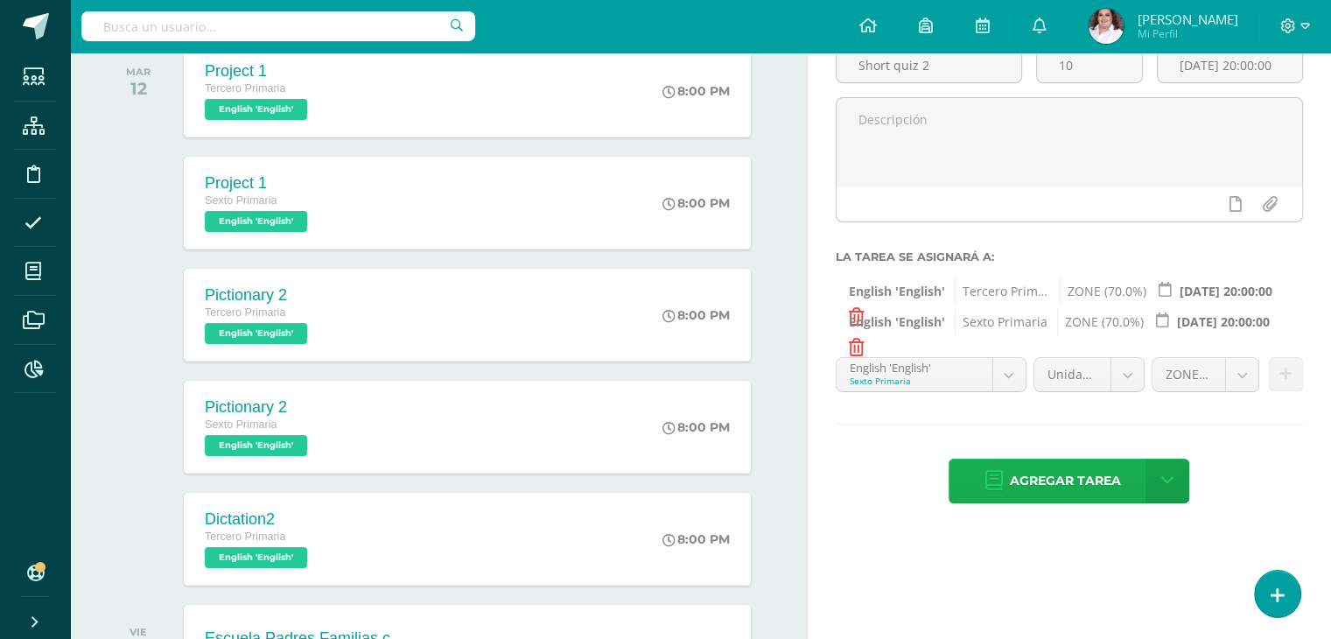
click at [1106, 483] on span "Agregar tarea" at bounding box center [1064, 480] width 111 height 43
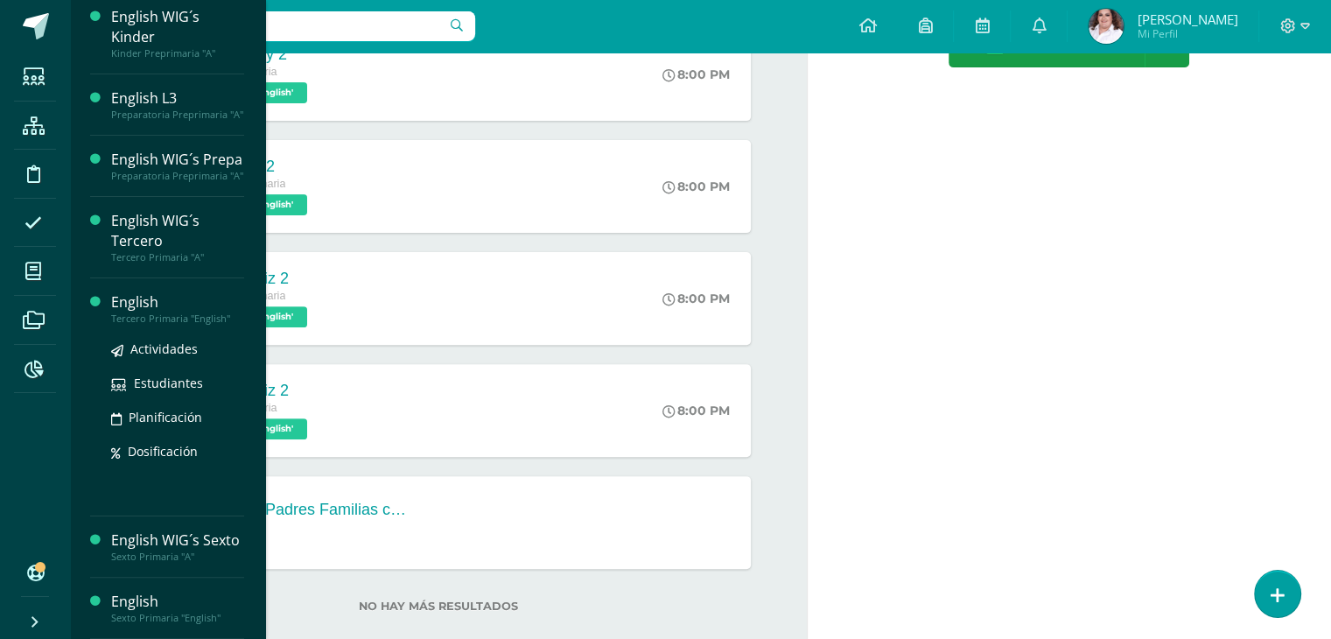
scroll to position [557, 0]
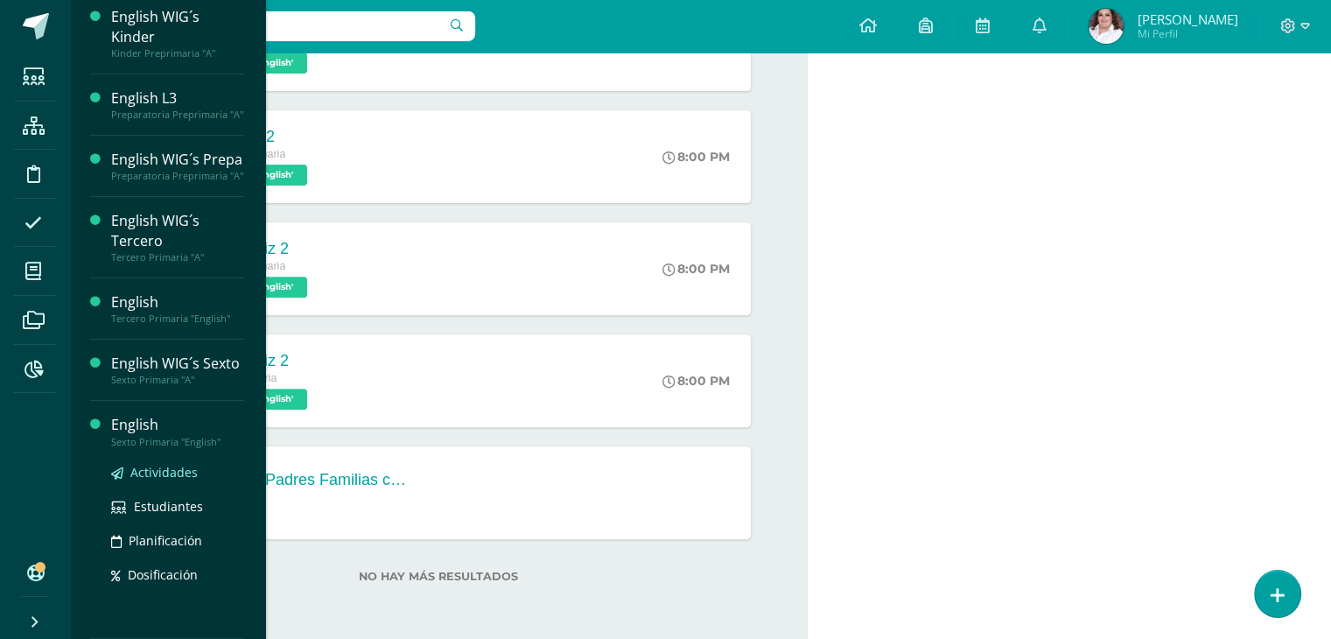
click at [174, 472] on span "Actividades" at bounding box center [163, 472] width 67 height 17
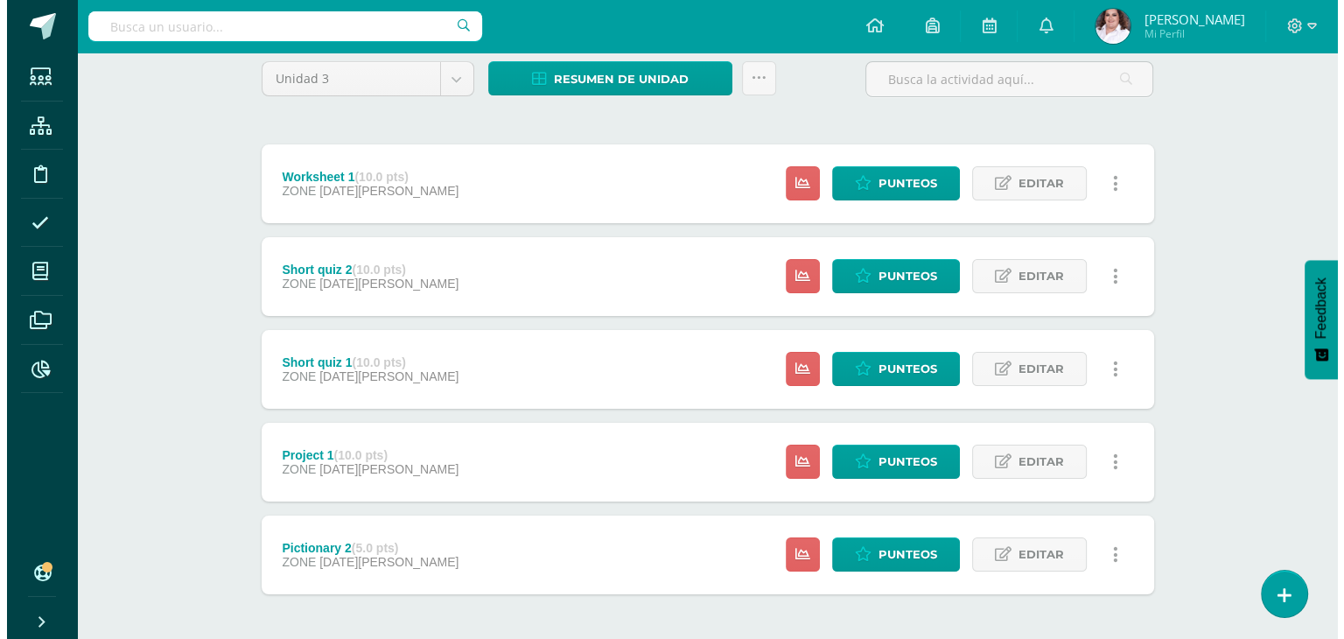
scroll to position [219, 0]
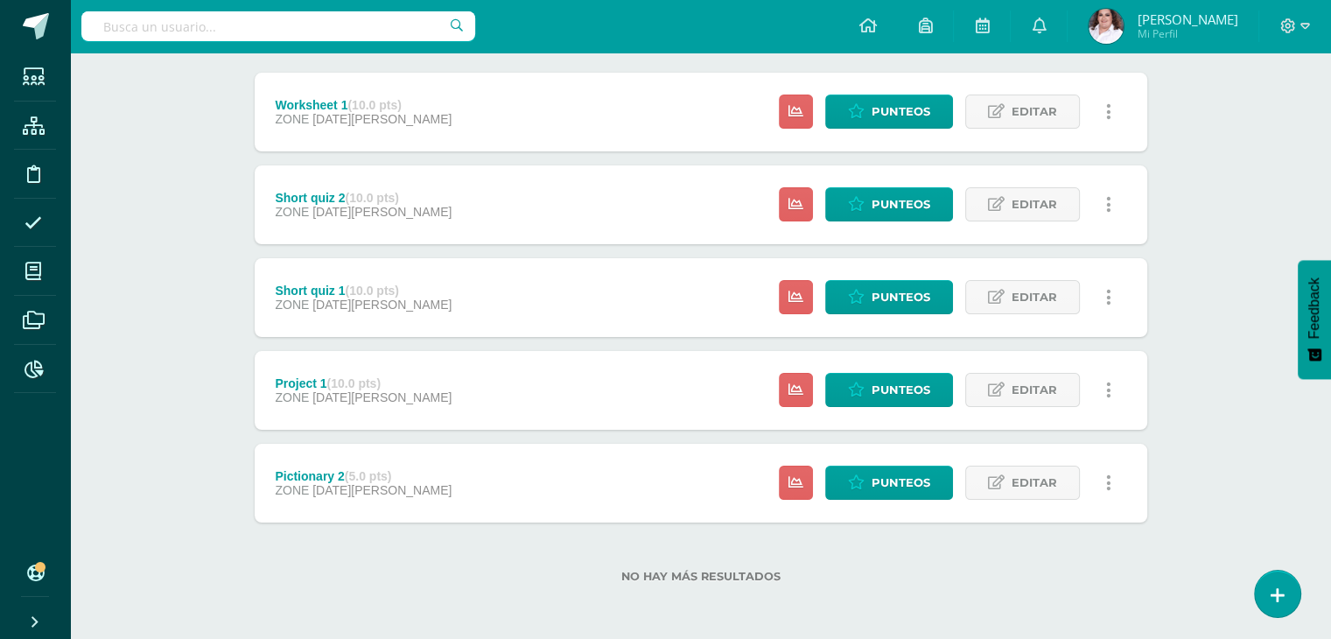
click at [1109, 485] on icon at bounding box center [1108, 482] width 5 height 19
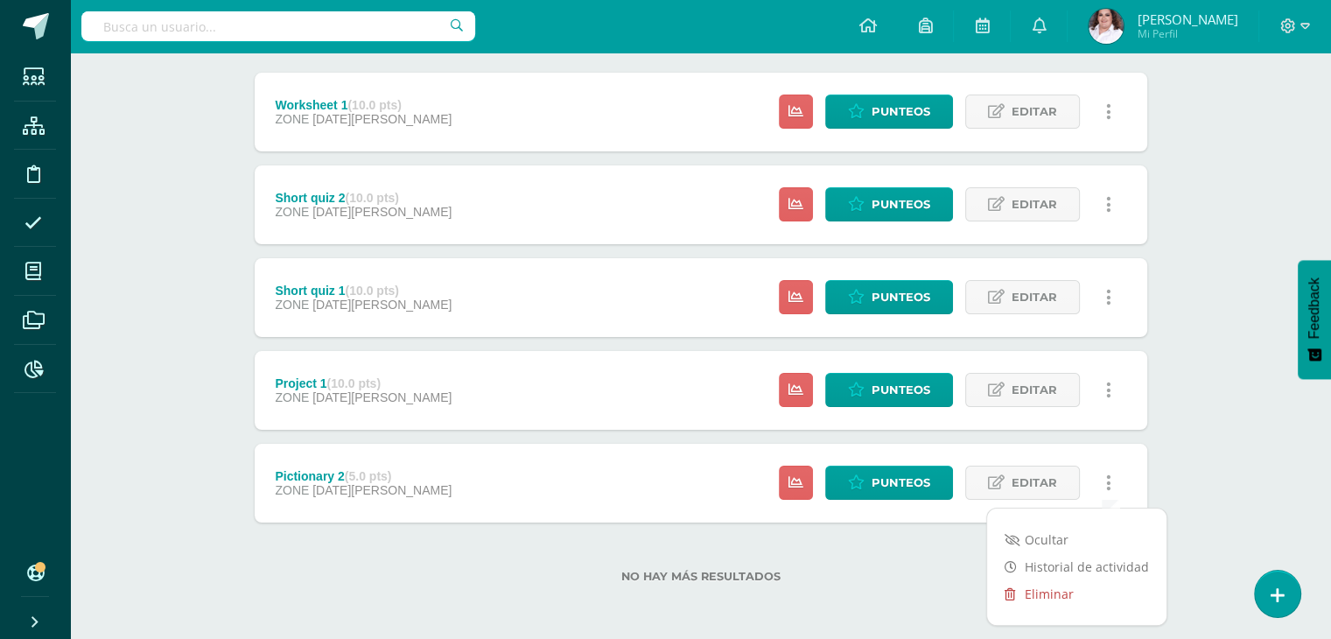
click at [1051, 591] on link "Eliminar" at bounding box center [1076, 593] width 179 height 27
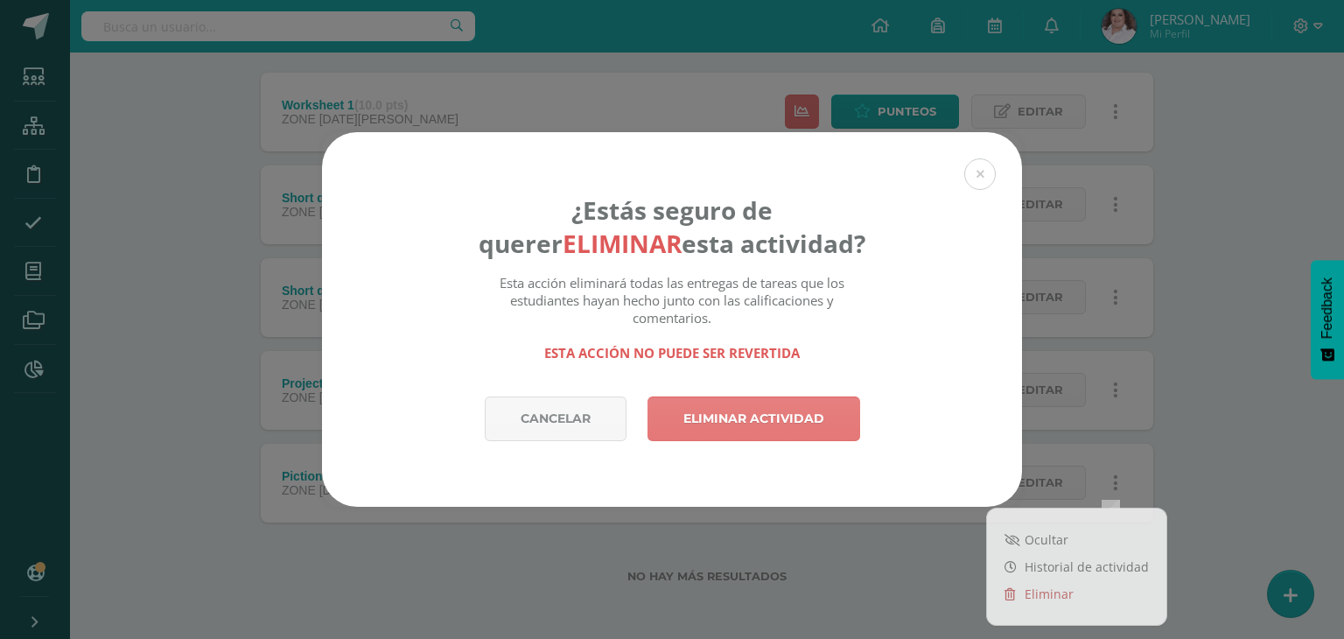
click at [778, 431] on link "Eliminar actividad" at bounding box center [753, 418] width 213 height 45
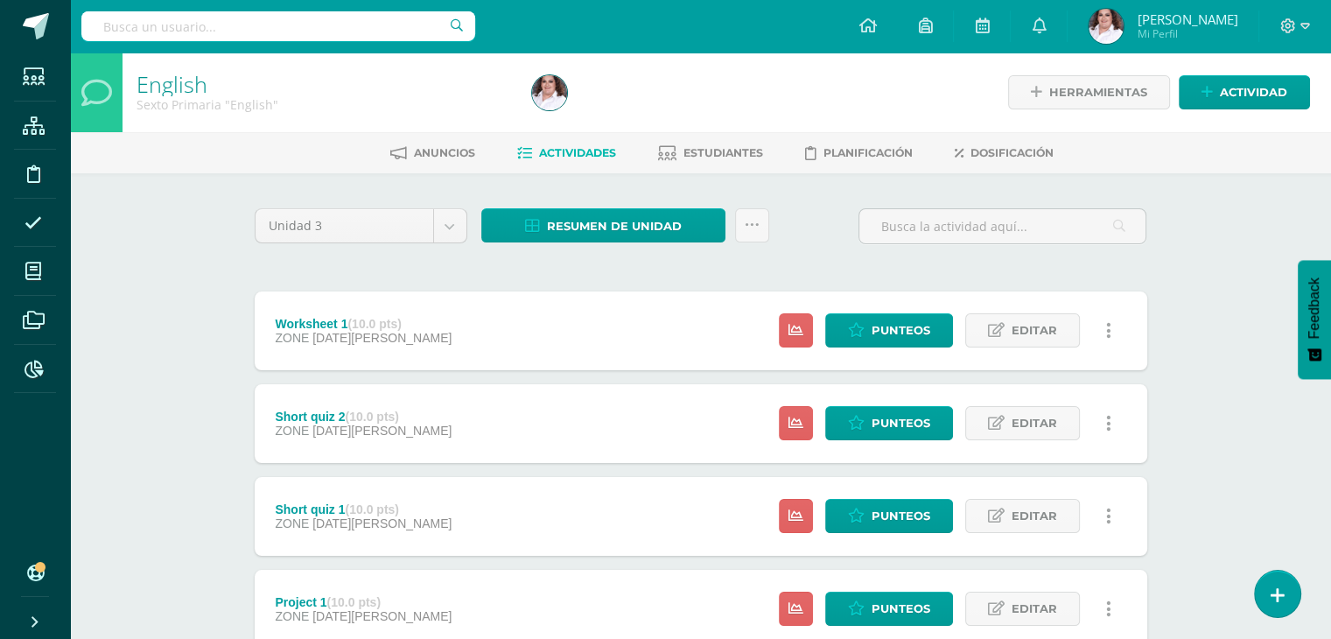
scroll to position [126, 0]
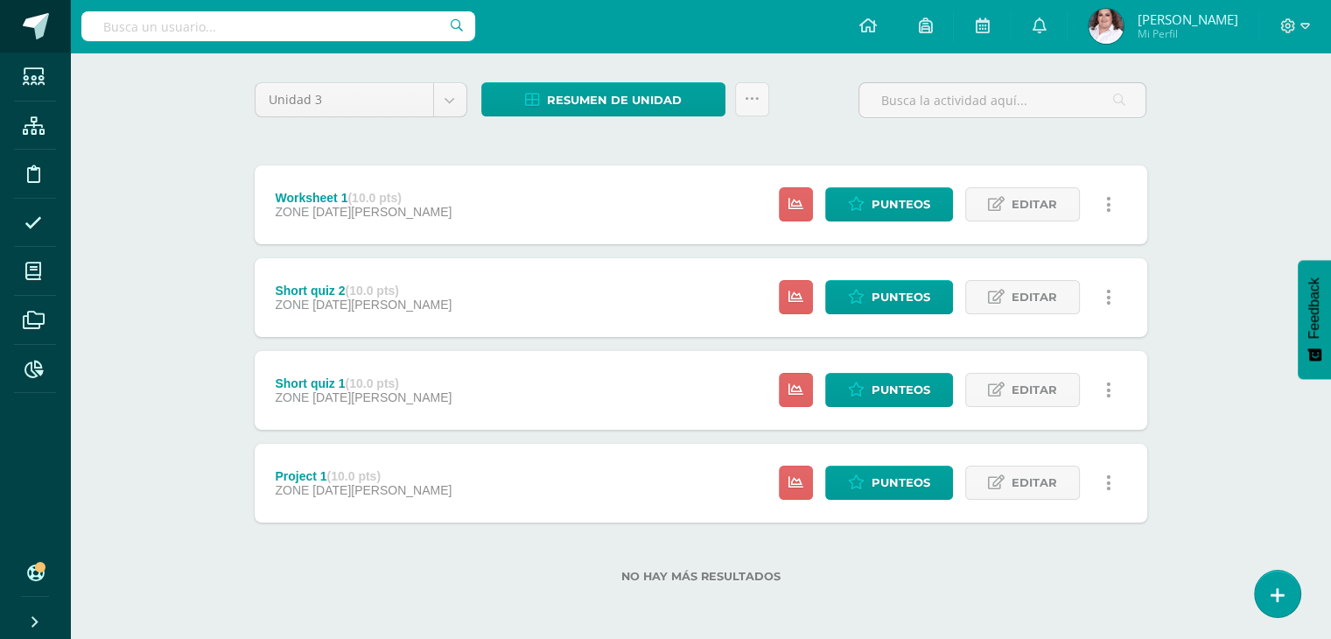
click at [47, 25] on span at bounding box center [36, 26] width 26 height 26
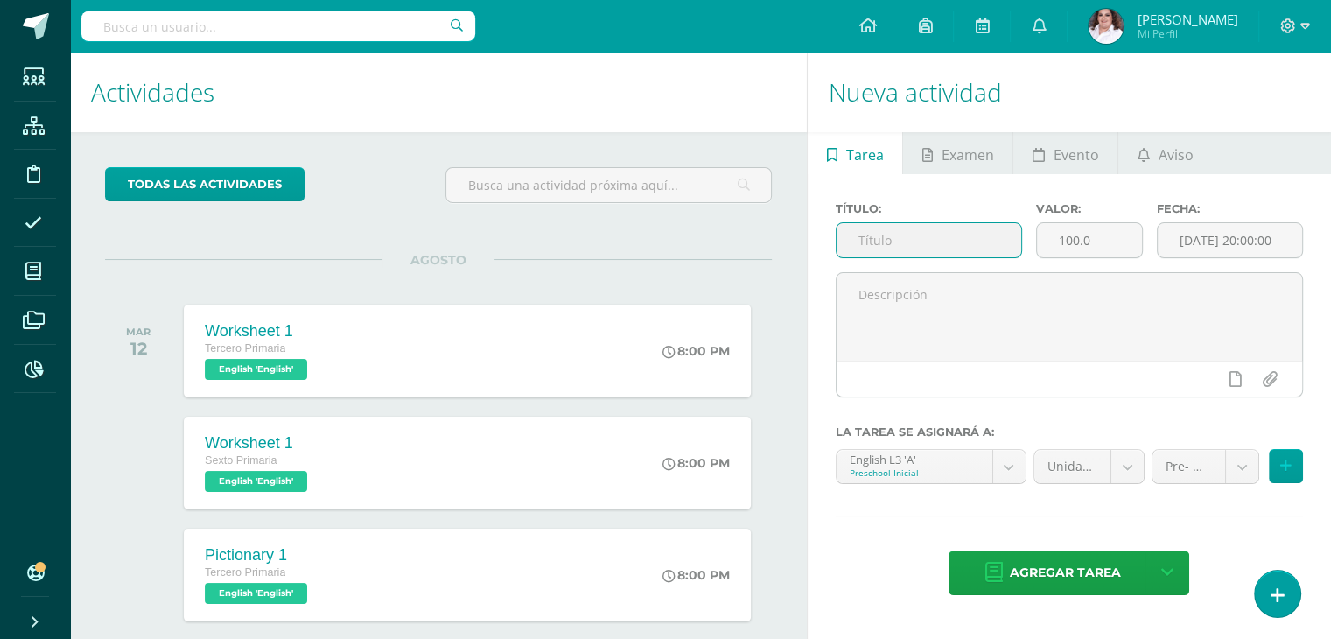
click at [864, 239] on input "text" at bounding box center [928, 240] width 185 height 34
click at [871, 238] on input "R" at bounding box center [928, 240] width 185 height 34
type input "Reviews (notebook)"
drag, startPoint x: 1127, startPoint y: 239, endPoint x: 823, endPoint y: 239, distance: 303.6
click at [823, 239] on div "Título: Reviews (notebook) Valor: 100.0 Fecha: [DATE] 20:00:00 La tarea se asig…" at bounding box center [1069, 400] width 523 height 452
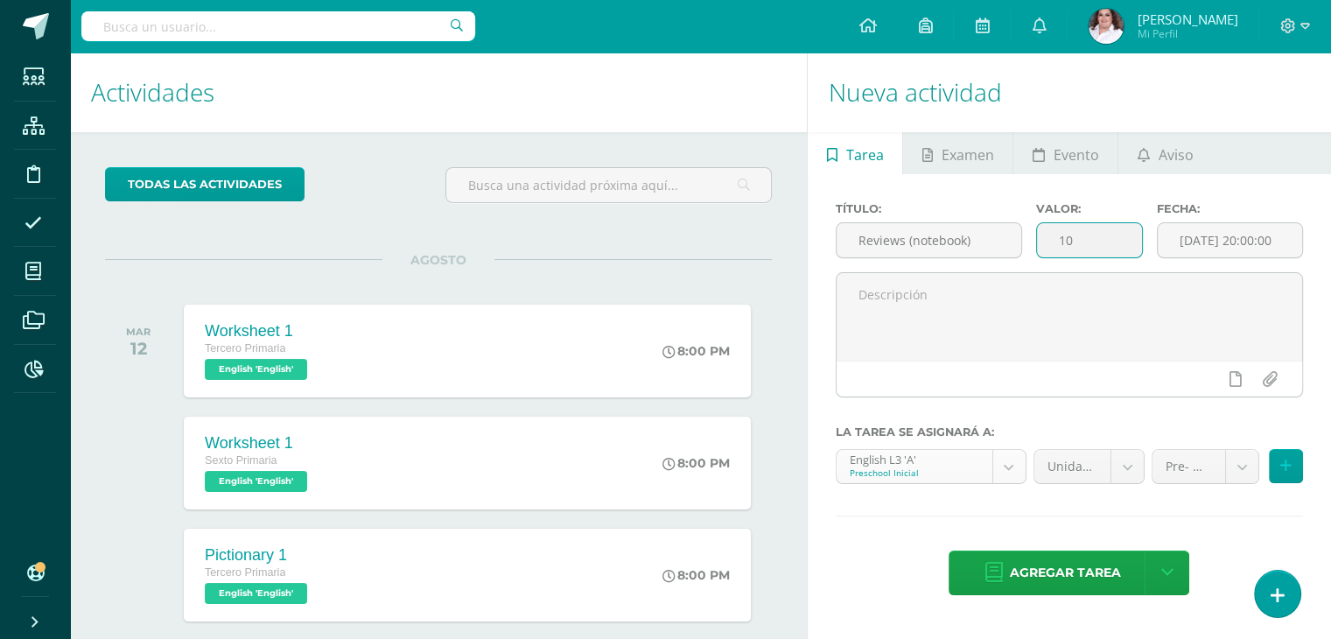
type input "10"
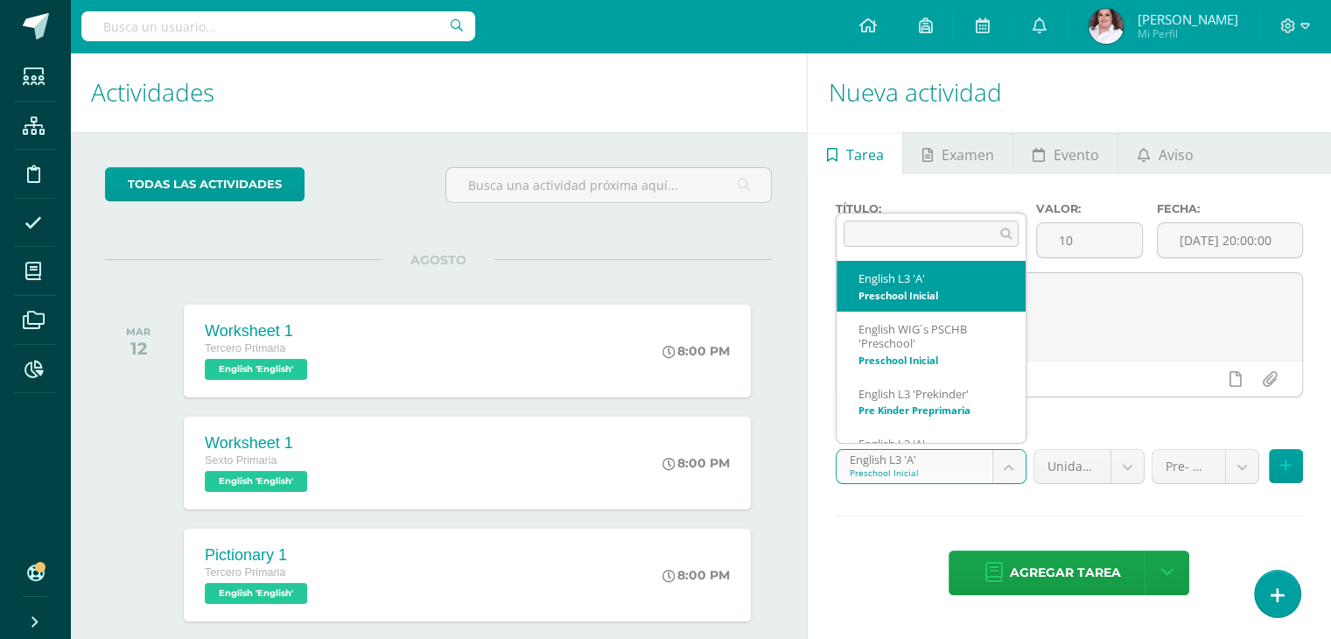
click at [990, 467] on body "Estudiantes Estructura Disciplina Asistencia Mis cursos Archivos Reportes Sopor…" at bounding box center [665, 319] width 1331 height 639
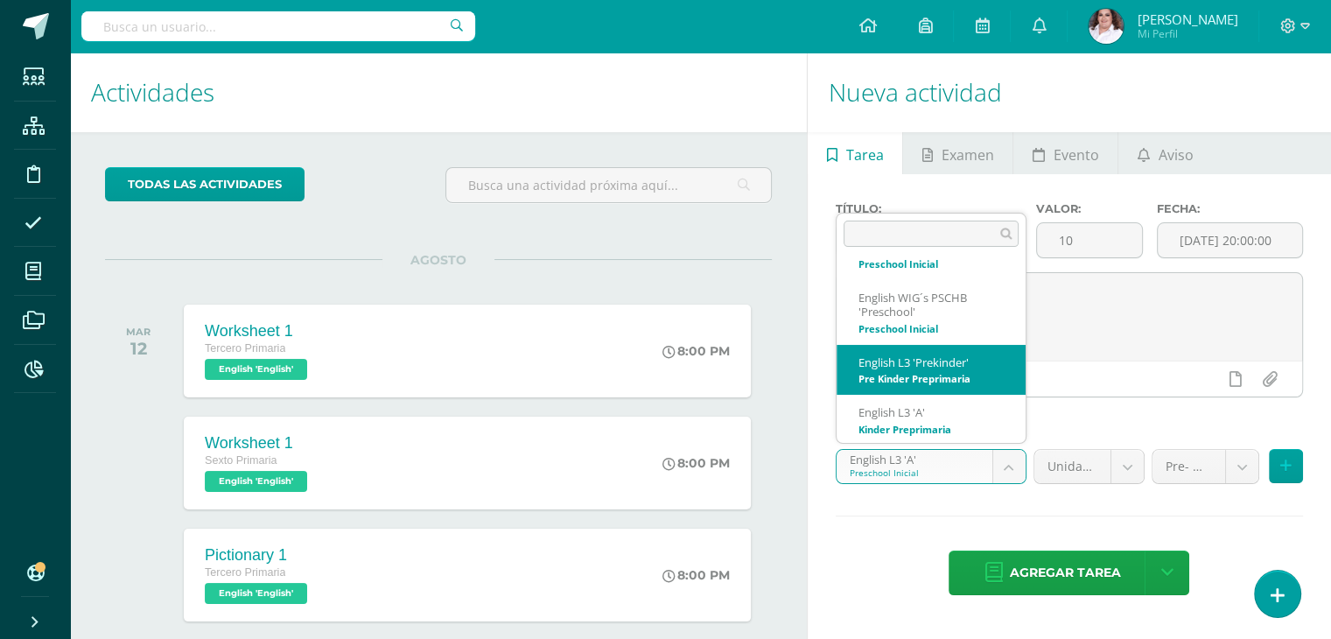
scroll to position [388, 0]
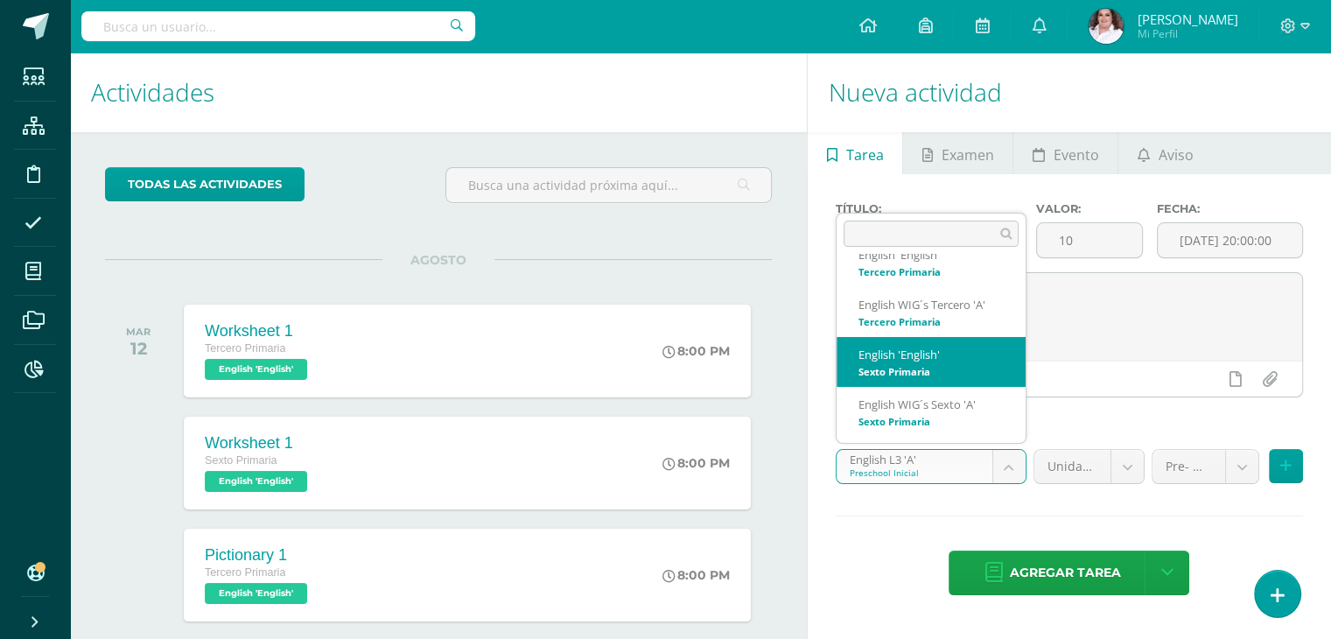
select select "58814"
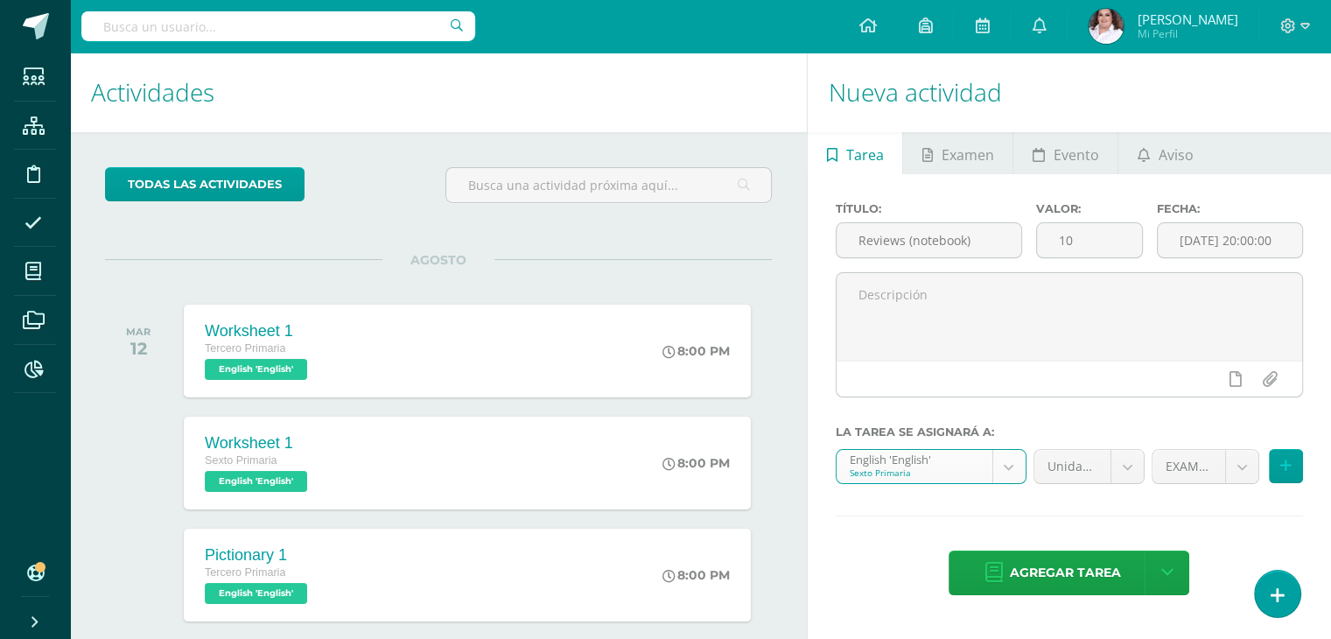
click at [1252, 470] on body "Estudiantes Estructura Disciplina Asistencia Mis cursos Archivos Reportes Sopor…" at bounding box center [665, 319] width 1331 height 639
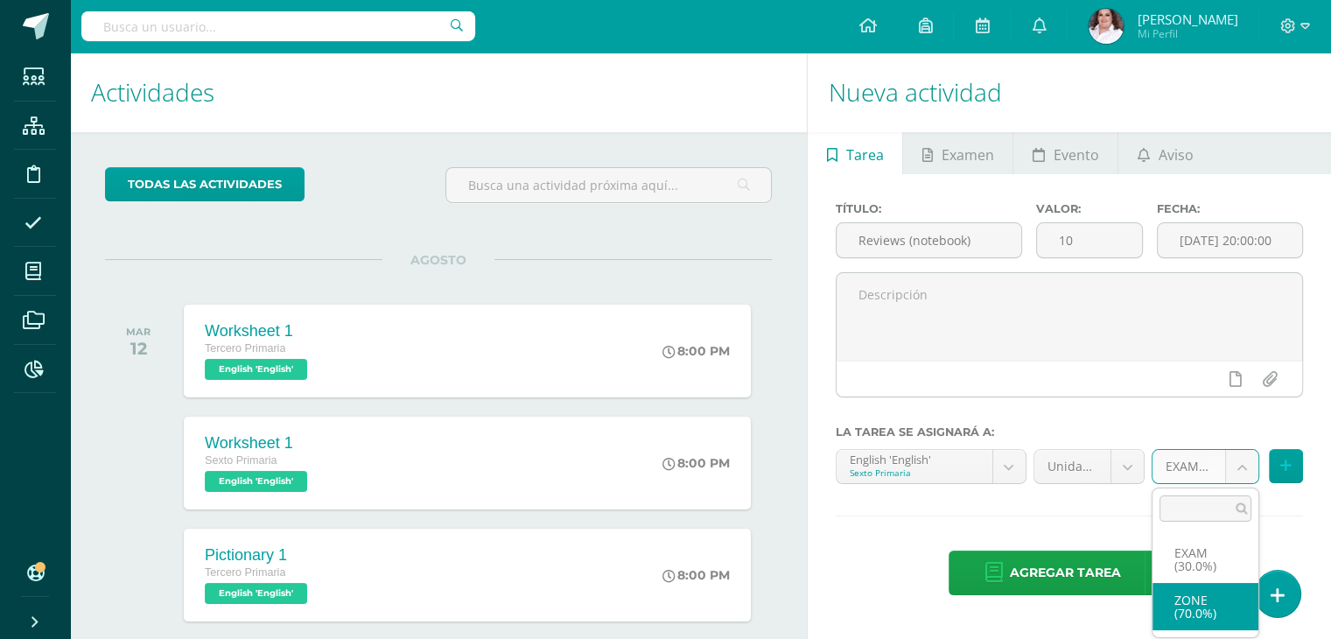
select select "64639"
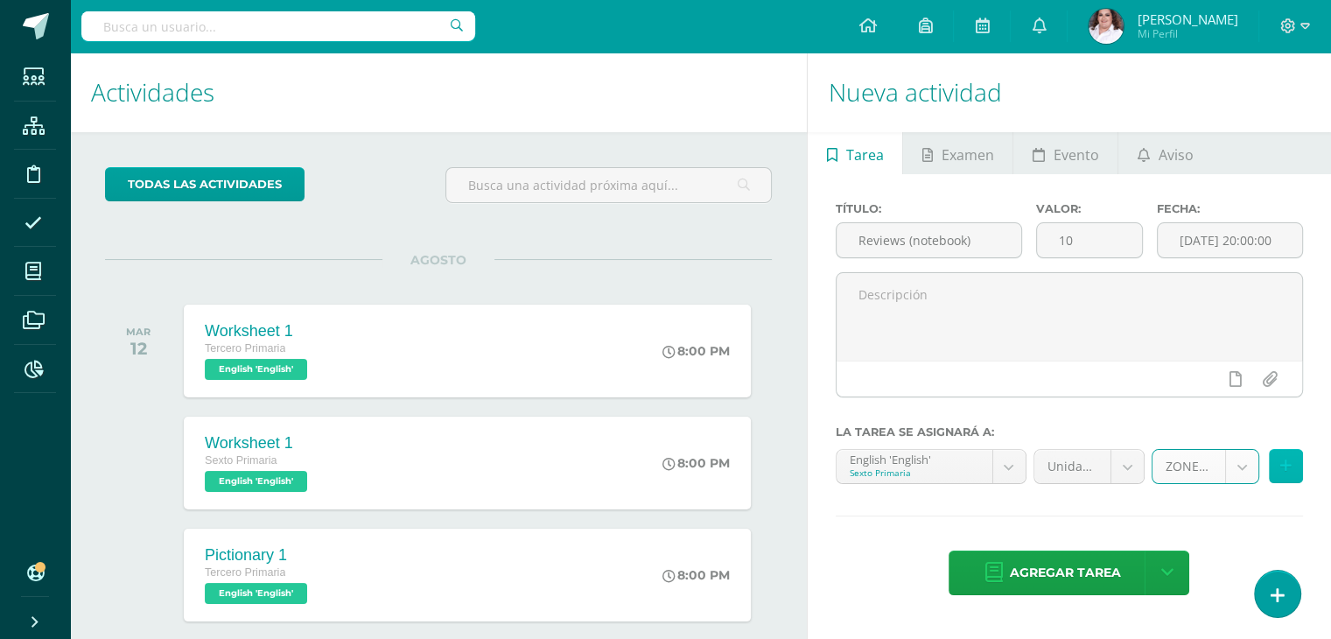
click at [1293, 472] on button at bounding box center [1286, 466] width 34 height 34
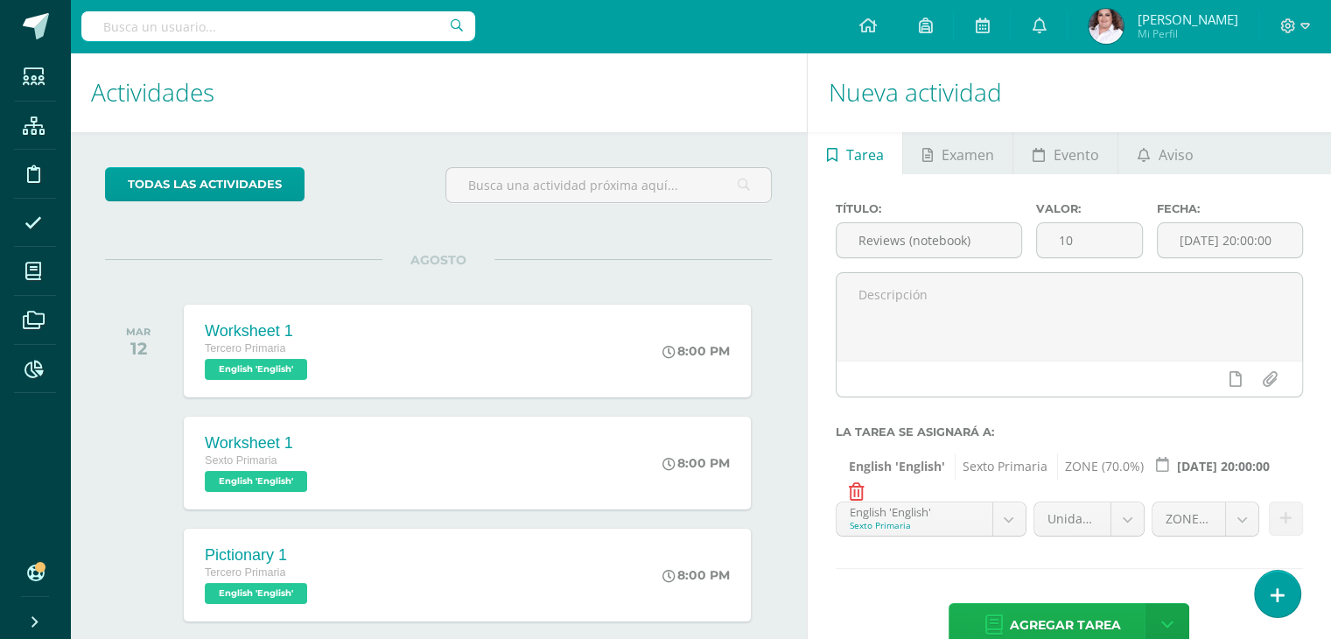
click at [1104, 619] on span "Agregar tarea" at bounding box center [1064, 625] width 111 height 43
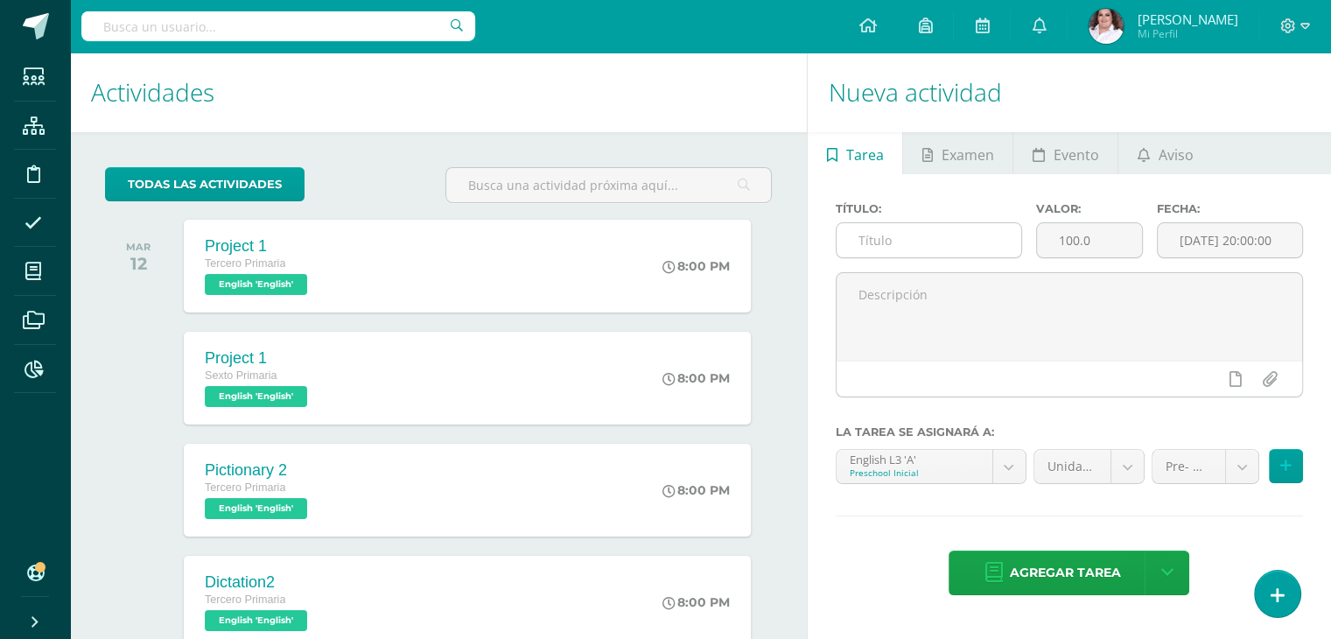
click at [941, 248] on input "text" at bounding box center [928, 240] width 185 height 34
type input "S"
type input "a"
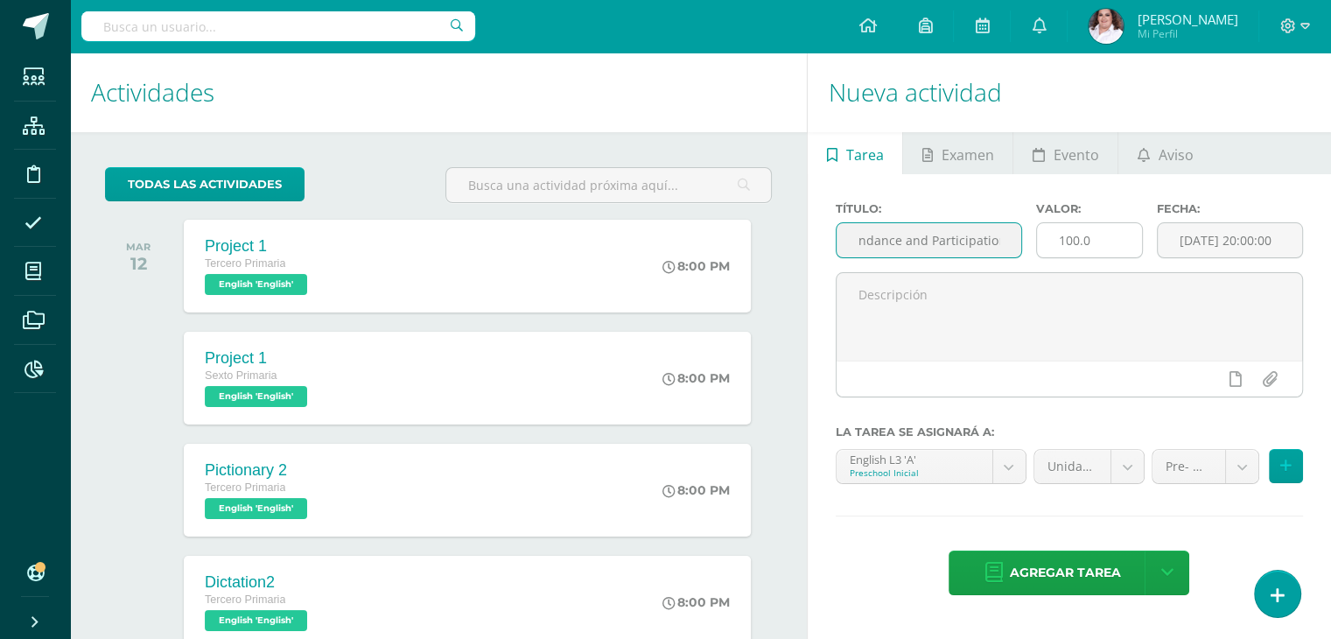
type input "Attendance and Participation"
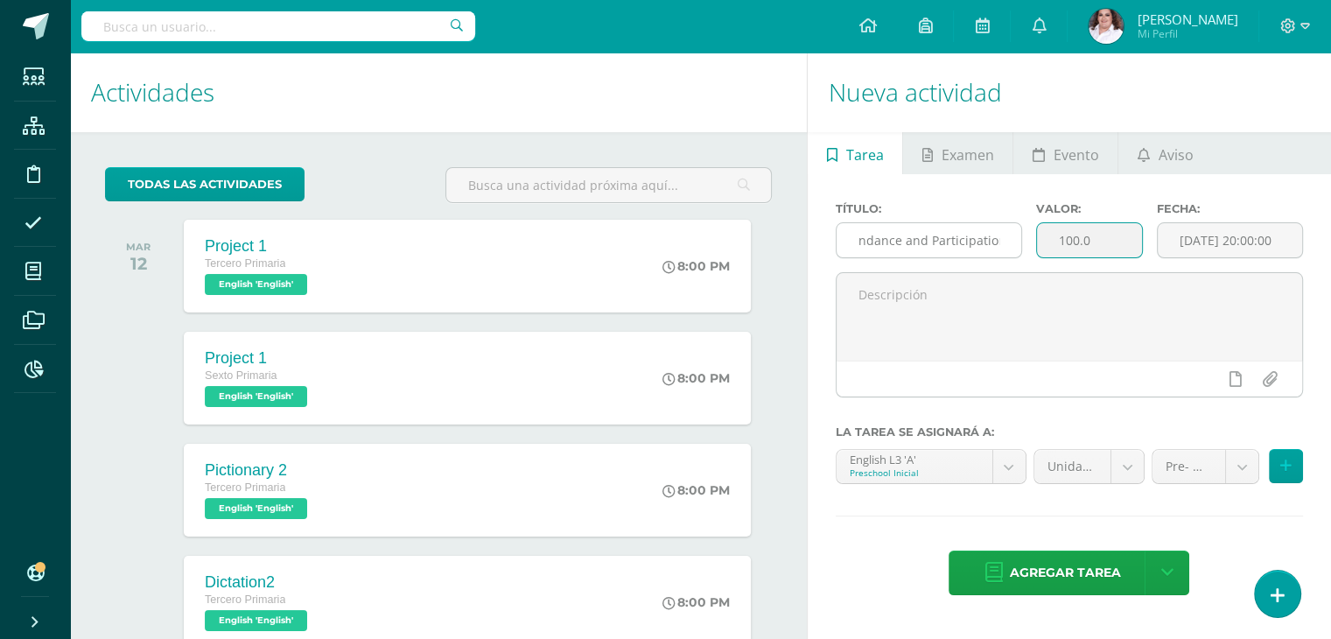
scroll to position [0, 0]
drag, startPoint x: 1099, startPoint y: 243, endPoint x: 934, endPoint y: 244, distance: 165.4
click at [934, 244] on div "Título: Attendance and Participation Valor: 100.0 Fecha: [DATE] 20:00:00" at bounding box center [1069, 237] width 481 height 70
type input "10"
click at [1000, 484] on div "English L3 'A' Preschool Inicial English L3 'A' English WIG´s PSCHB 'Preschool'…" at bounding box center [931, 473] width 198 height 49
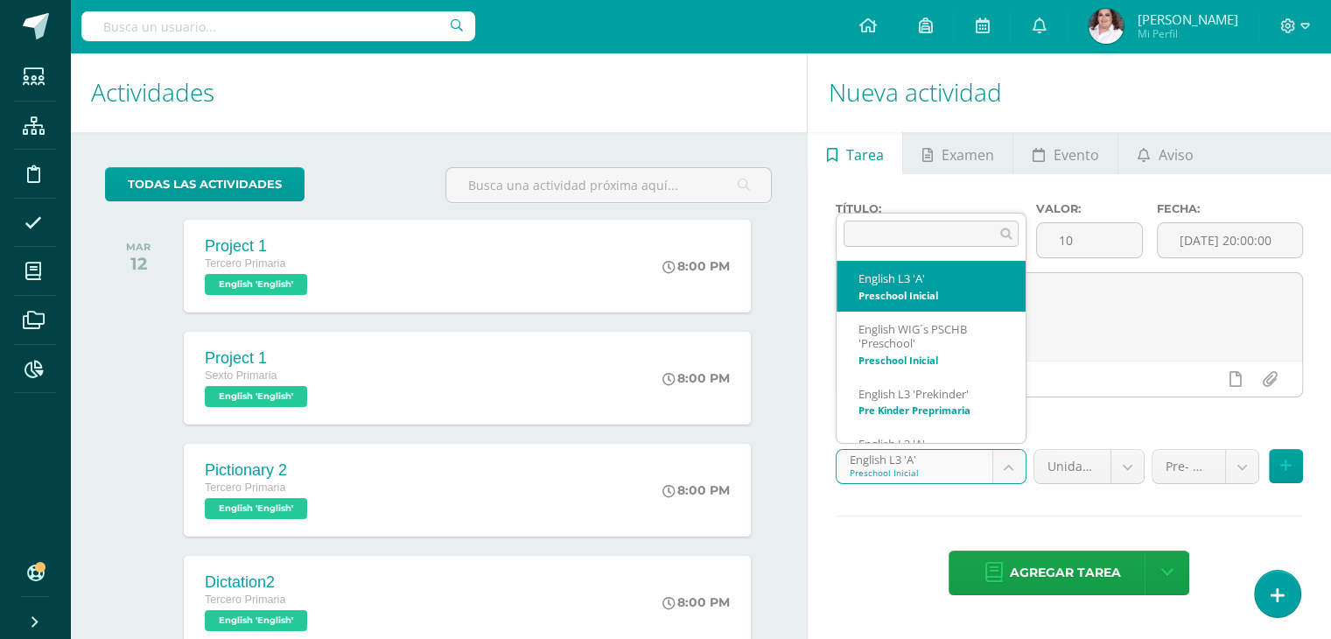
click at [999, 464] on body "Tarea asignada exitosamente Estudiantes Estructura Disciplina Asistencia Mis cu…" at bounding box center [665, 319] width 1331 height 639
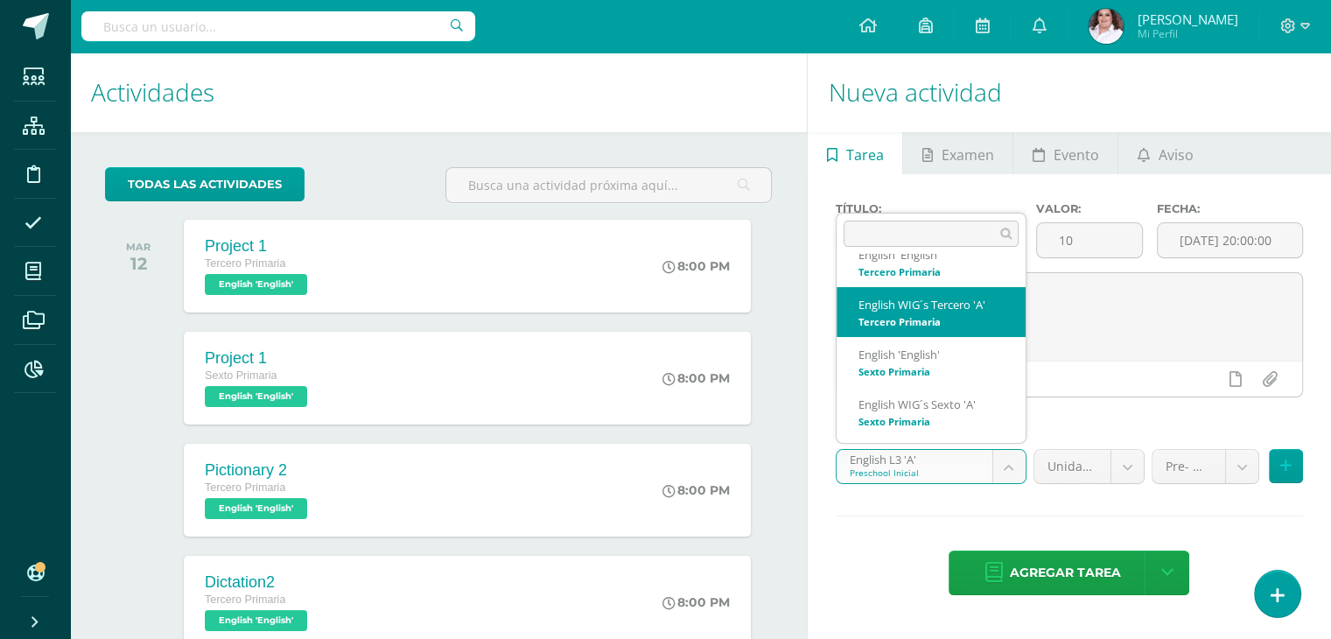
scroll to position [371, 0]
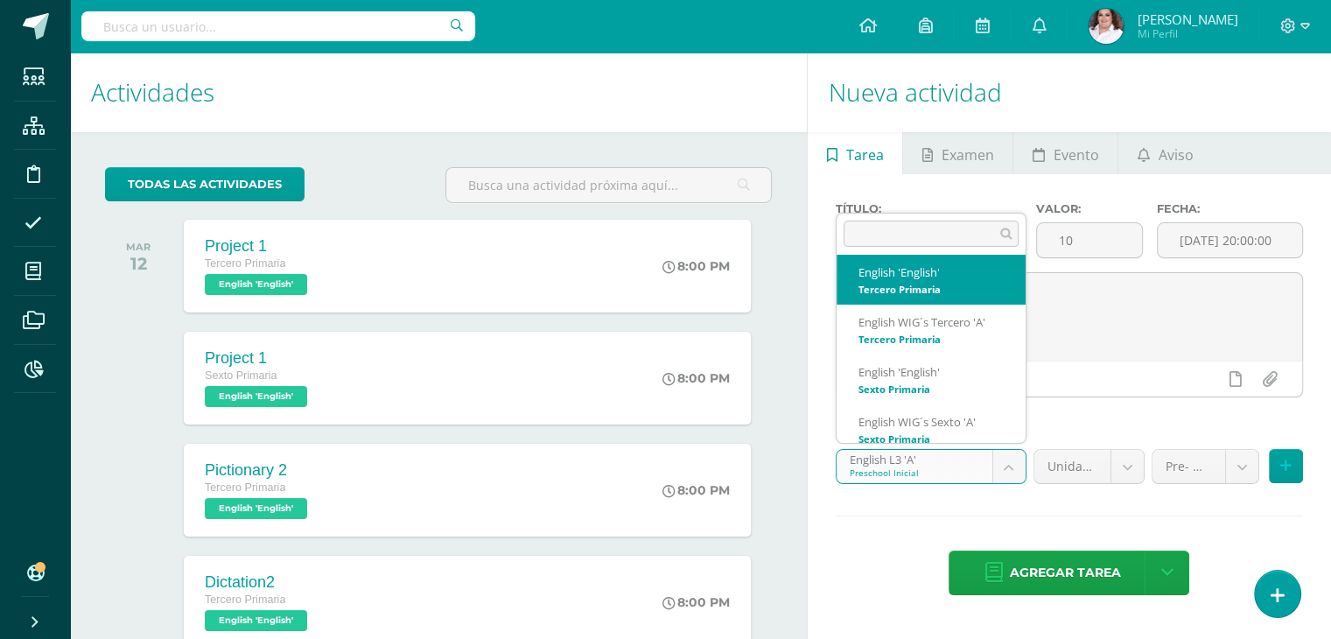
select select "58490"
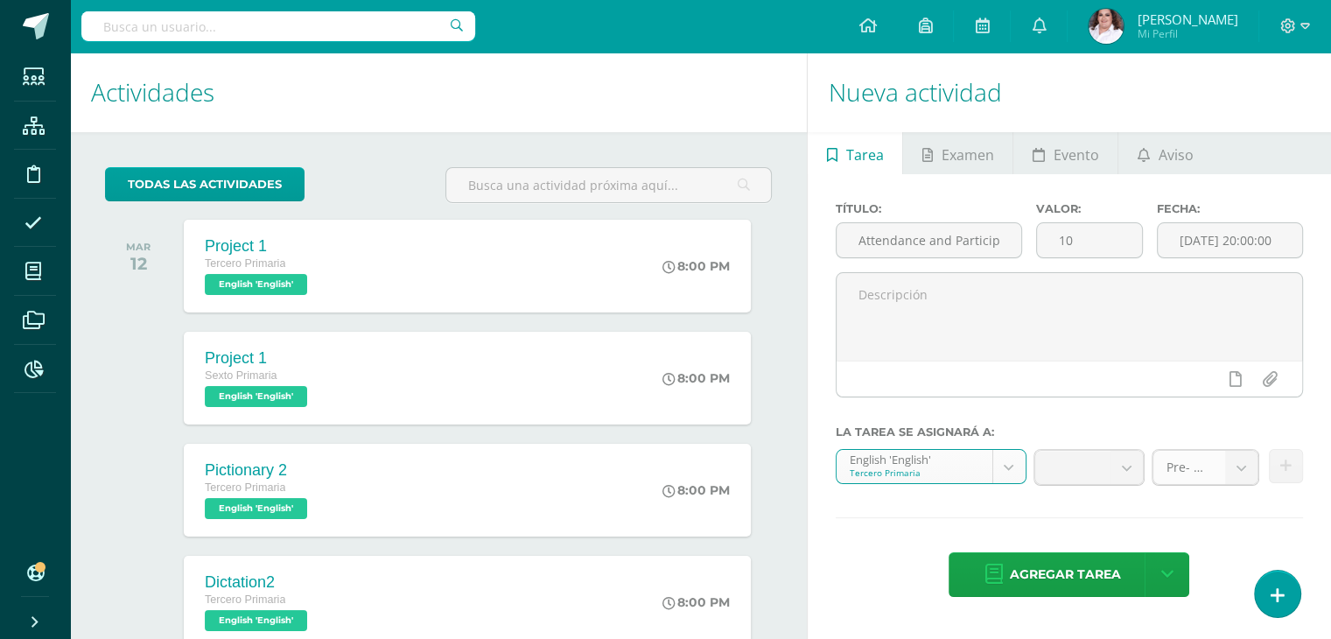
click at [1245, 475] on b at bounding box center [1241, 467] width 32 height 33
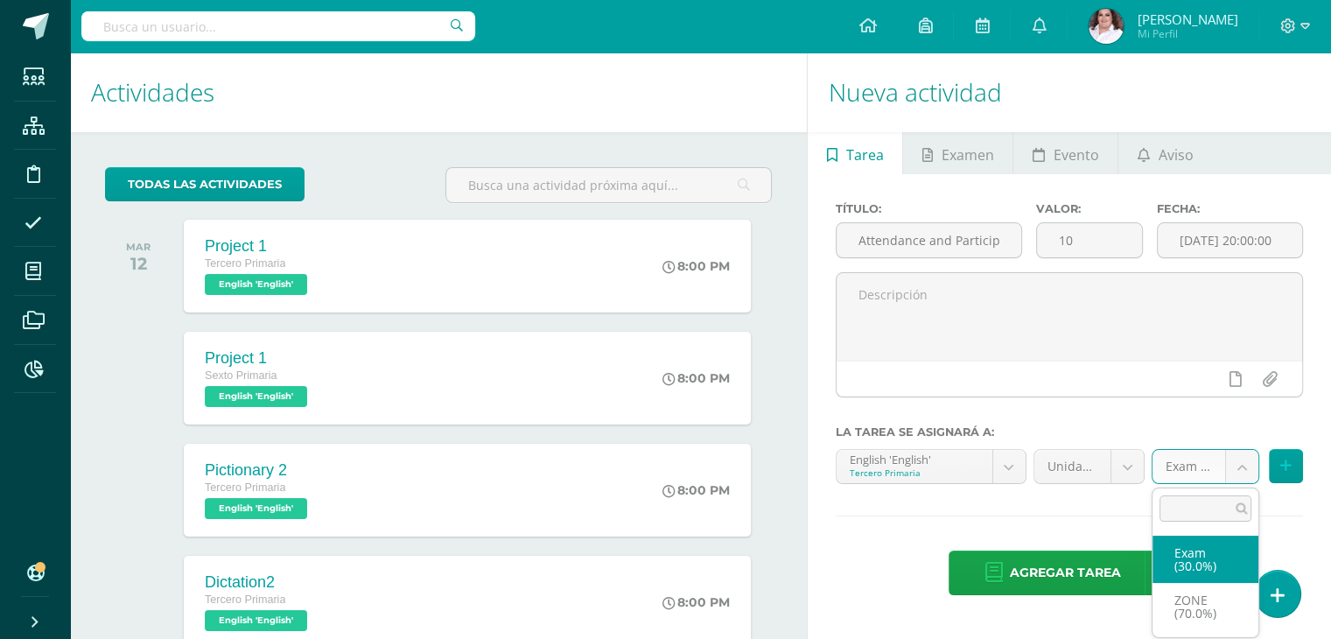
click at [1242, 468] on body "Tarea asignada exitosamente Estudiantes Estructura Disciplina Asistencia Mis cu…" at bounding box center [665, 319] width 1331 height 639
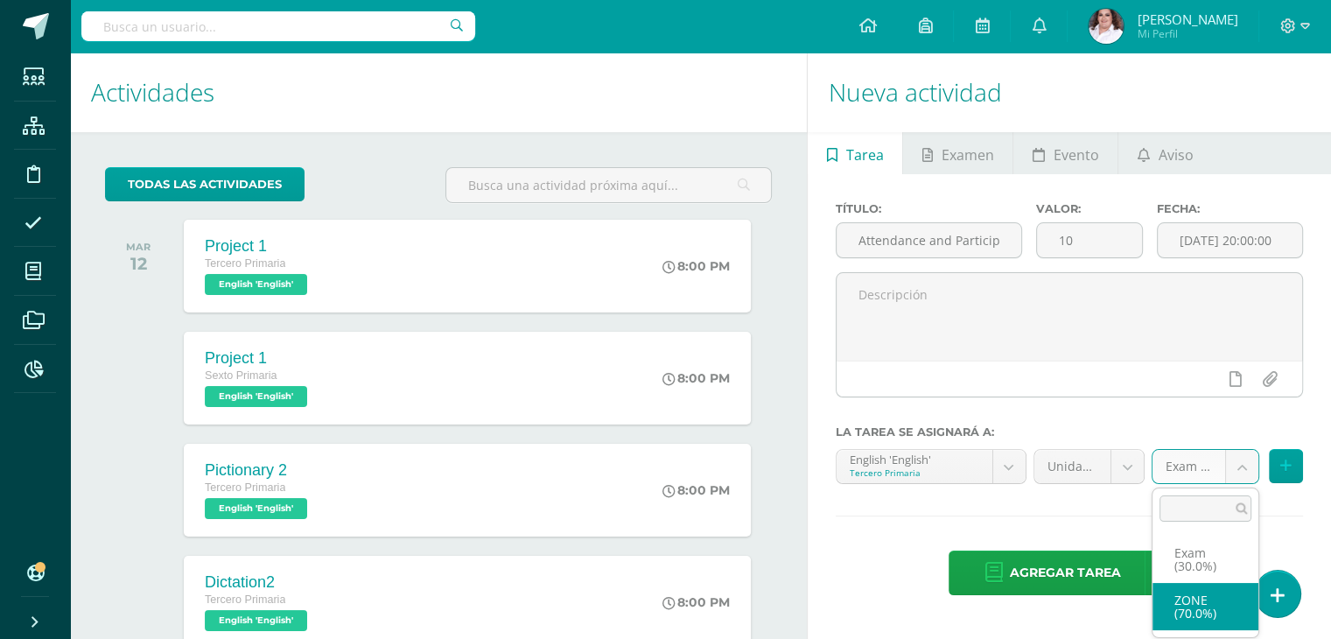
select select "64637"
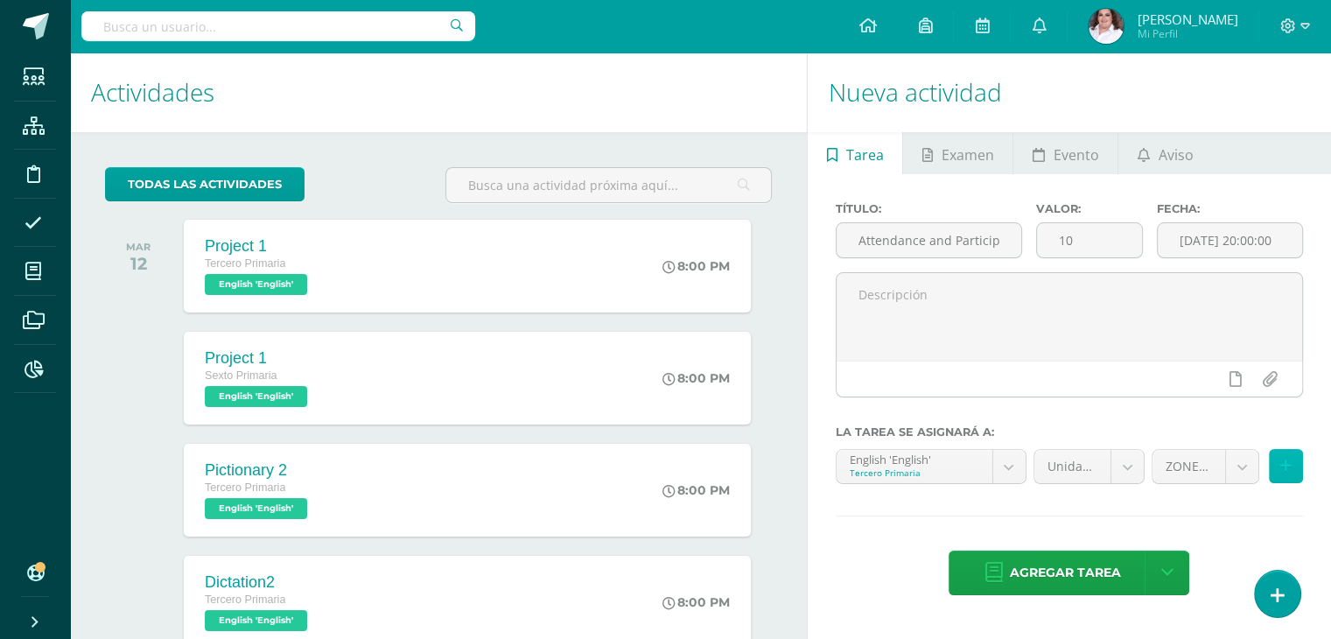
click at [1297, 459] on button at bounding box center [1286, 466] width 34 height 34
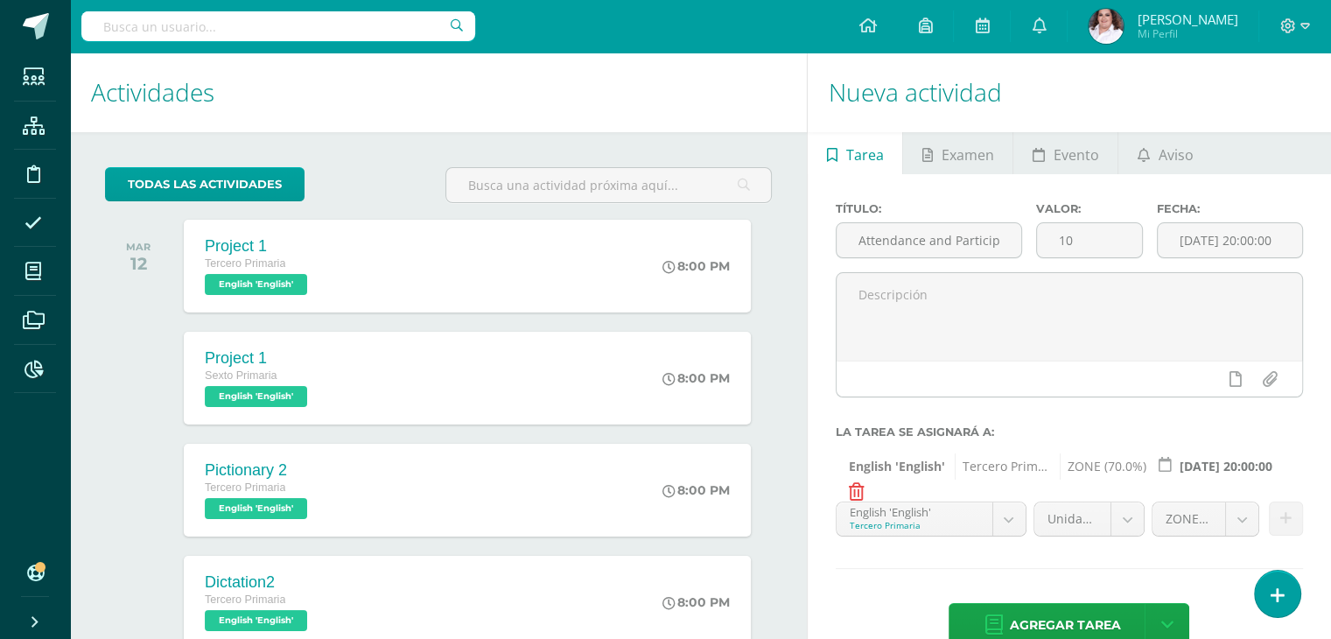
scroll to position [232, 0]
click at [1015, 520] on body "Tarea asignada exitosamente Estudiantes Estructura Disciplina Asistencia Mis cu…" at bounding box center [665, 319] width 1331 height 639
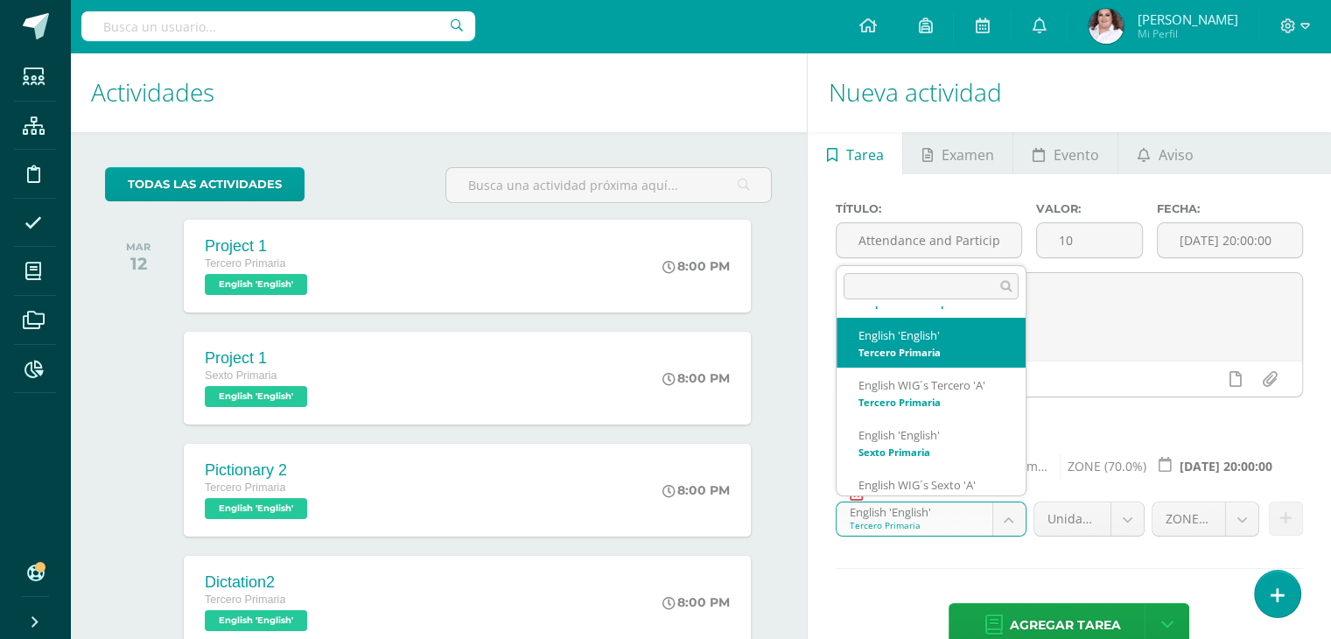
scroll to position [388, 0]
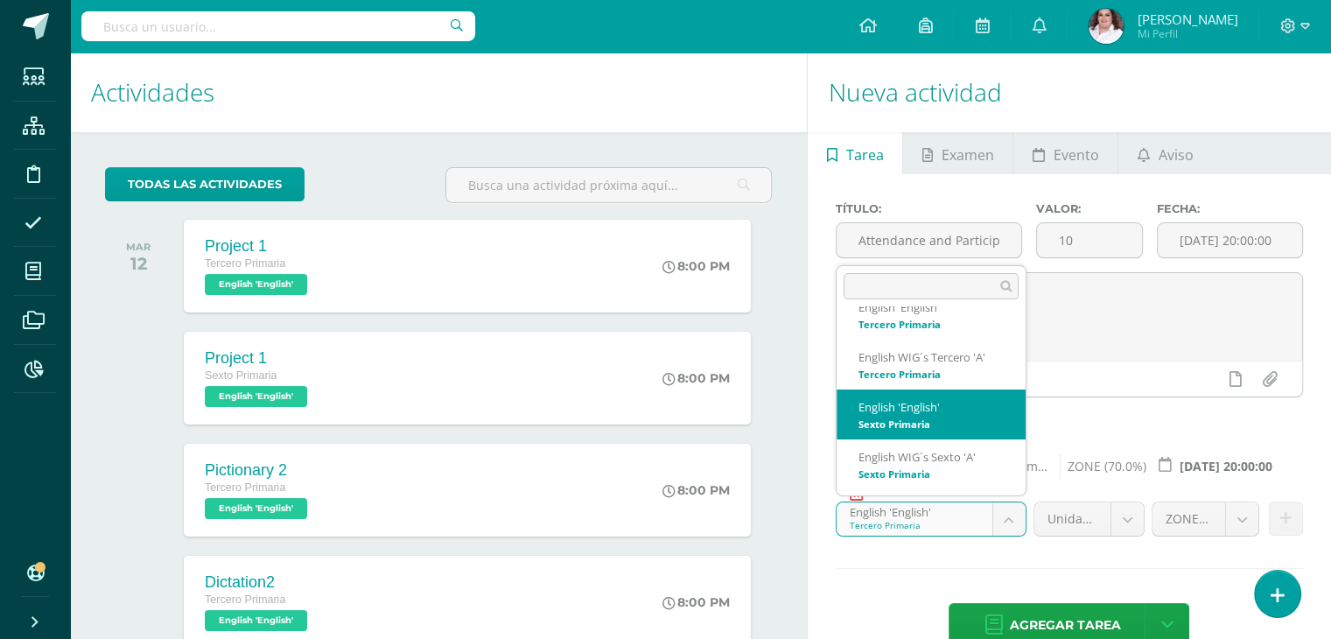
select select "58814"
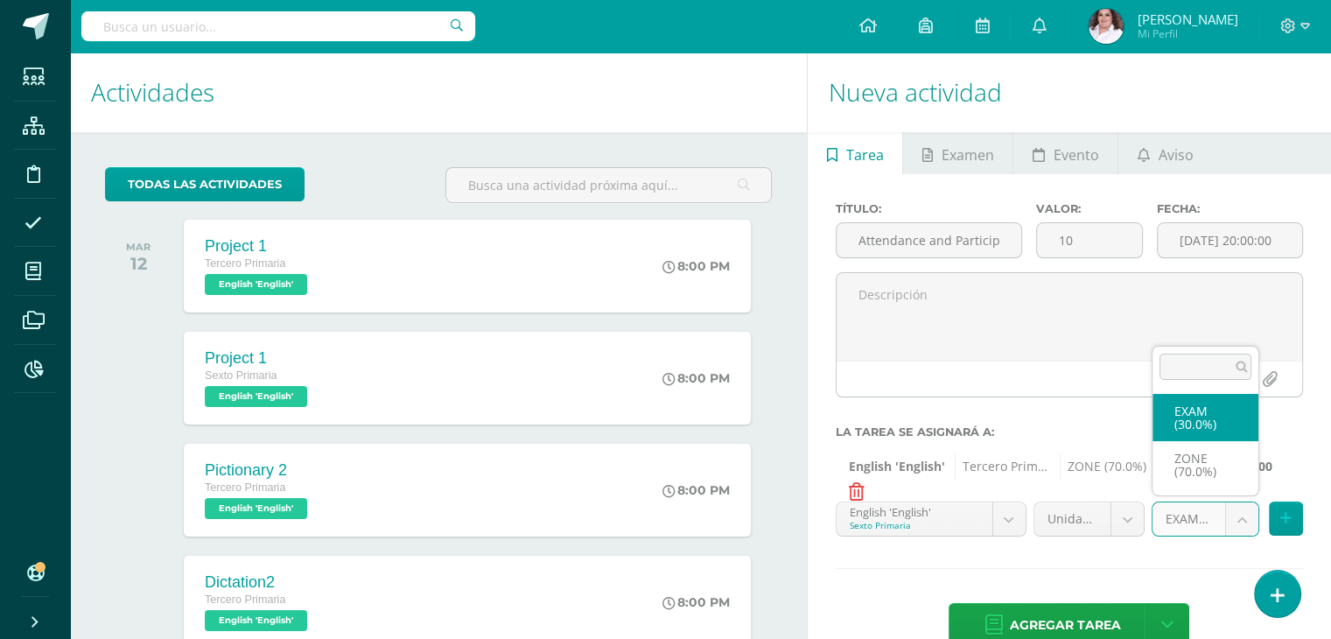
click at [1239, 526] on body "Tarea asignada exitosamente Estudiantes Estructura Disciplina Asistencia Mis cu…" at bounding box center [665, 319] width 1331 height 639
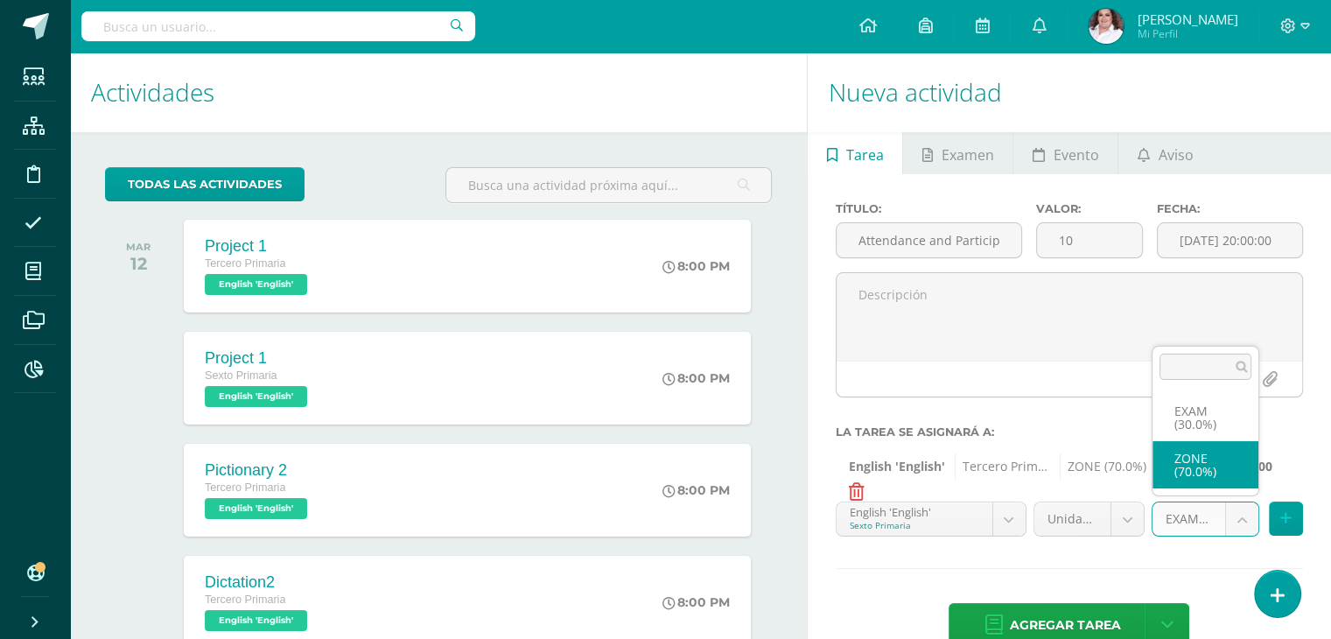
select select "64639"
click at [1282, 528] on button at bounding box center [1286, 518] width 34 height 34
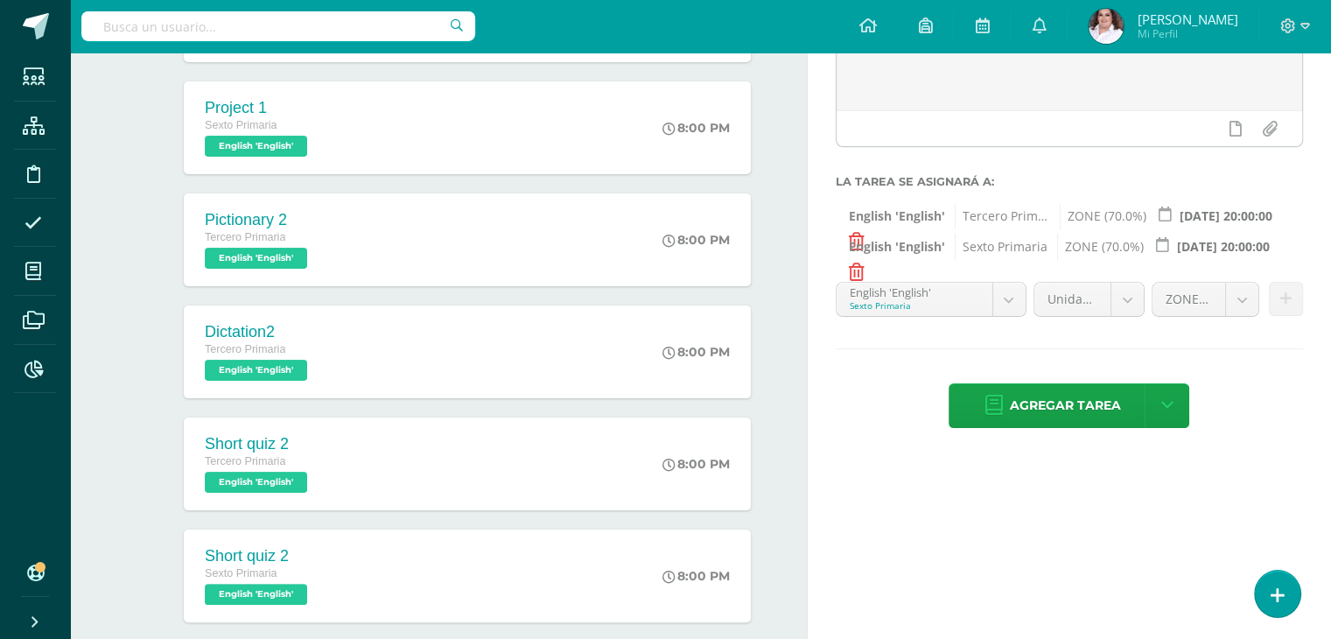
scroll to position [262, 0]
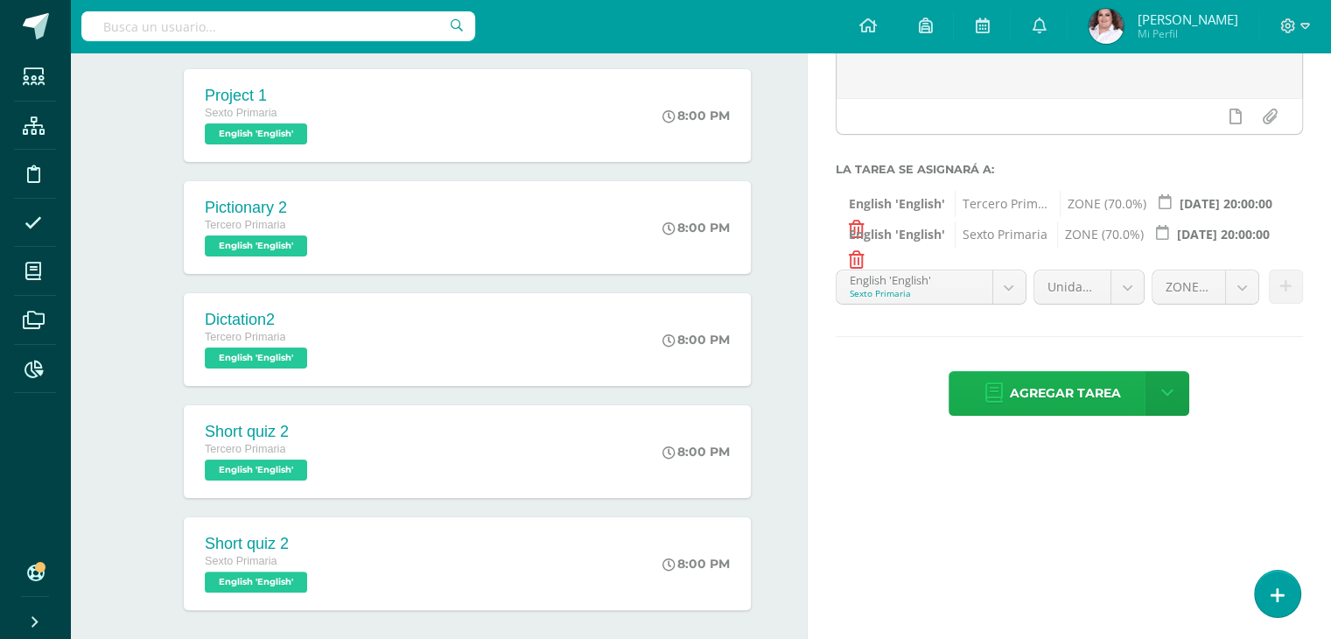
click at [1091, 384] on span "Agregar tarea" at bounding box center [1064, 393] width 111 height 43
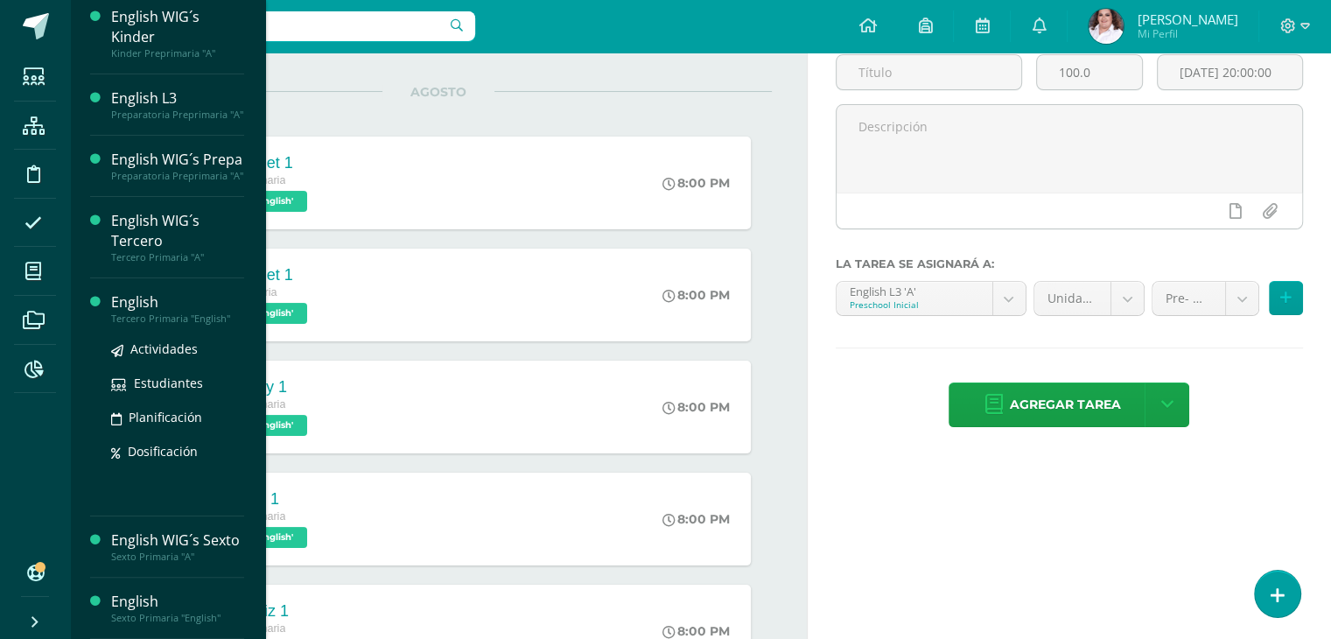
scroll to position [262, 0]
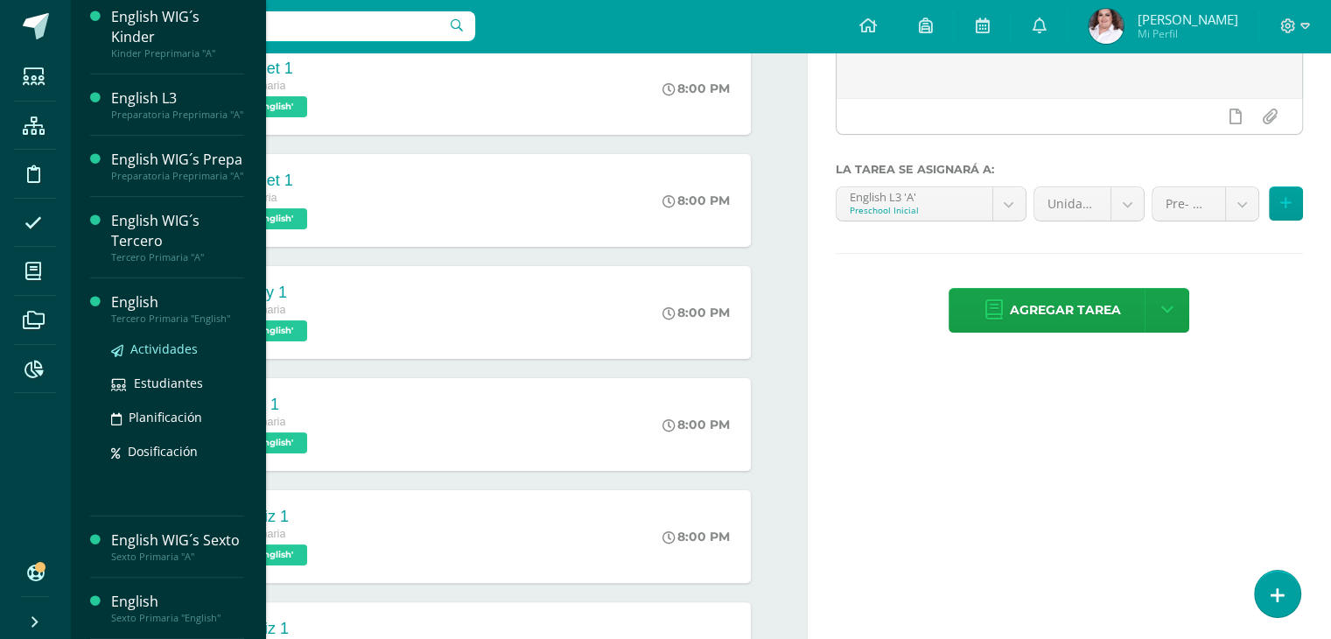
click at [167, 340] on span "Actividades" at bounding box center [163, 348] width 67 height 17
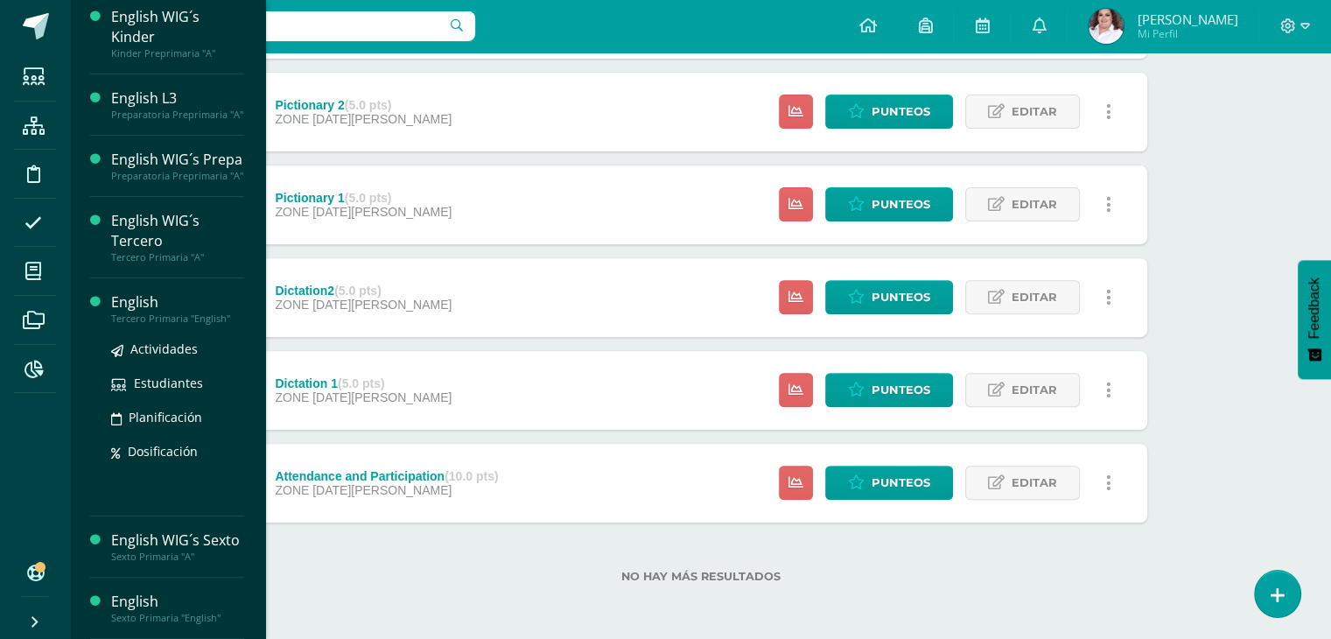
scroll to position [343, 0]
click at [176, 354] on span "Actividades" at bounding box center [163, 348] width 67 height 17
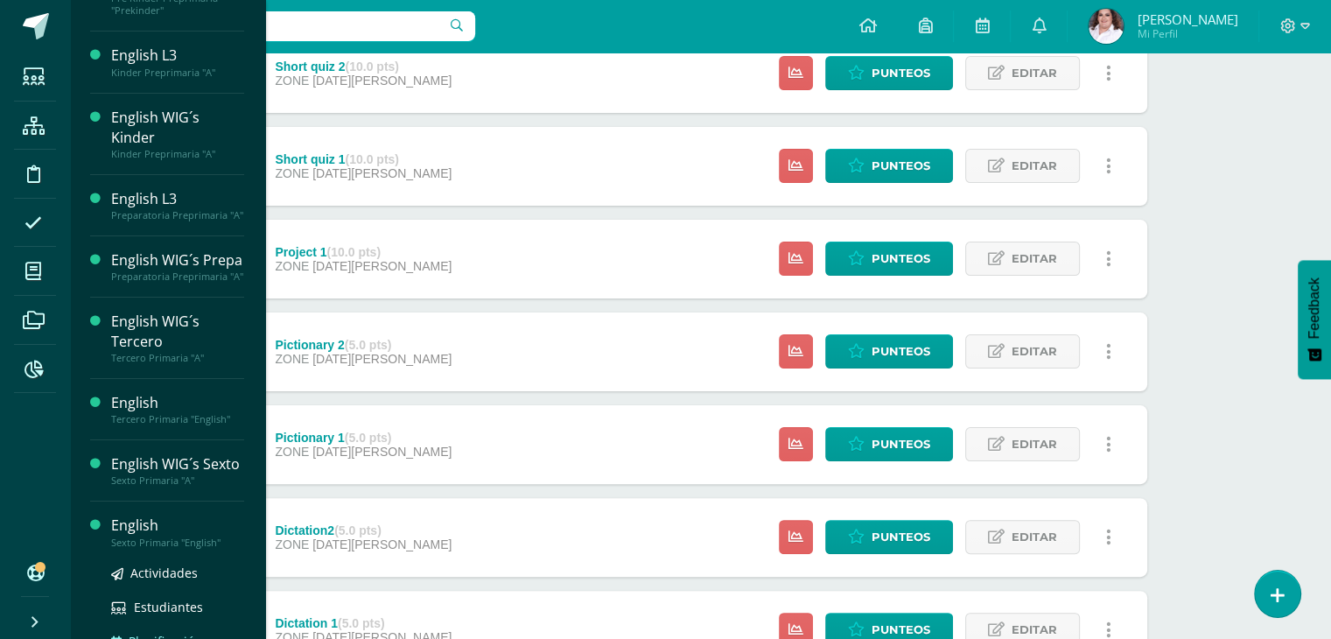
scroll to position [272, 0]
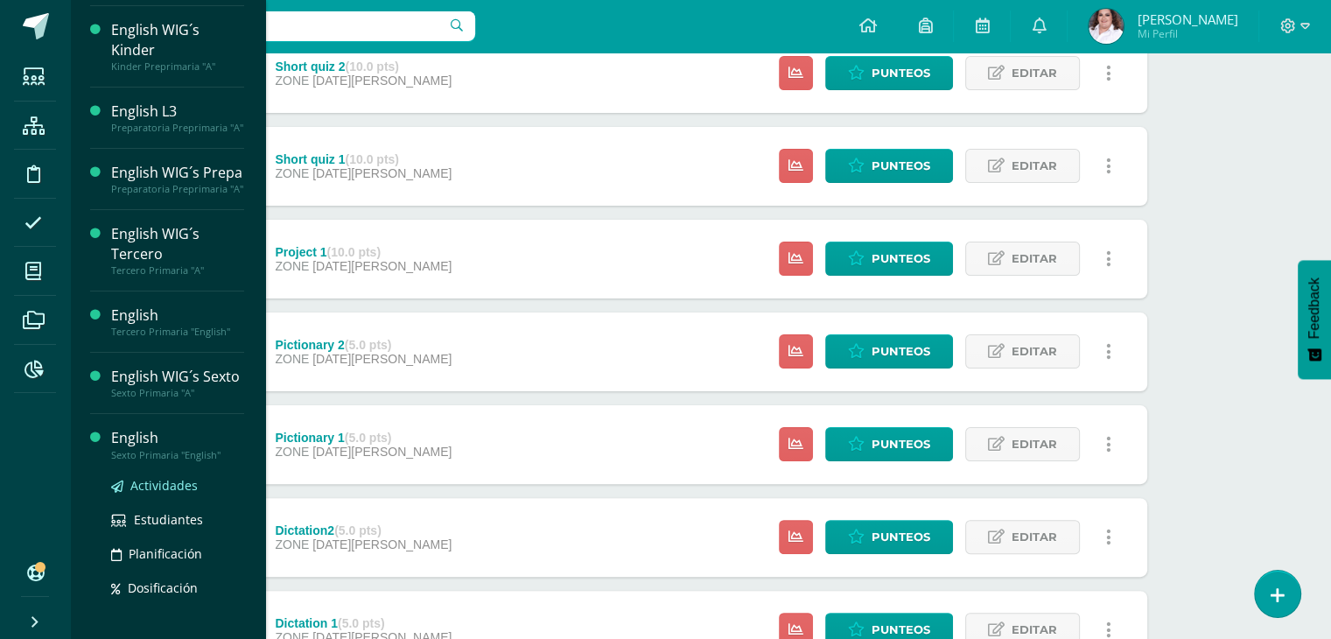
click at [178, 493] on span "Actividades" at bounding box center [163, 485] width 67 height 17
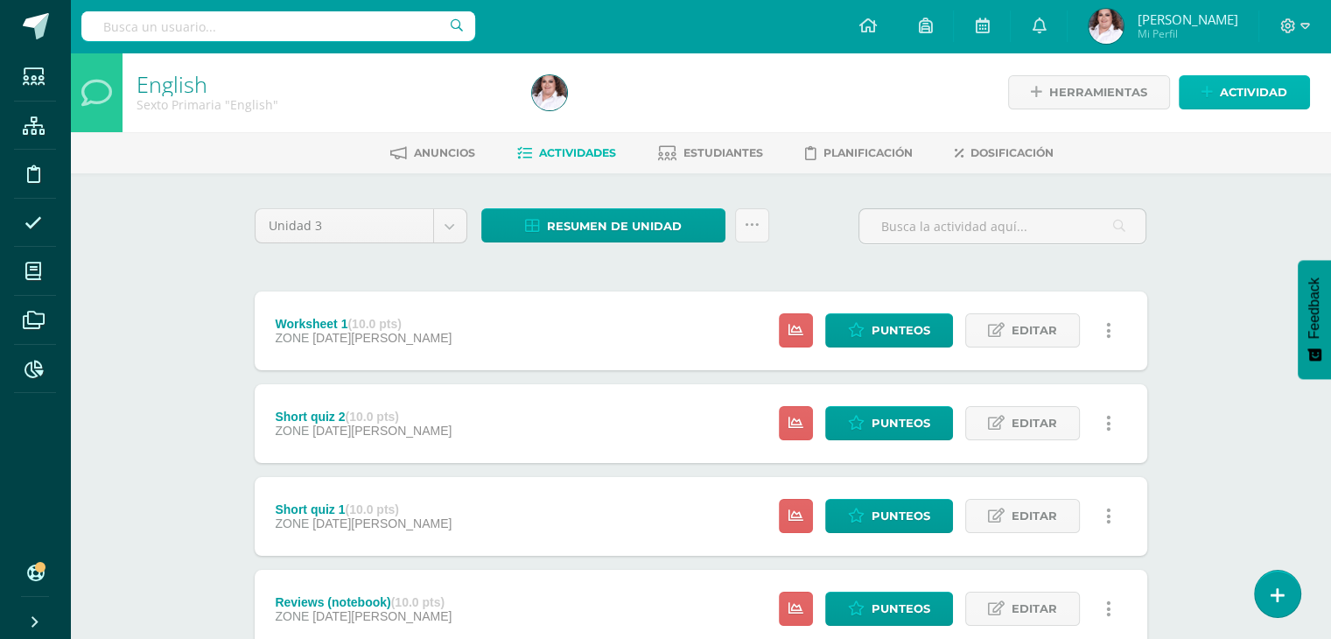
click at [1246, 92] on span "Actividad" at bounding box center [1253, 92] width 67 height 32
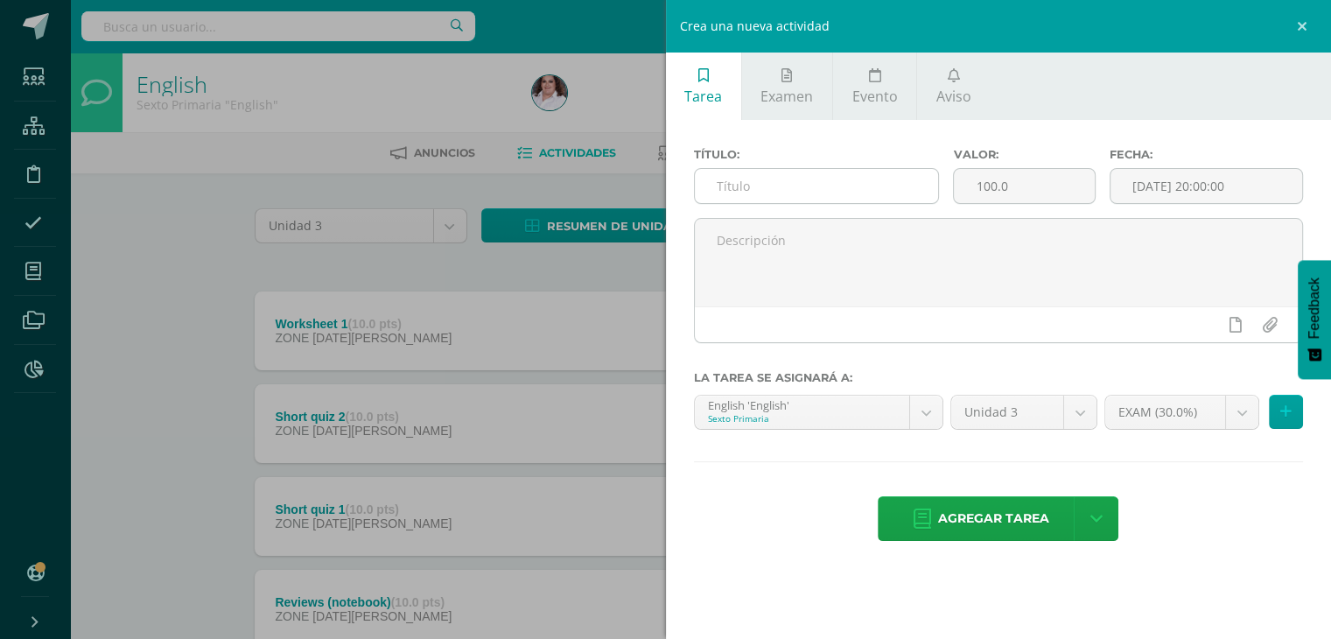
click at [795, 179] on input "text" at bounding box center [817, 186] width 244 height 34
type input "Platform"
drag, startPoint x: 1058, startPoint y: 186, endPoint x: 899, endPoint y: 190, distance: 158.4
click at [899, 190] on div "Título: Platform Valor: 100.0 Fecha: 2025-08-12 20:00:00" at bounding box center [999, 183] width 624 height 70
type input "10"
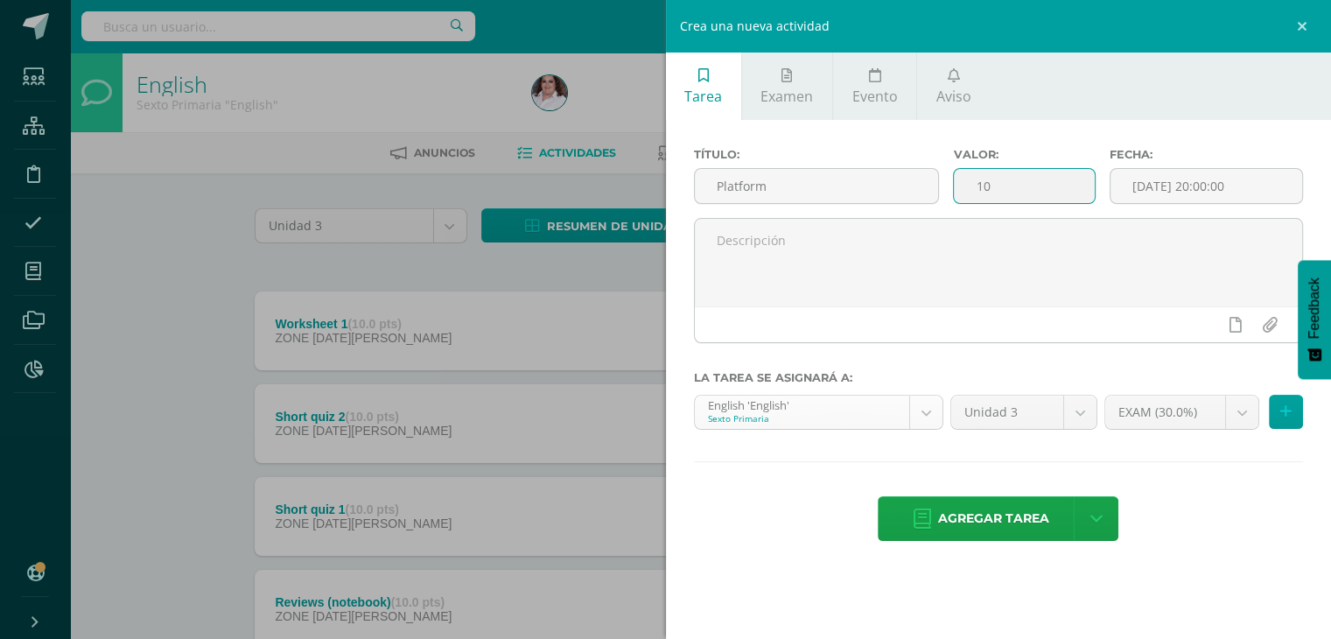
click at [923, 419] on body "Estudiantes Estructura Disciplina Asistencia Mis cursos Archivos Reportes Sopor…" at bounding box center [665, 475] width 1331 height 950
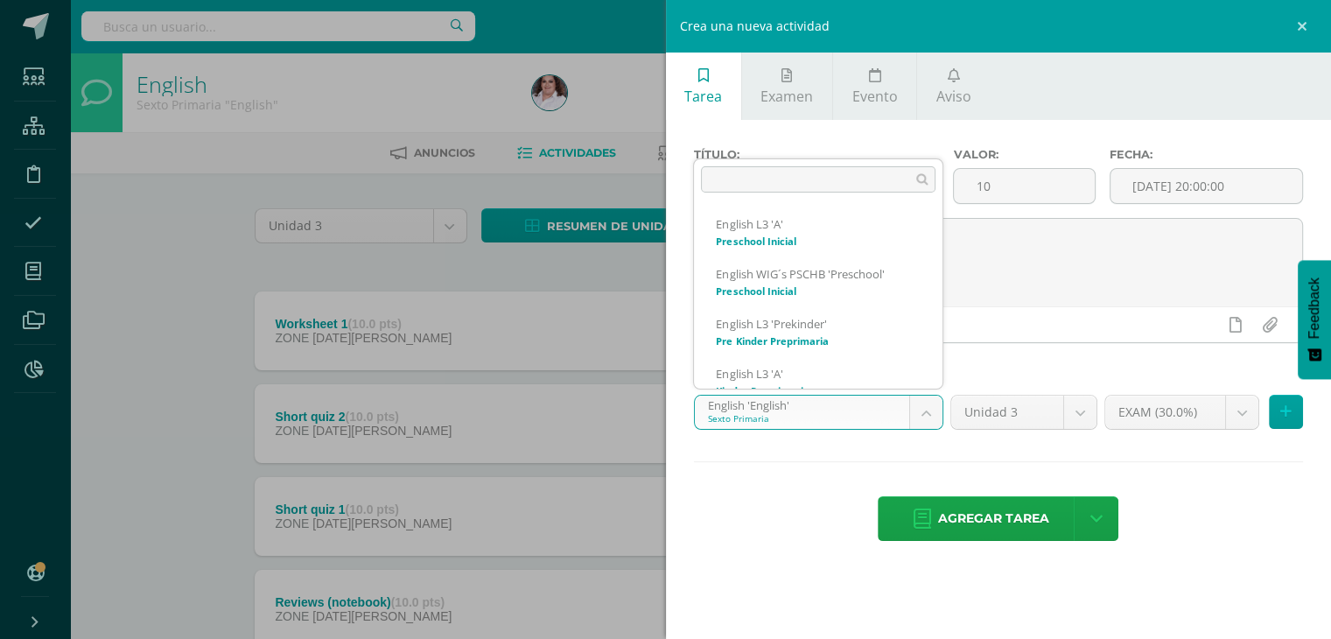
scroll to position [318, 0]
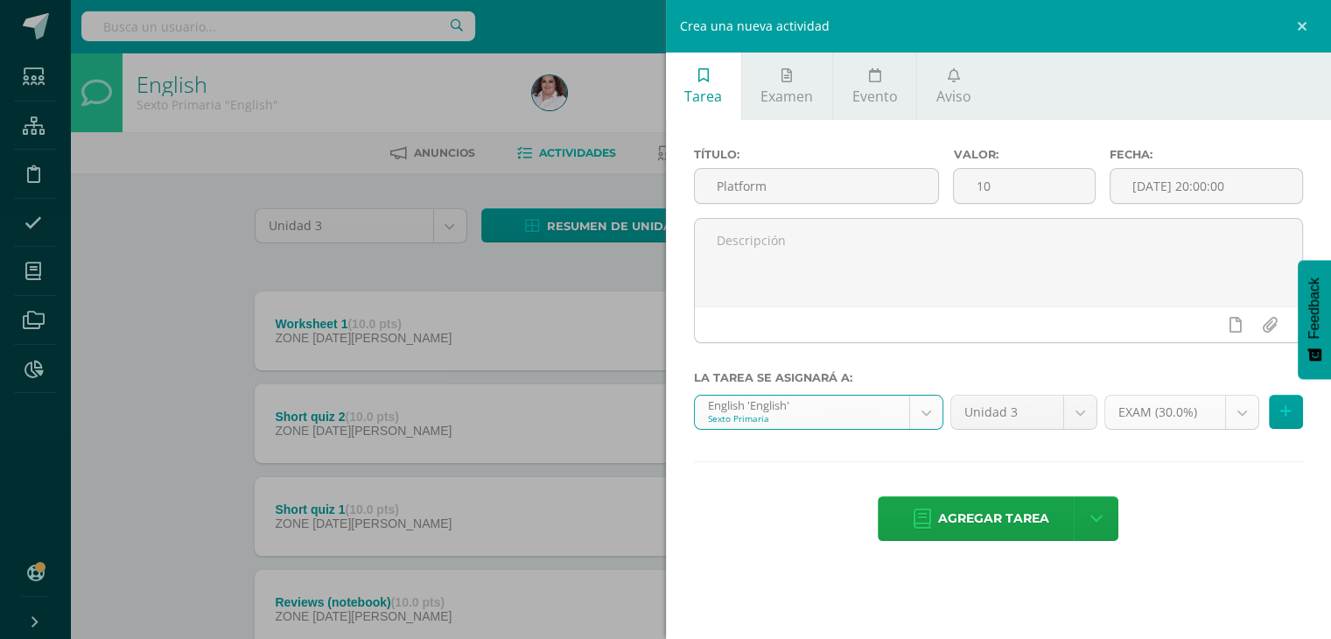
click at [1232, 413] on body "Estudiantes Estructura Disciplina Asistencia Mis cursos Archivos Reportes Sopor…" at bounding box center [665, 475] width 1331 height 950
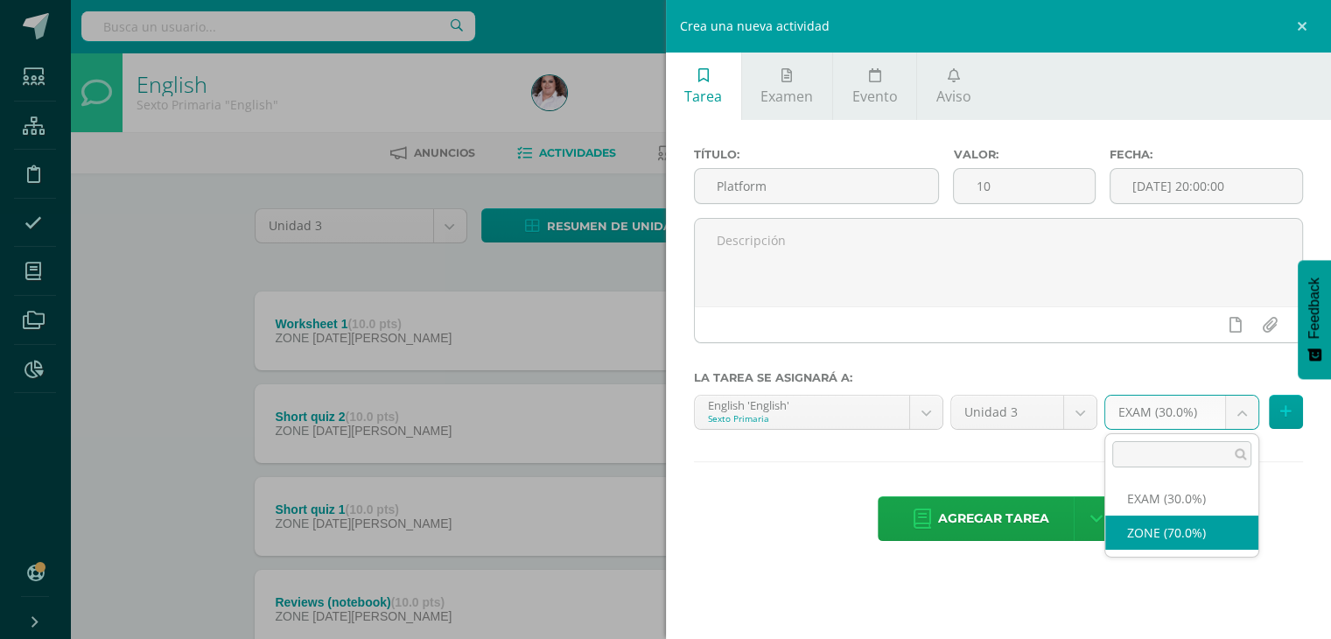
select select "64639"
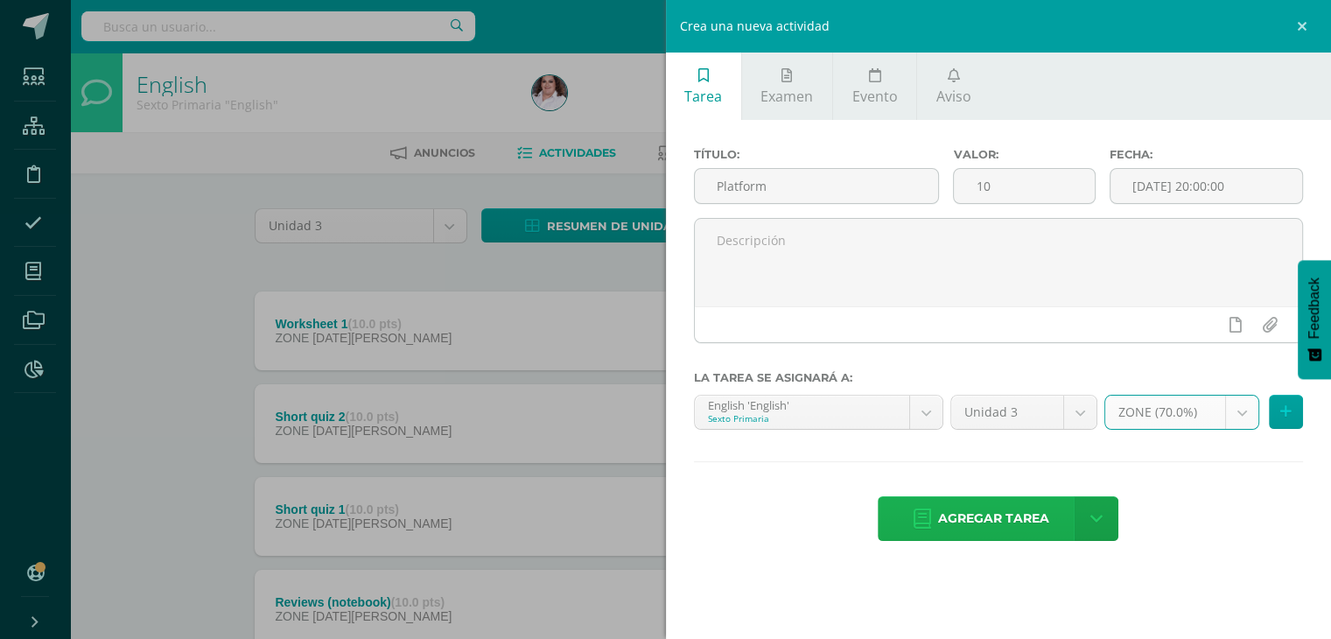
click at [1011, 515] on span "Agregar tarea" at bounding box center [993, 518] width 111 height 43
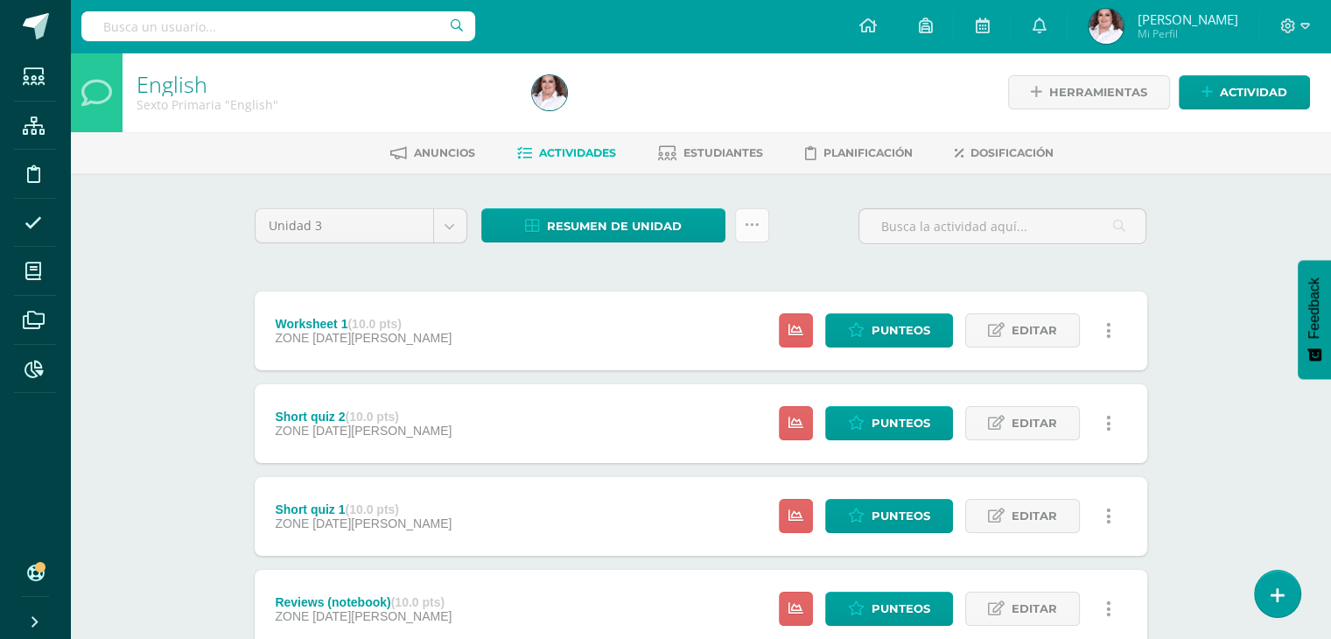
click at [754, 233] on link at bounding box center [752, 225] width 34 height 34
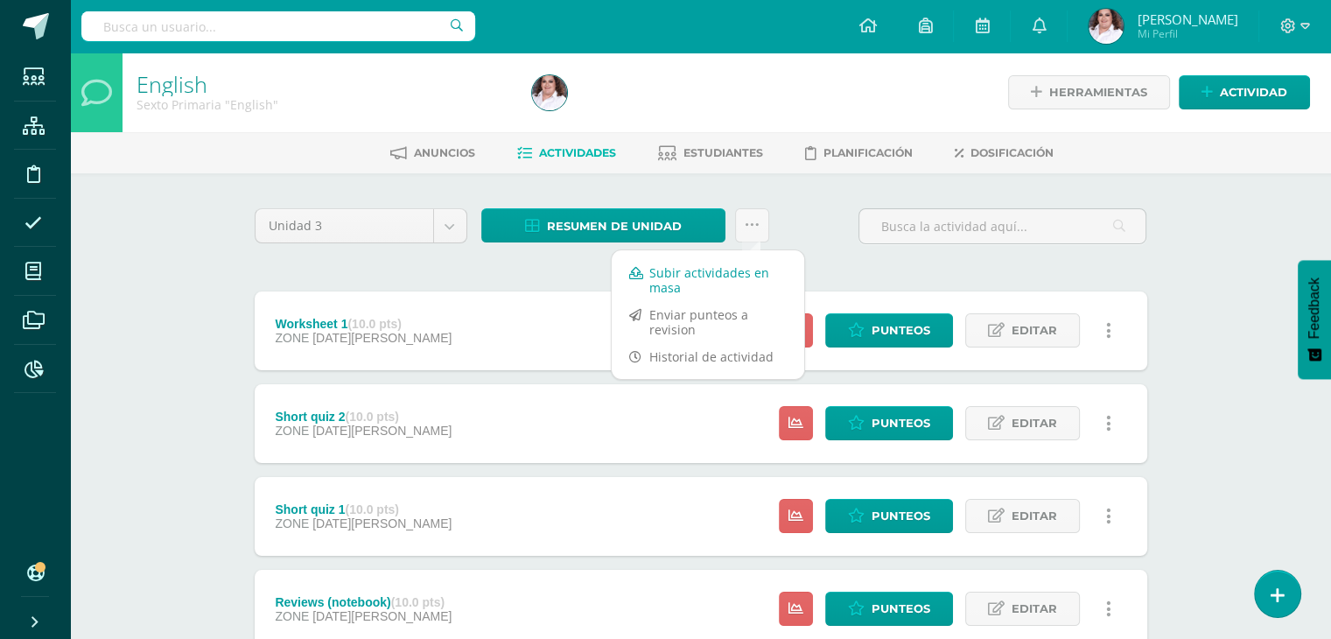
click at [725, 277] on link "Subir actividades en masa" at bounding box center [708, 280] width 192 height 42
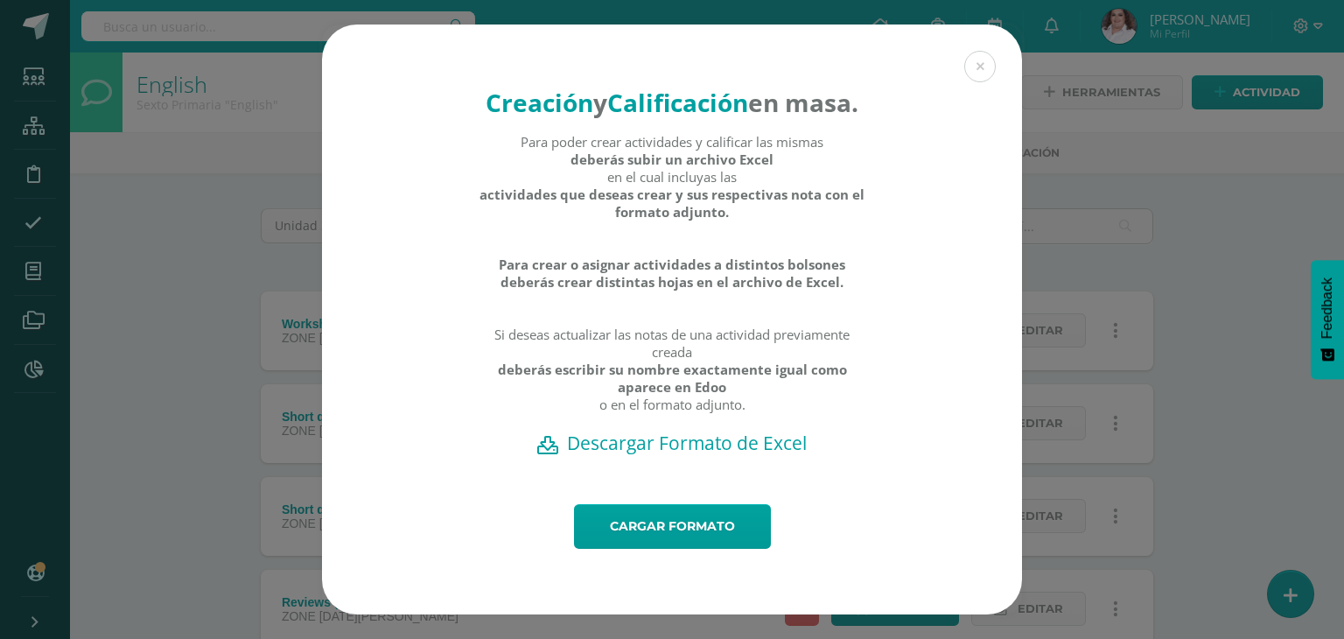
click at [691, 455] on h2 "Descargar Formato de Excel" at bounding box center [672, 442] width 639 height 24
click at [716, 544] on link "Cargar formato" at bounding box center [672, 526] width 197 height 45
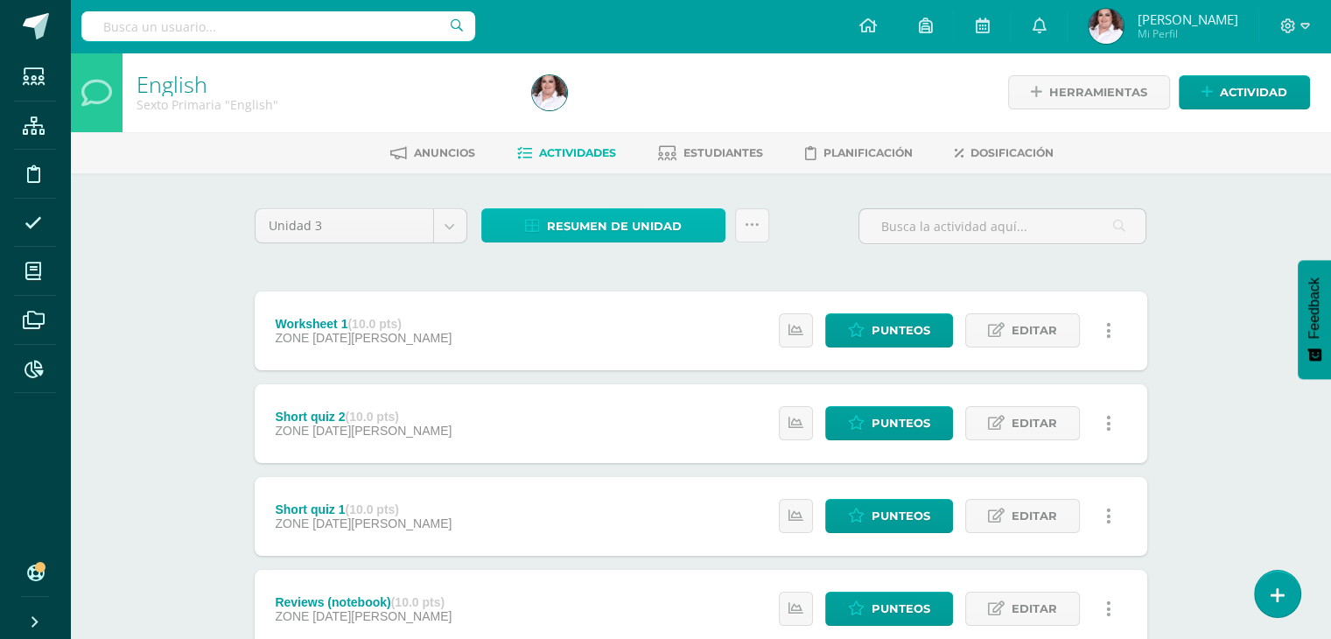
click at [679, 228] on span "Resumen de unidad" at bounding box center [614, 226] width 135 height 32
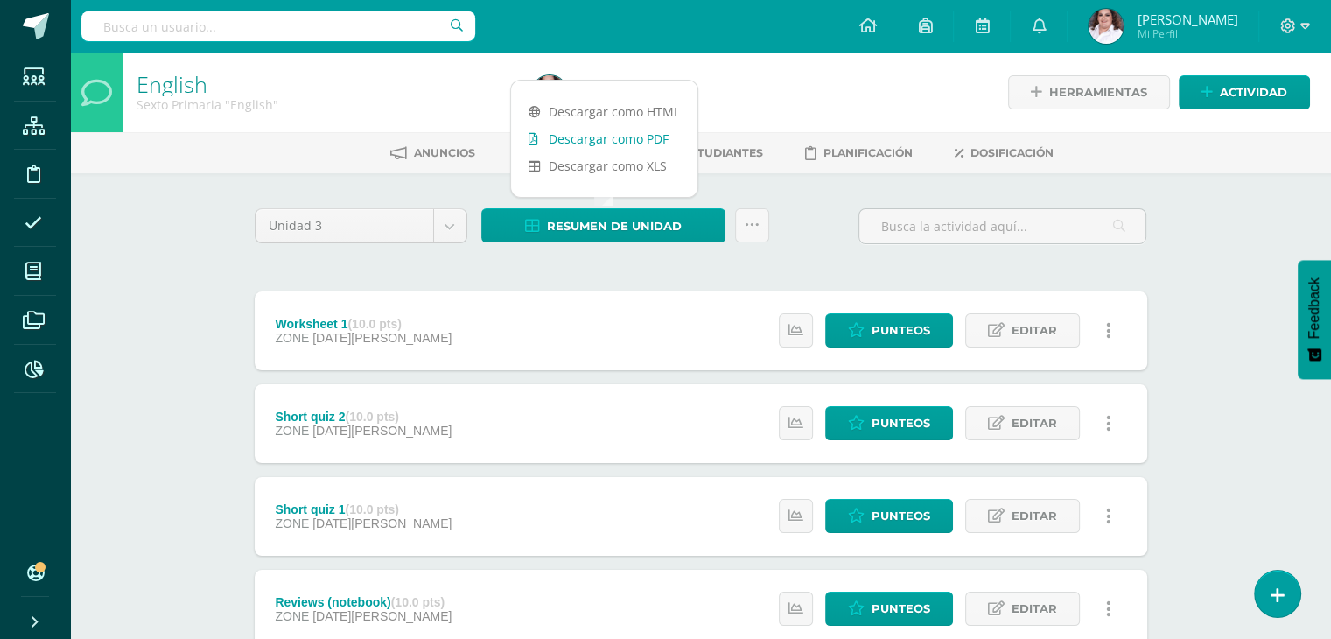
click at [647, 137] on link "Descargar como PDF" at bounding box center [604, 138] width 186 height 27
click at [1207, 97] on icon at bounding box center [1206, 92] width 11 height 15
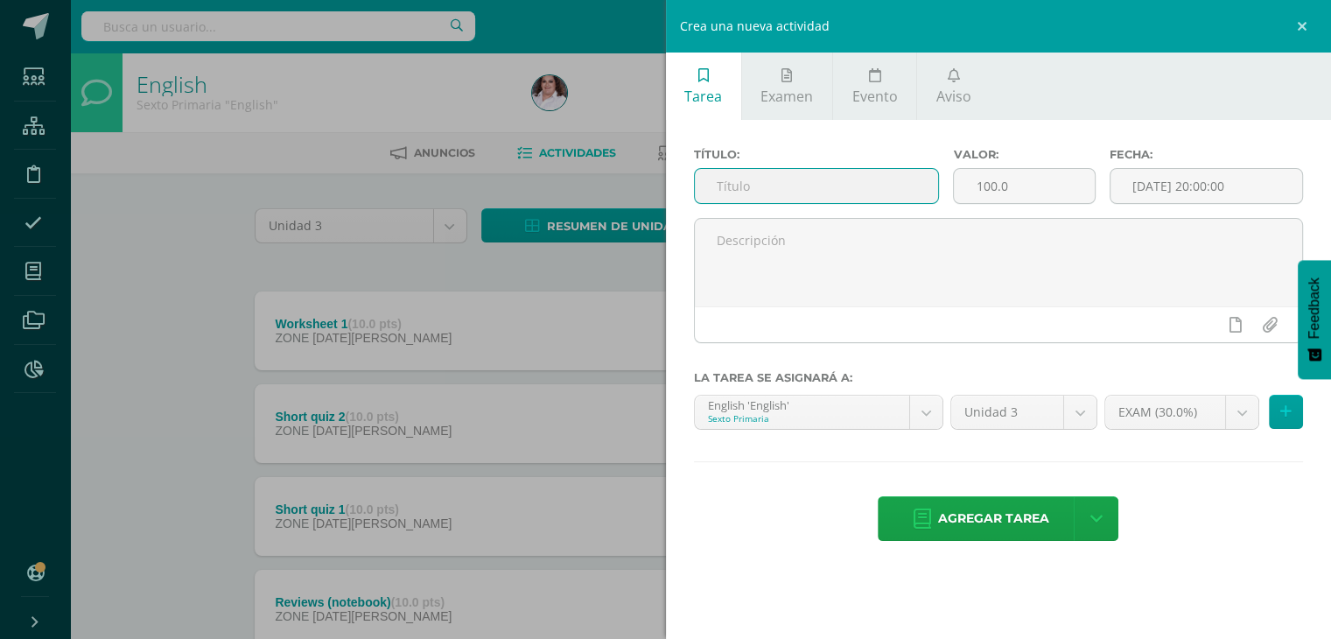
click at [780, 185] on input "text" at bounding box center [817, 186] width 244 height 34
type input "Final exam"
click at [1020, 512] on span "Agregar tarea" at bounding box center [993, 518] width 111 height 43
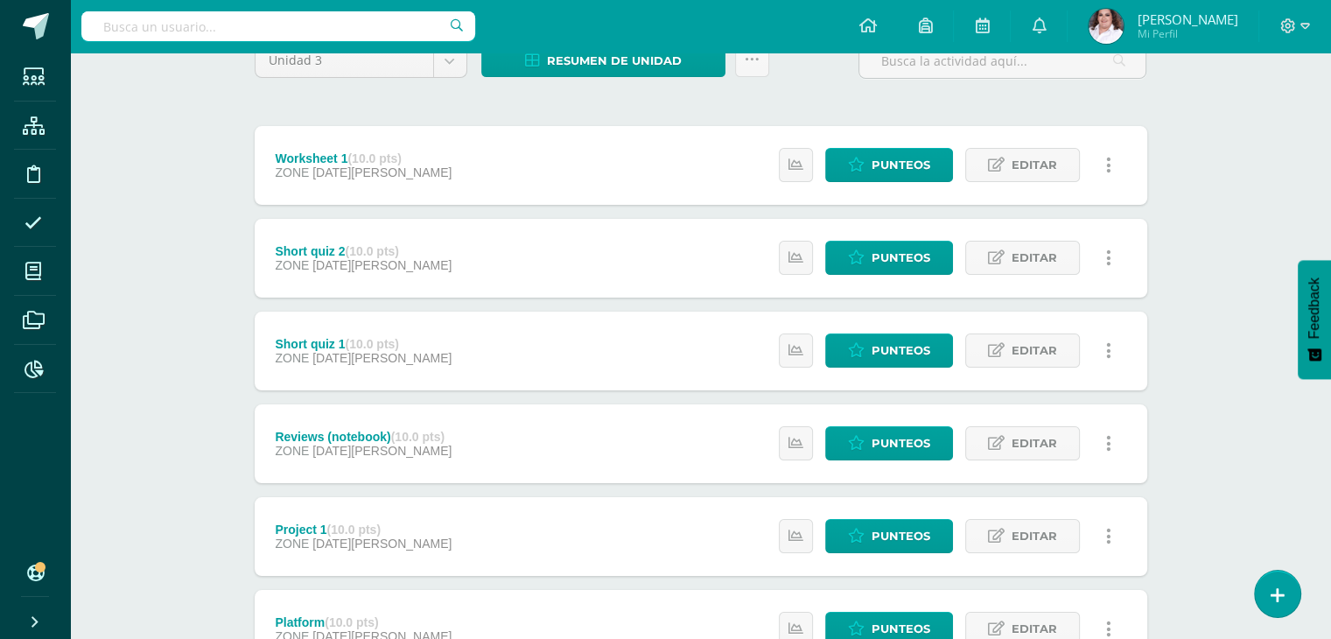
scroll to position [497, 0]
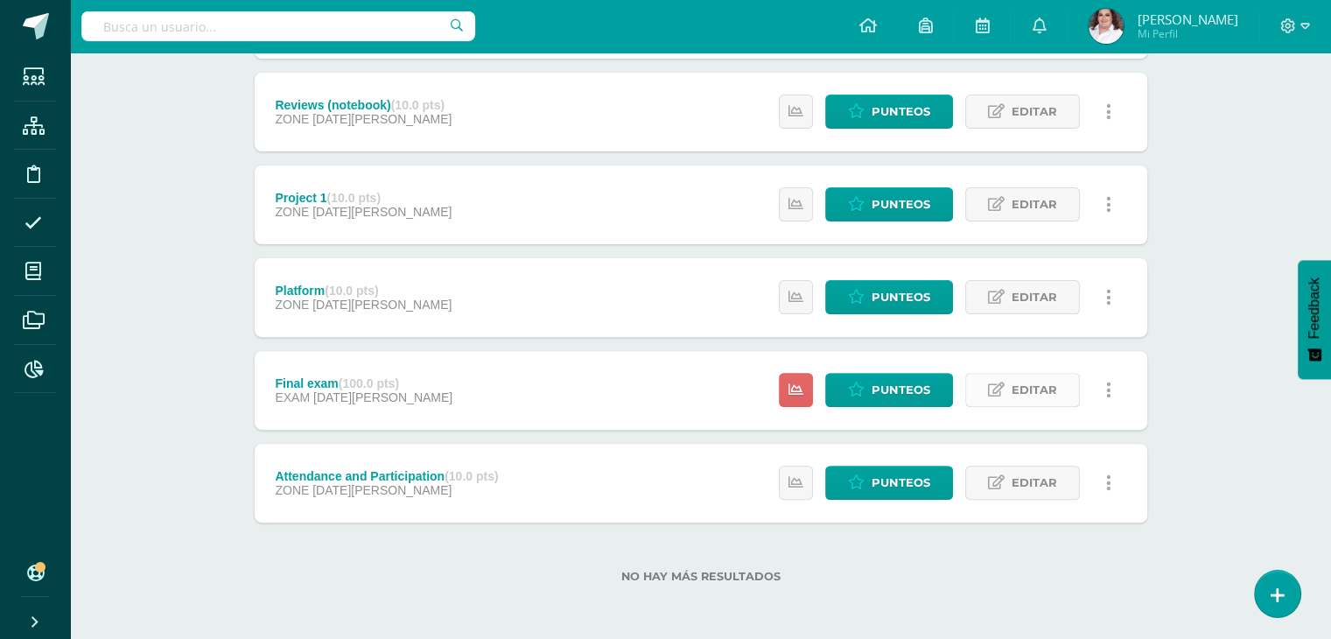
click at [1042, 395] on span "Editar" at bounding box center [1033, 390] width 45 height 32
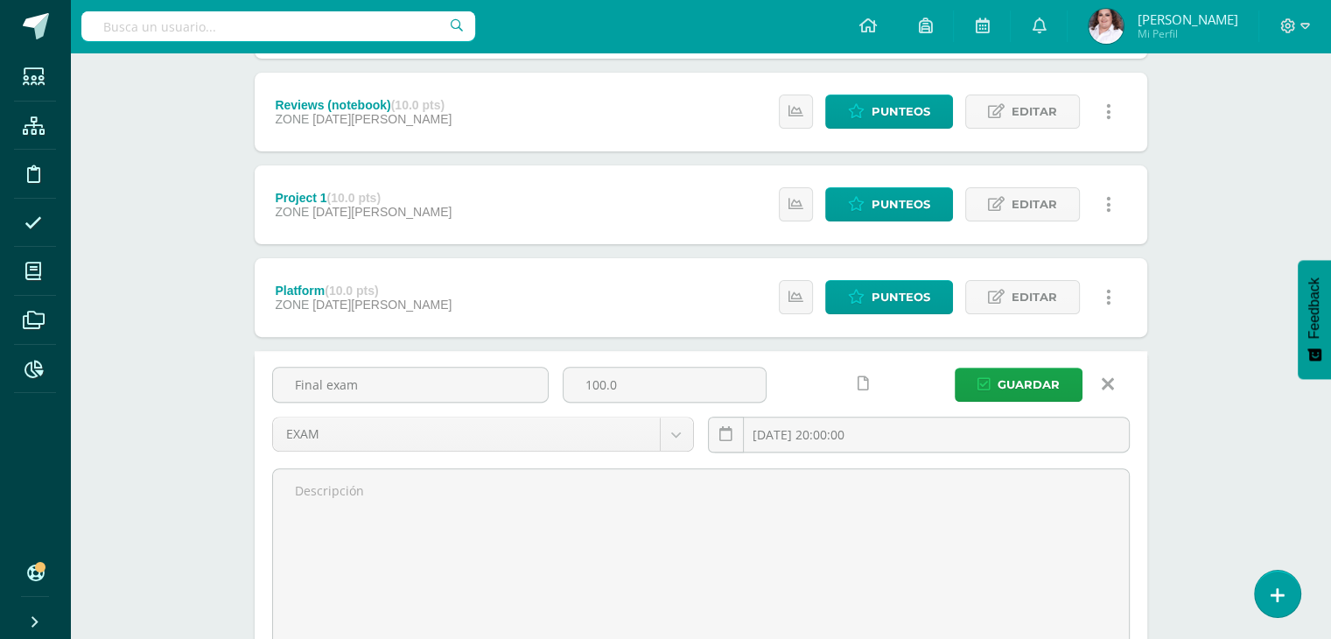
drag, startPoint x: 661, startPoint y: 387, endPoint x: 377, endPoint y: 334, distance: 289.2
click at [404, 359] on div "Final exam 100.0 EXAM ZONE EXAM 2025-08-12 20:00:00 Guardar" at bounding box center [701, 515] width 892 height 329
type input "30"
click at [955, 367] on button "Guardar" at bounding box center [1019, 384] width 128 height 34
click at [980, 386] on icon "submit" at bounding box center [983, 384] width 13 height 15
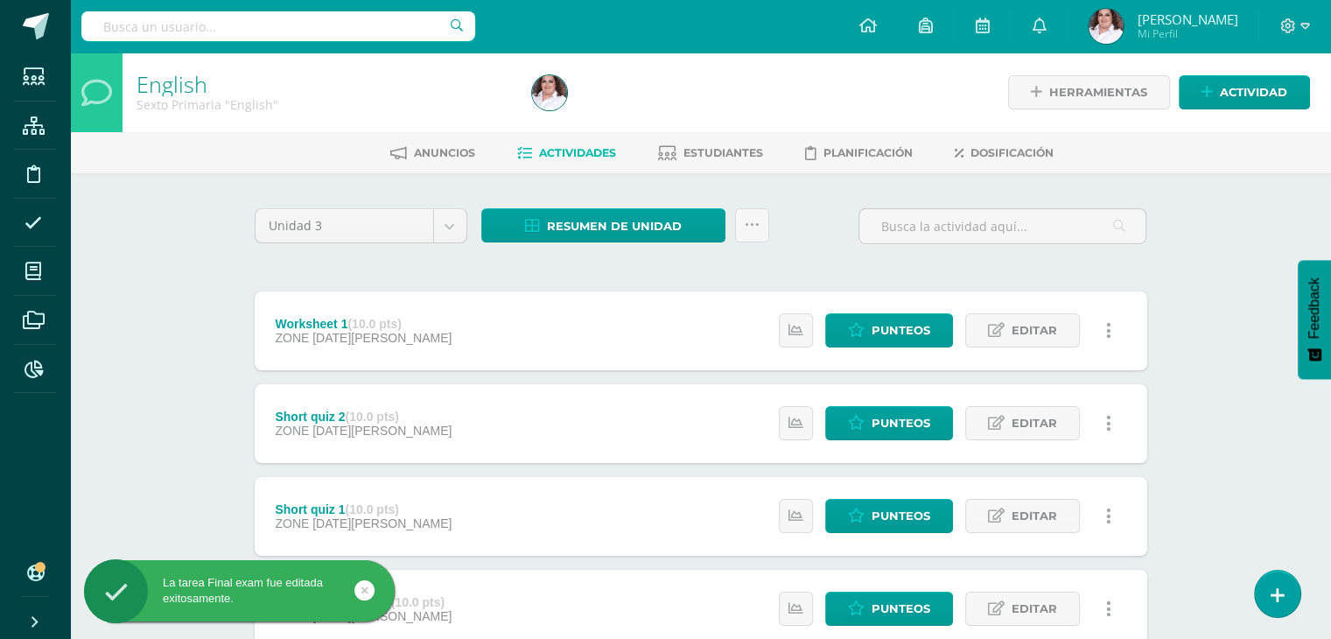
click at [199, 344] on div "English Sexto Primaria "English" Herramientas Detalle de asistencias Actividad …" at bounding box center [700, 593] width 1261 height 1083
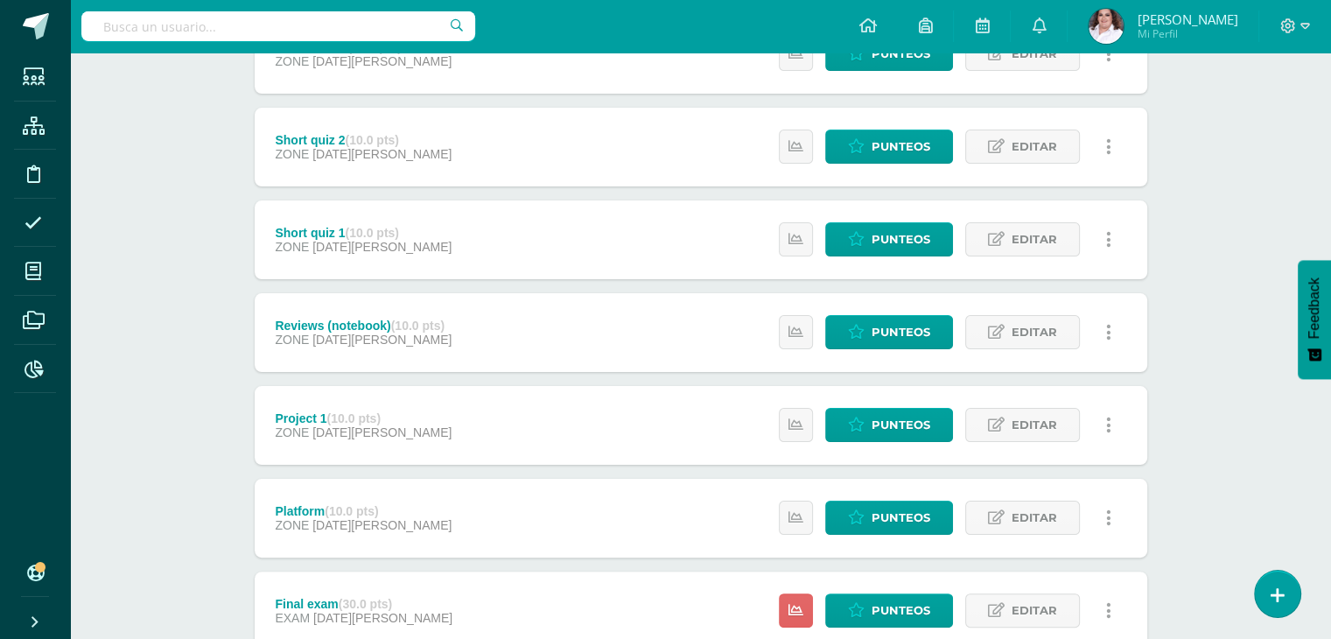
scroll to position [497, 0]
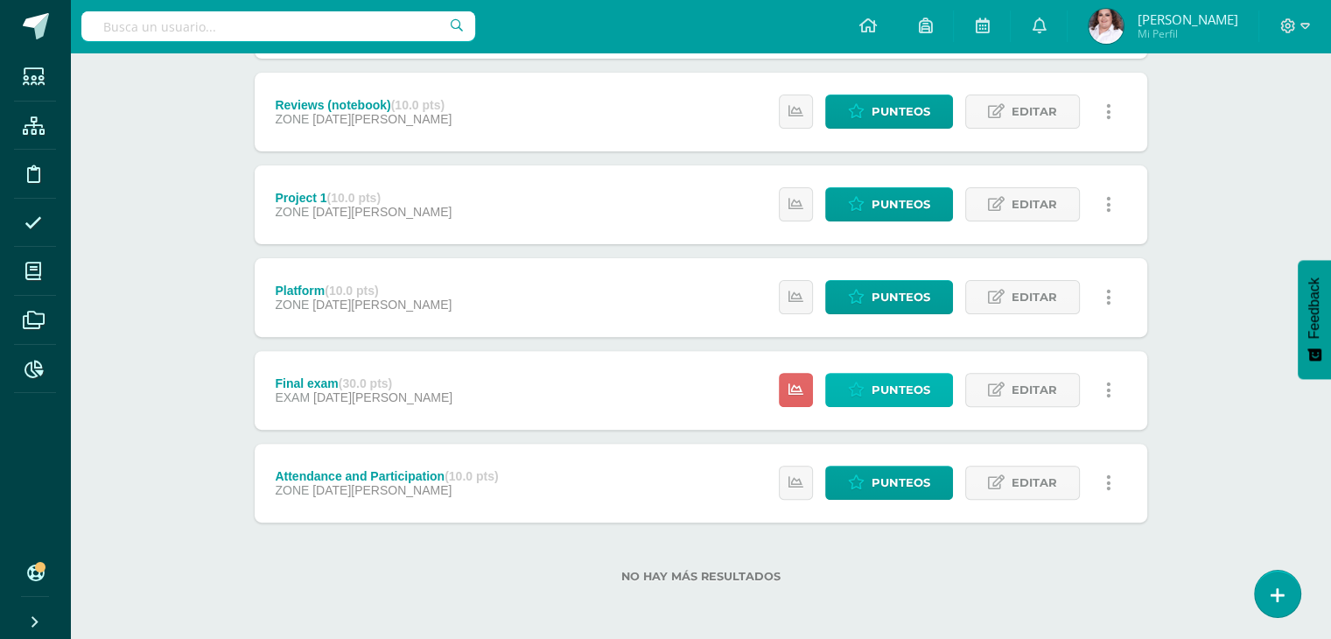
click at [881, 381] on span "Punteos" at bounding box center [900, 390] width 59 height 32
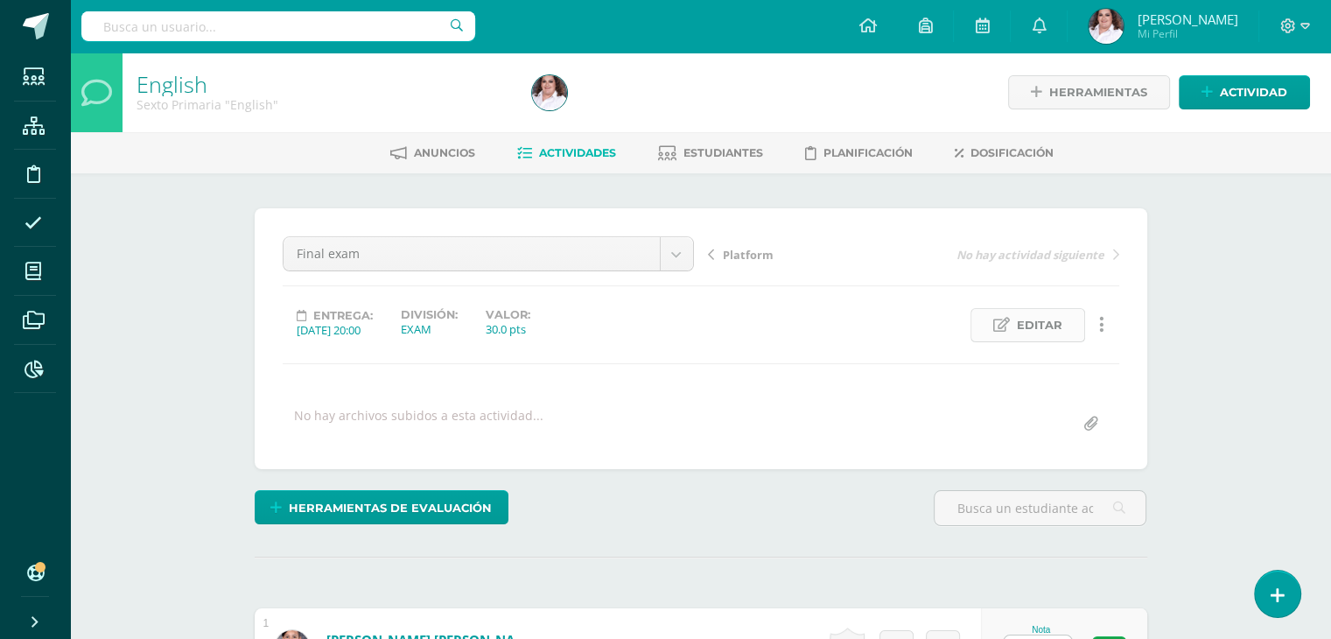
click at [1048, 331] on span "Editar" at bounding box center [1039, 325] width 45 height 32
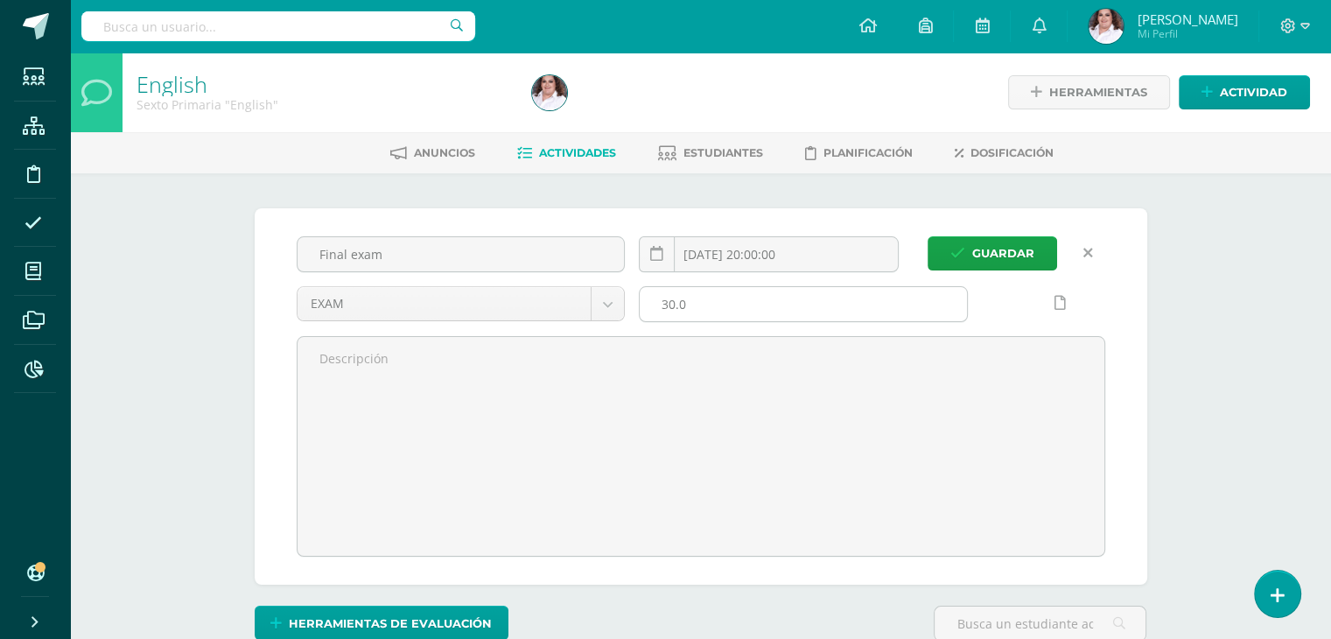
scroll to position [1, 0]
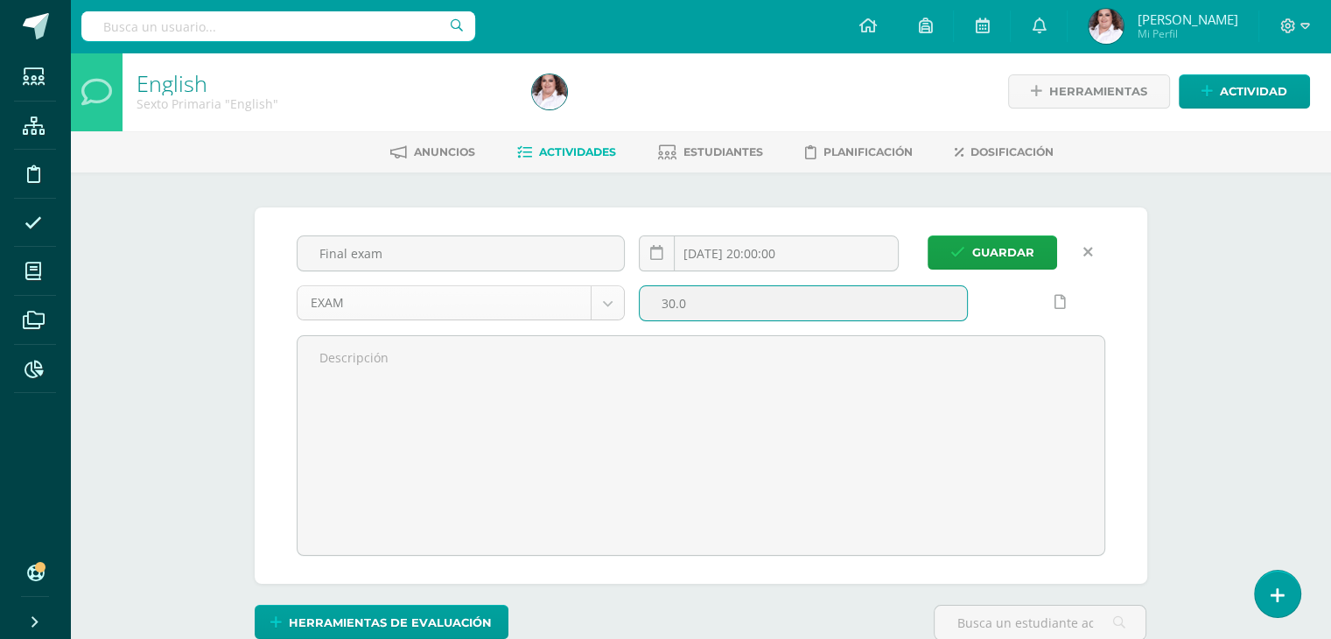
drag, startPoint x: 805, startPoint y: 306, endPoint x: 612, endPoint y: 312, distance: 193.5
click at [612, 312] on div "Final exam [DATE] 20:00:00 EXAM ZONE EXAM 30.0" at bounding box center [701, 395] width 822 height 320
type input "100"
click at [927, 235] on button "Guardar" at bounding box center [991, 252] width 129 height 34
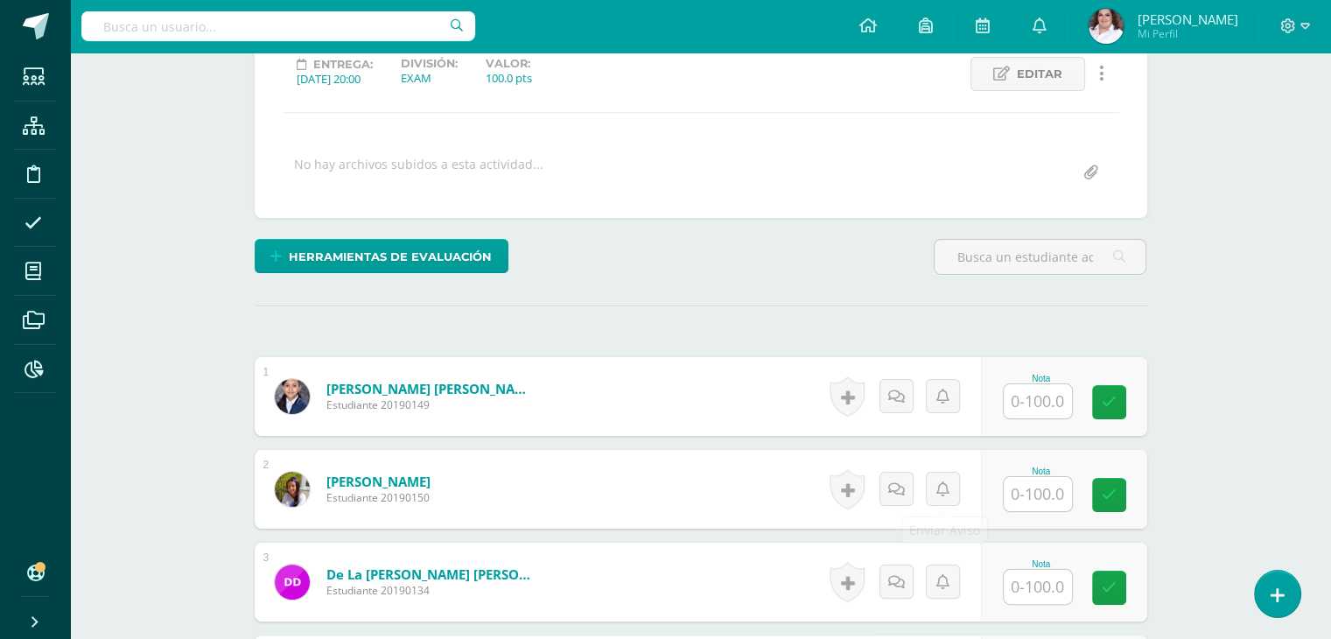
scroll to position [263, 0]
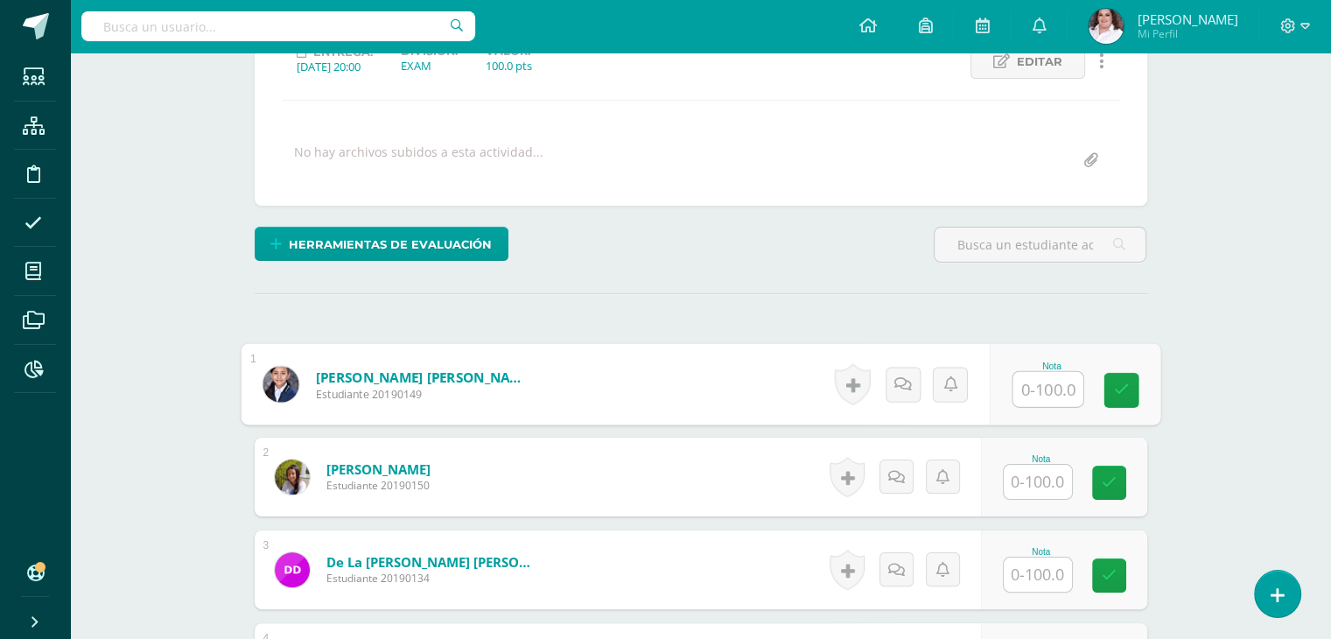
click at [1042, 386] on input "text" at bounding box center [1047, 389] width 70 height 35
type input "100"
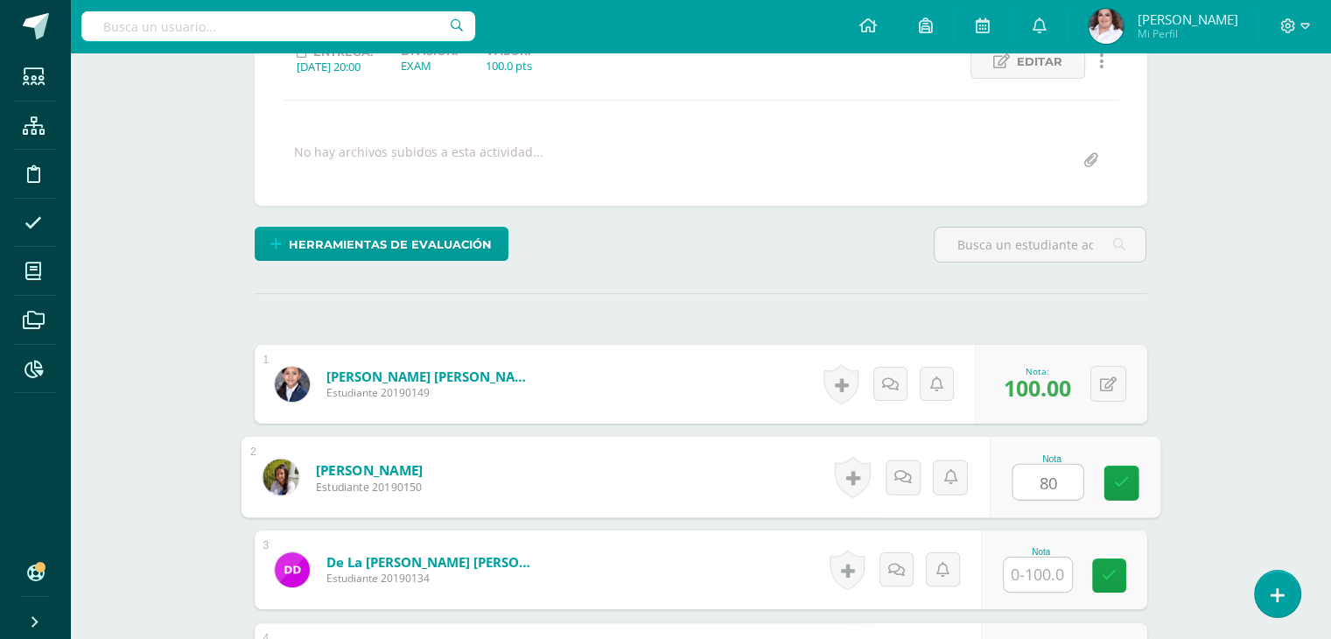
type input "80"
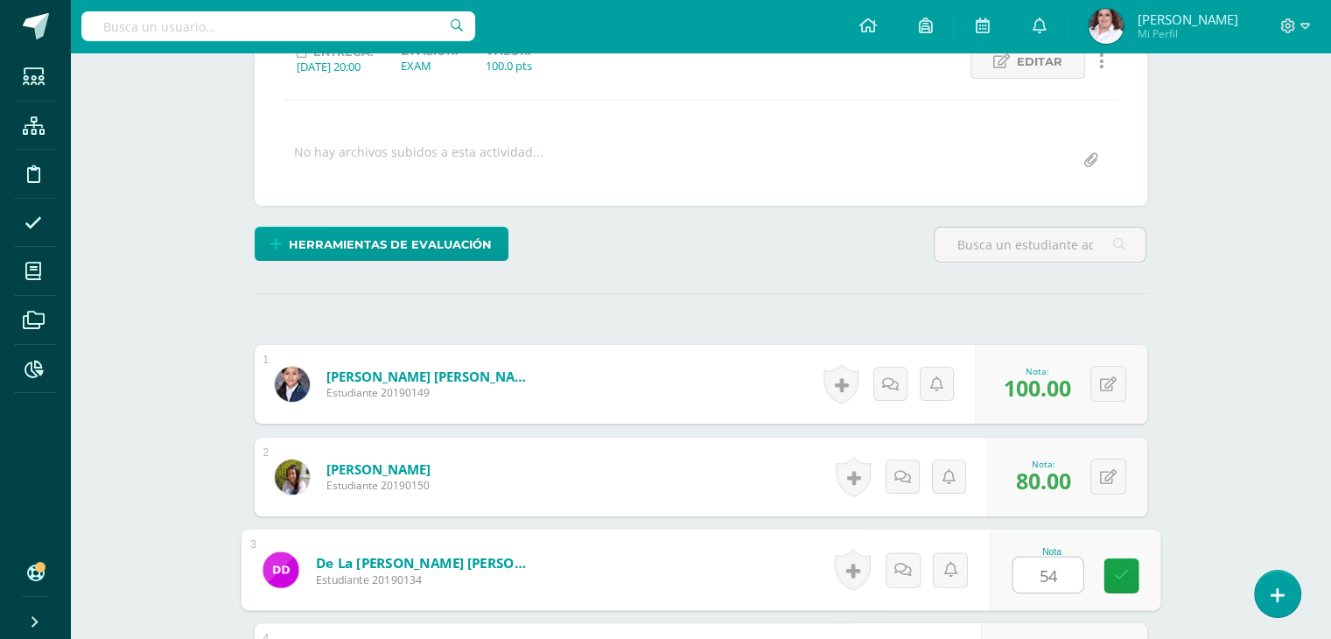
type input "54"
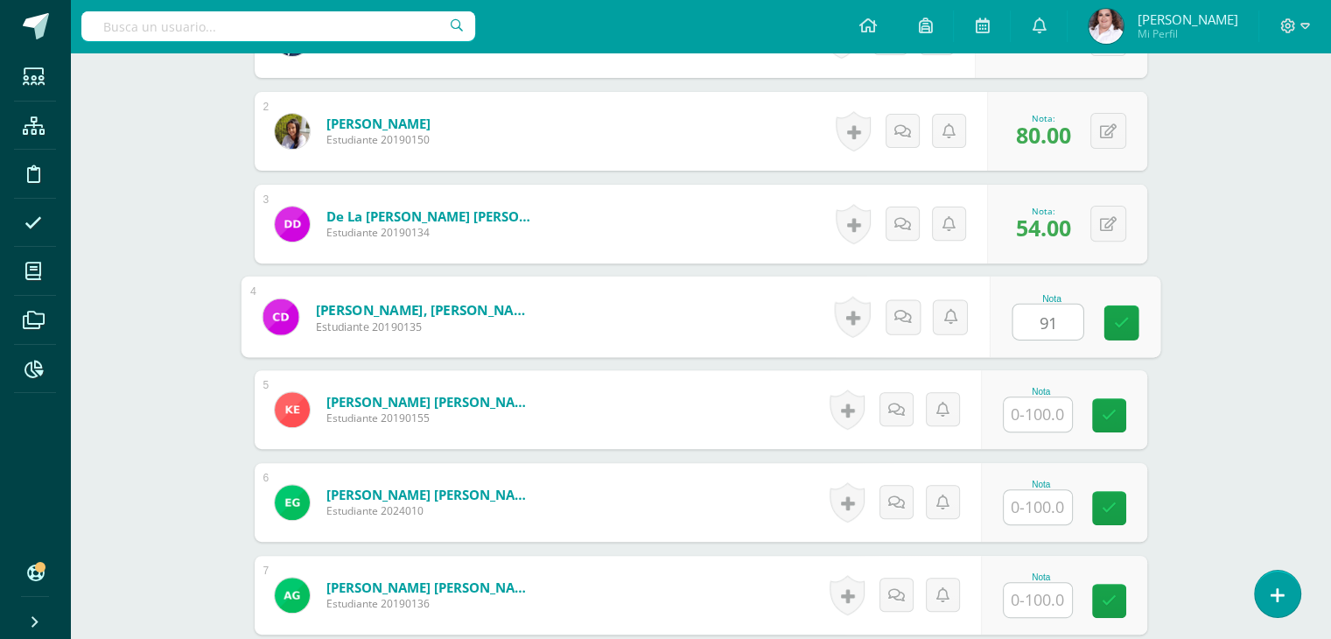
type input "91"
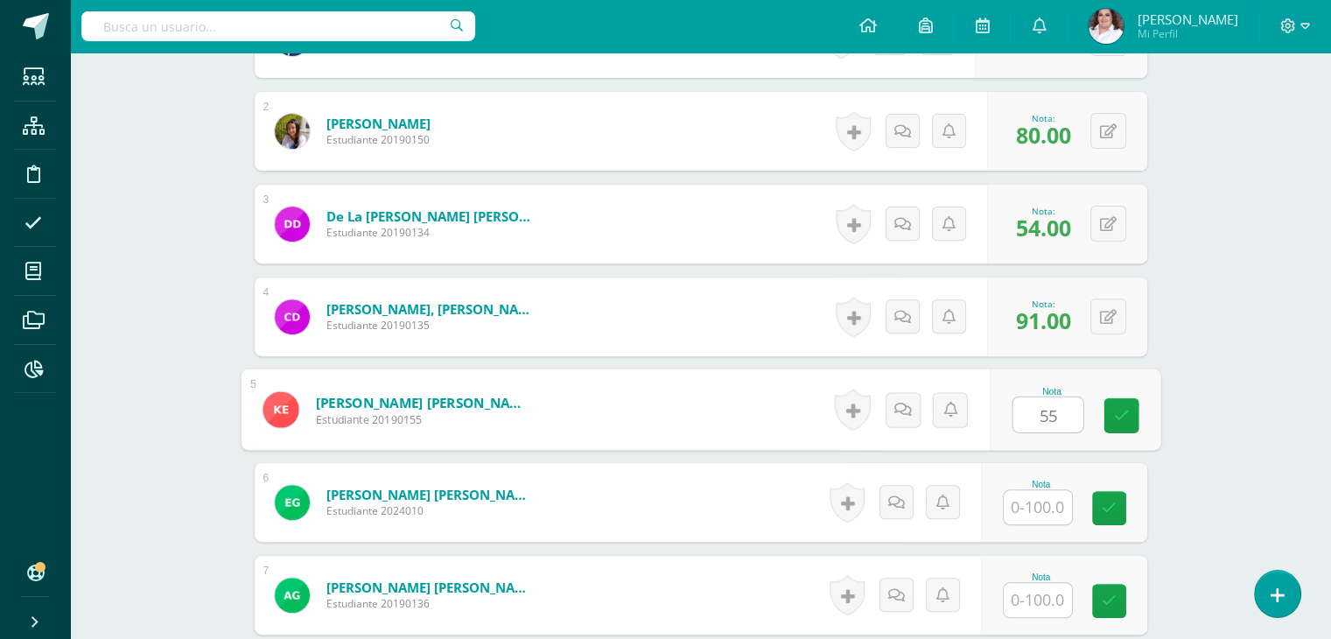
type input "55"
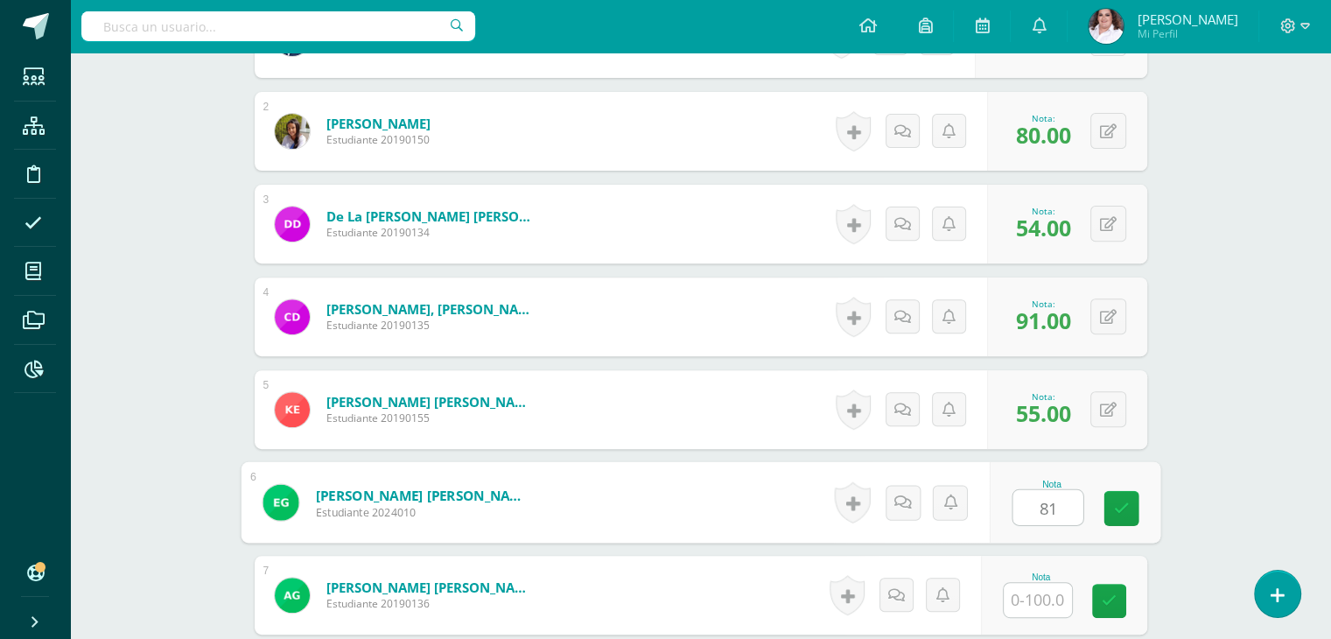
type input "81"
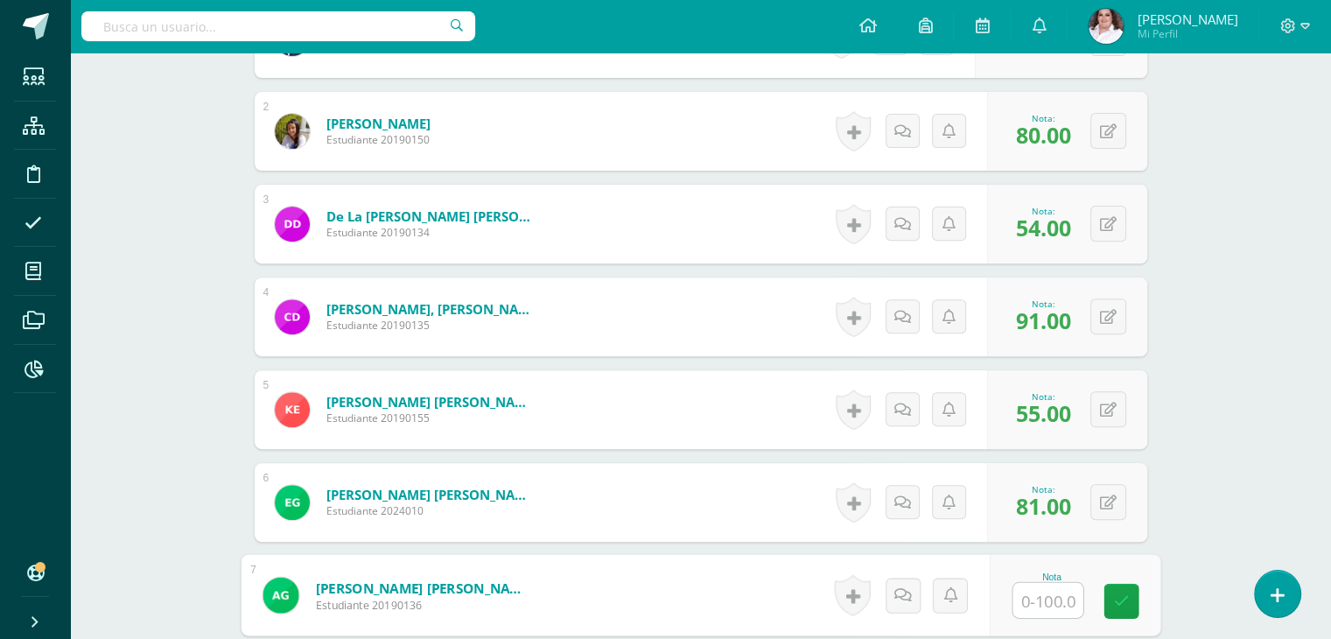
click at [1044, 604] on input "text" at bounding box center [1047, 600] width 70 height 35
type input "38"
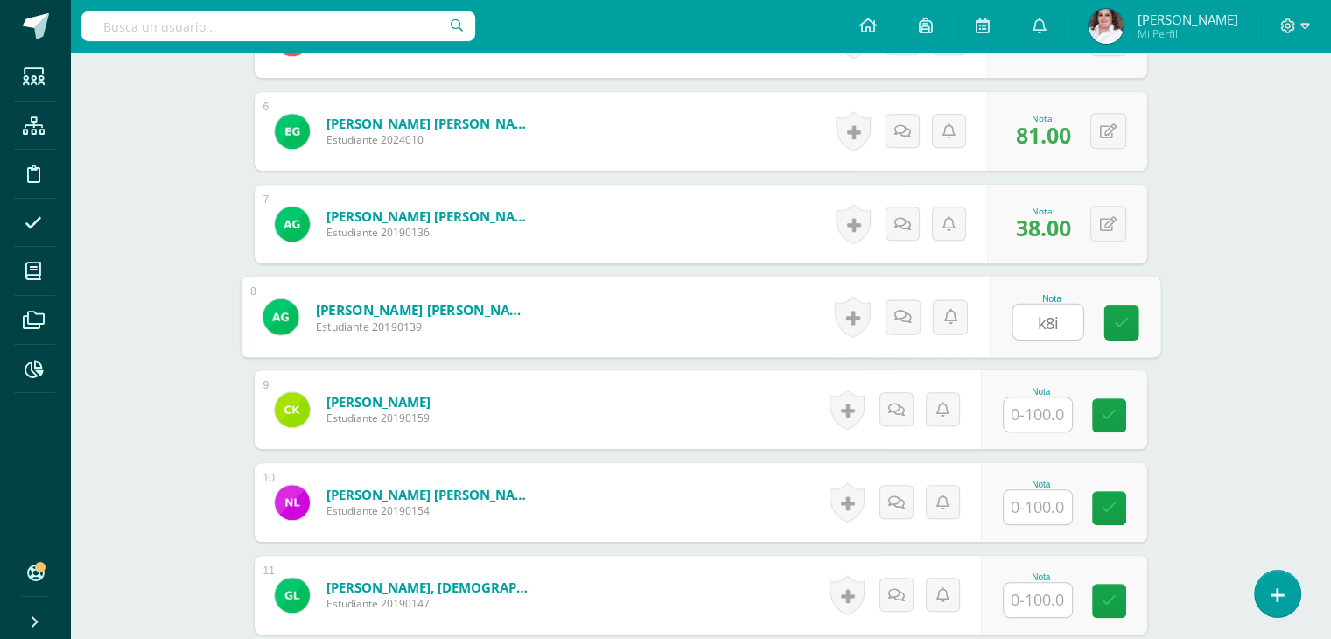
drag, startPoint x: 1063, startPoint y: 326, endPoint x: 983, endPoint y: 326, distance: 79.6
click at [980, 326] on form "[PERSON_NAME] [PERSON_NAME] Estudiante 20190139 Nota k8i 0 [GEOGRAPHIC_DATA]" at bounding box center [701, 316] width 920 height 81
type input "77"
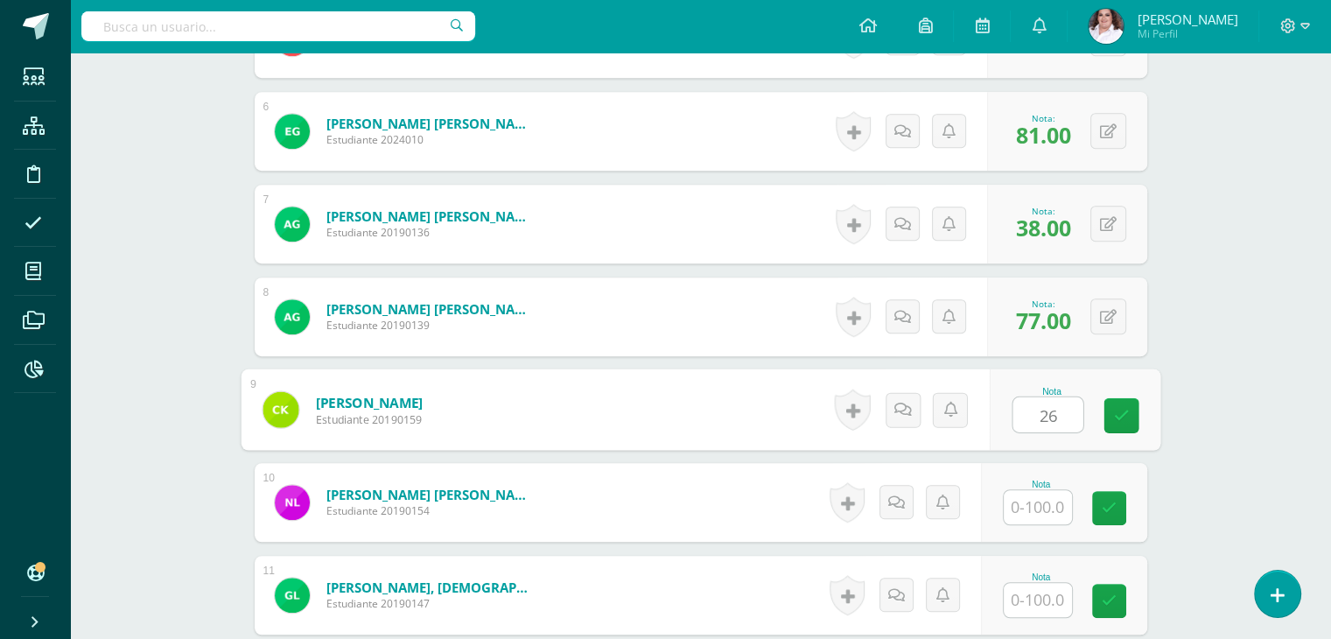
type input "26"
click at [1046, 512] on input "text" at bounding box center [1038, 507] width 68 height 34
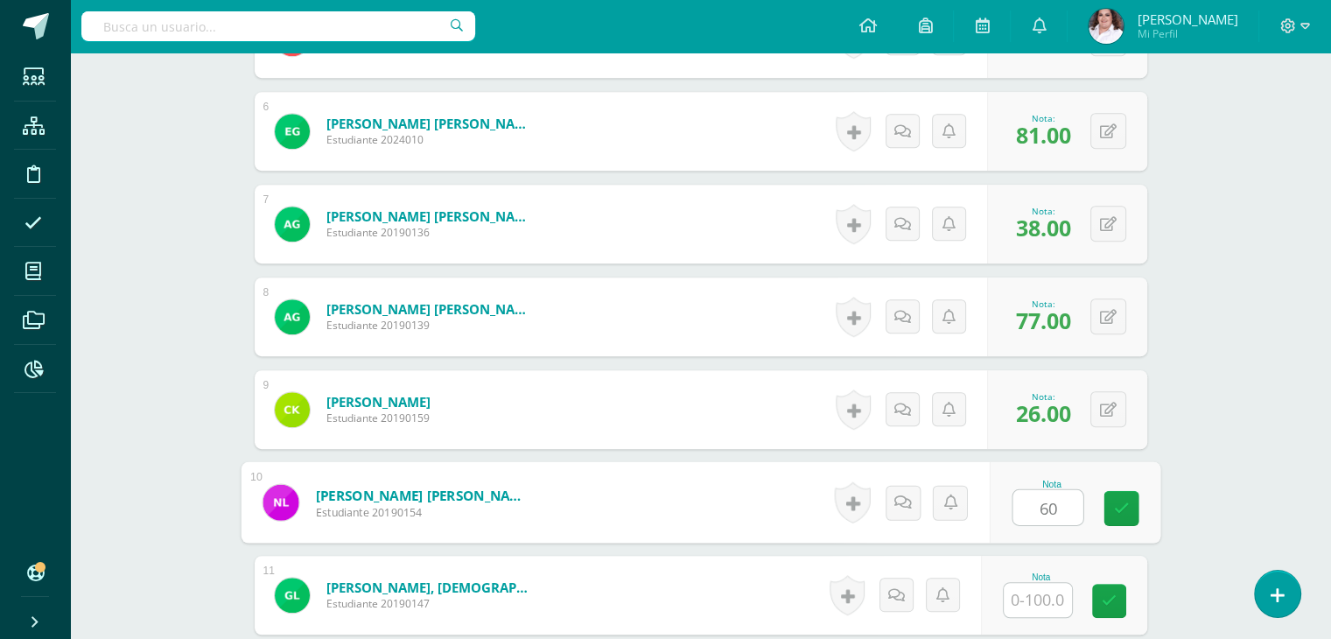
type input "60"
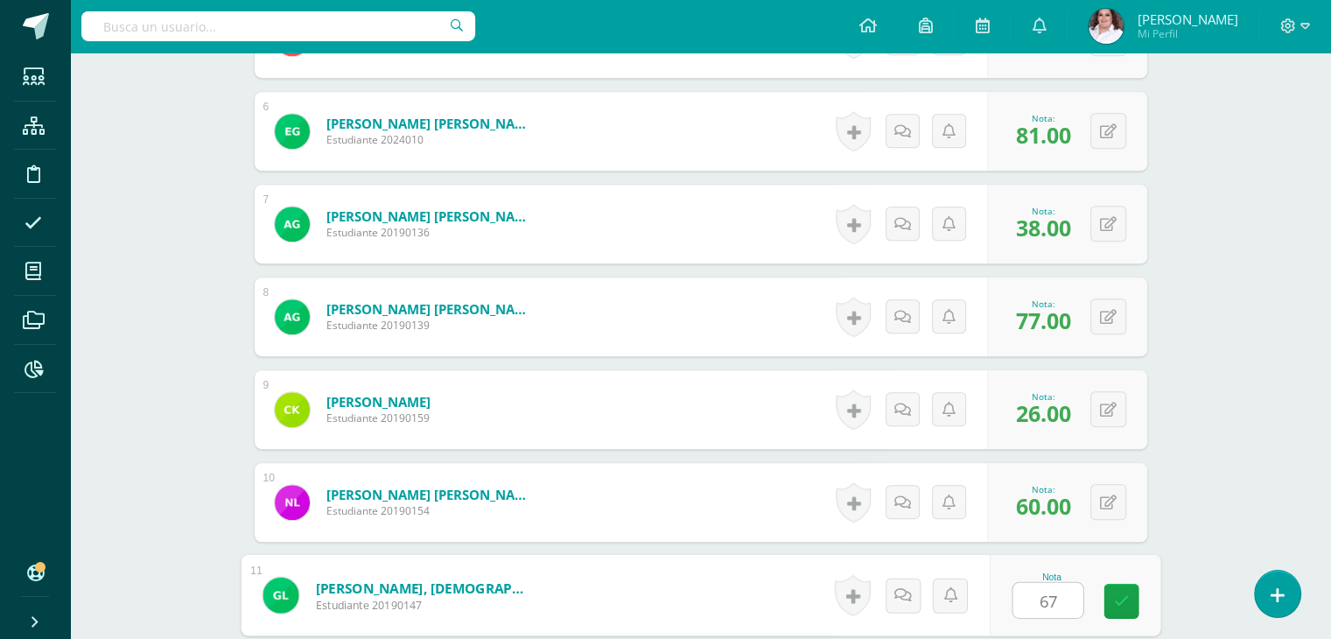
type input "67"
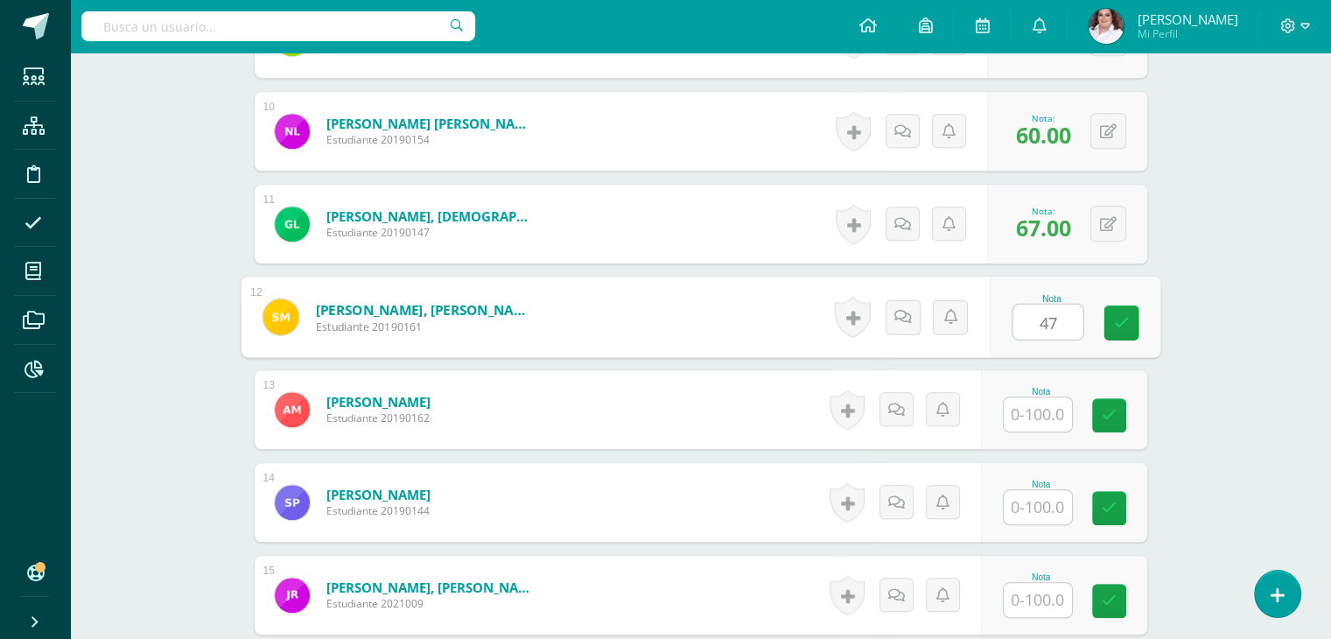
type input "47"
